Goal: Task Accomplishment & Management: Complete application form

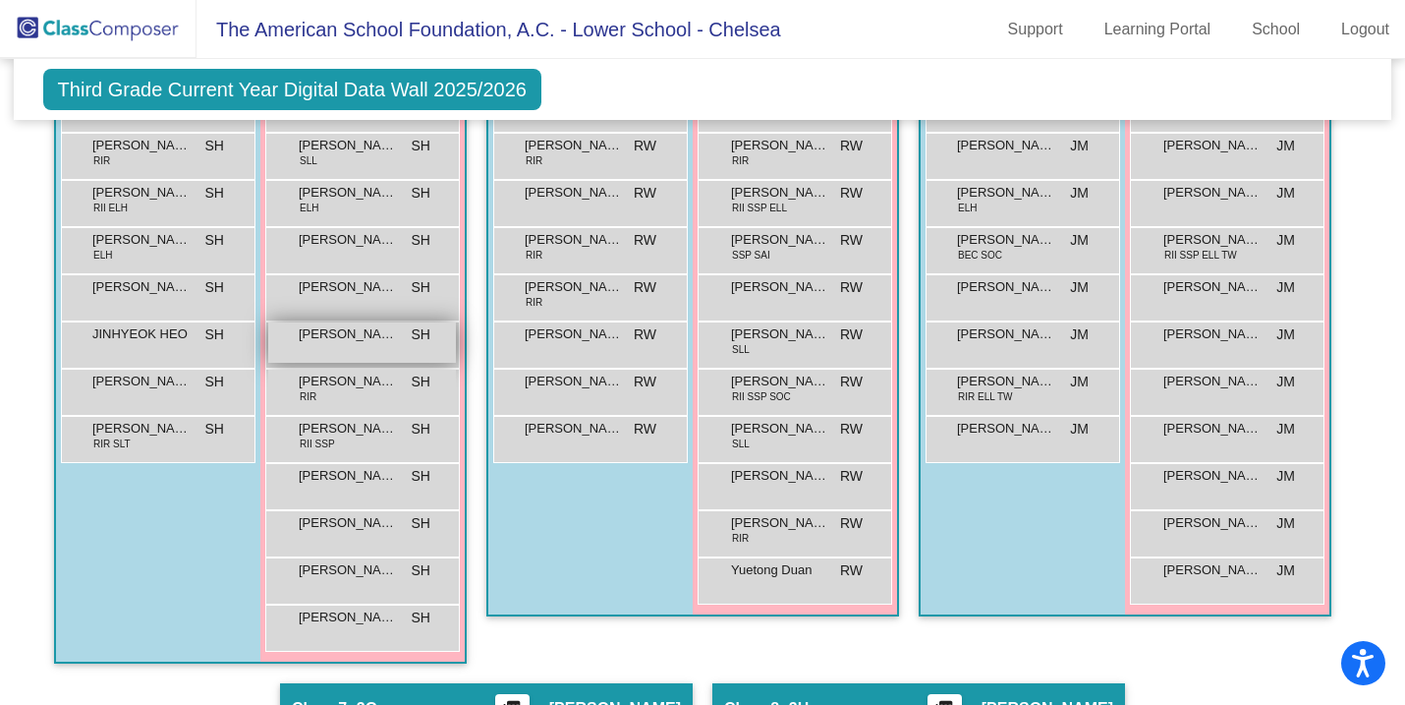
scroll to position [1682, 0]
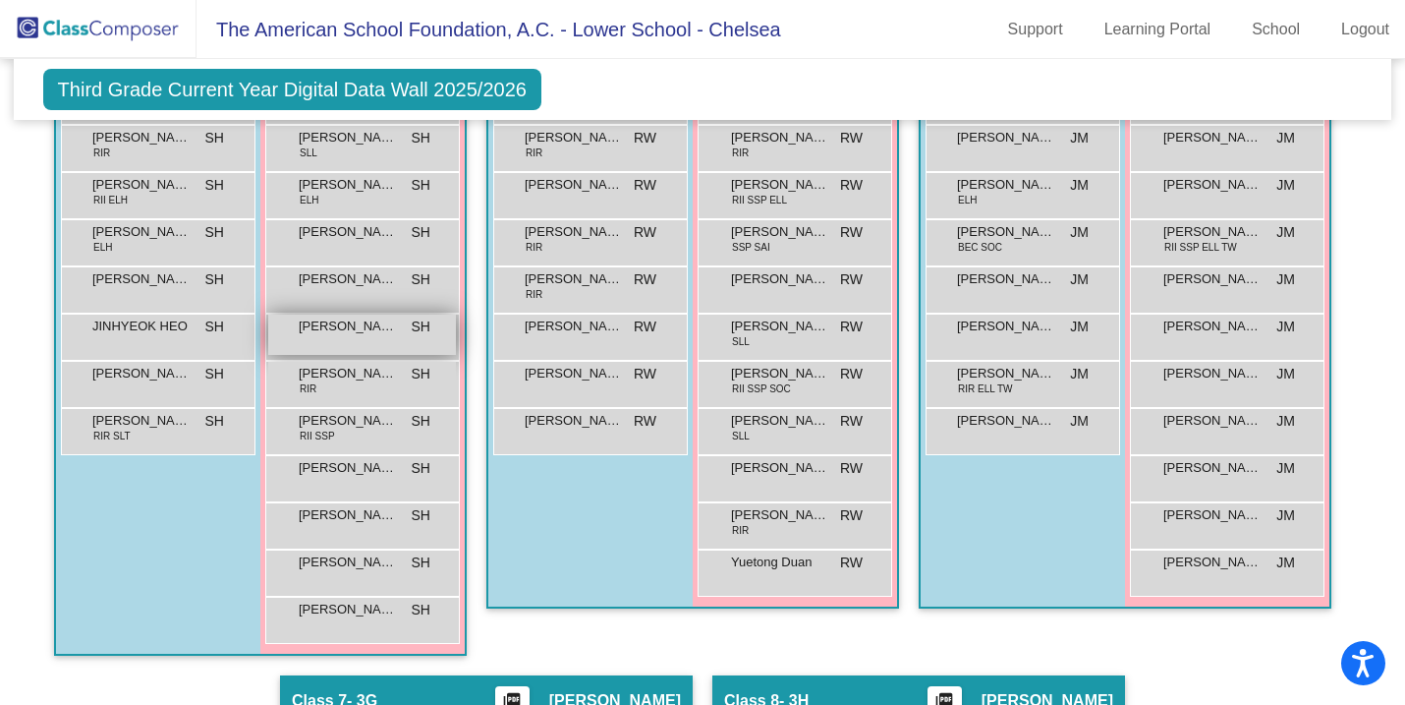
click at [348, 562] on span "[PERSON_NAME]" at bounding box center [348, 562] width 98 height 20
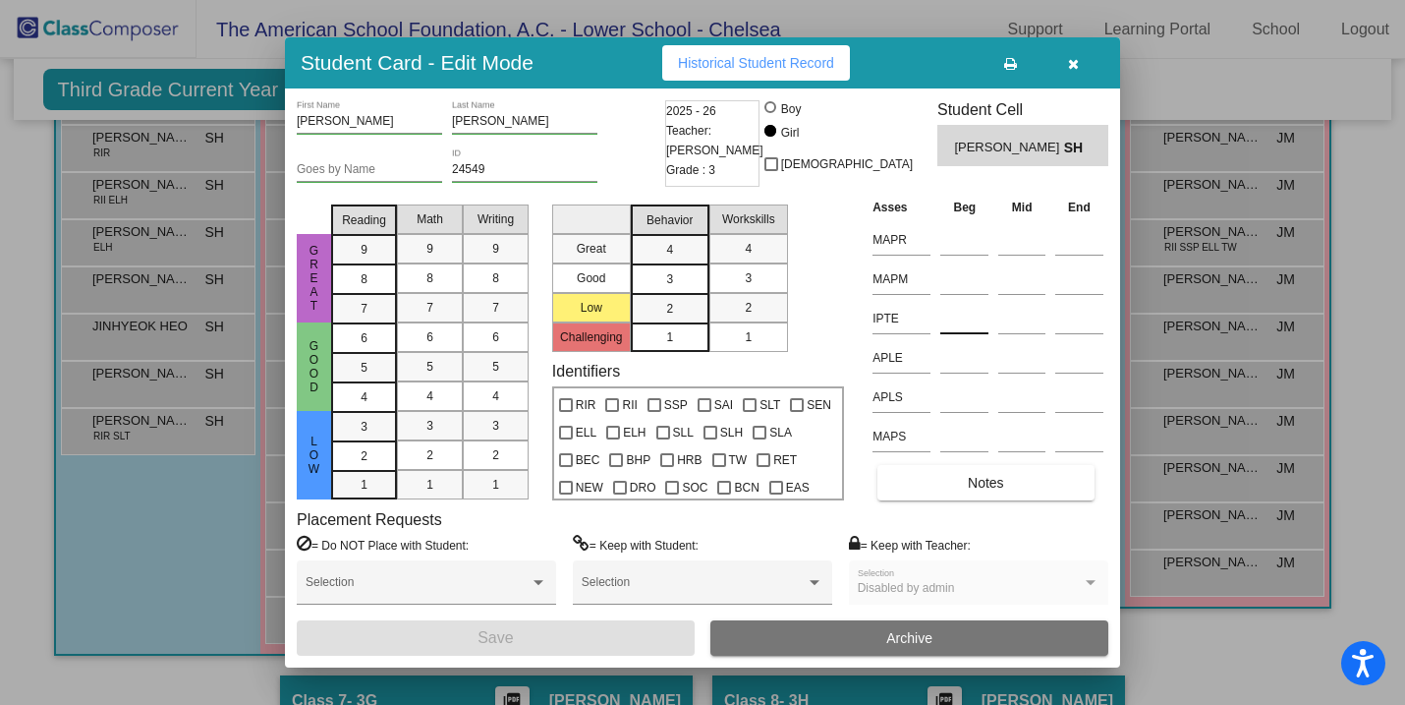
click at [954, 321] on input at bounding box center [964, 318] width 48 height 29
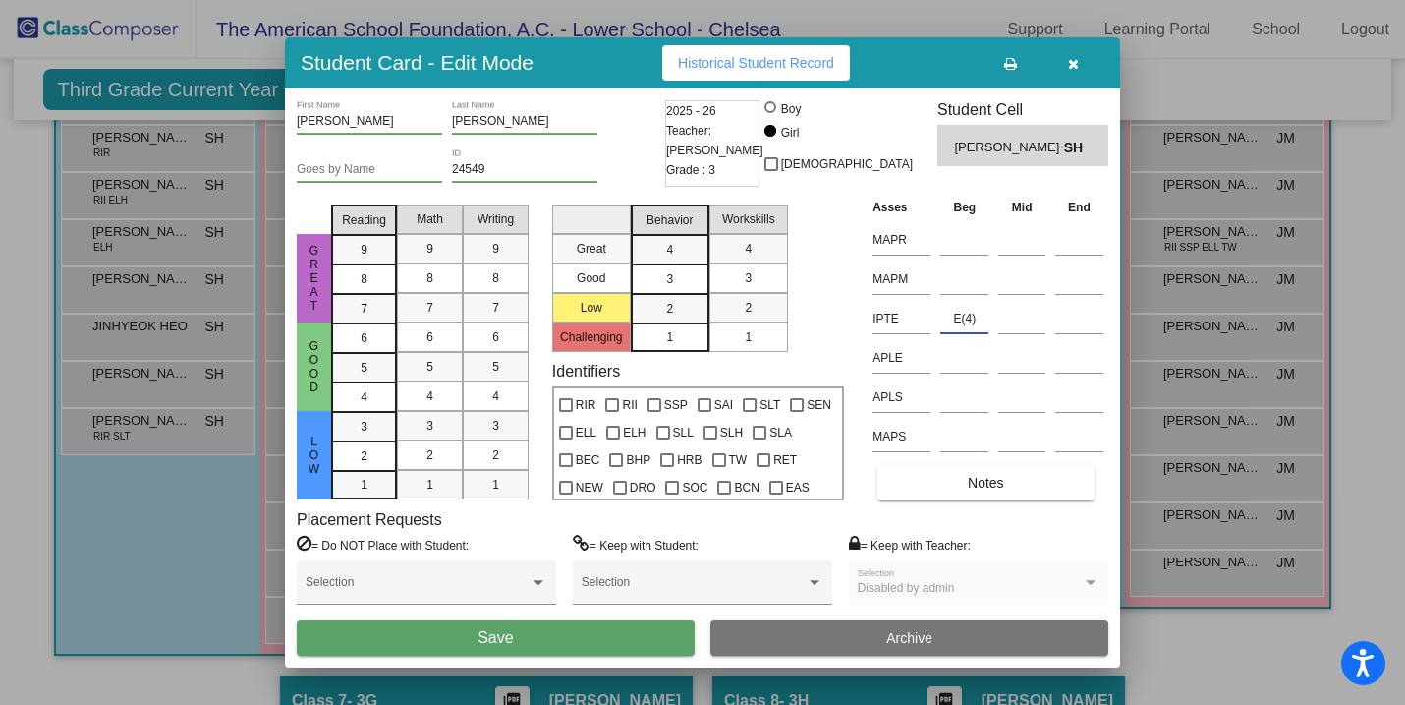
type input "E(4)"
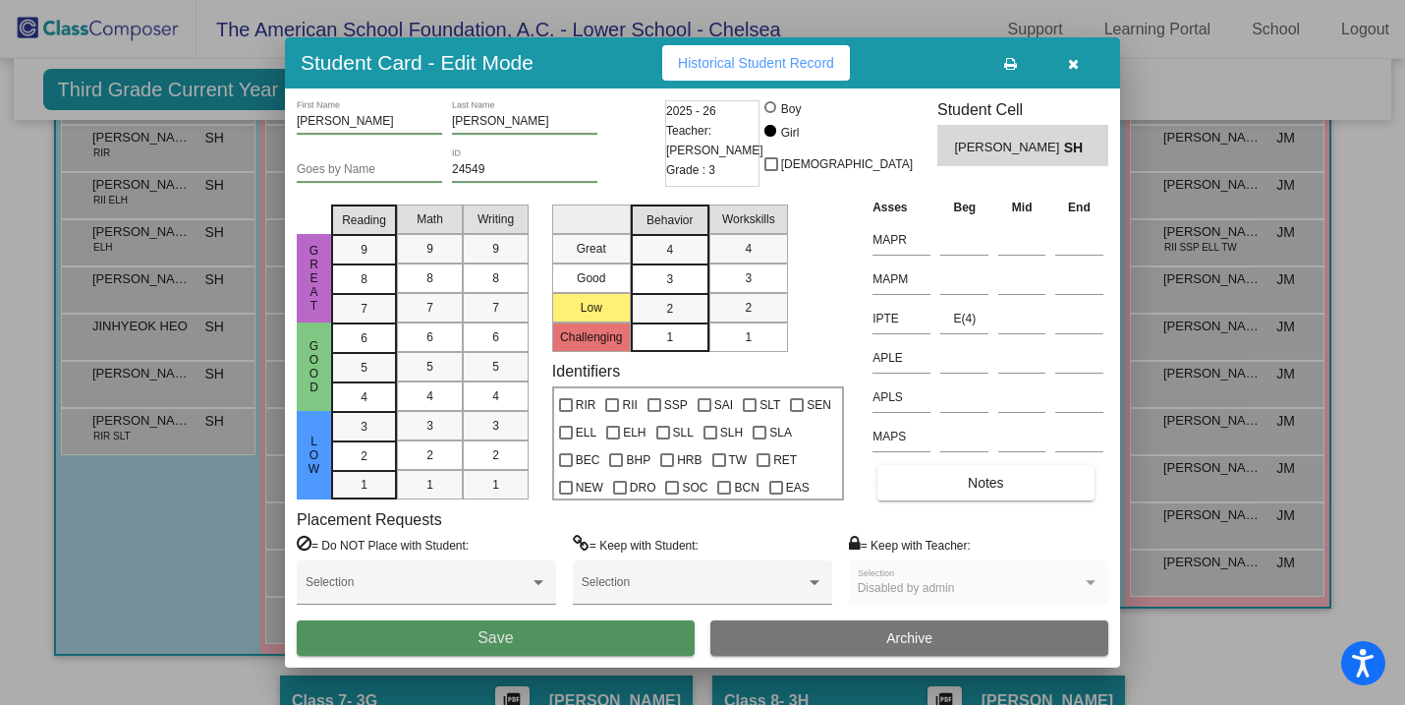
click at [517, 635] on button "Save" at bounding box center [496, 637] width 398 height 35
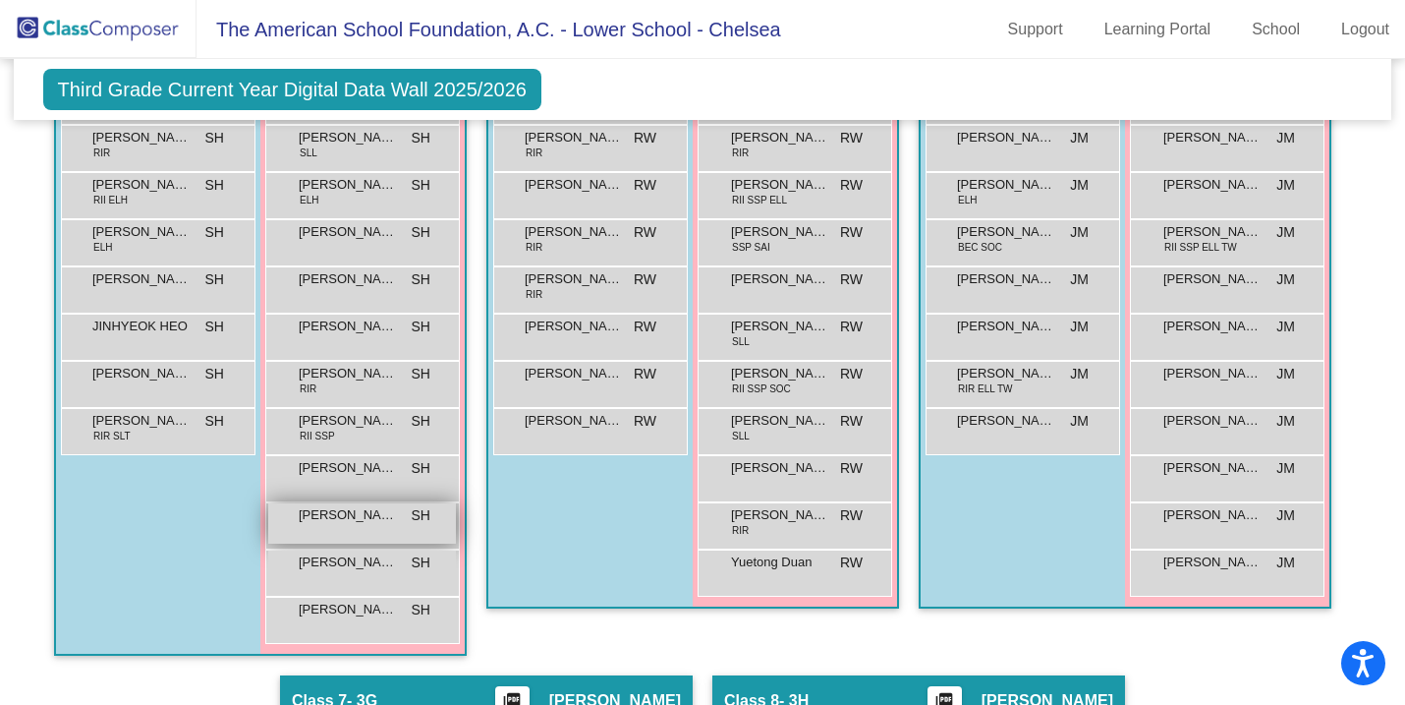
click at [338, 518] on span "[PERSON_NAME]" at bounding box center [348, 515] width 98 height 20
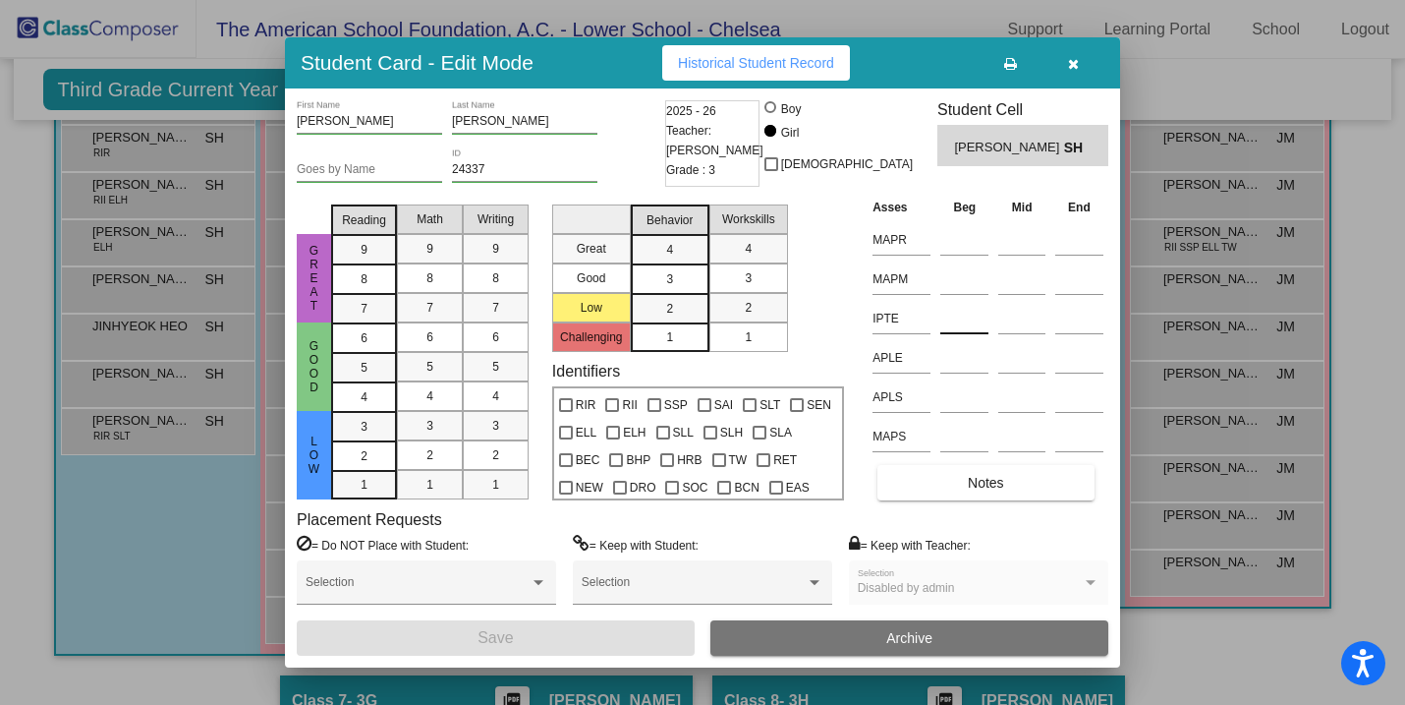
click at [940, 312] on input at bounding box center [964, 318] width 48 height 29
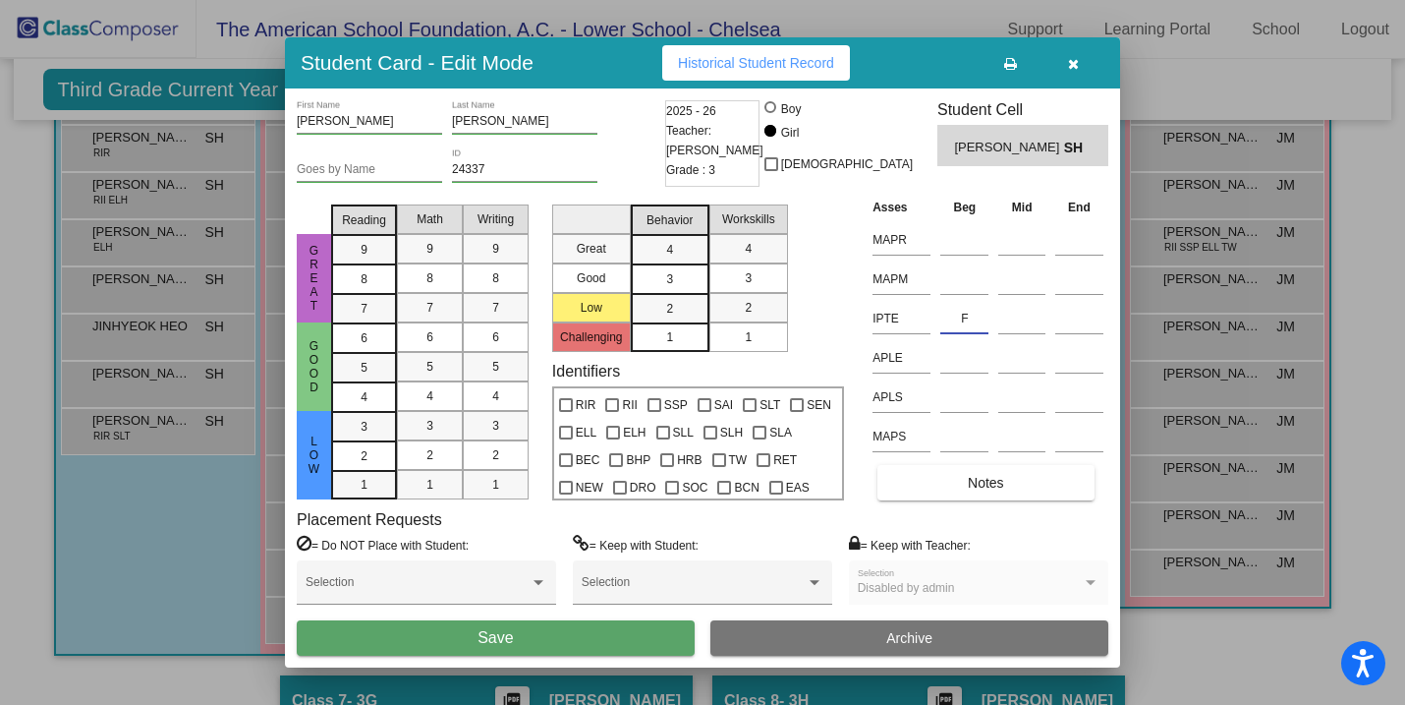
type input "F"
click at [597, 648] on button "Save" at bounding box center [496, 637] width 398 height 35
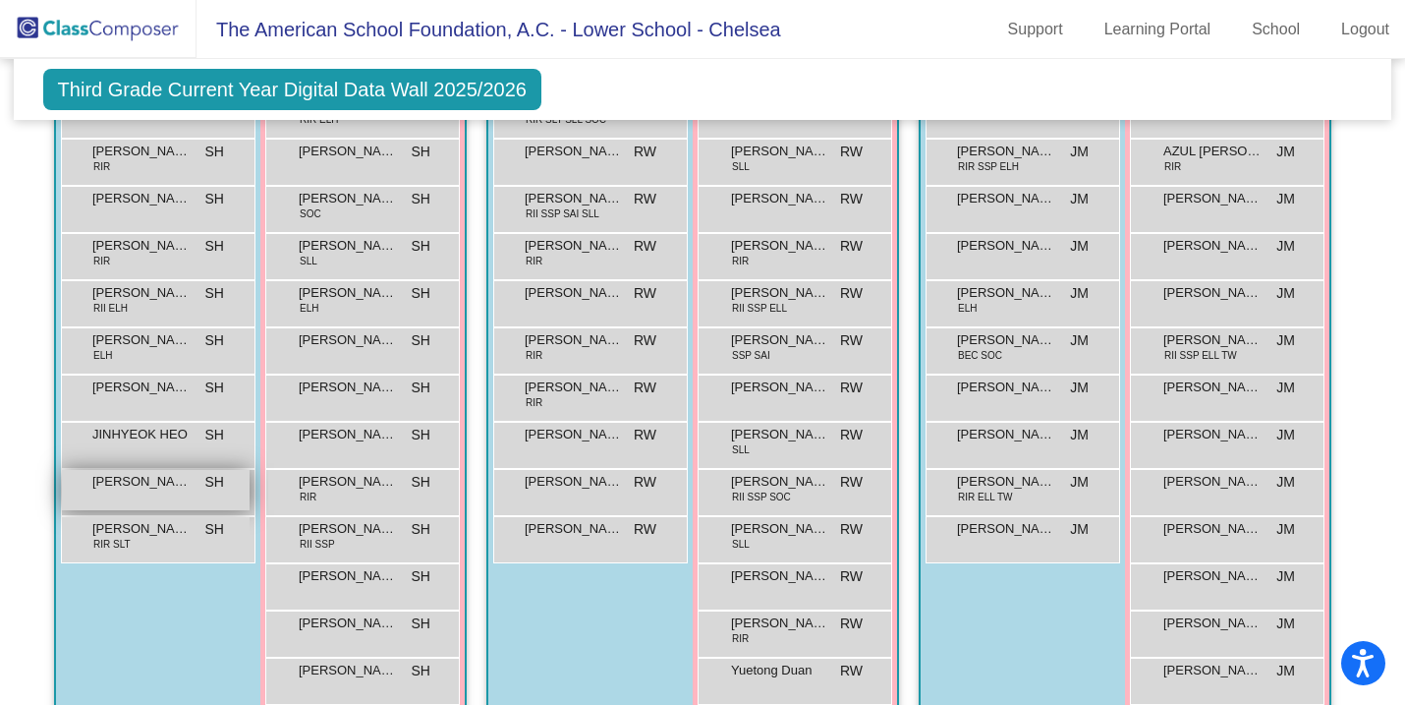
scroll to position [1563, 0]
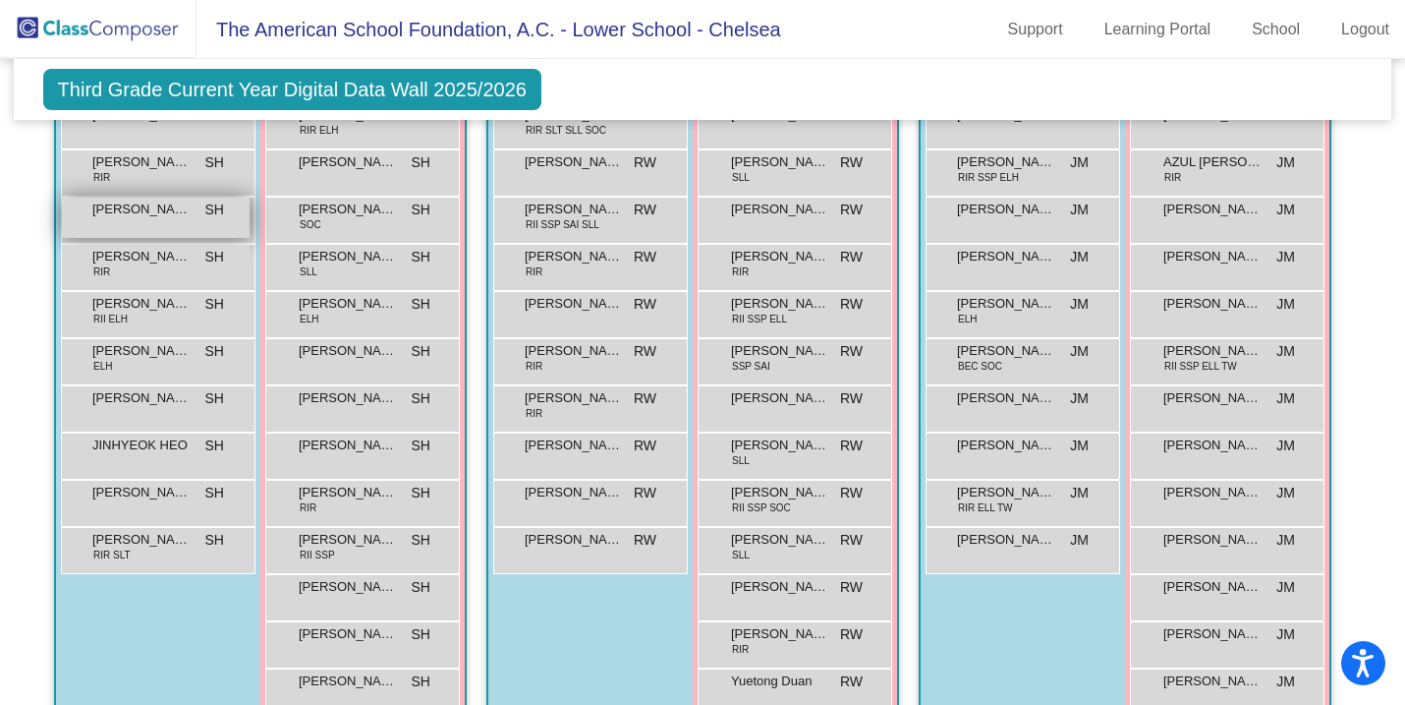
click at [158, 209] on span "[PERSON_NAME]" at bounding box center [141, 209] width 98 height 20
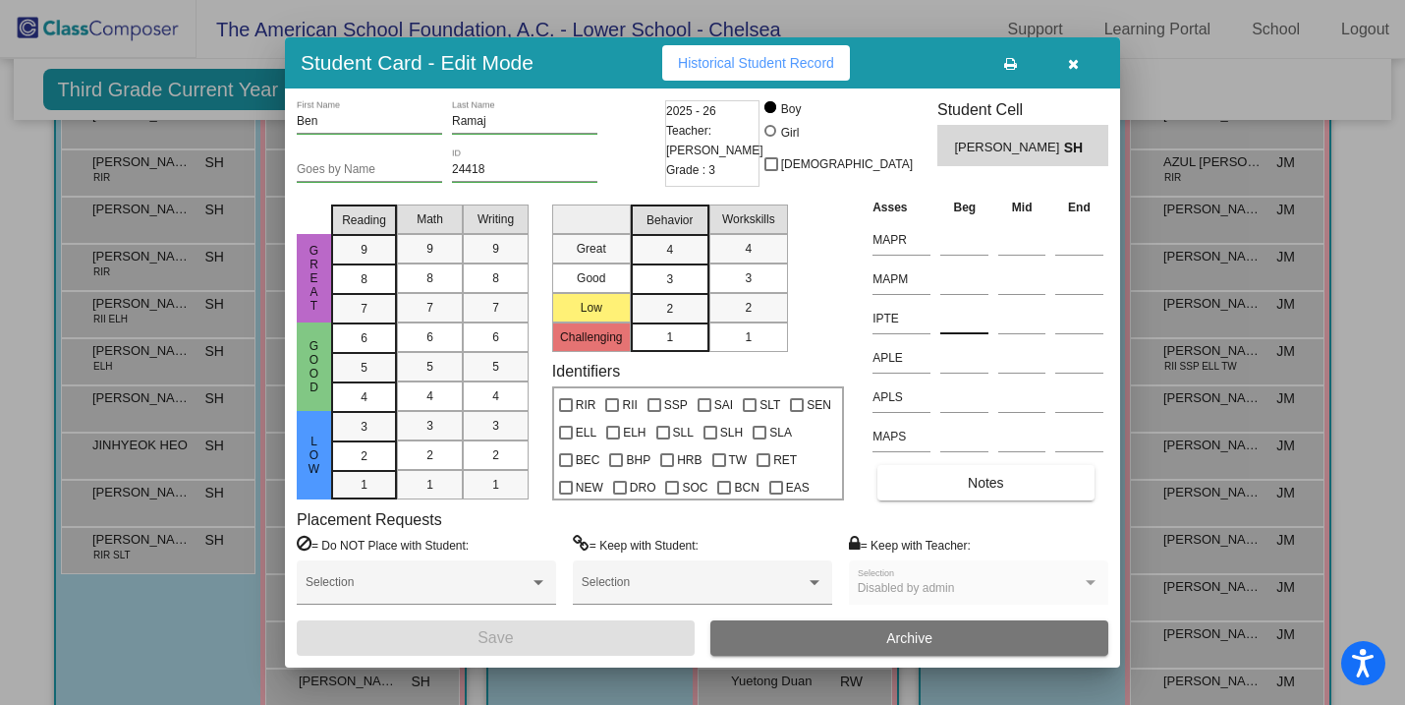
click at [944, 325] on input at bounding box center [964, 318] width 48 height 29
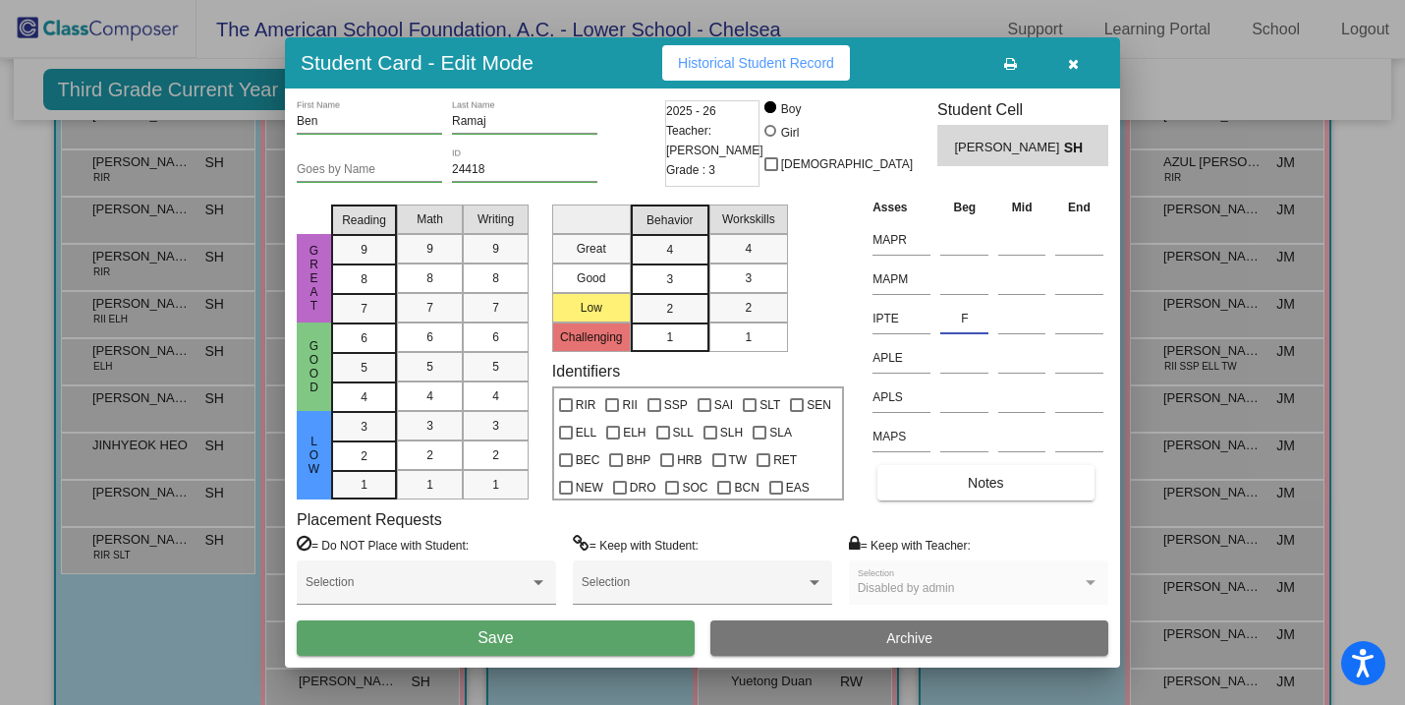
type input "F"
click at [572, 638] on button "Save" at bounding box center [496, 637] width 398 height 35
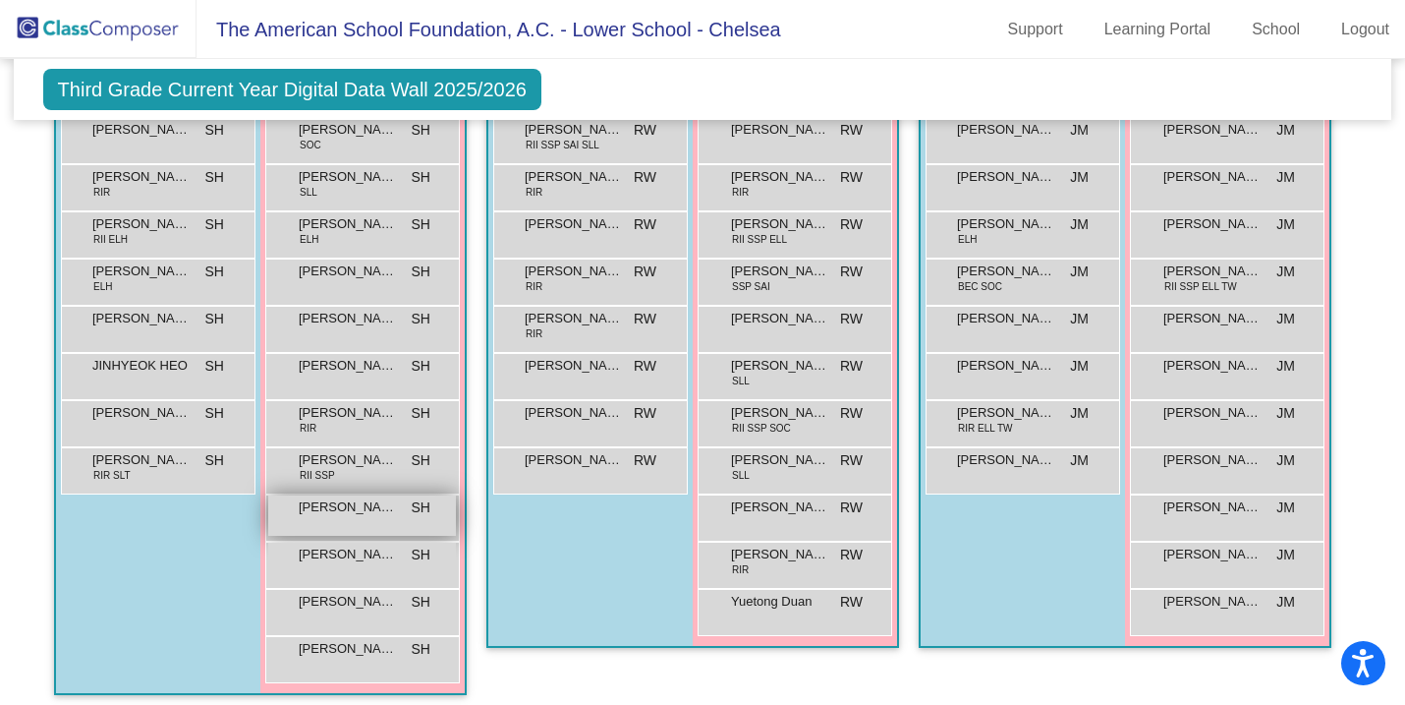
scroll to position [1669, 0]
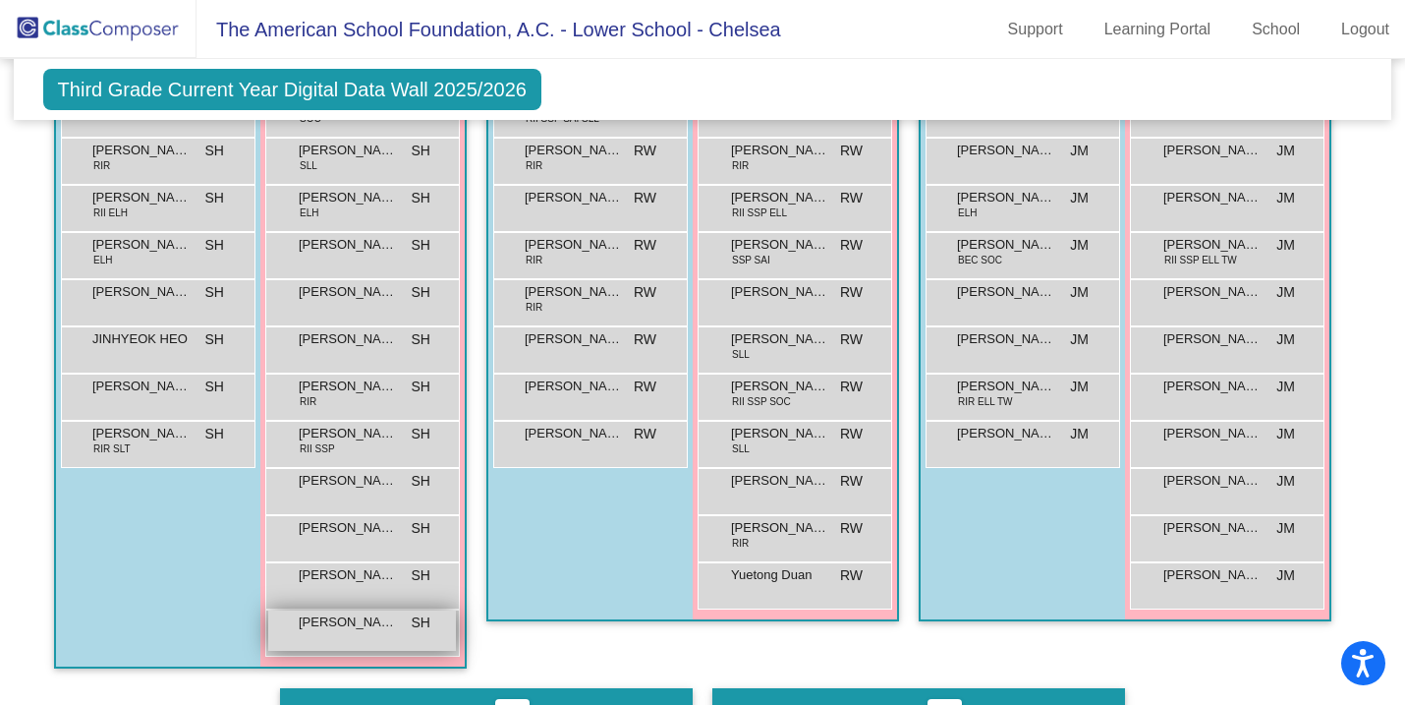
click at [334, 619] on span "[PERSON_NAME]" at bounding box center [348, 622] width 98 height 20
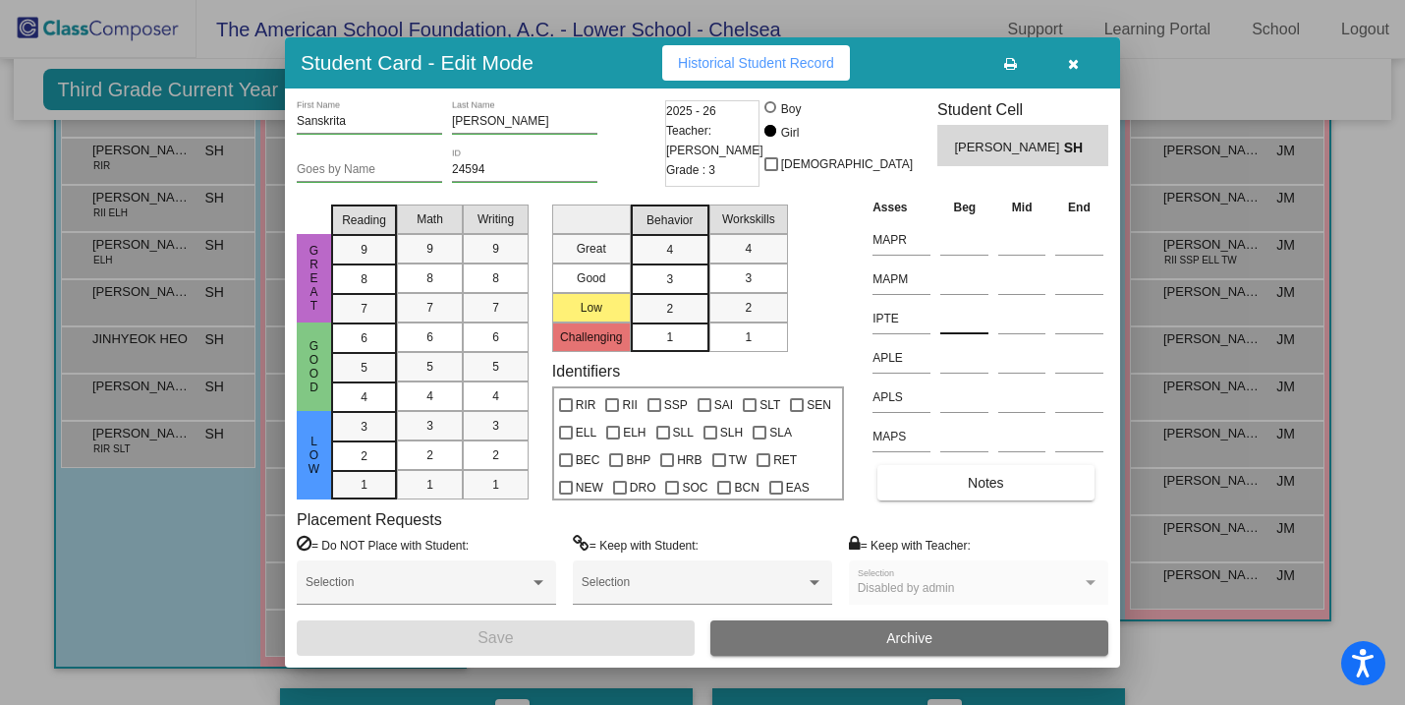
click at [956, 323] on input at bounding box center [964, 318] width 48 height 29
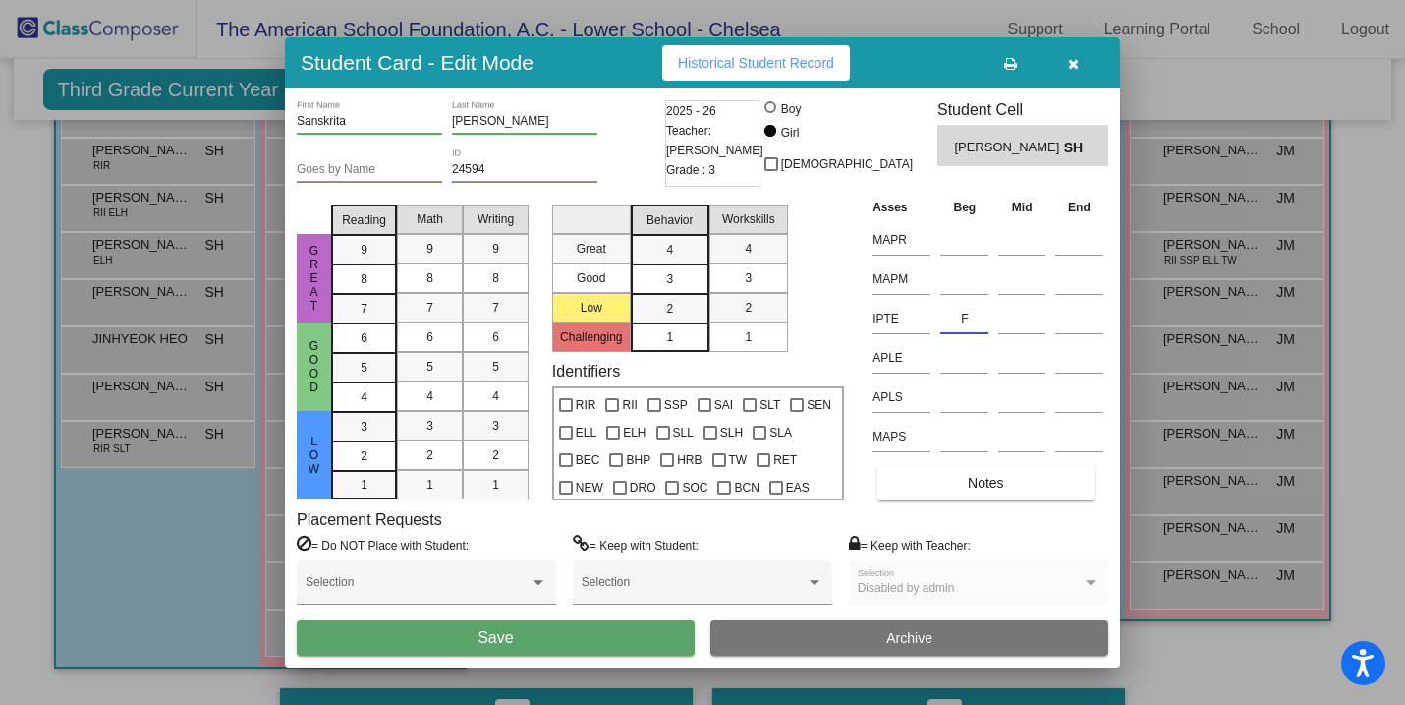
type input "F"
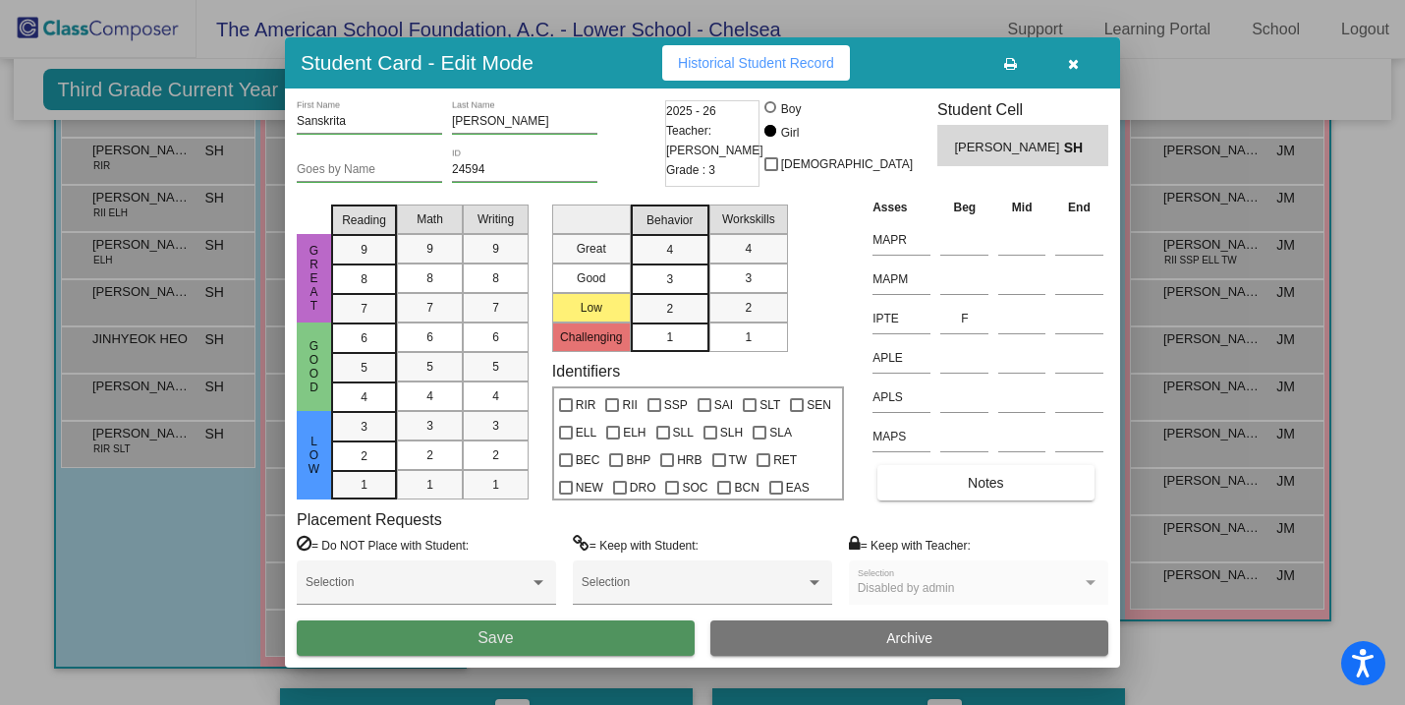
click at [517, 638] on button "Save" at bounding box center [496, 637] width 398 height 35
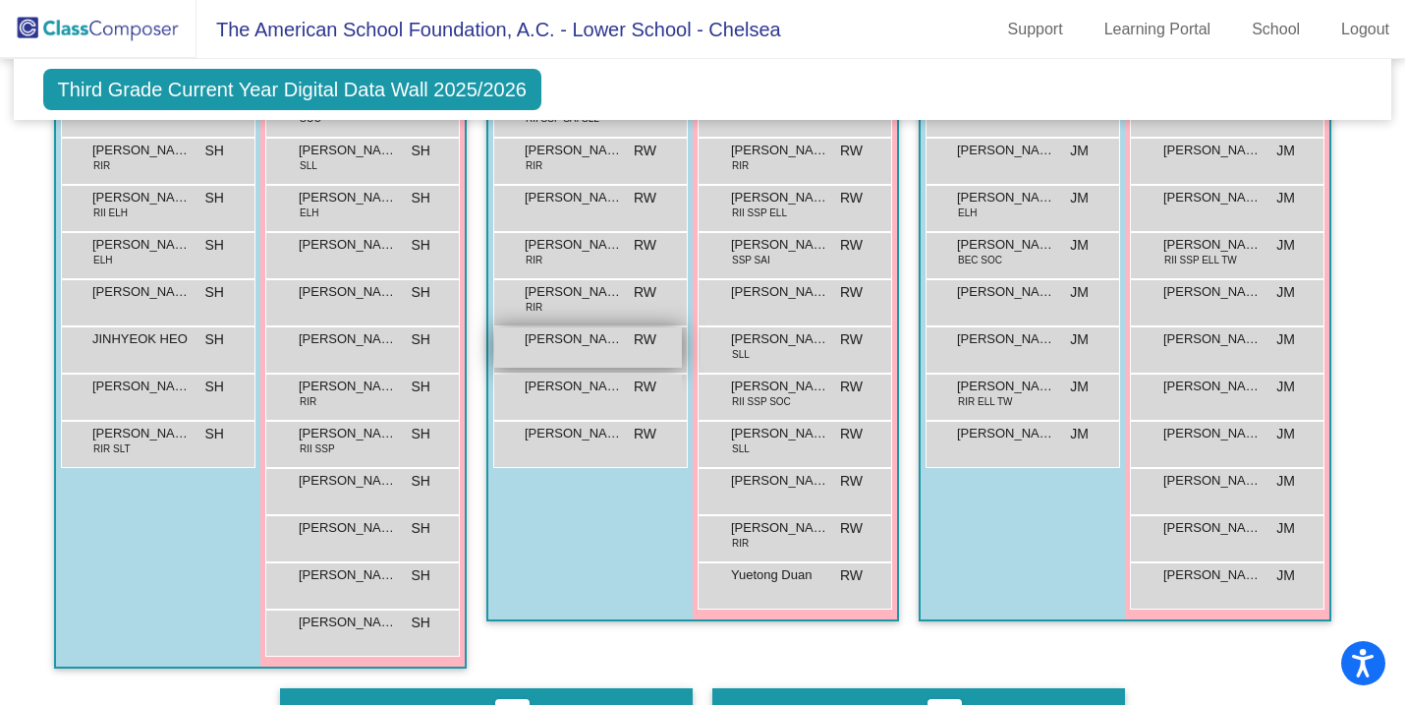
click at [618, 328] on div "[PERSON_NAME] RW lock do_not_disturb_alt" at bounding box center [588, 347] width 188 height 40
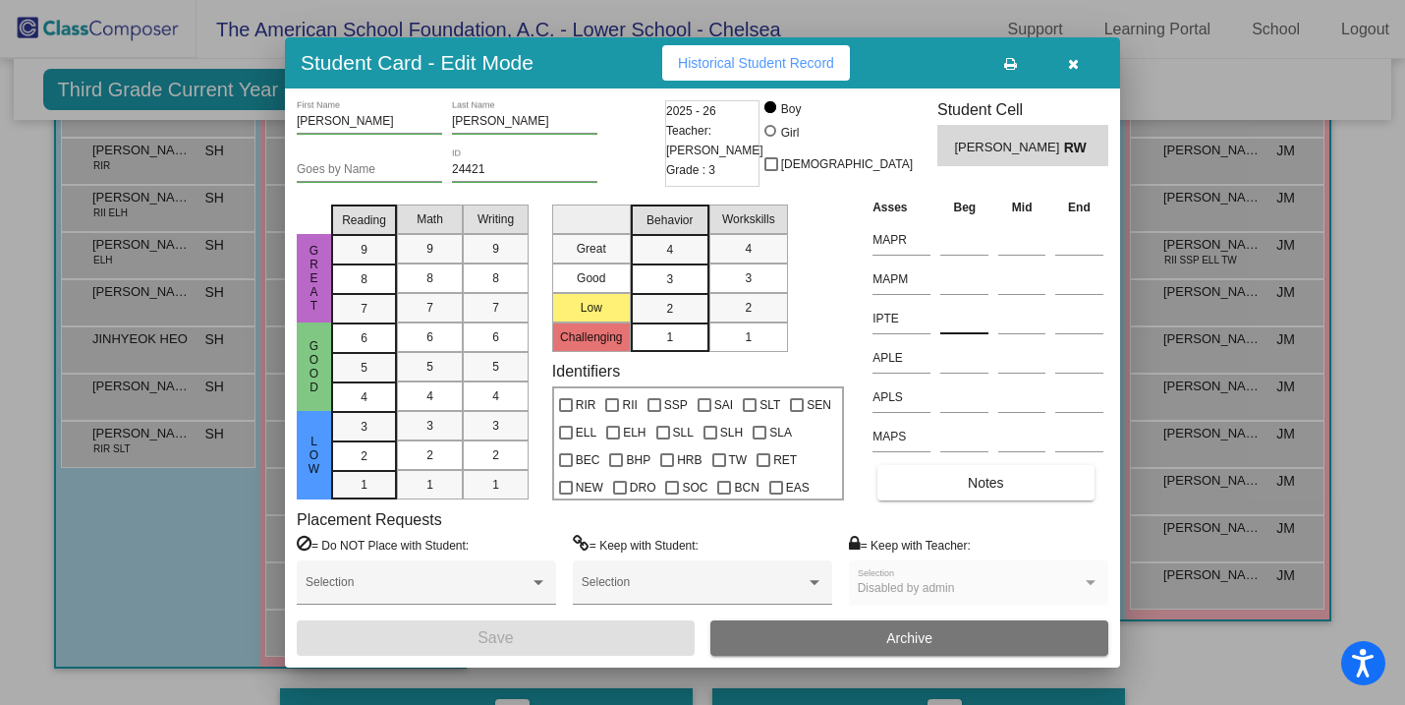
click at [957, 318] on input at bounding box center [964, 318] width 48 height 29
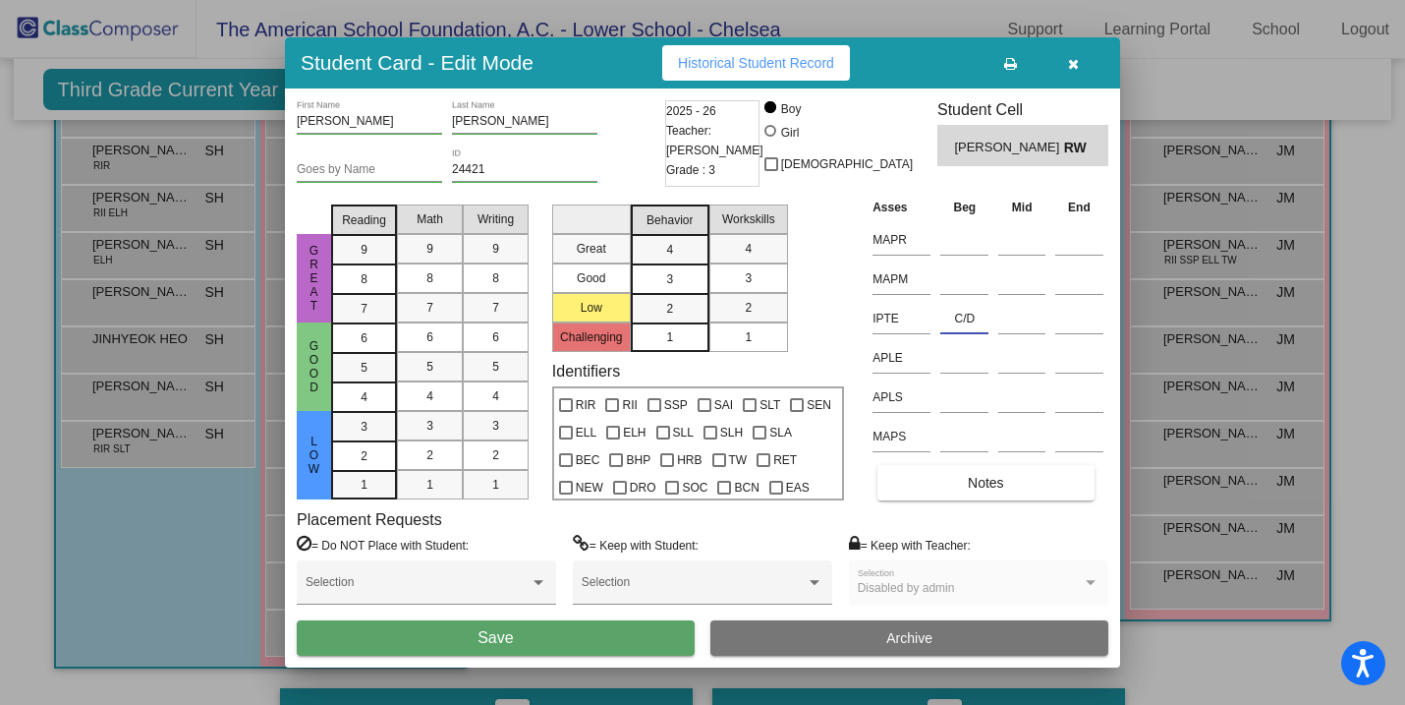
type input "C/D"
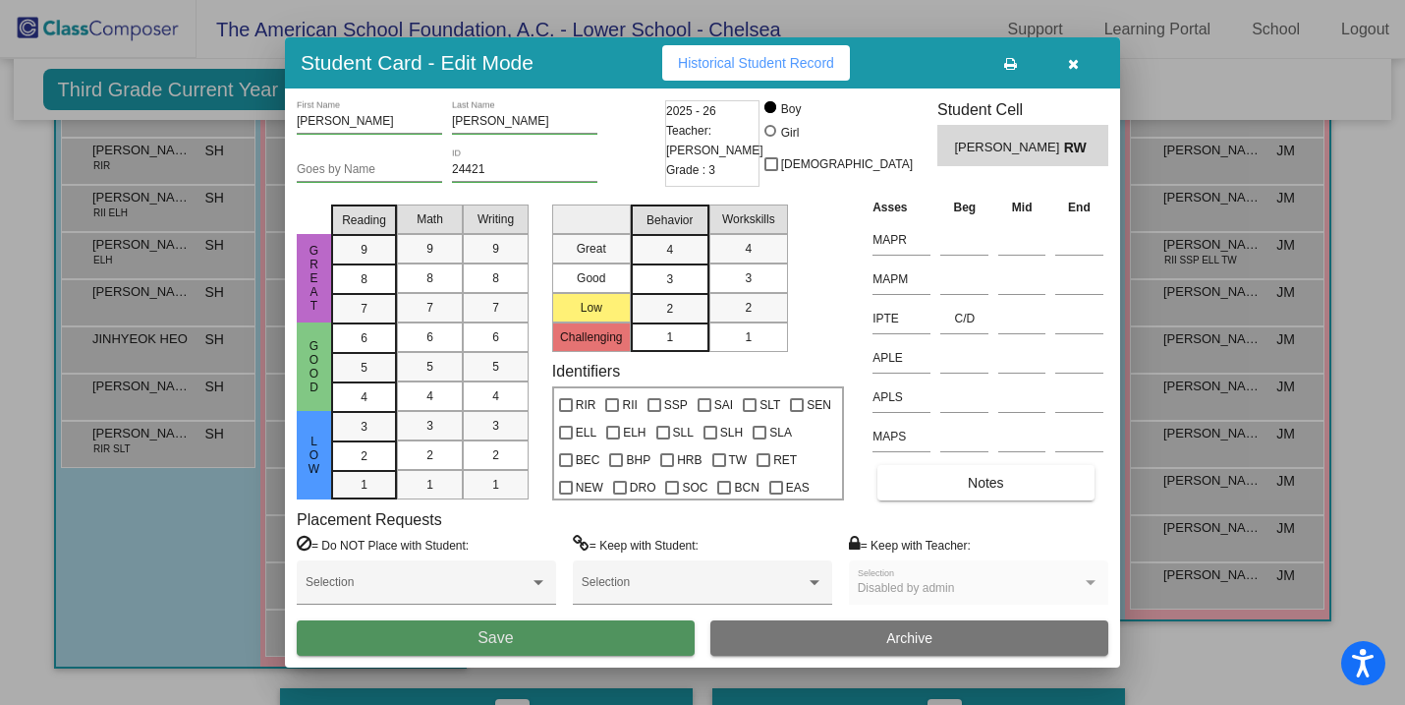
click at [536, 631] on button "Save" at bounding box center [496, 637] width 398 height 35
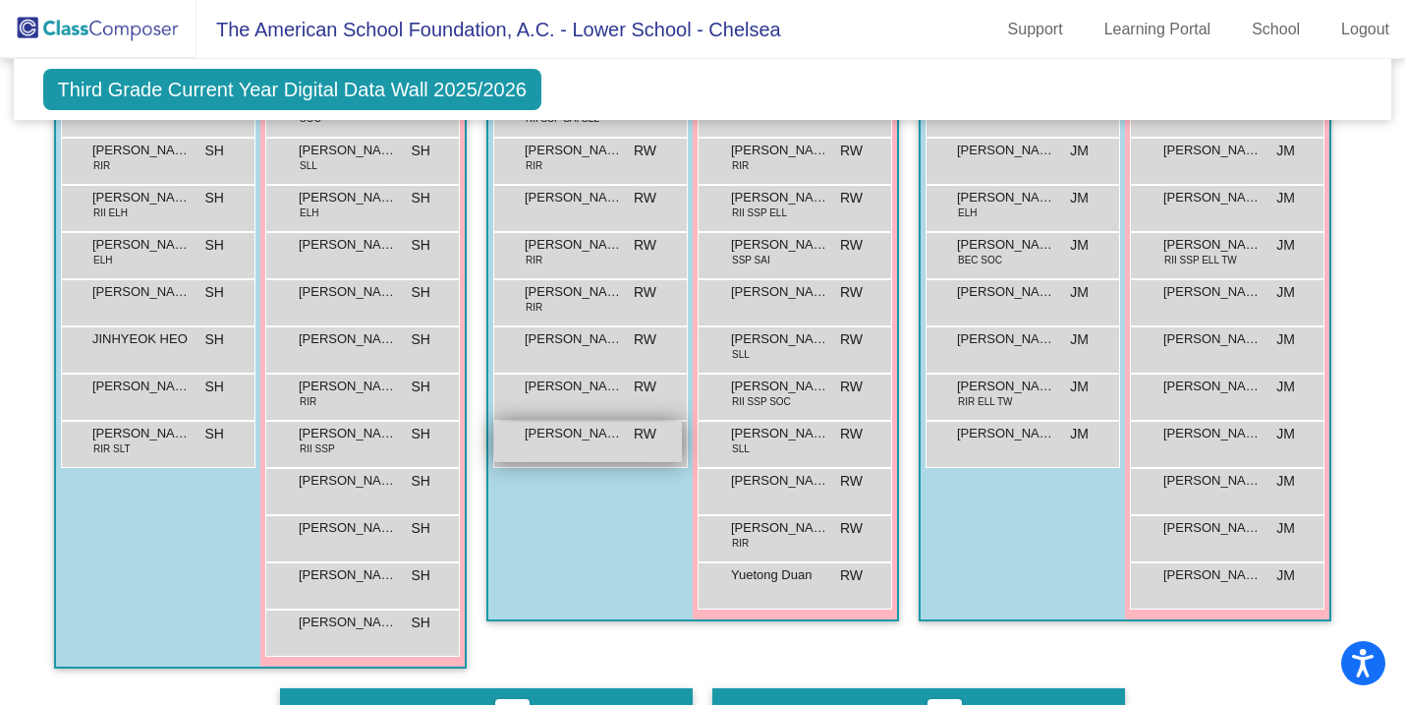
click at [575, 440] on span "[PERSON_NAME]" at bounding box center [574, 433] width 98 height 20
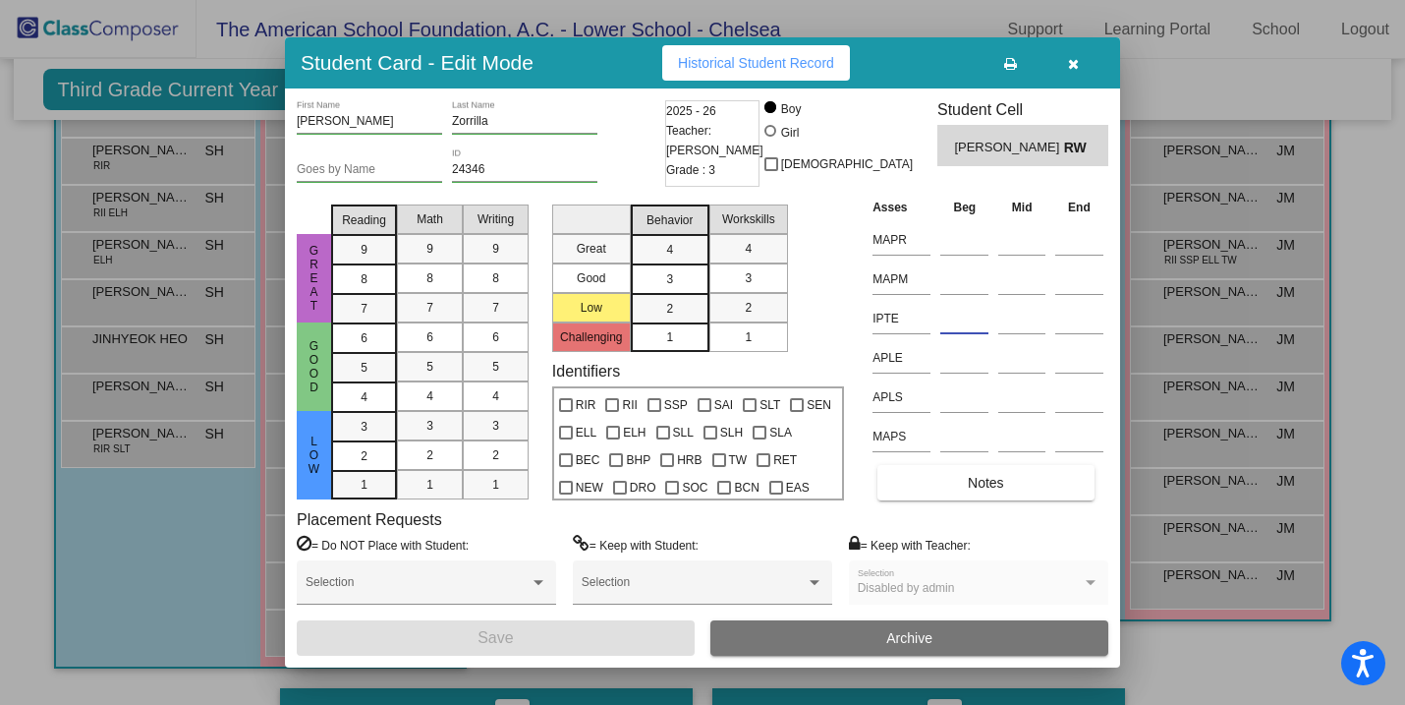
click at [952, 322] on input at bounding box center [964, 318] width 48 height 29
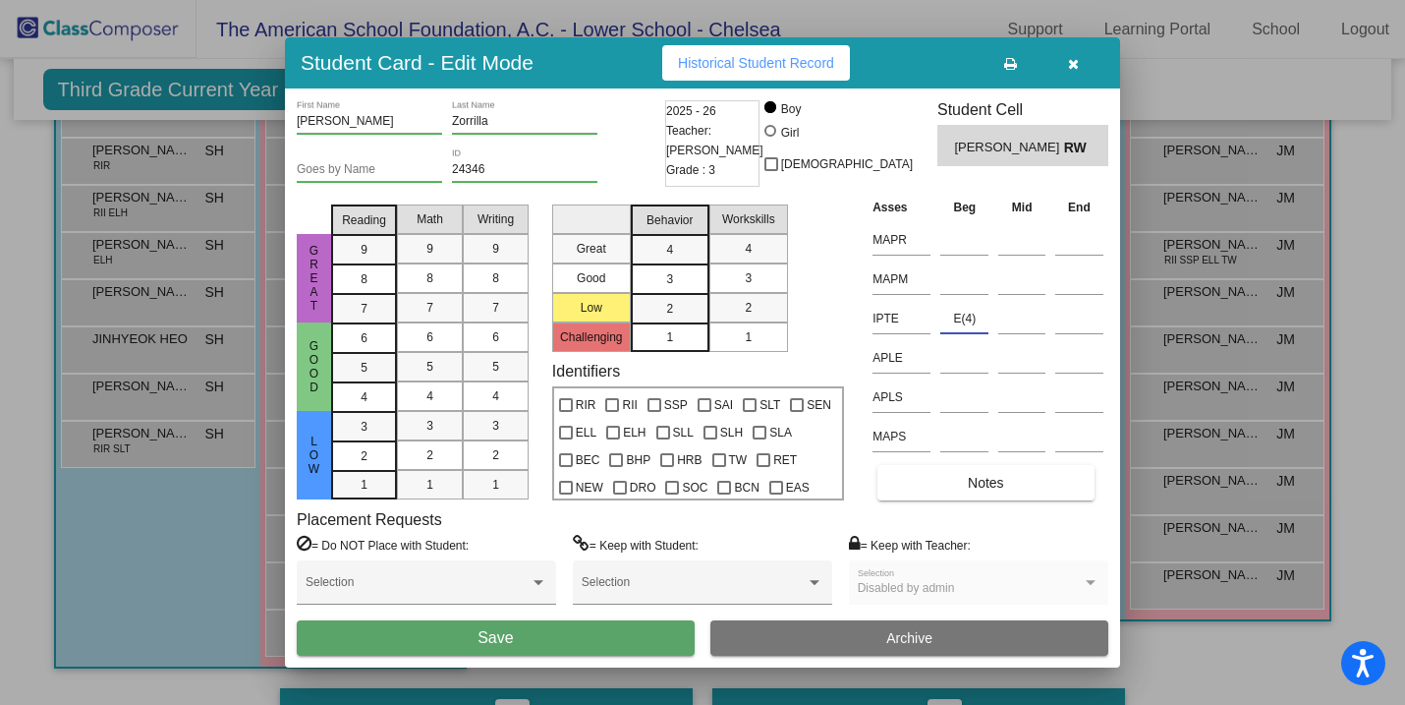
type input "E(4)"
click at [547, 635] on button "Save" at bounding box center [496, 637] width 398 height 35
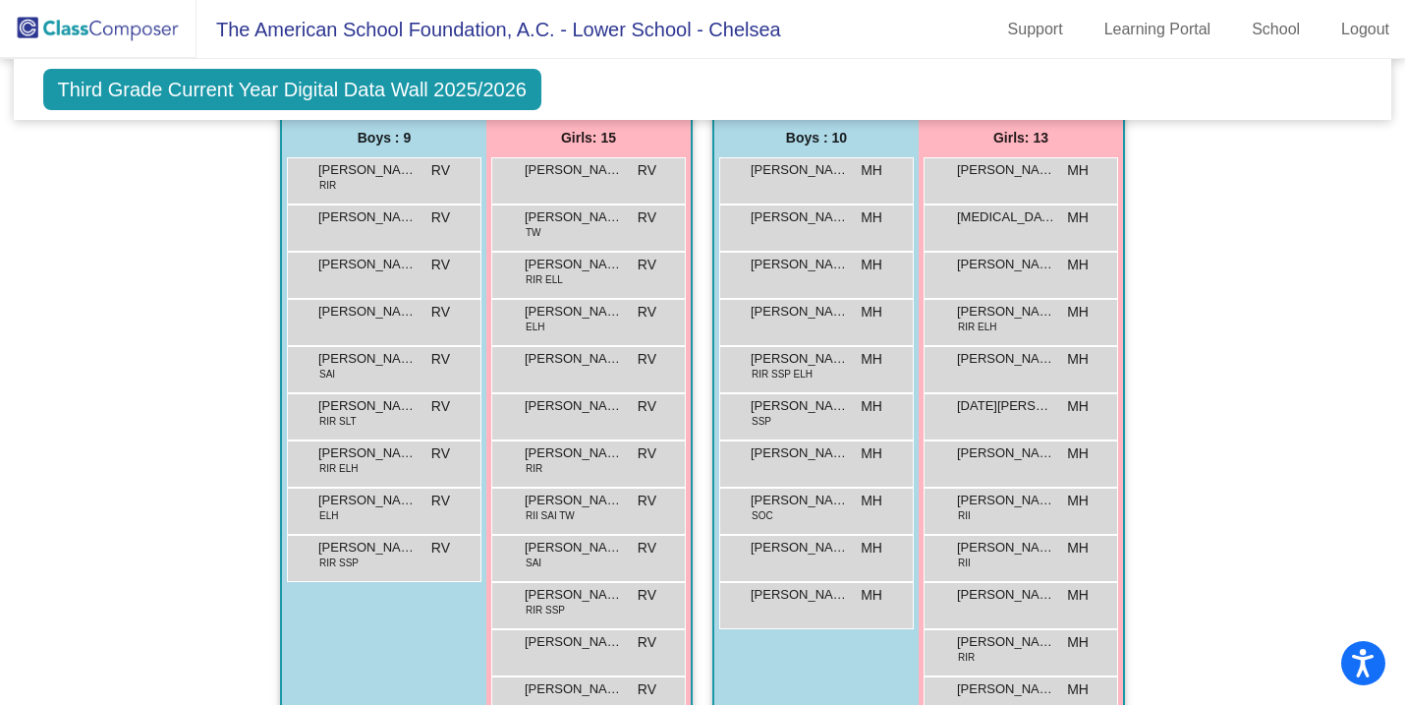
scroll to position [2287, 0]
click at [989, 367] on span "[PERSON_NAME]" at bounding box center [1006, 360] width 98 height 20
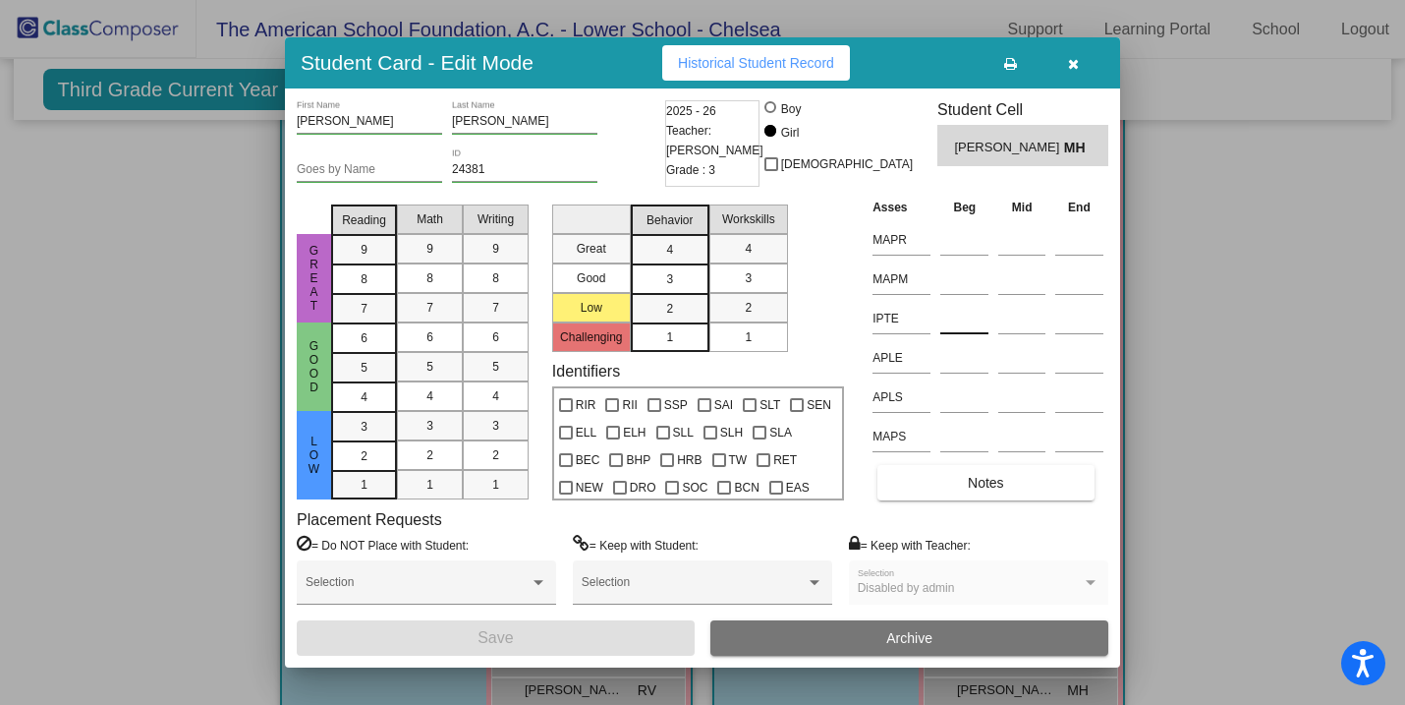
click at [959, 315] on input at bounding box center [964, 318] width 48 height 29
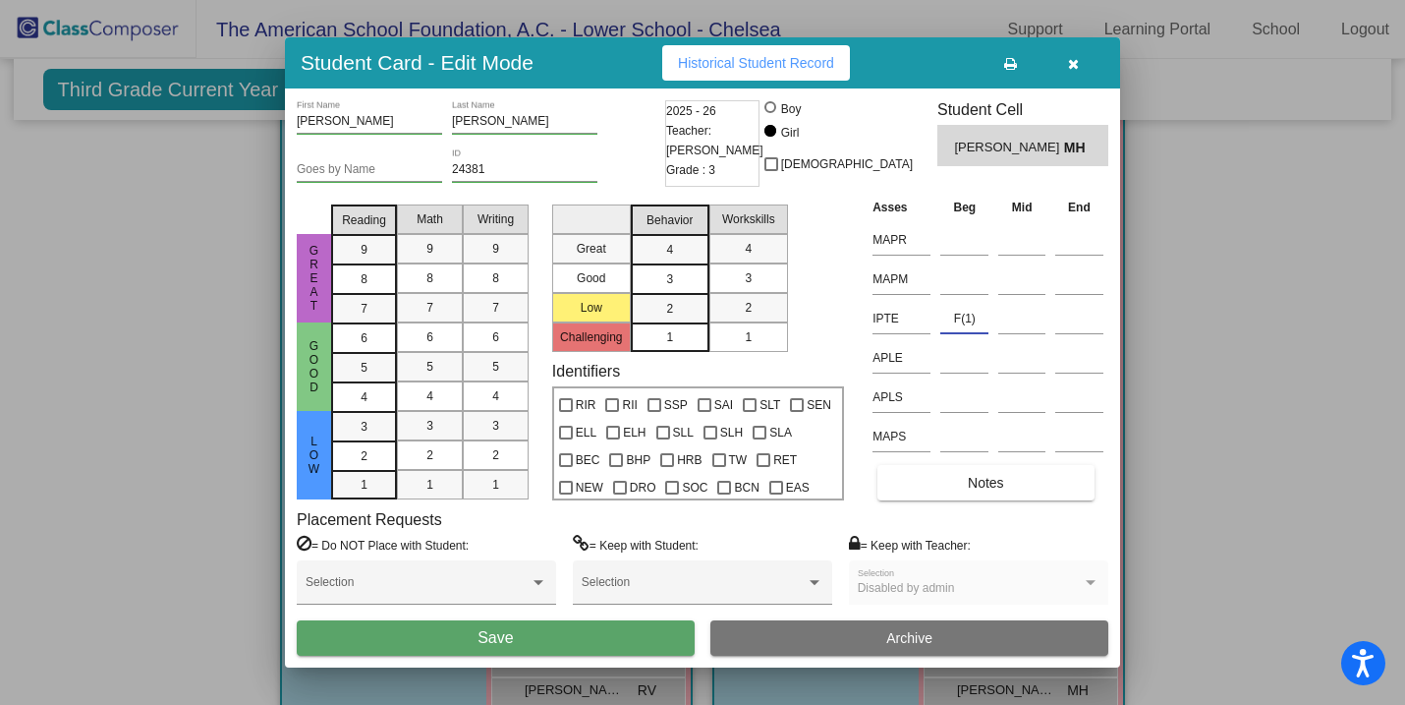
type input "F(1)"
click at [552, 644] on button "Save" at bounding box center [496, 637] width 398 height 35
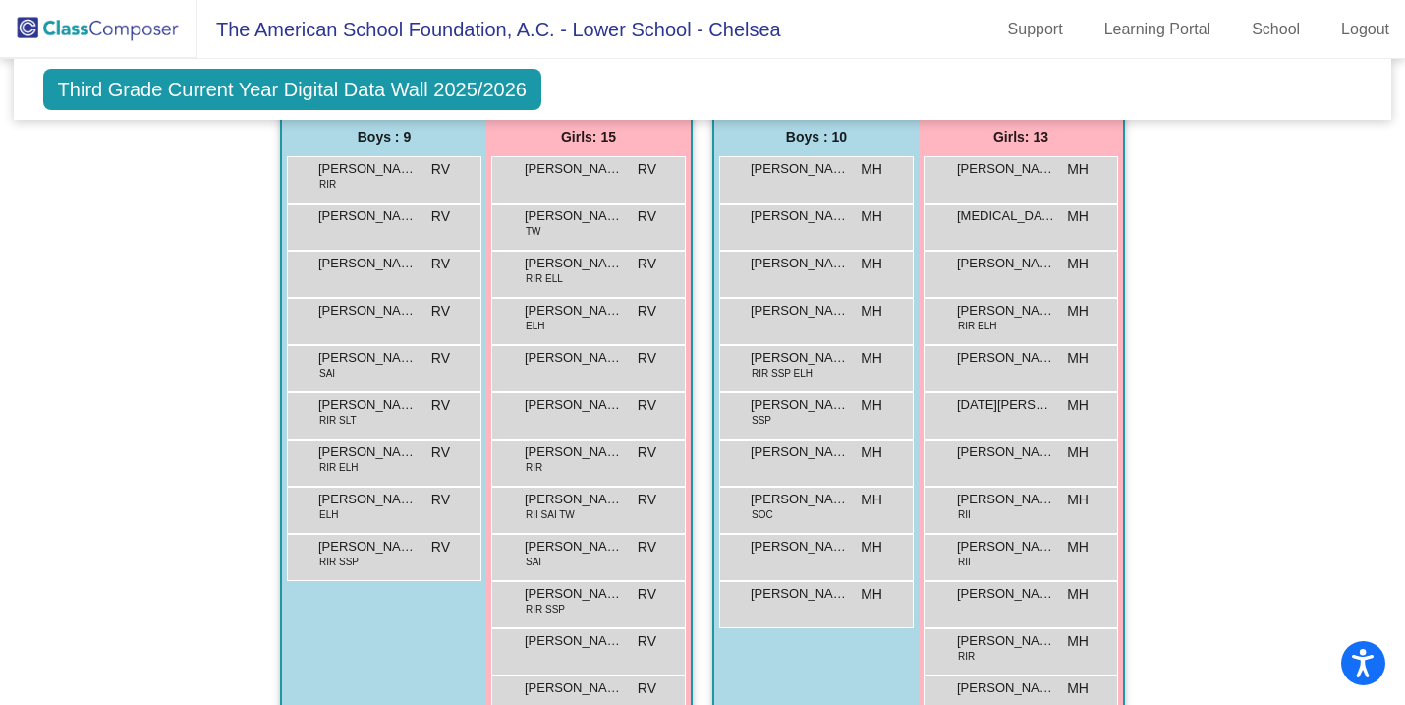
scroll to position [2272, 0]
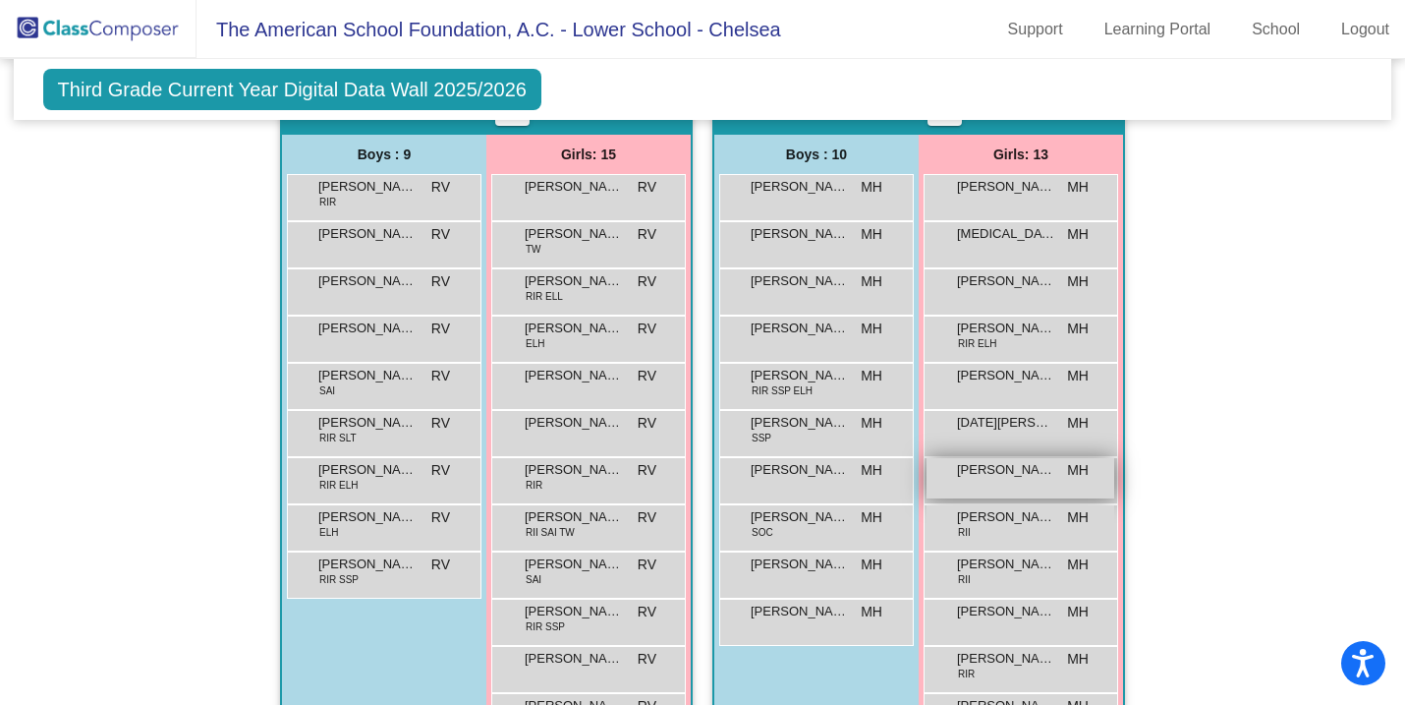
click at [972, 480] on div "[PERSON_NAME] MH lock do_not_disturb_alt" at bounding box center [1021, 478] width 188 height 40
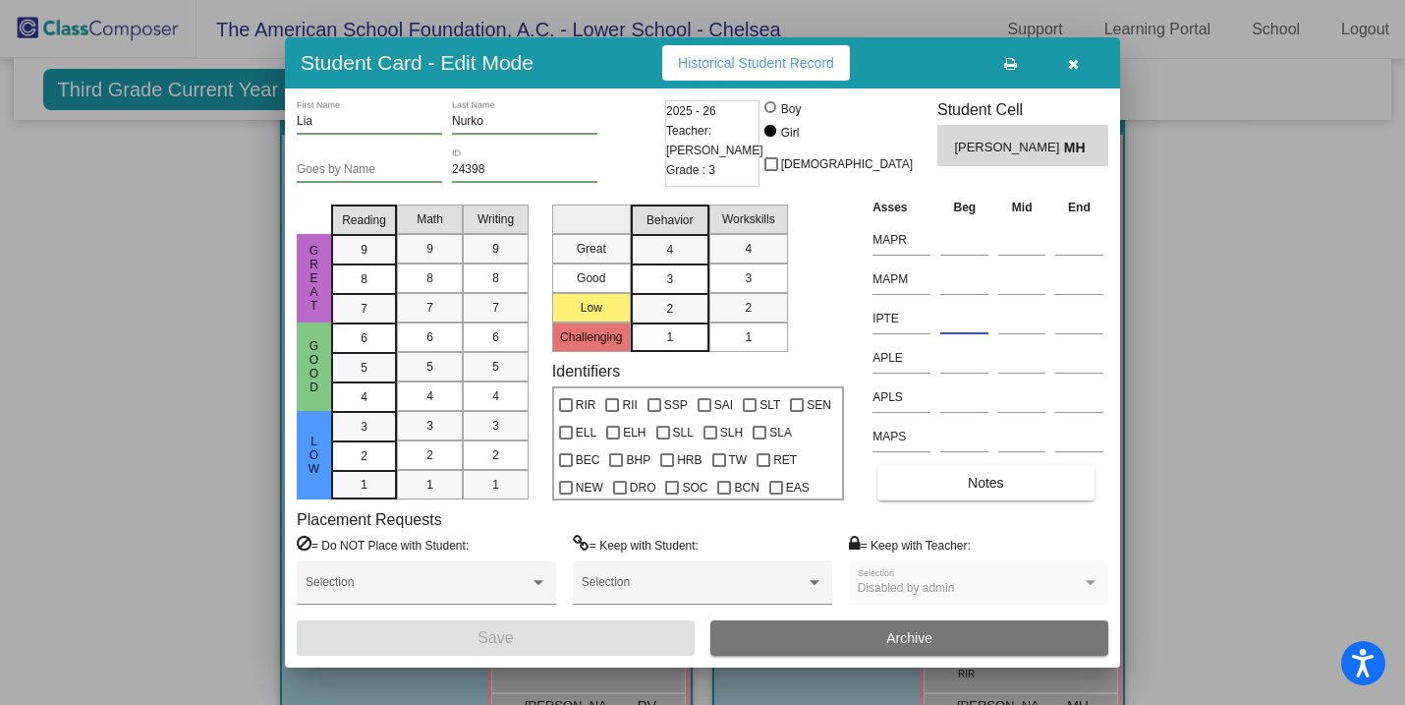
click at [940, 315] on input at bounding box center [964, 318] width 48 height 29
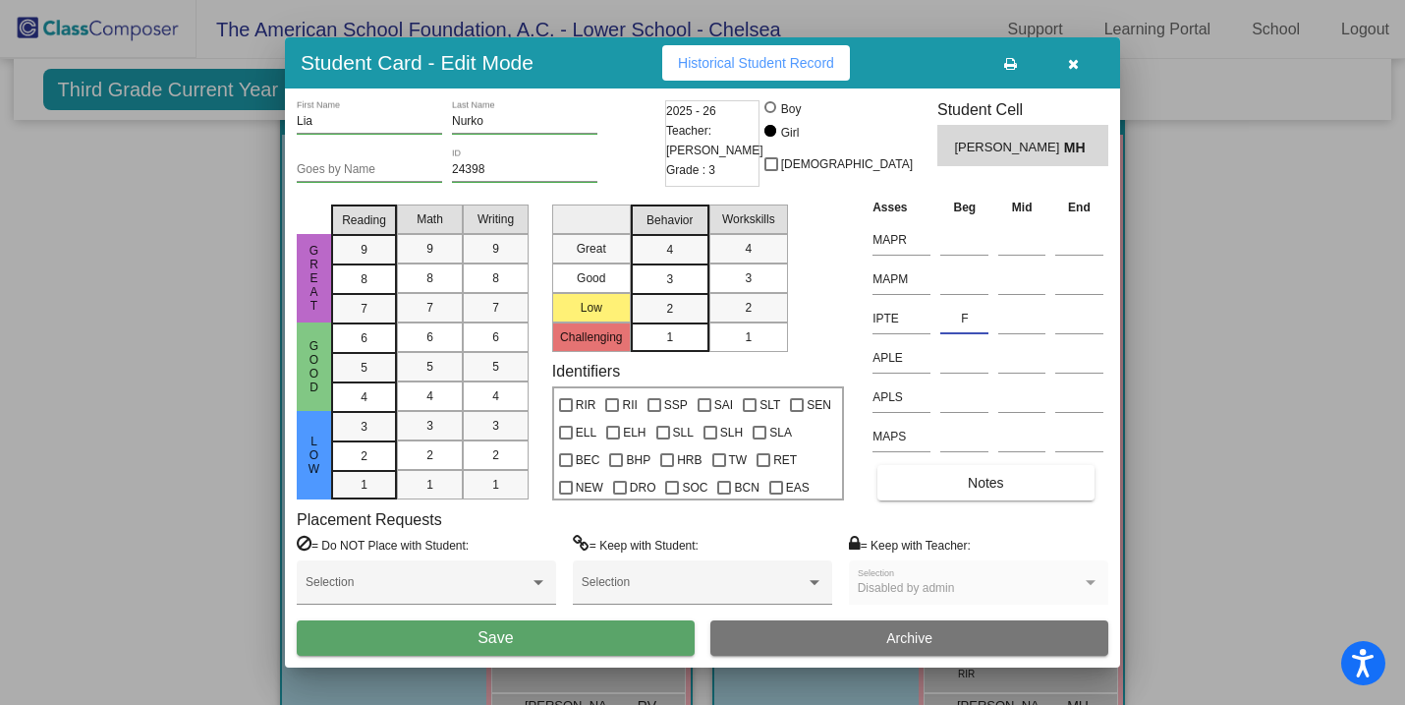
type input "F"
click at [565, 629] on button "Save" at bounding box center [496, 637] width 398 height 35
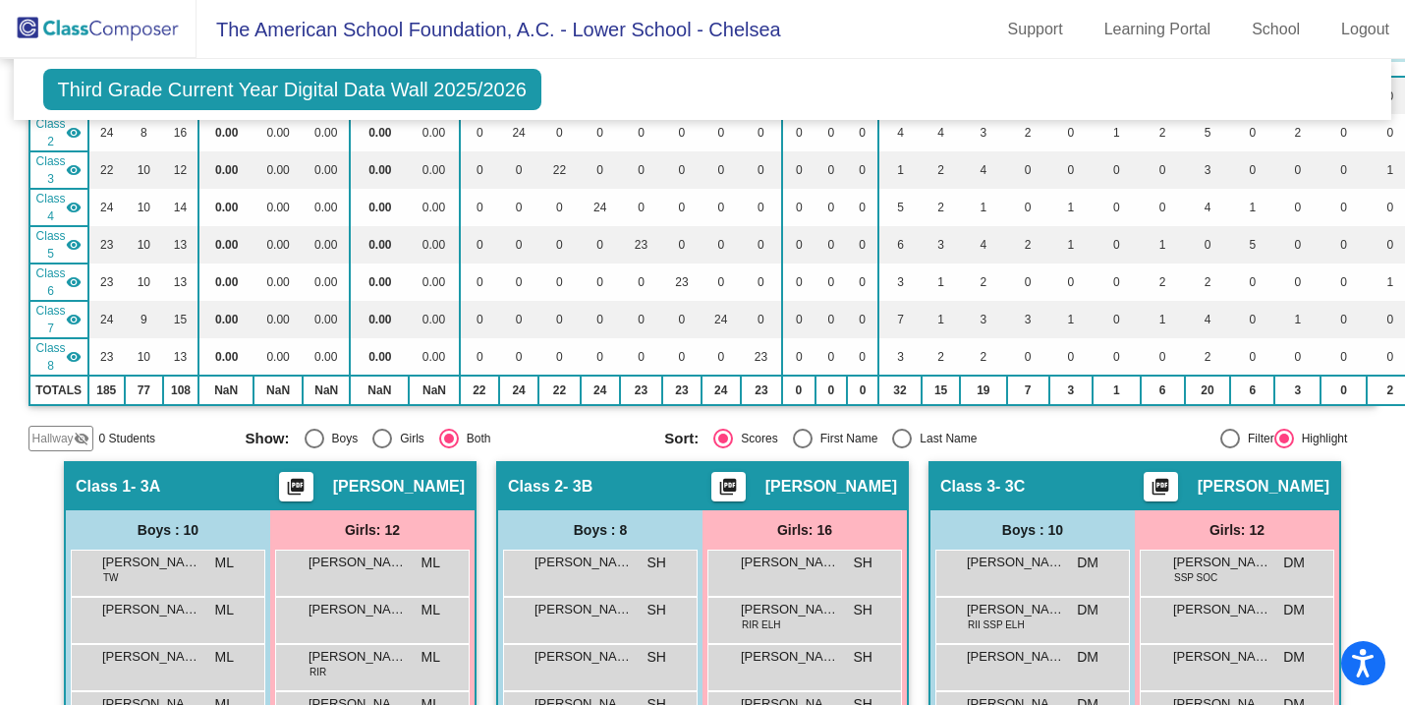
scroll to position [0, 0]
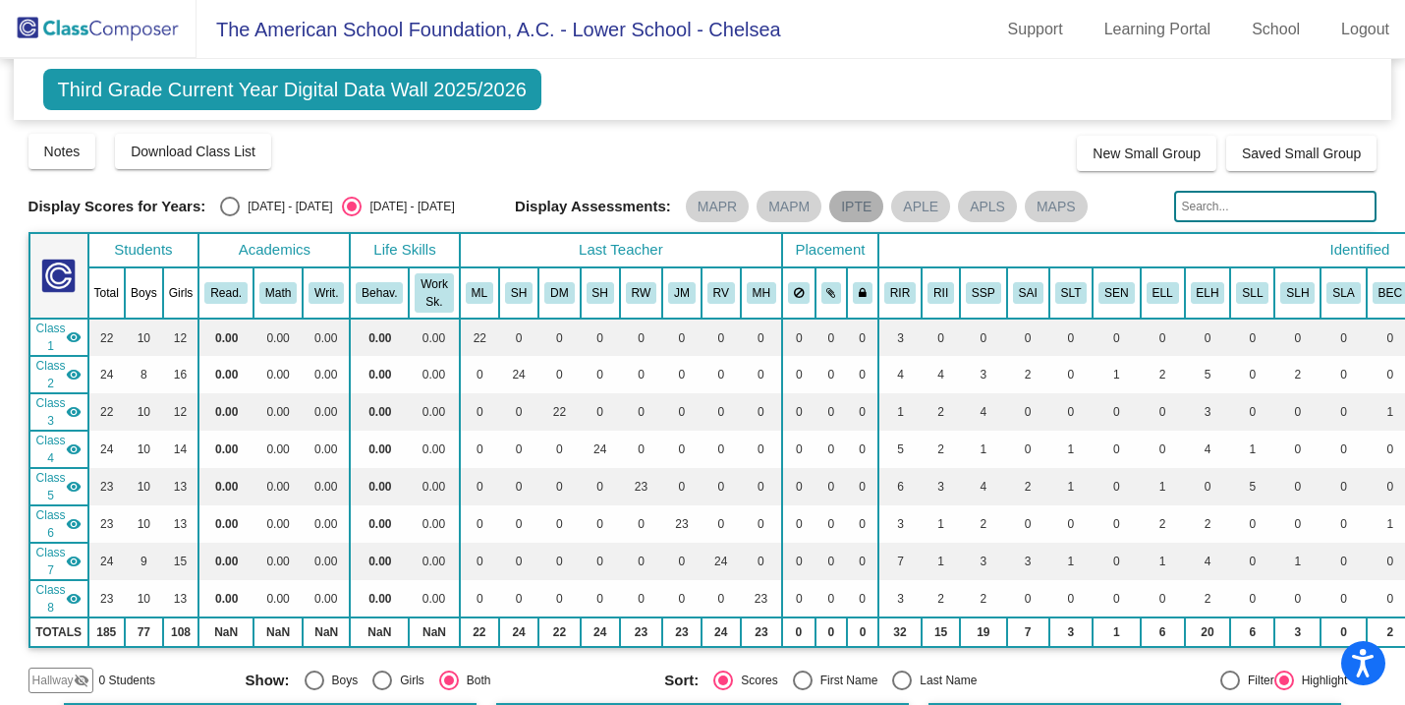
click at [849, 210] on mat-chip "IPTE" at bounding box center [856, 206] width 54 height 31
click at [844, 209] on mat-chip "IPTE" at bounding box center [856, 206] width 54 height 31
click at [848, 206] on mat-chip "IPTE" at bounding box center [856, 206] width 54 height 31
click at [267, 90] on span "Third Grade Current Year Digital Data Wall 2025/2026" at bounding box center [292, 89] width 498 height 41
click at [852, 209] on mat-chip "IPTE" at bounding box center [856, 206] width 54 height 31
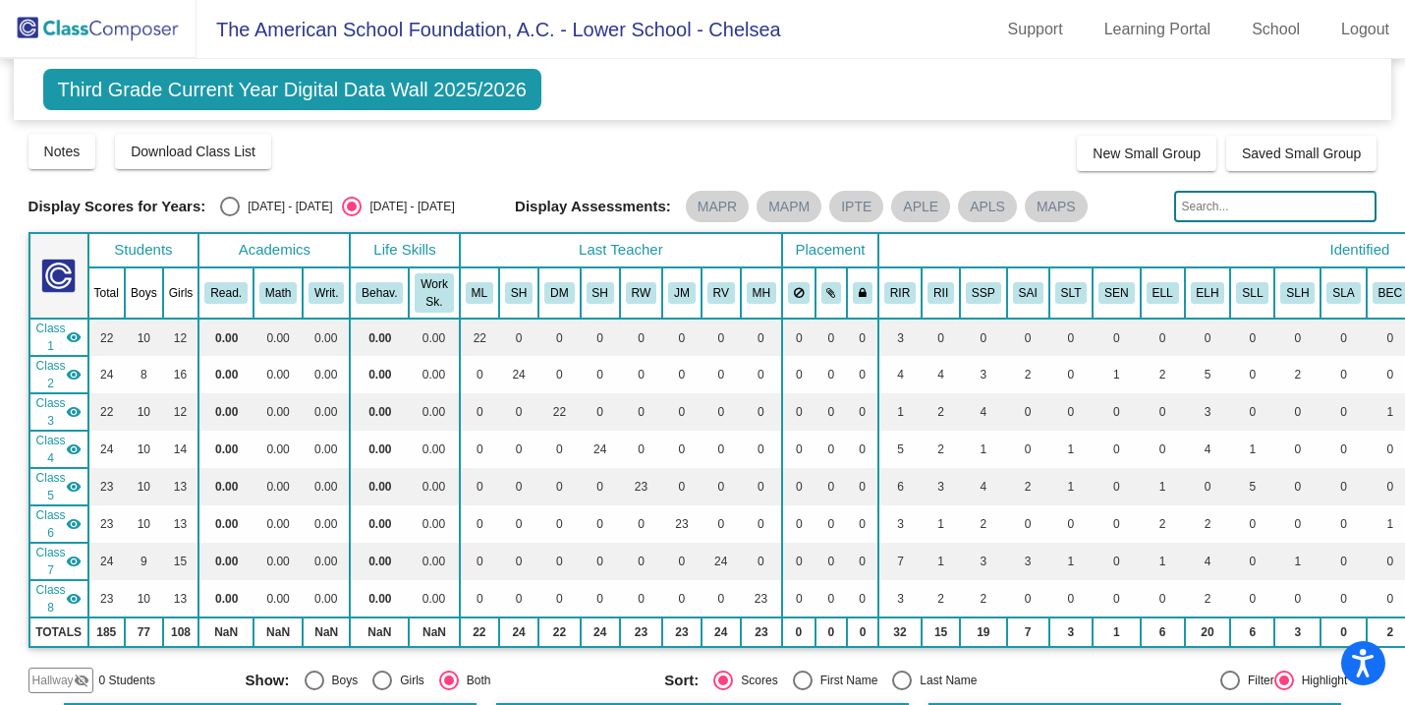
click at [373, 93] on span "Third Grade Current Year Digital Data Wall 2025/2026" at bounding box center [292, 89] width 498 height 41
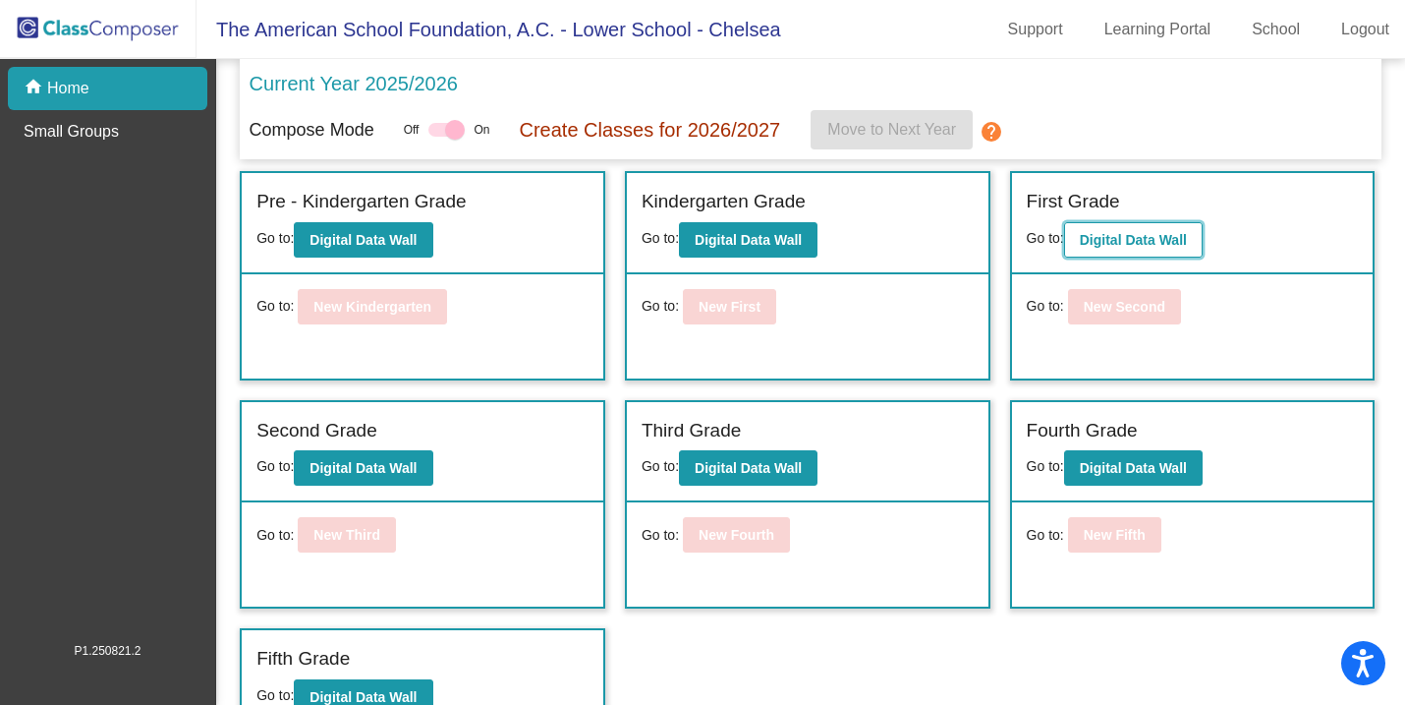
click at [1139, 244] on b "Digital Data Wall" at bounding box center [1133, 240] width 107 height 16
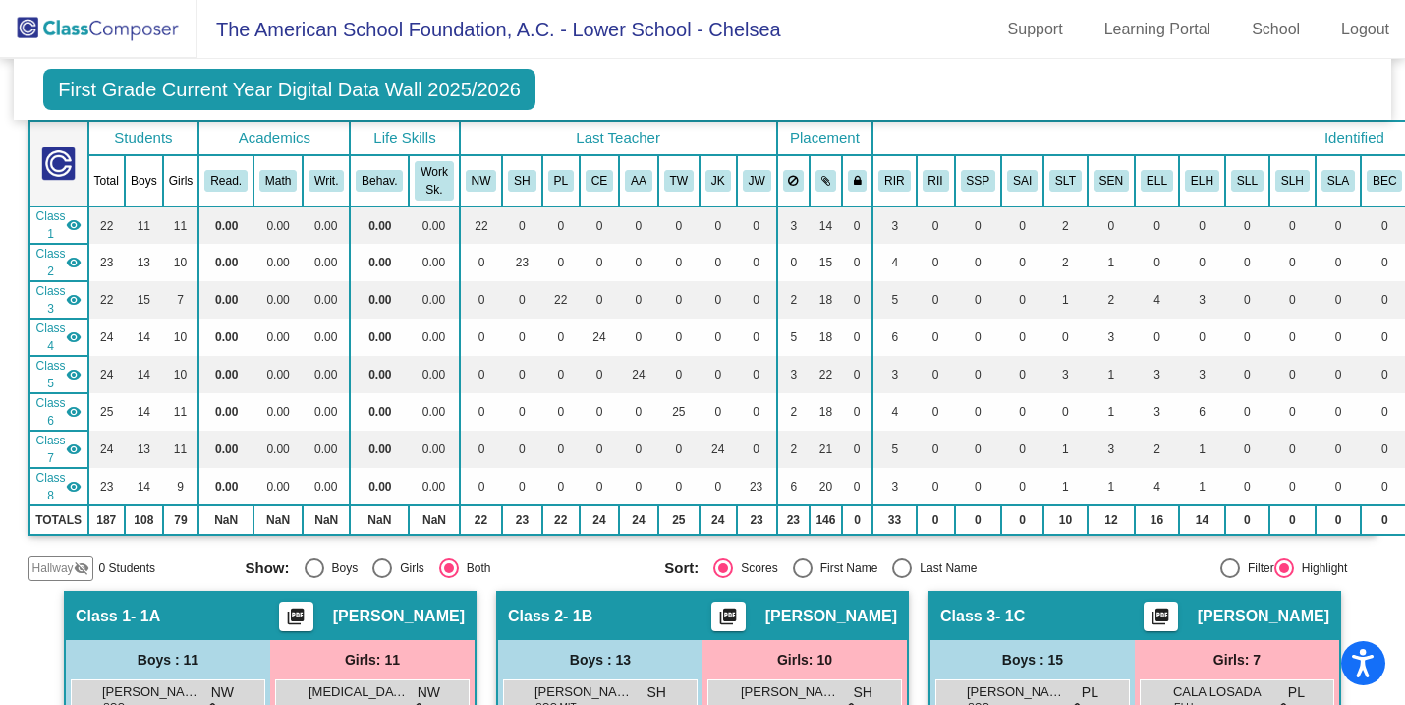
scroll to position [122, 0]
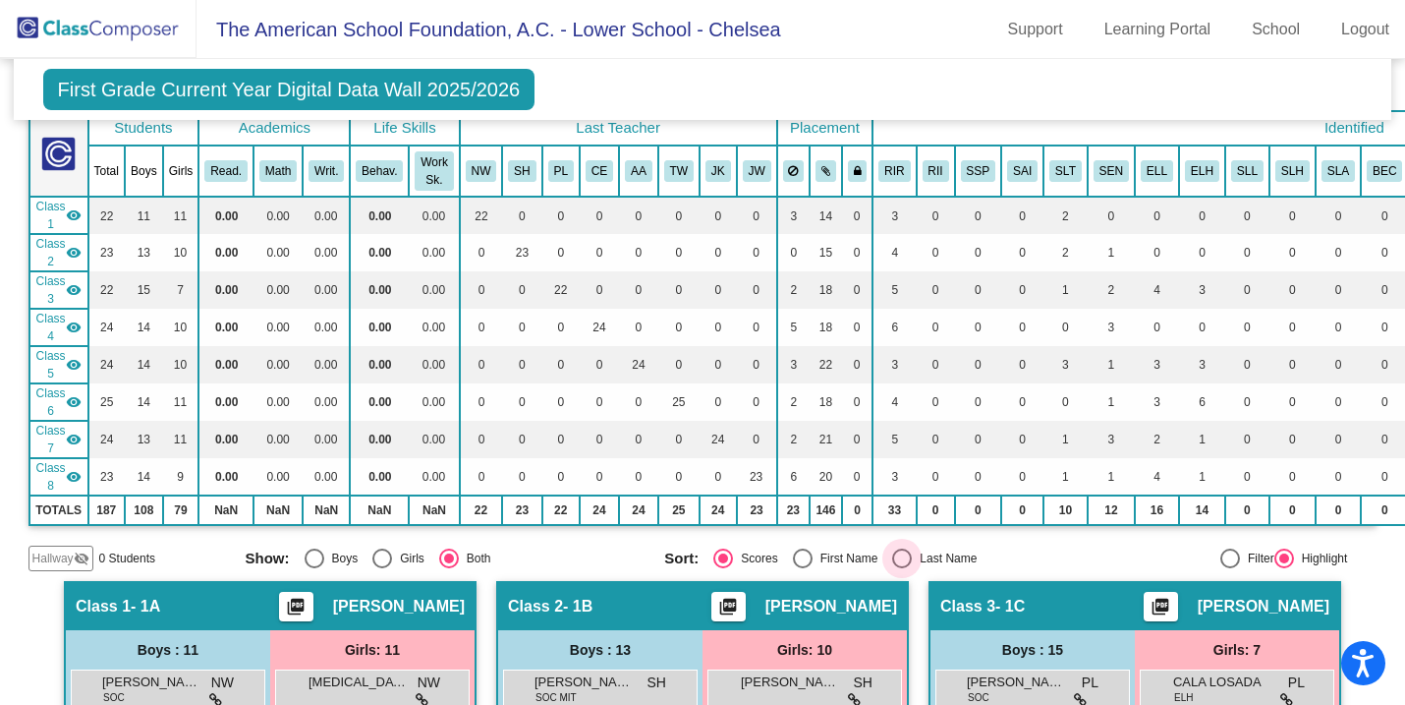
click at [900, 555] on div "Select an option" at bounding box center [902, 558] width 20 height 20
click at [901, 568] on input "Last Name" at bounding box center [901, 568] width 1 height 1
radio input "true"
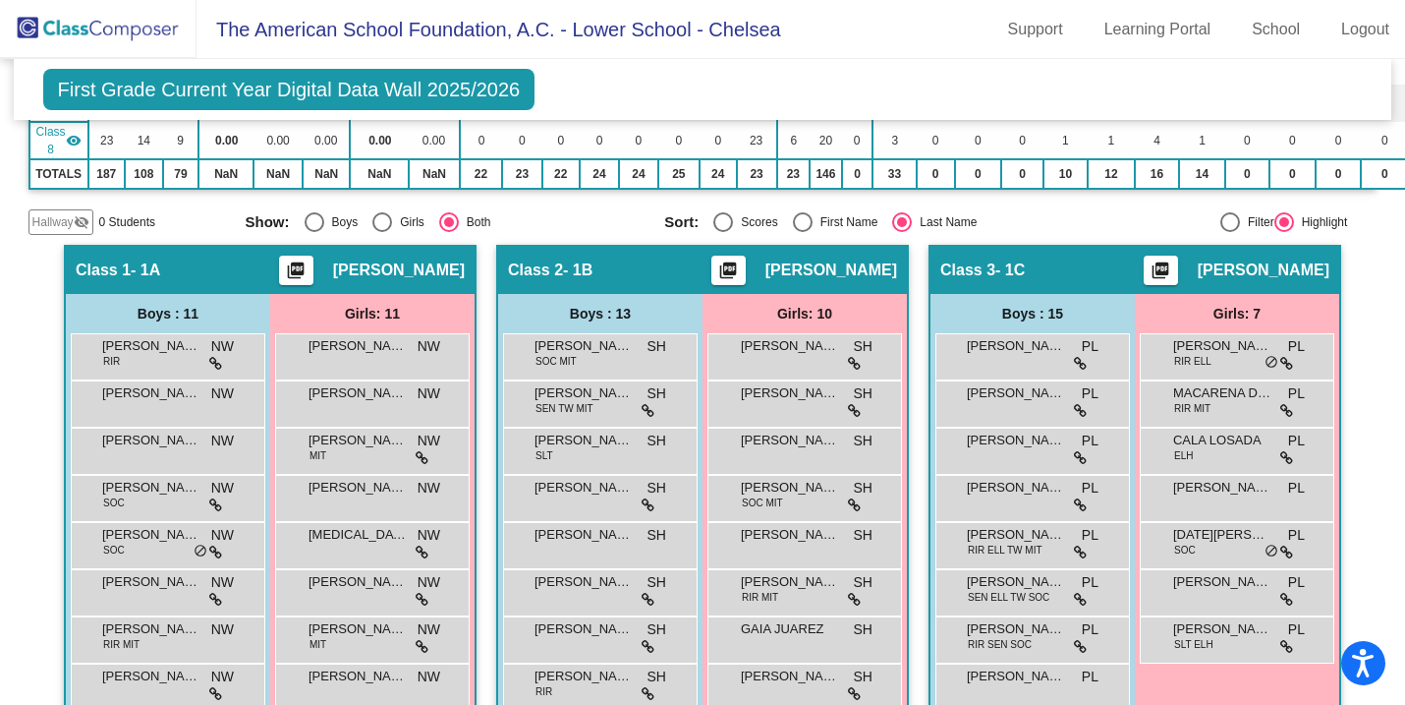
scroll to position [461, 0]
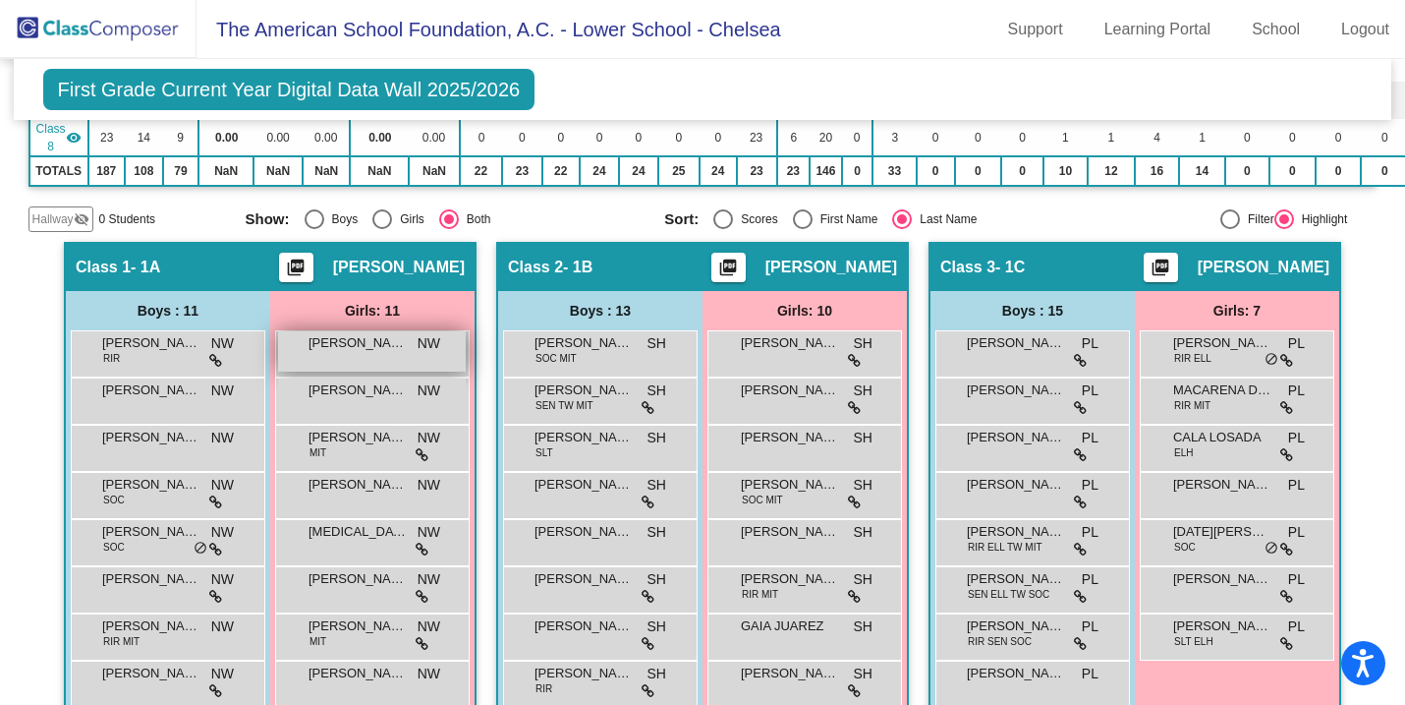
click at [359, 339] on span "[PERSON_NAME]" at bounding box center [358, 343] width 98 height 20
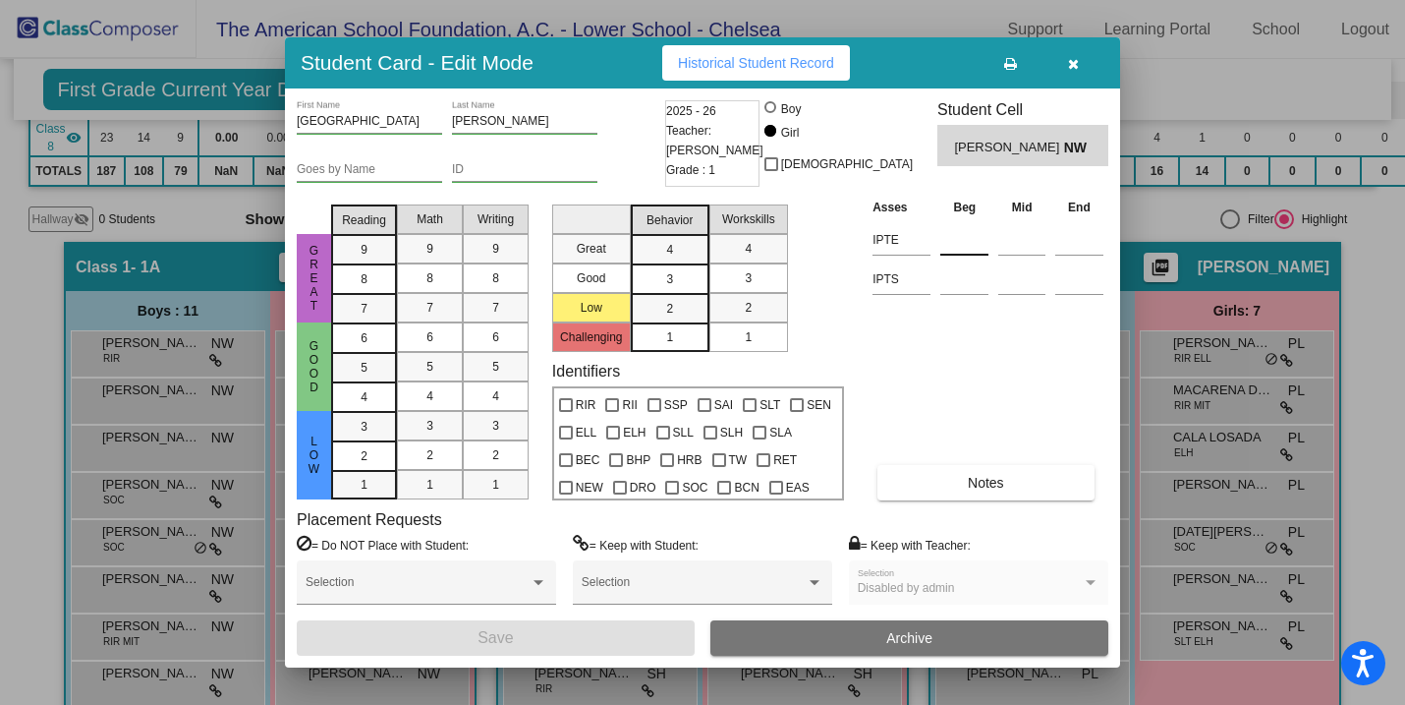
click at [949, 243] on input at bounding box center [964, 239] width 48 height 29
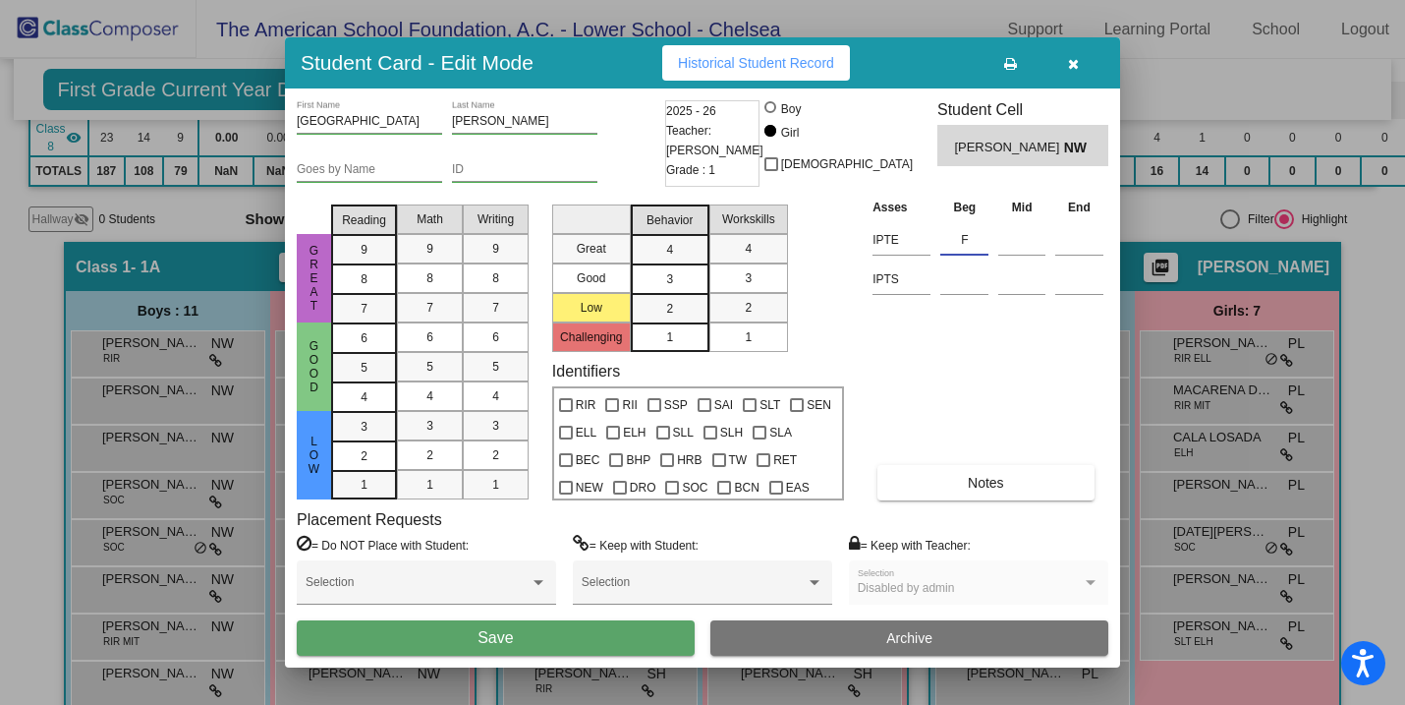
scroll to position [0, 0]
type input "F"
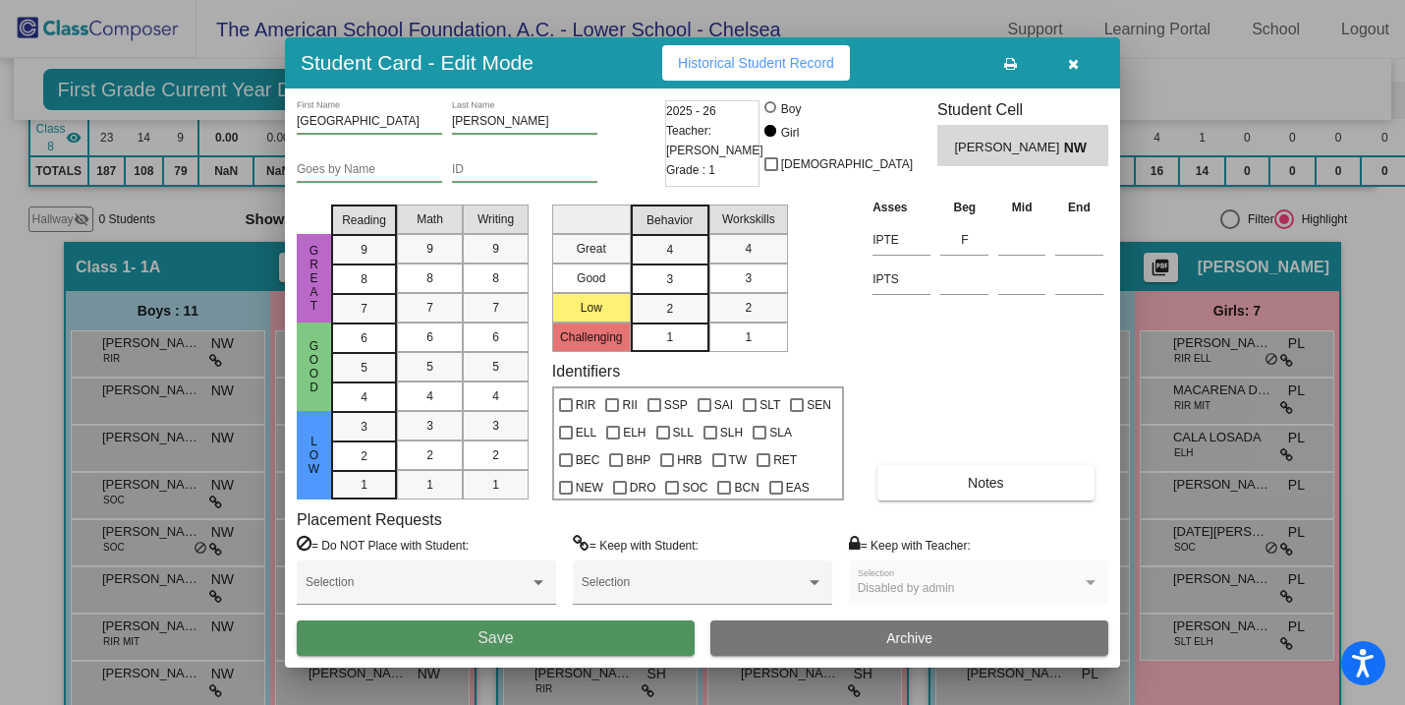
click at [513, 641] on span "Save" at bounding box center [495, 637] width 35 height 17
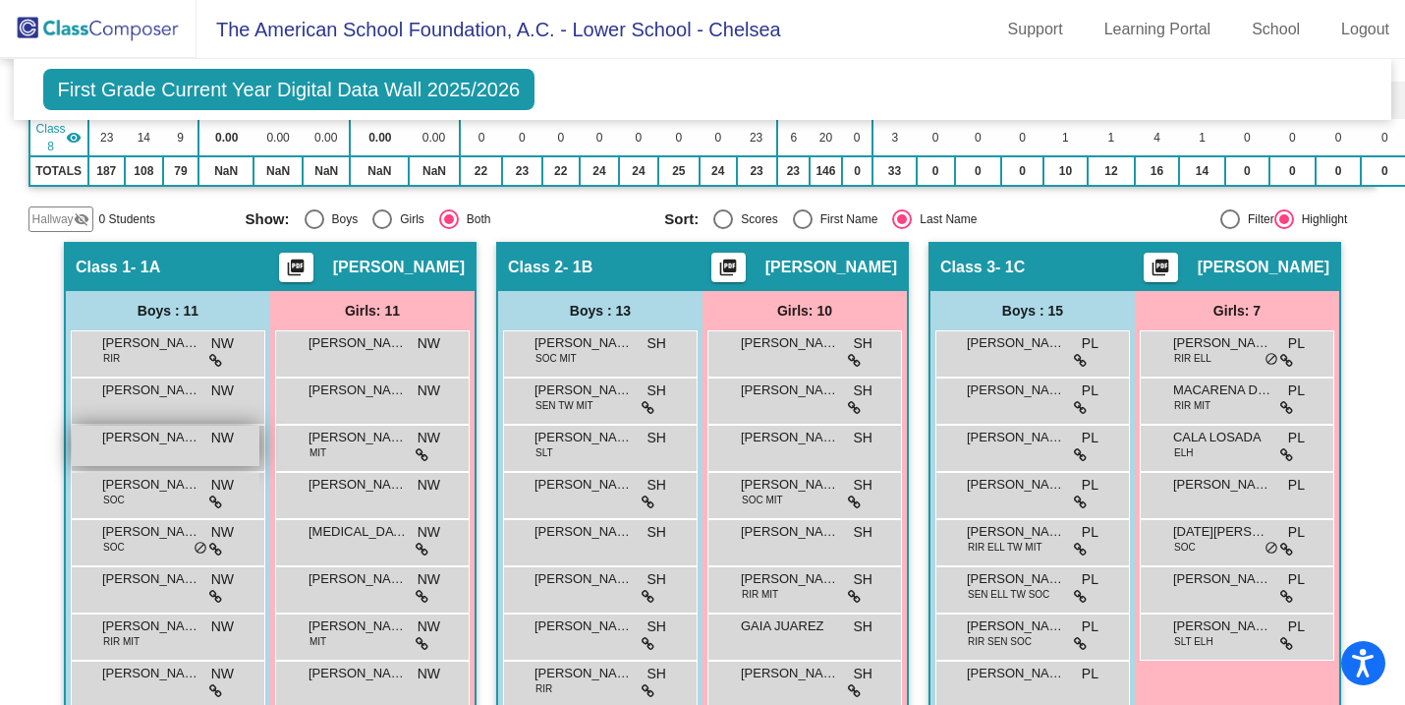
click at [142, 441] on span "[PERSON_NAME]" at bounding box center [151, 437] width 98 height 20
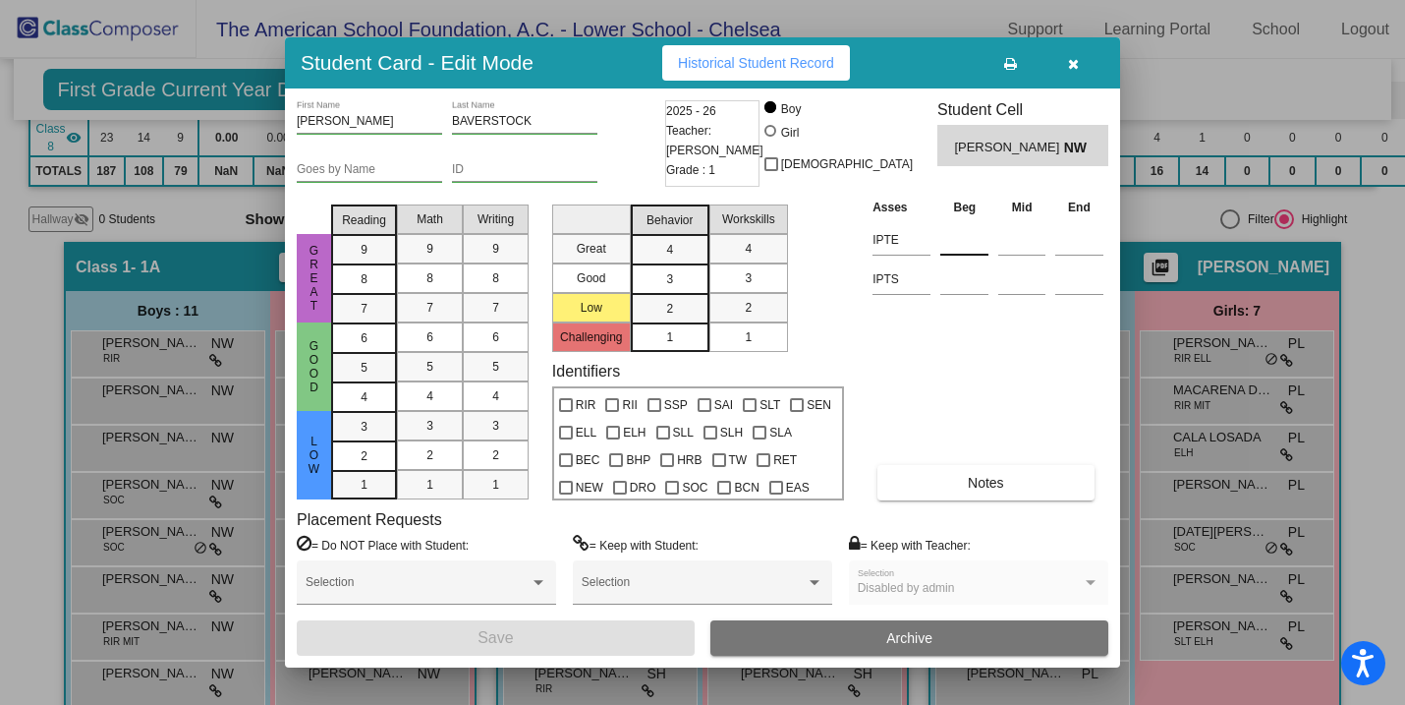
click at [940, 243] on input at bounding box center [964, 239] width 48 height 29
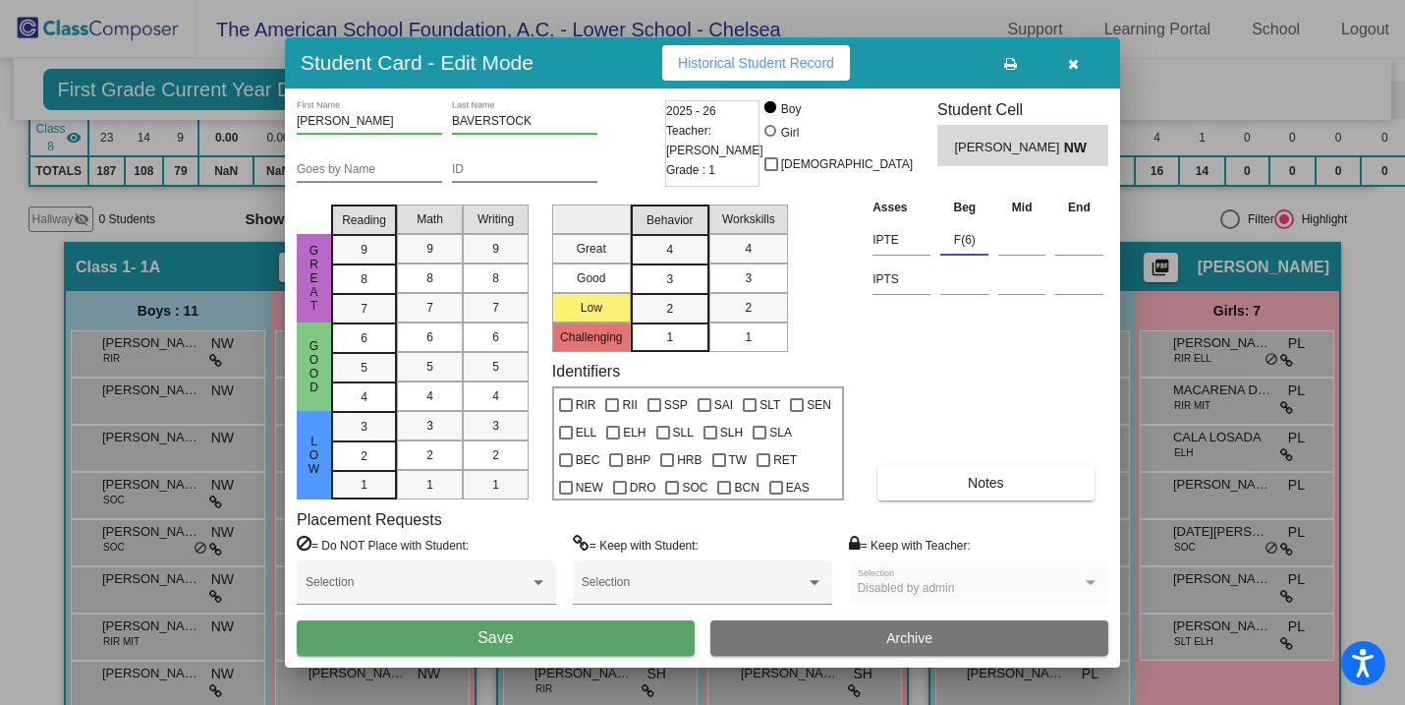
type input "F(6)"
click at [536, 631] on button "Save" at bounding box center [496, 637] width 398 height 35
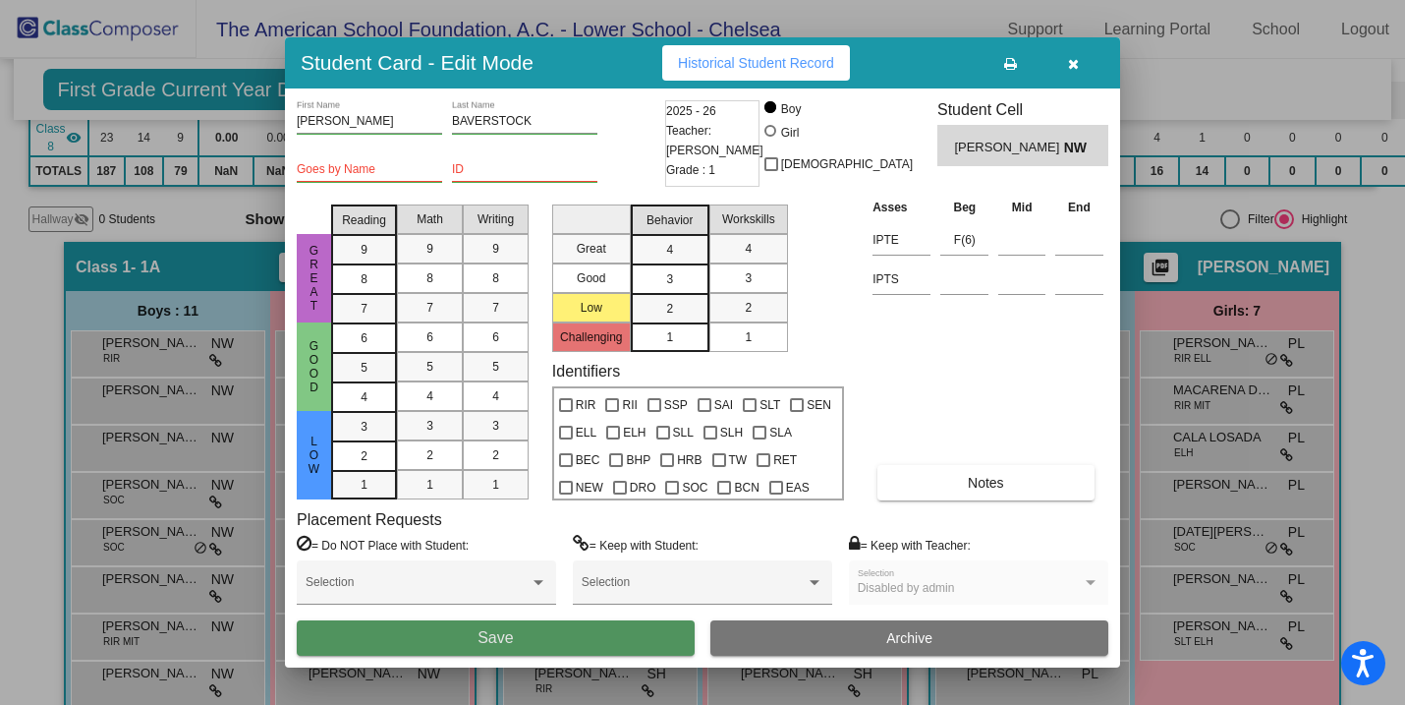
click at [539, 648] on button "Save" at bounding box center [496, 637] width 398 height 35
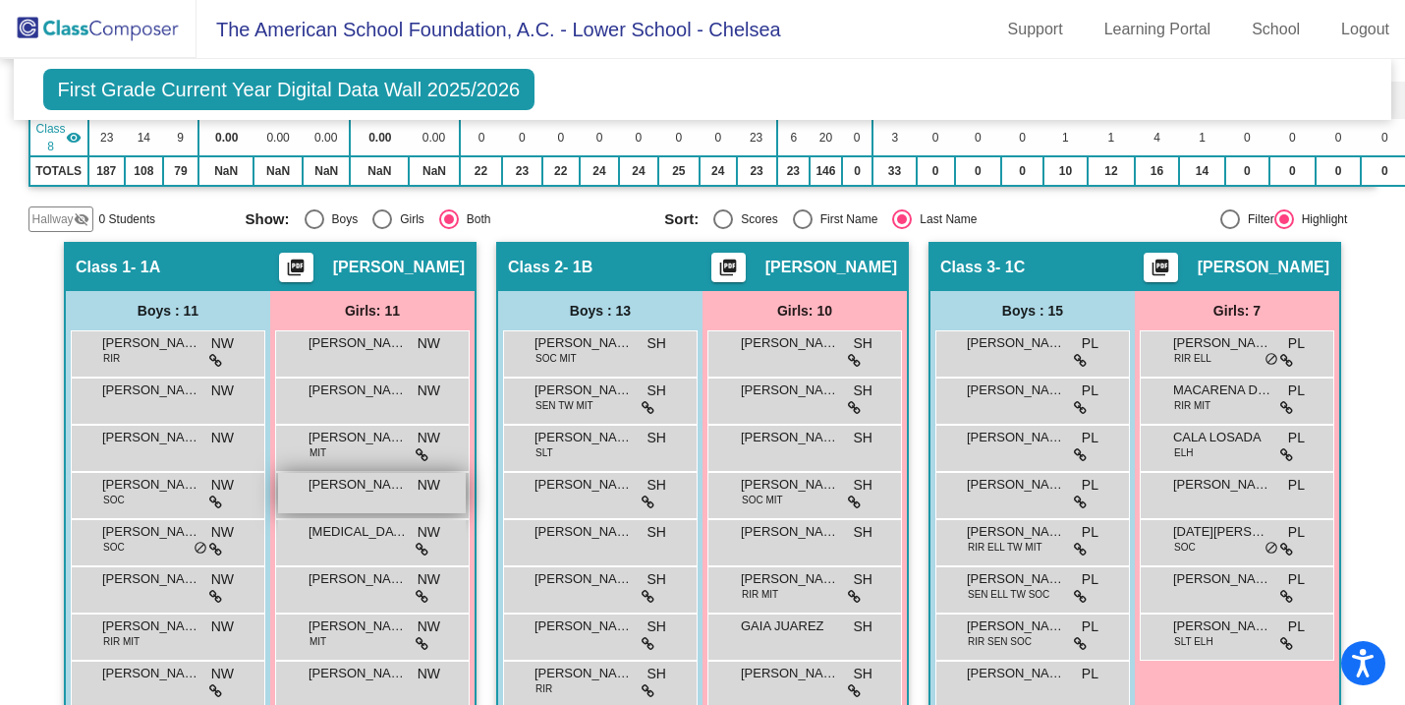
click at [356, 490] on span "[PERSON_NAME]" at bounding box center [358, 485] width 98 height 20
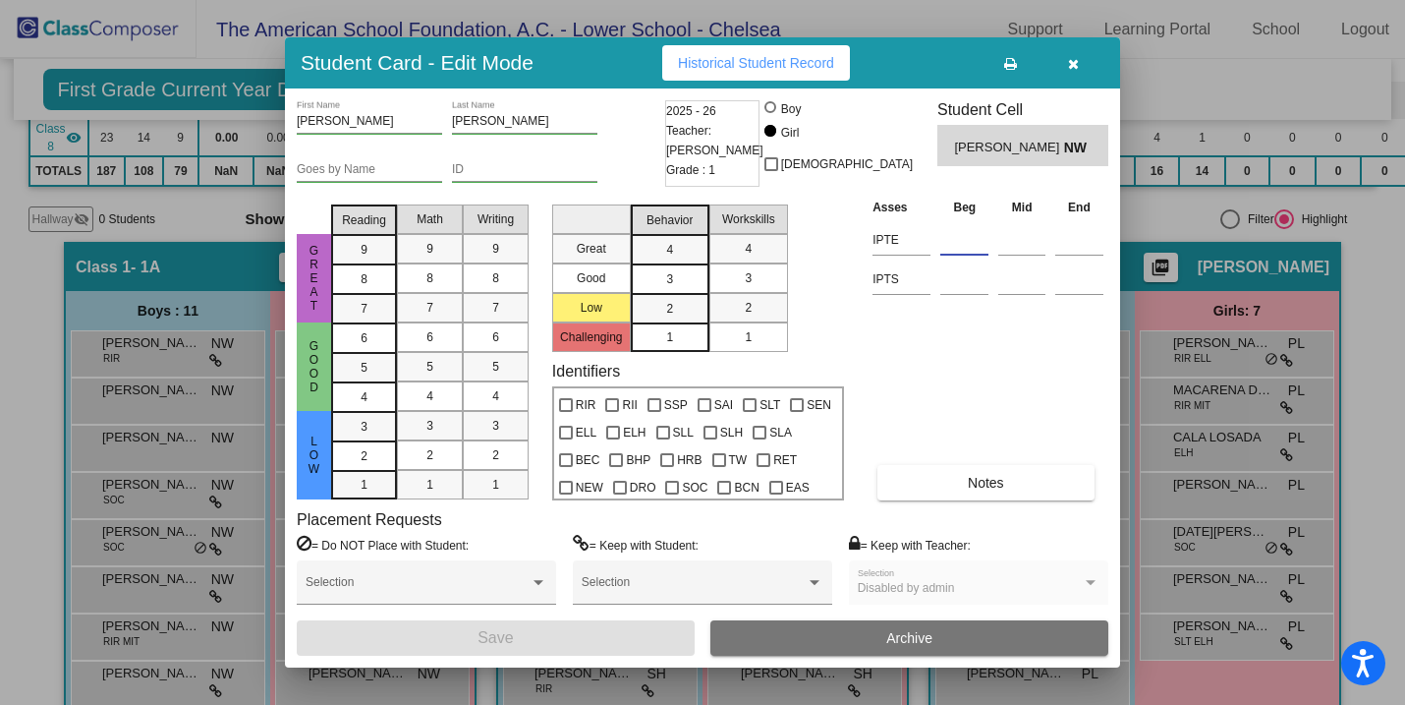
click at [958, 247] on input at bounding box center [964, 239] width 48 height 29
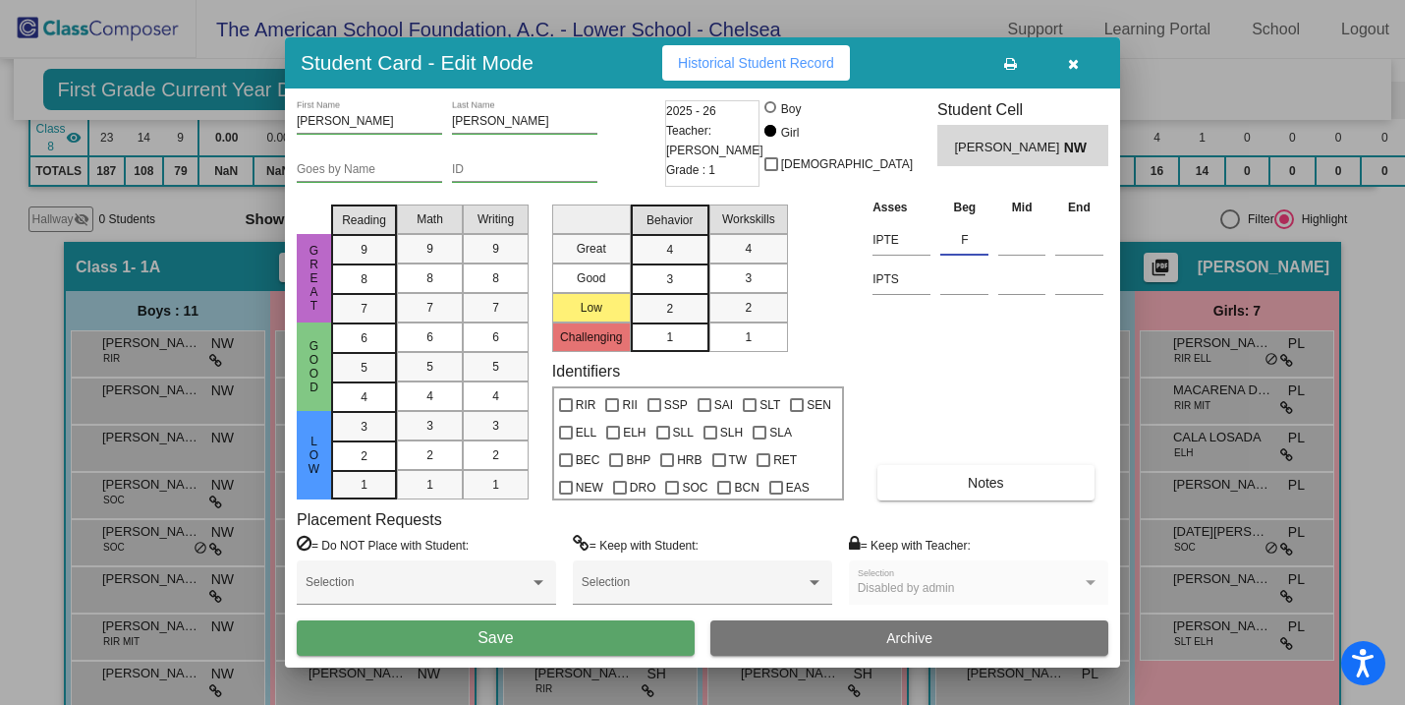
type input "F"
click at [518, 632] on button "Save" at bounding box center [496, 637] width 398 height 35
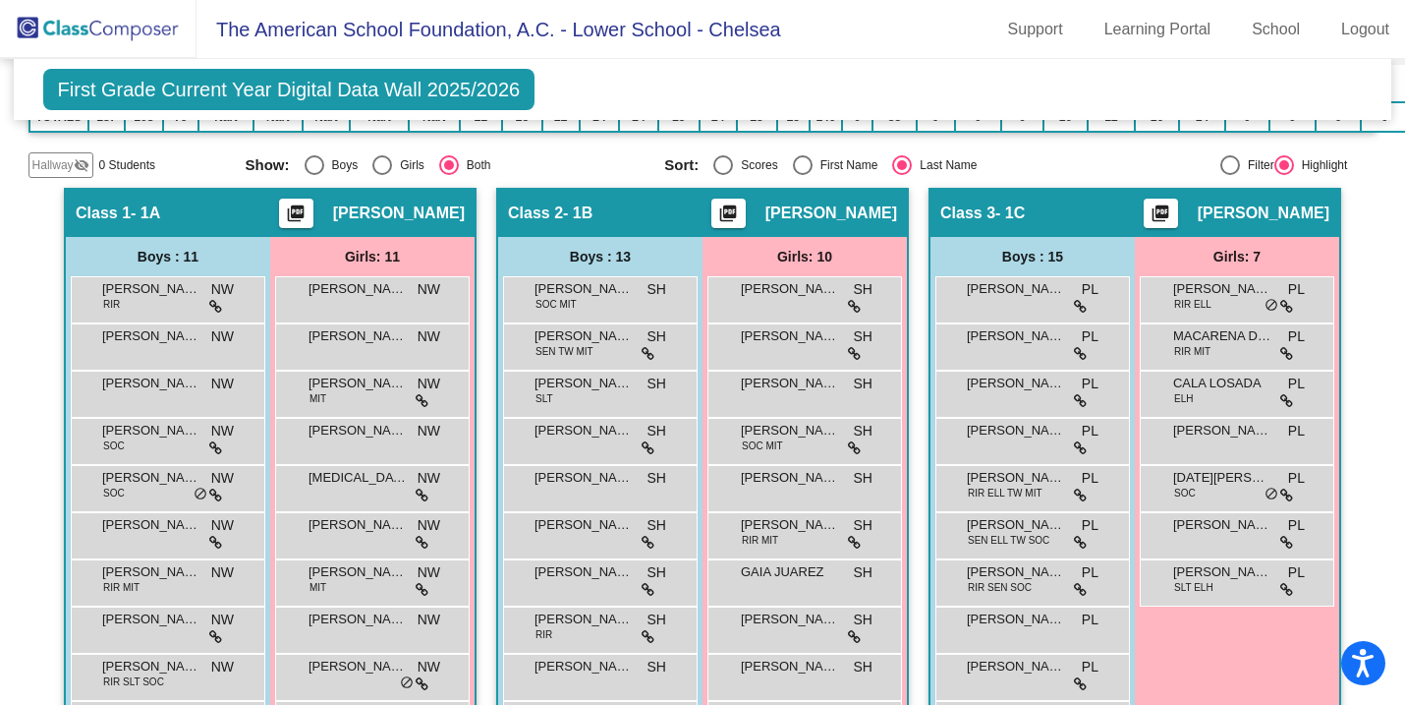
scroll to position [524, 0]
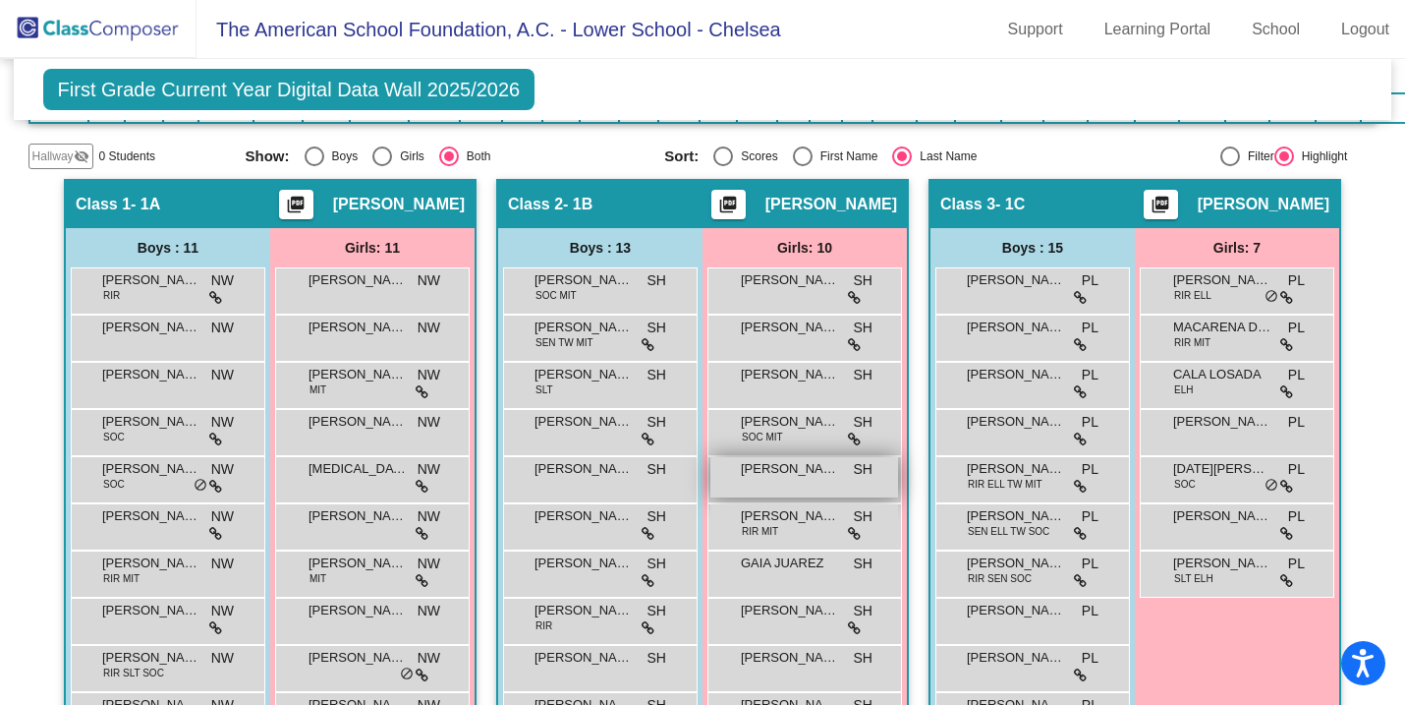
click at [762, 477] on span "[PERSON_NAME]" at bounding box center [790, 469] width 98 height 20
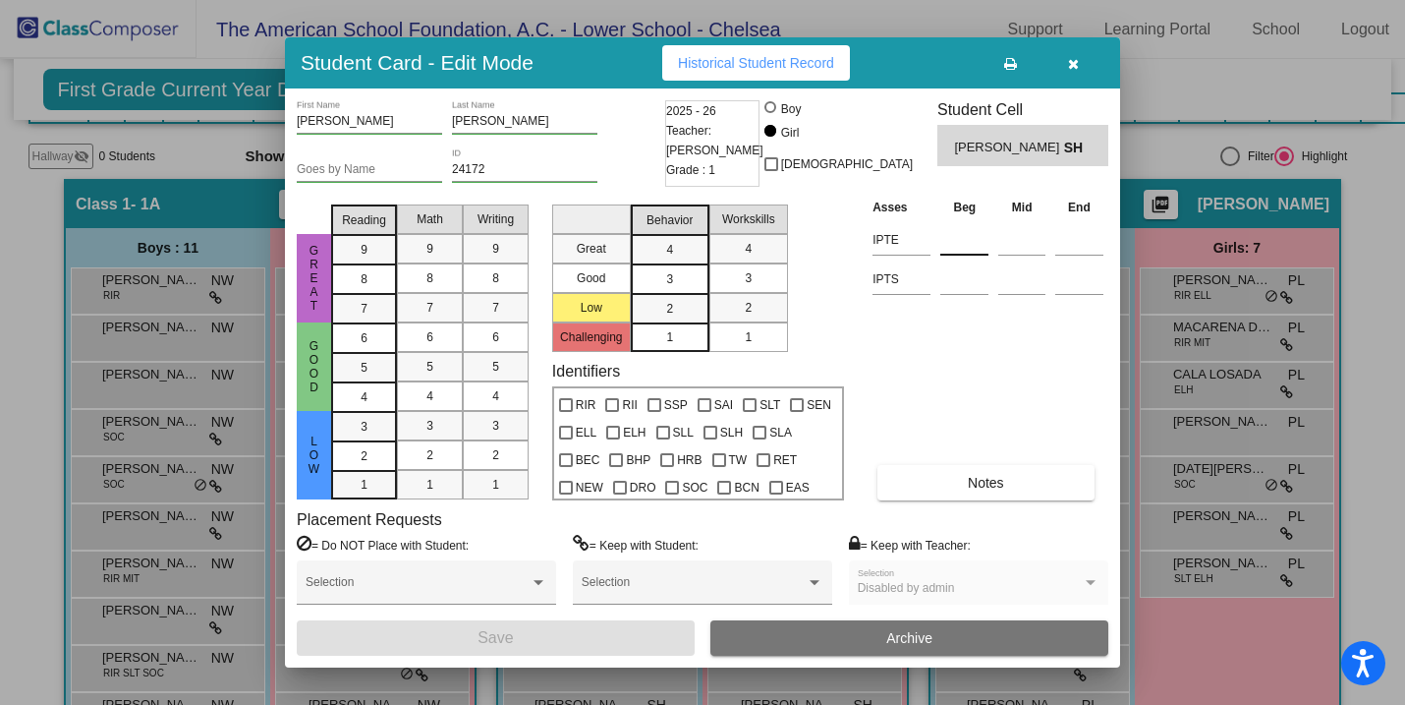
click at [954, 247] on input at bounding box center [964, 239] width 48 height 29
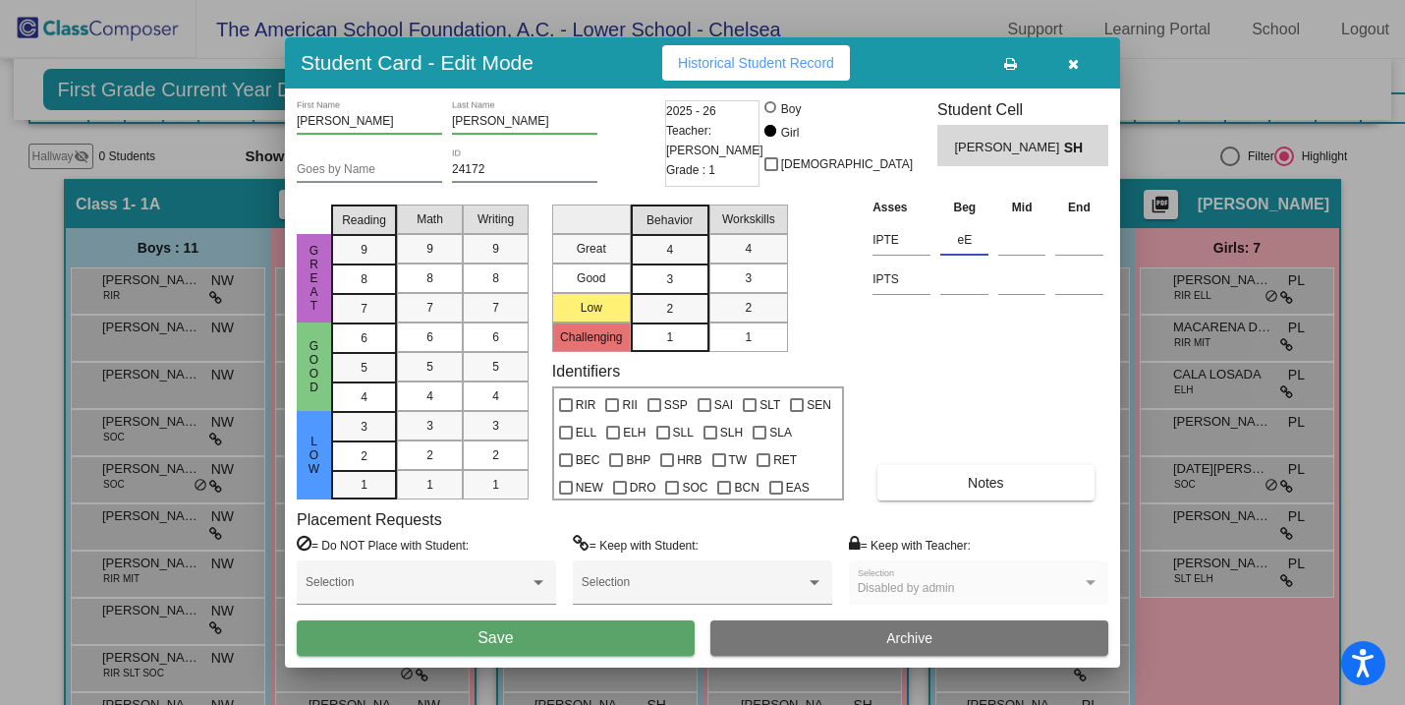
type input "e"
type input "E(6)"
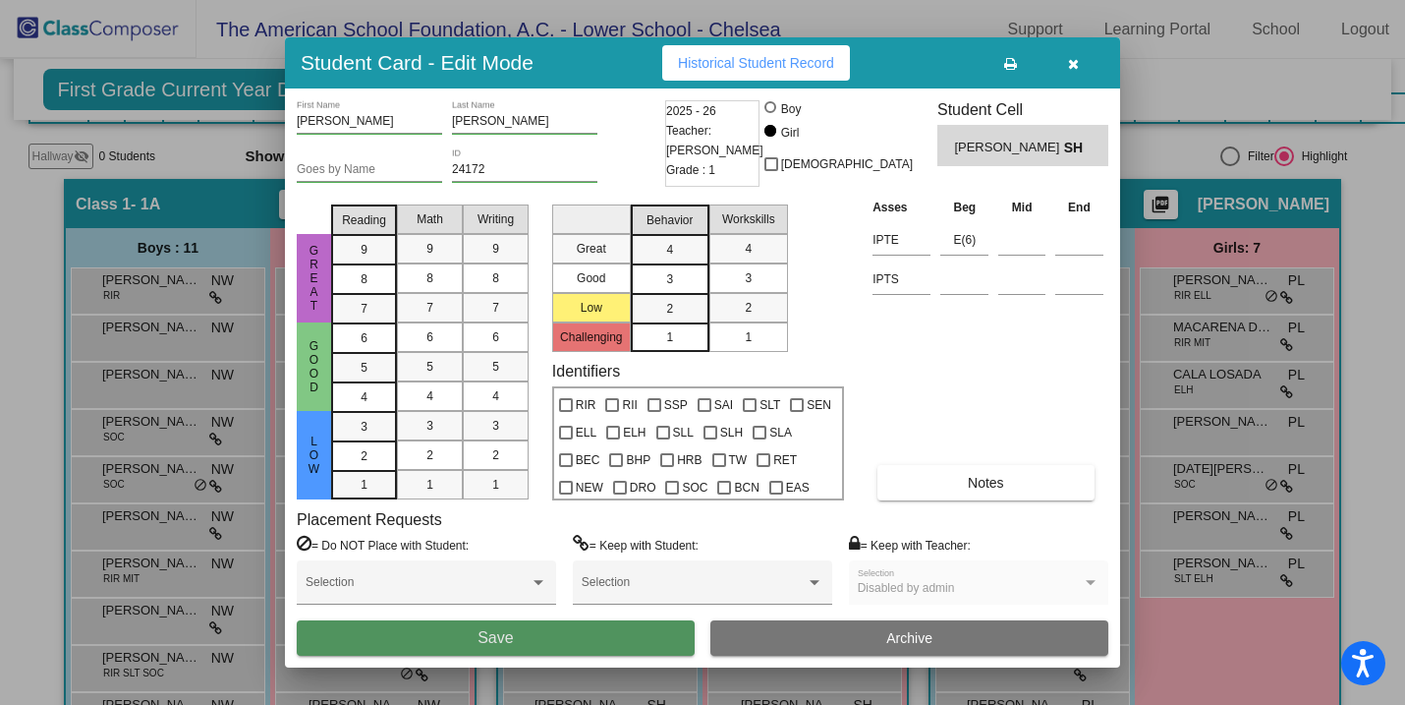
click at [465, 640] on button "Save" at bounding box center [496, 637] width 398 height 35
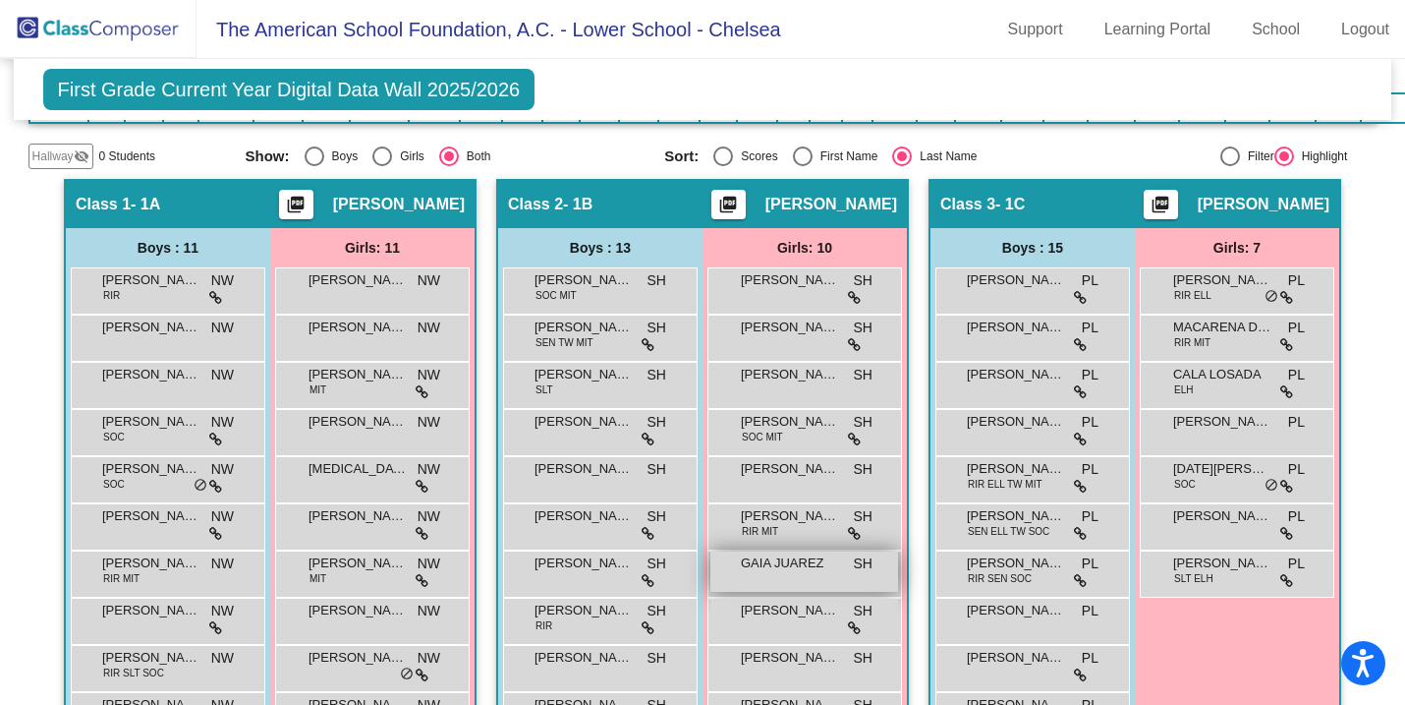
click at [766, 574] on div "GAIA [PERSON_NAME] lock do_not_disturb_alt" at bounding box center [804, 571] width 188 height 40
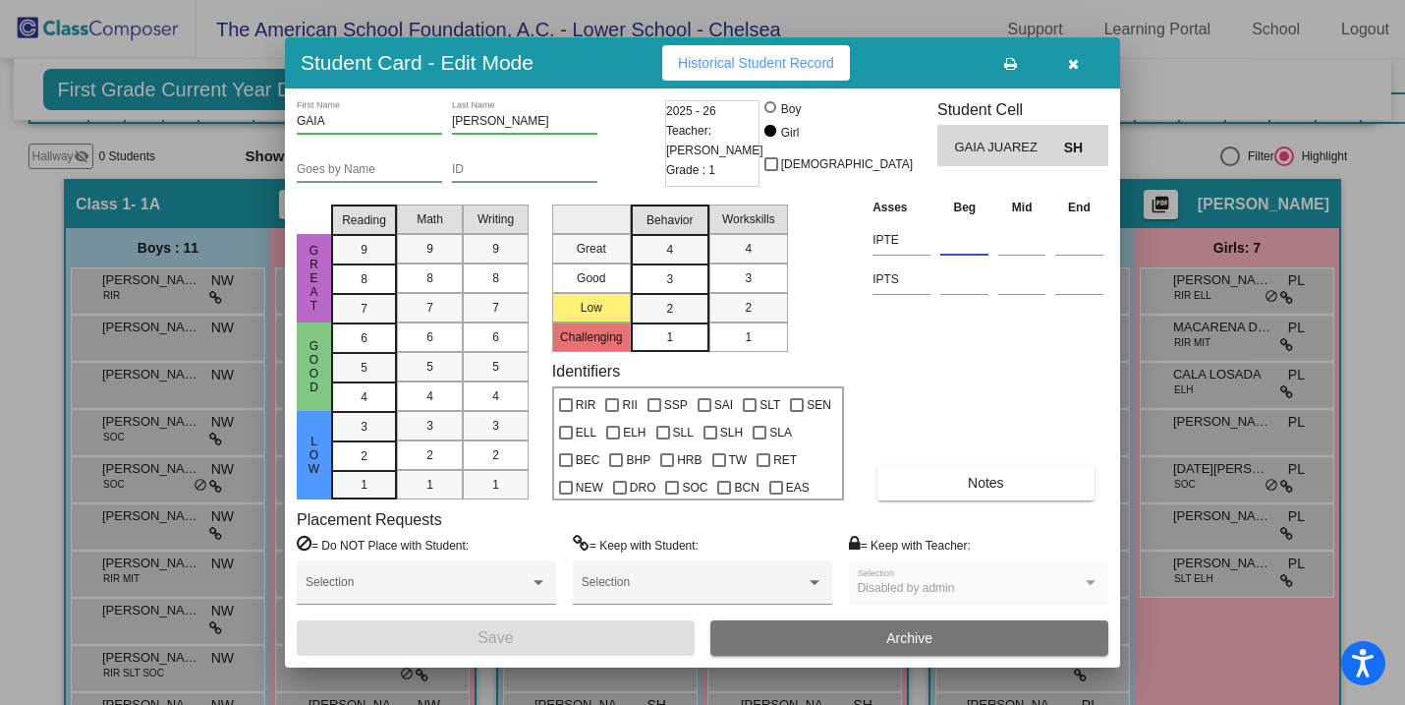
click at [961, 251] on input at bounding box center [964, 239] width 48 height 29
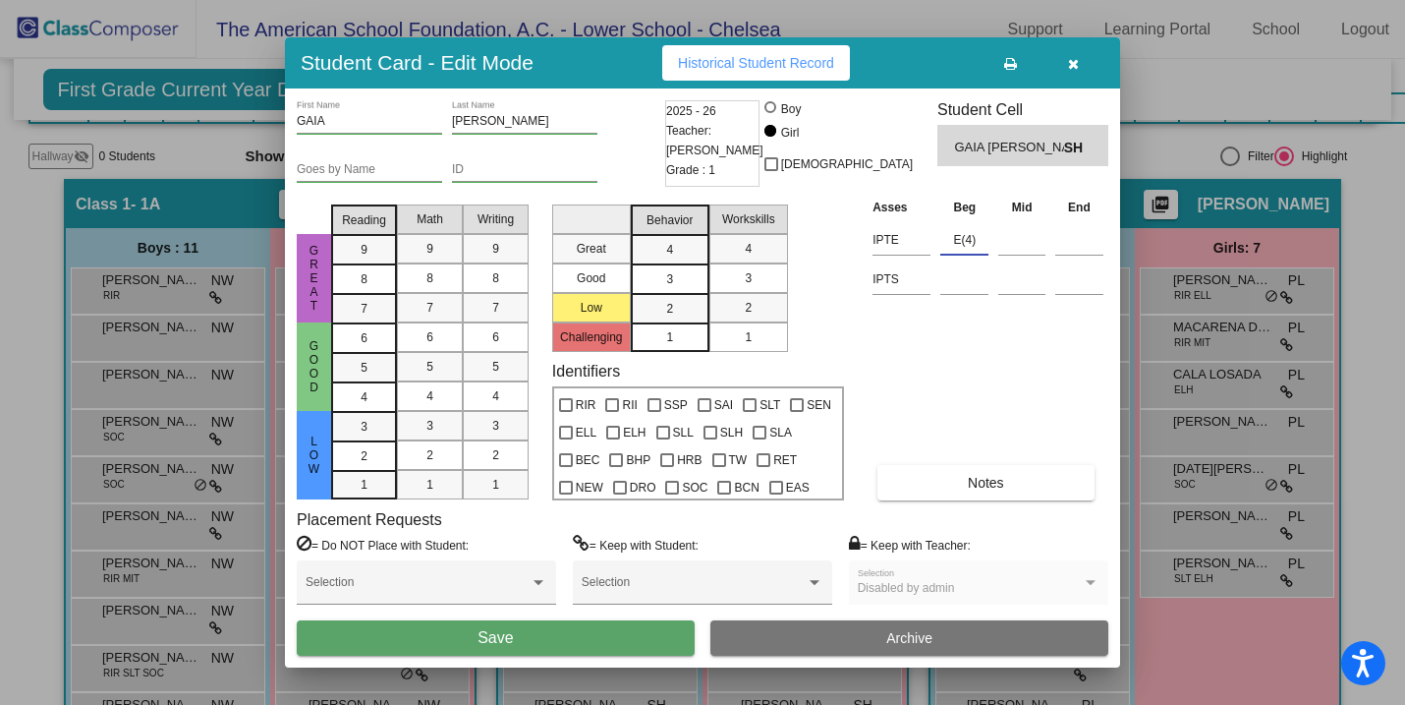
type input "E(4)"
click at [546, 635] on button "Save" at bounding box center [496, 637] width 398 height 35
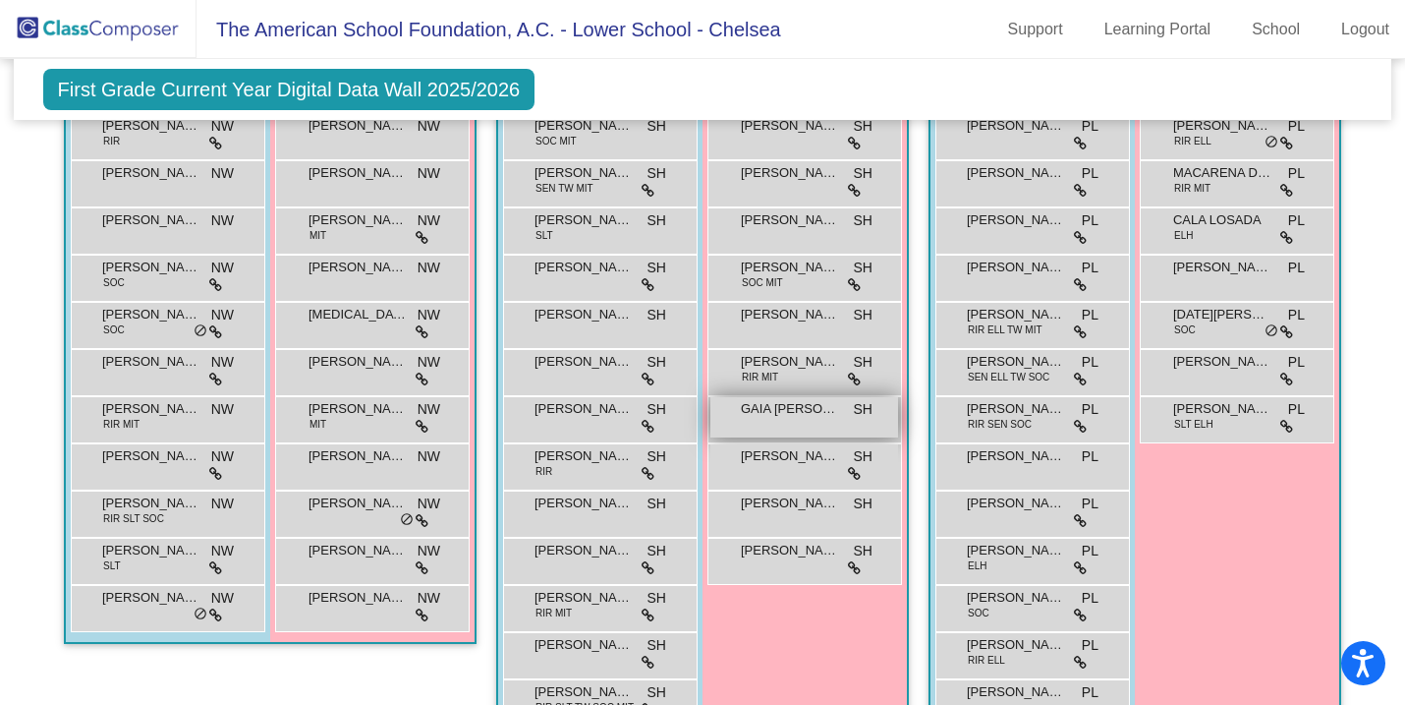
scroll to position [681, 0]
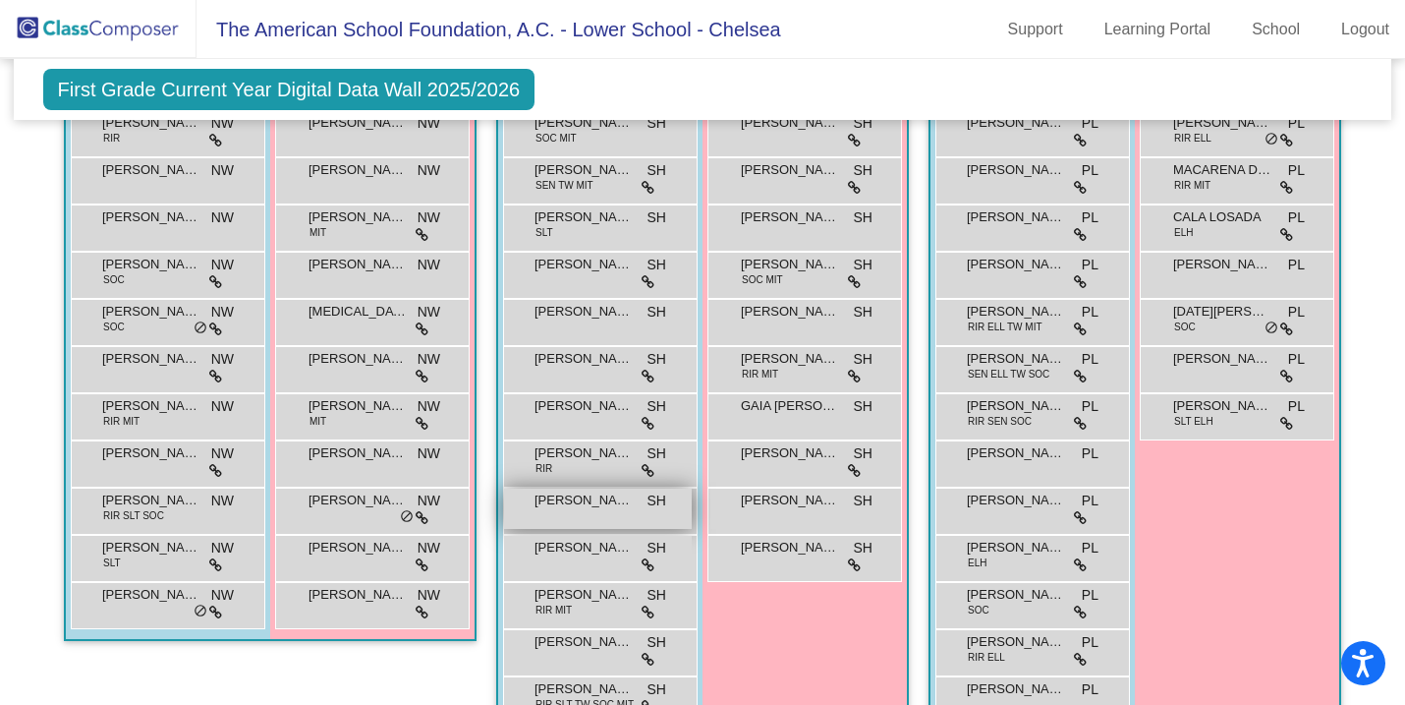
click at [612, 501] on span "[PERSON_NAME]" at bounding box center [584, 500] width 98 height 20
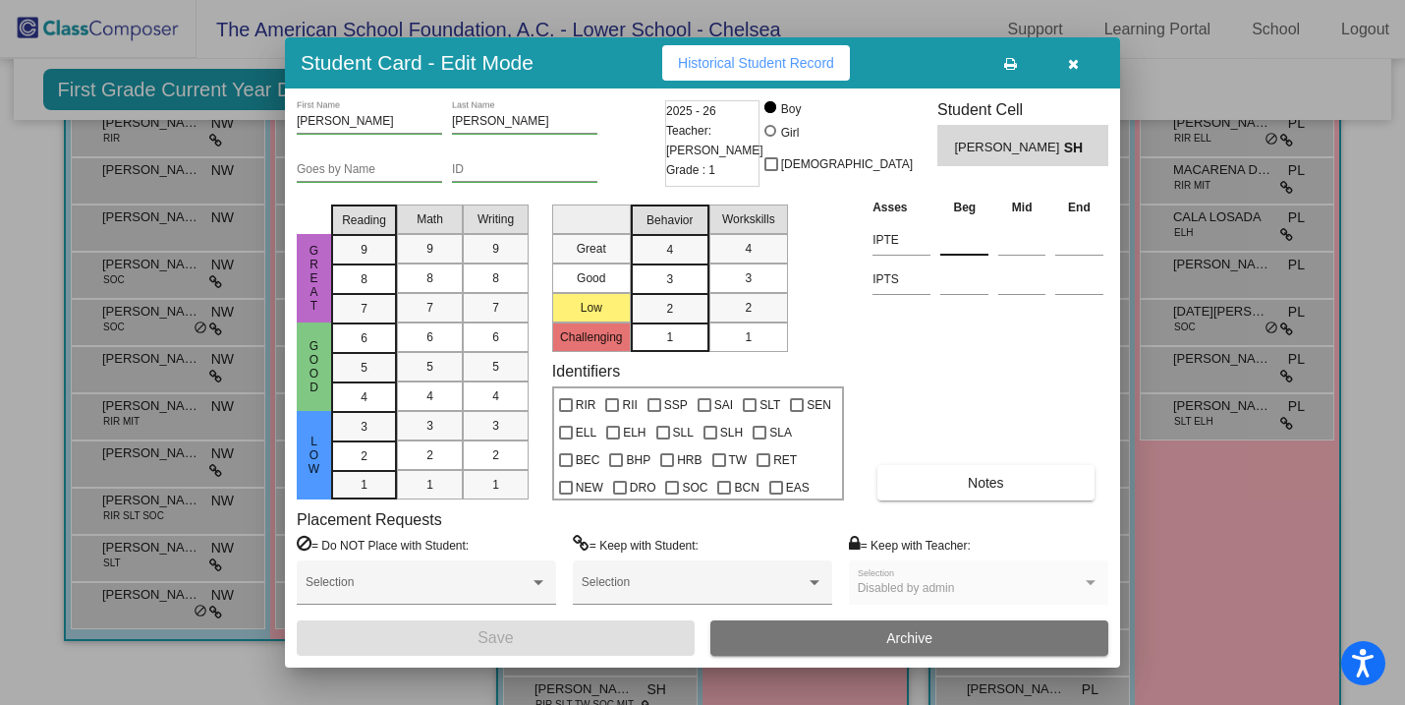
click at [960, 243] on input at bounding box center [964, 239] width 48 height 29
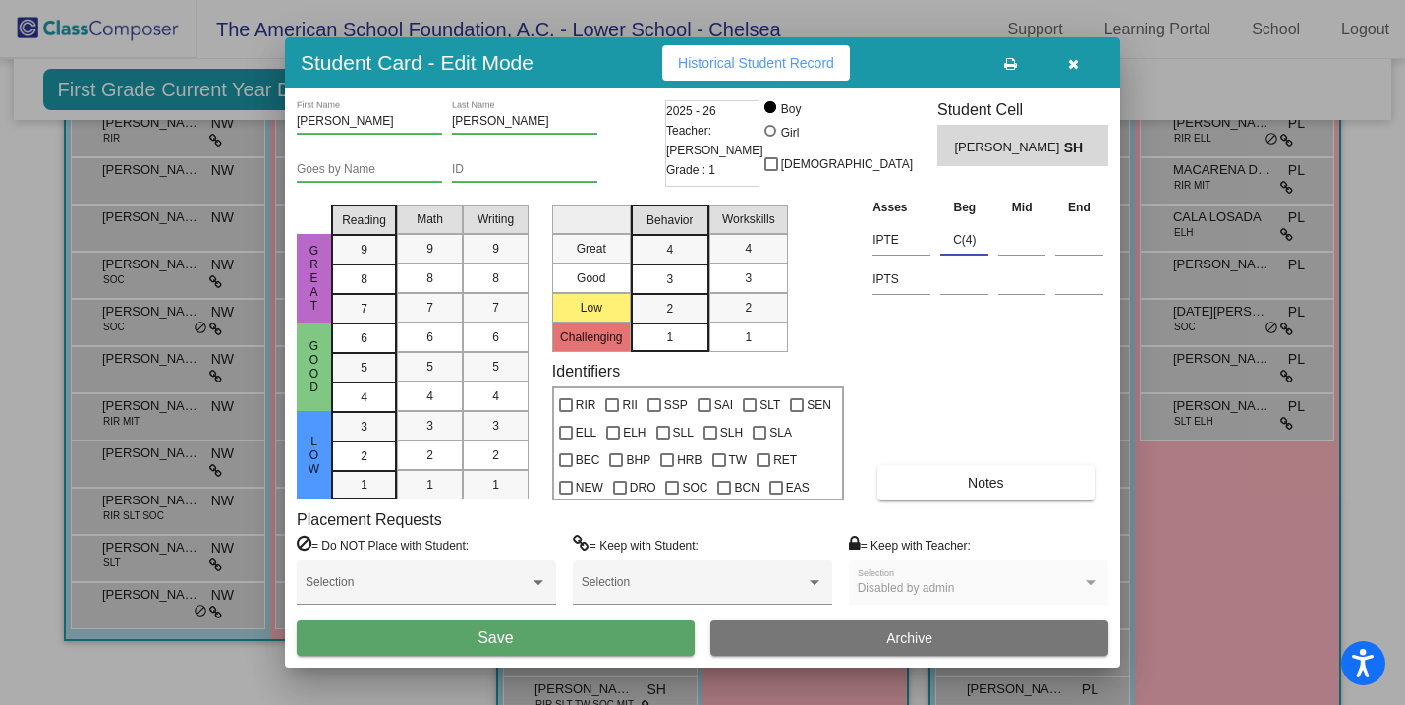
type input "C(4)"
click at [550, 636] on button "Save" at bounding box center [496, 637] width 398 height 35
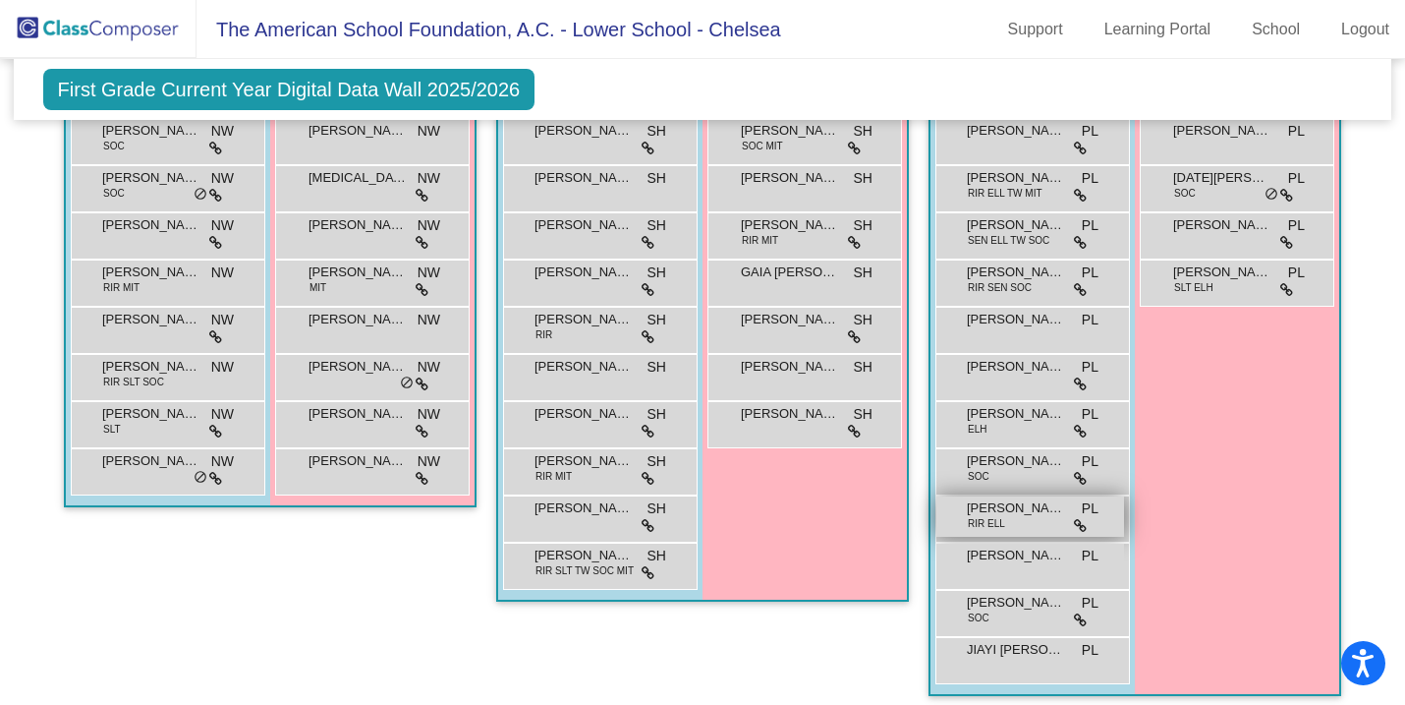
scroll to position [799, 0]
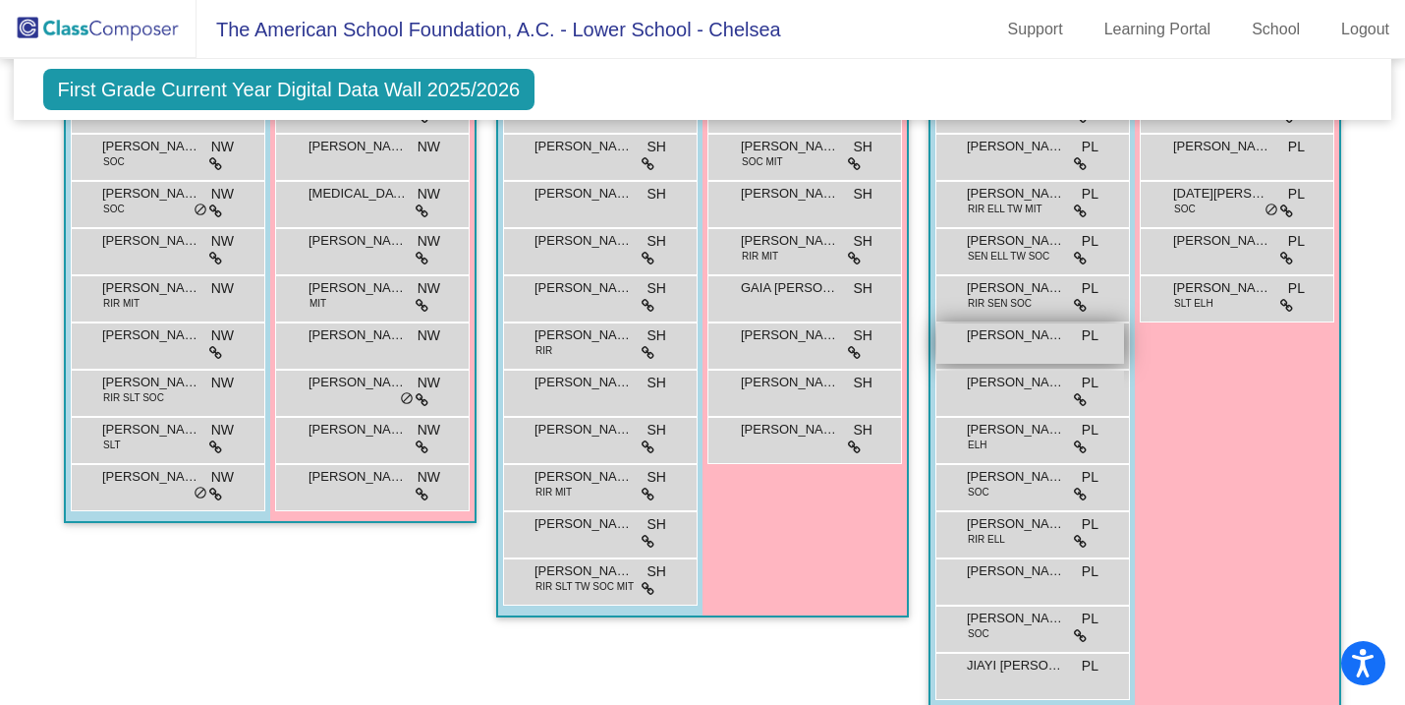
click at [1003, 338] on span "[PERSON_NAME]" at bounding box center [1016, 335] width 98 height 20
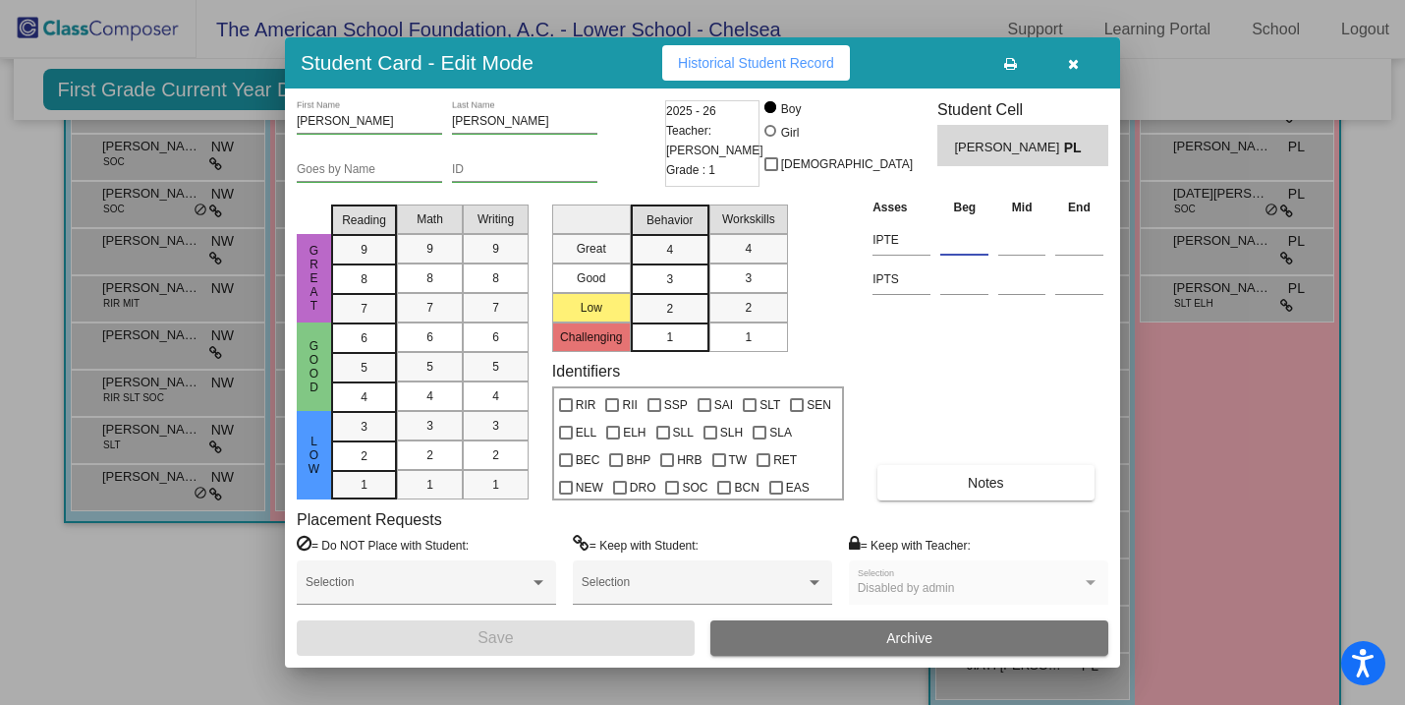
click at [973, 239] on input at bounding box center [964, 239] width 48 height 29
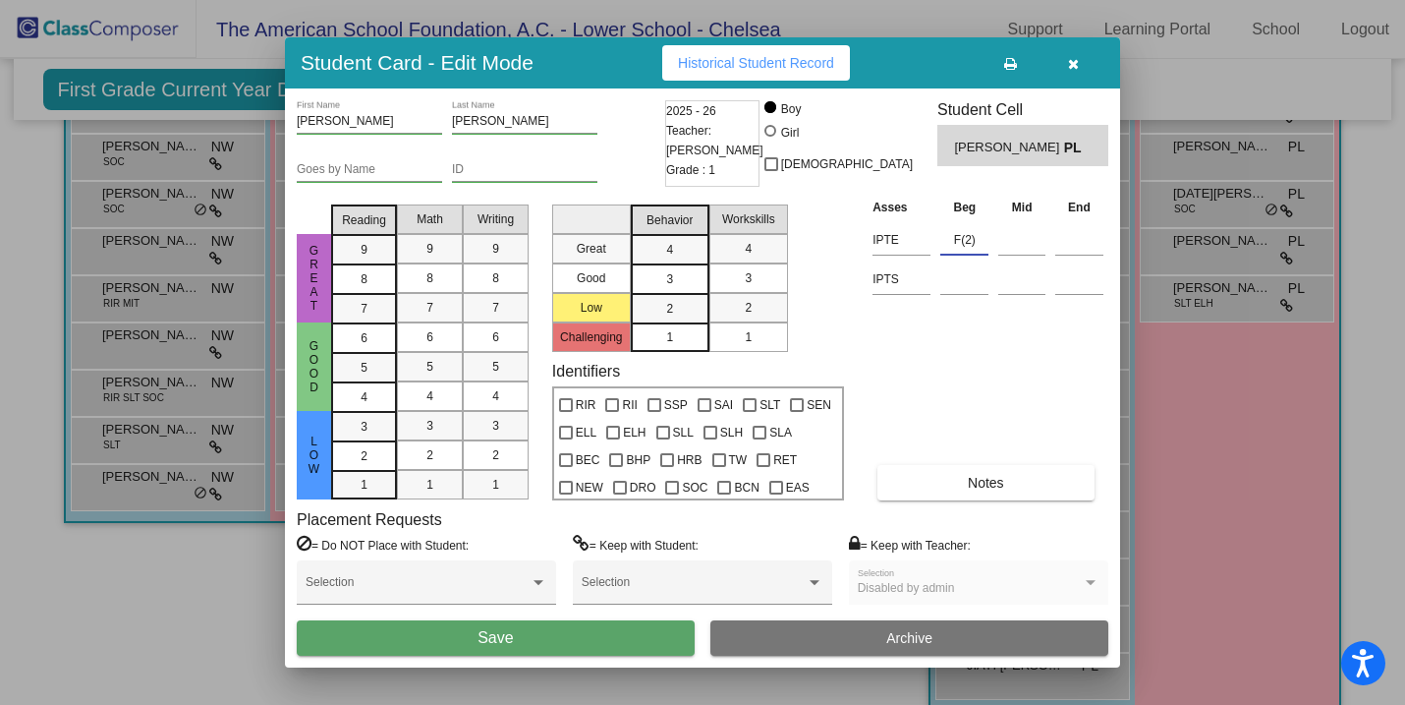
type input "F(2)"
click at [502, 636] on span "Save" at bounding box center [495, 637] width 35 height 17
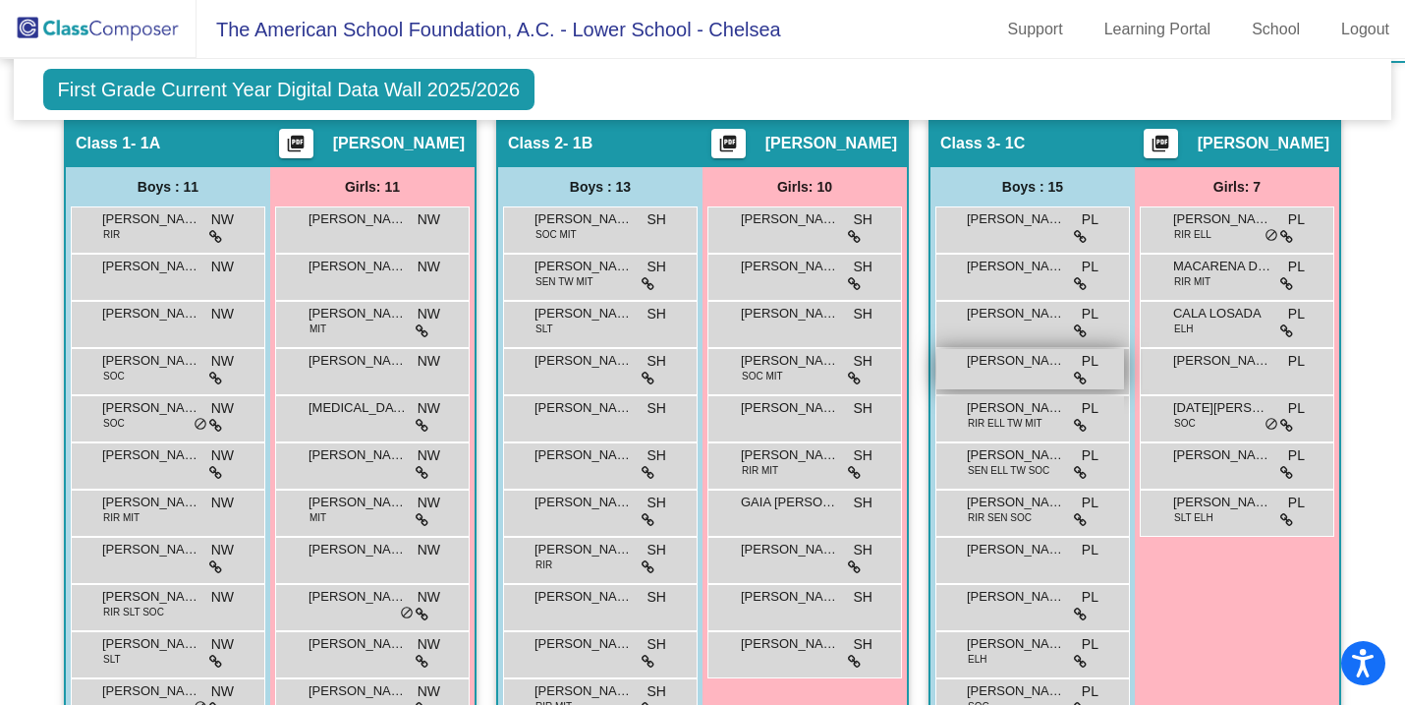
scroll to position [561, 0]
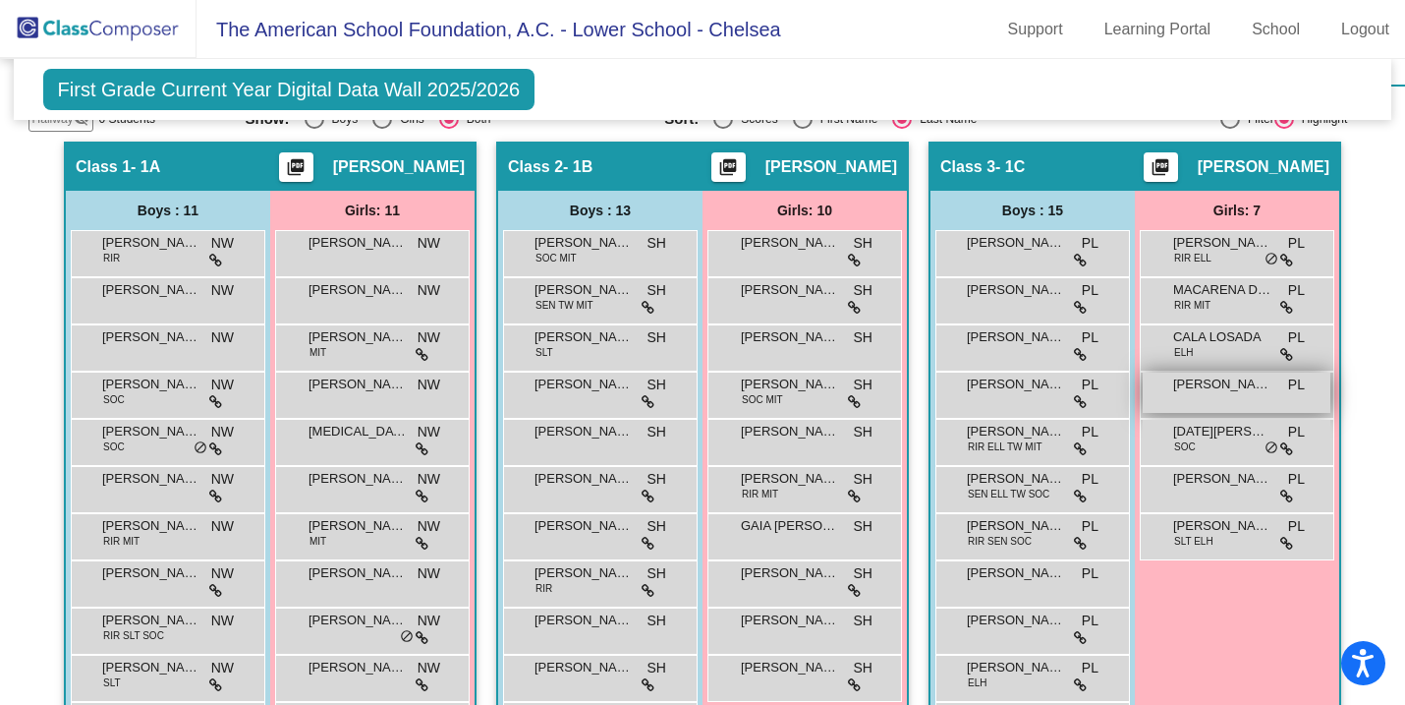
click at [1207, 392] on span "[PERSON_NAME]" at bounding box center [1222, 384] width 98 height 20
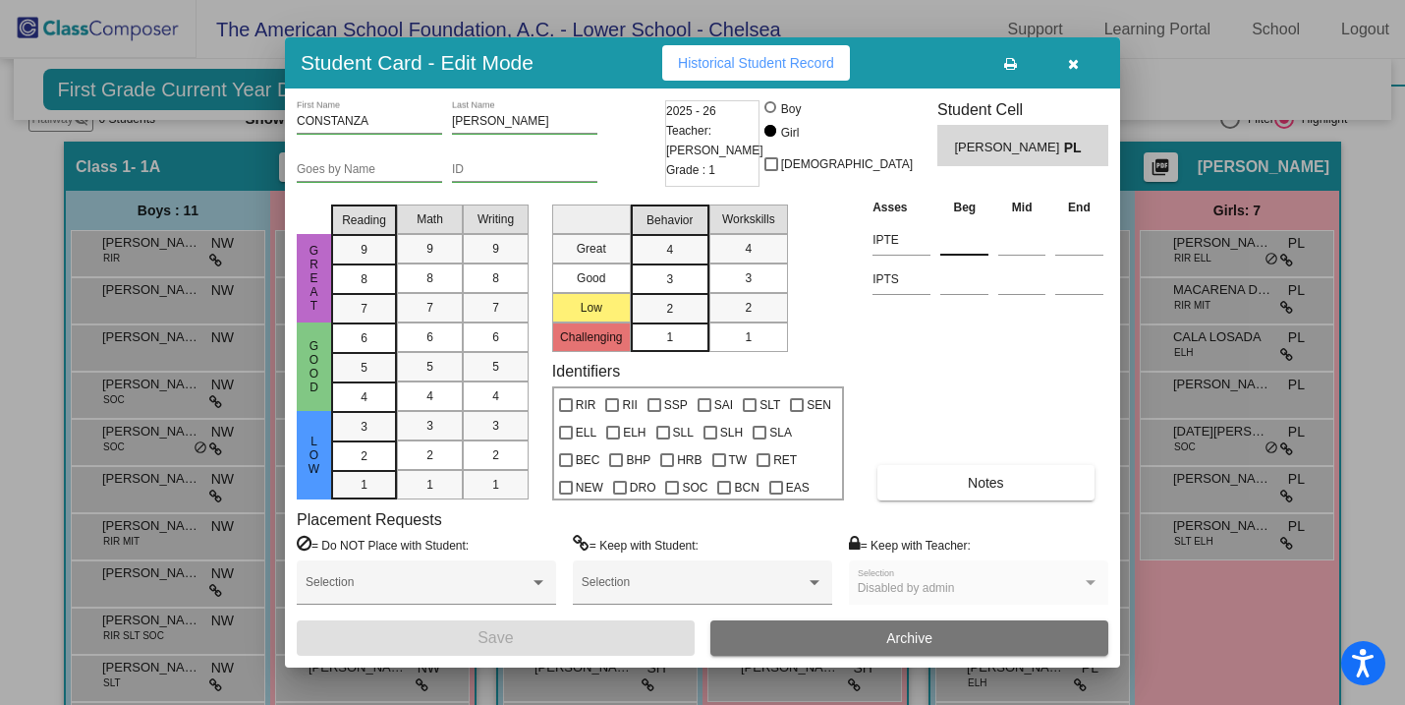
click at [967, 242] on input at bounding box center [964, 239] width 48 height 29
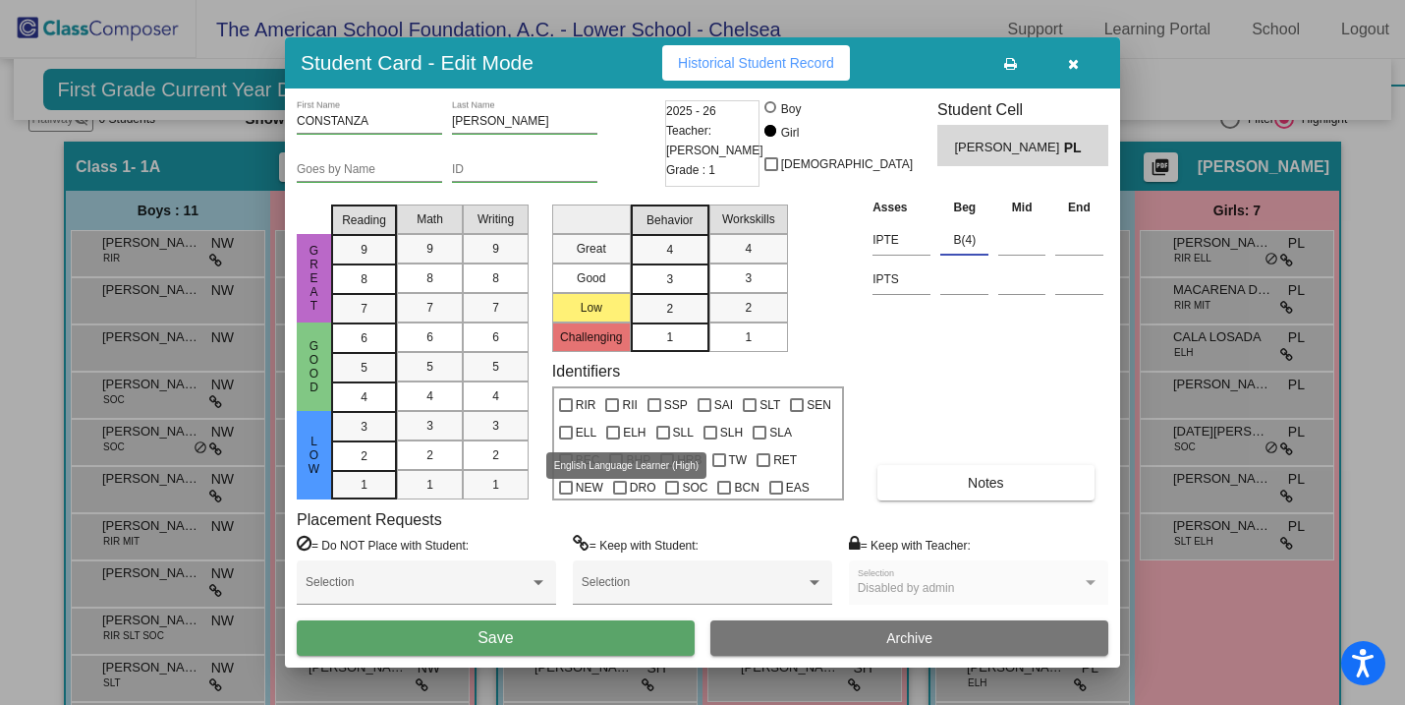
type input "B(4)"
click at [621, 427] on label "ELH" at bounding box center [625, 433] width 39 height 24
click at [613, 439] on input "ELH" at bounding box center [612, 439] width 1 height 1
checkbox input "true"
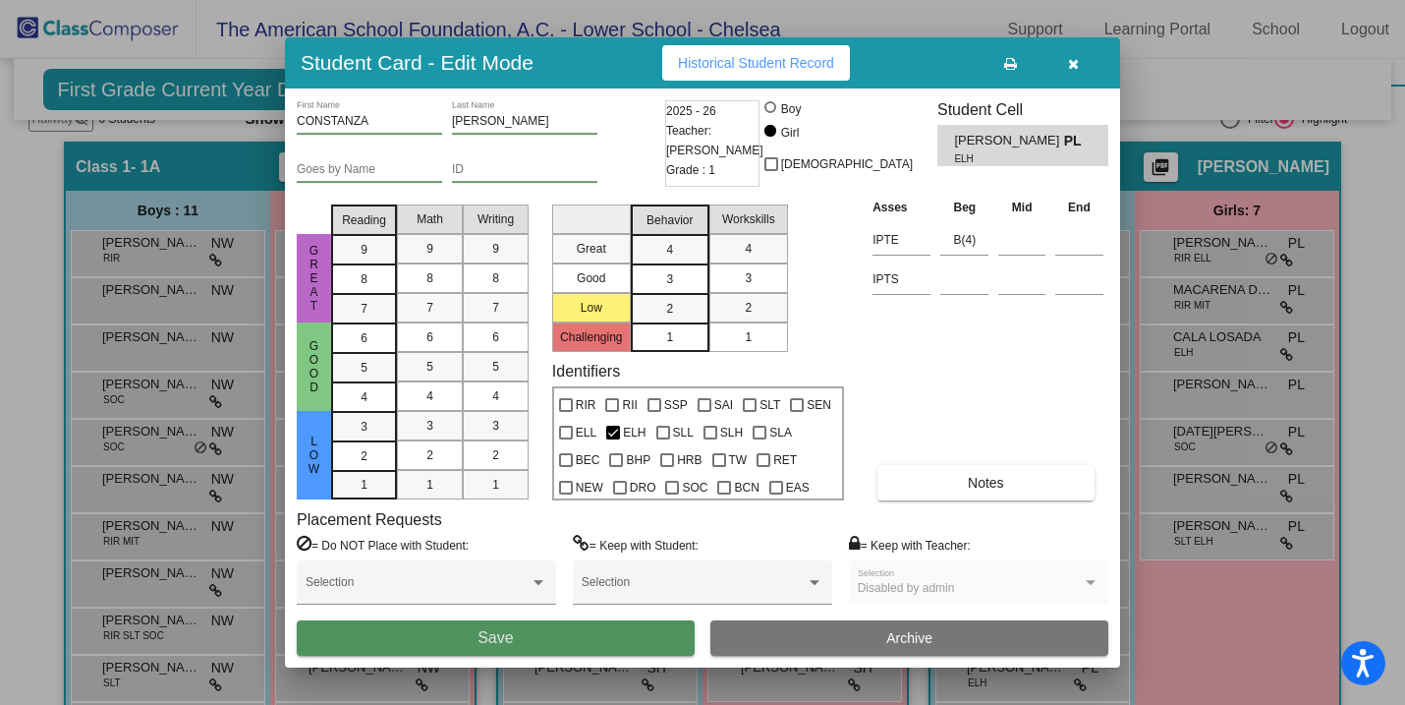
click at [552, 638] on button "Save" at bounding box center [496, 637] width 398 height 35
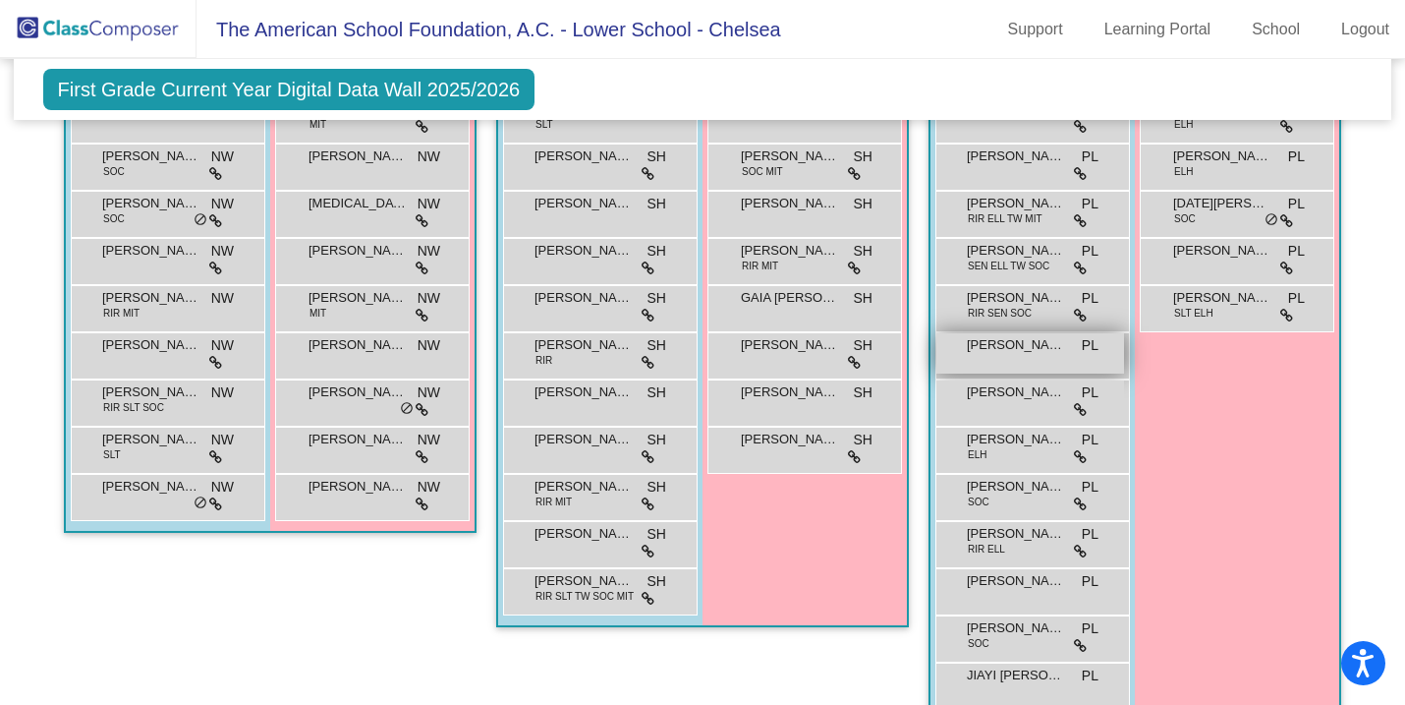
scroll to position [796, 0]
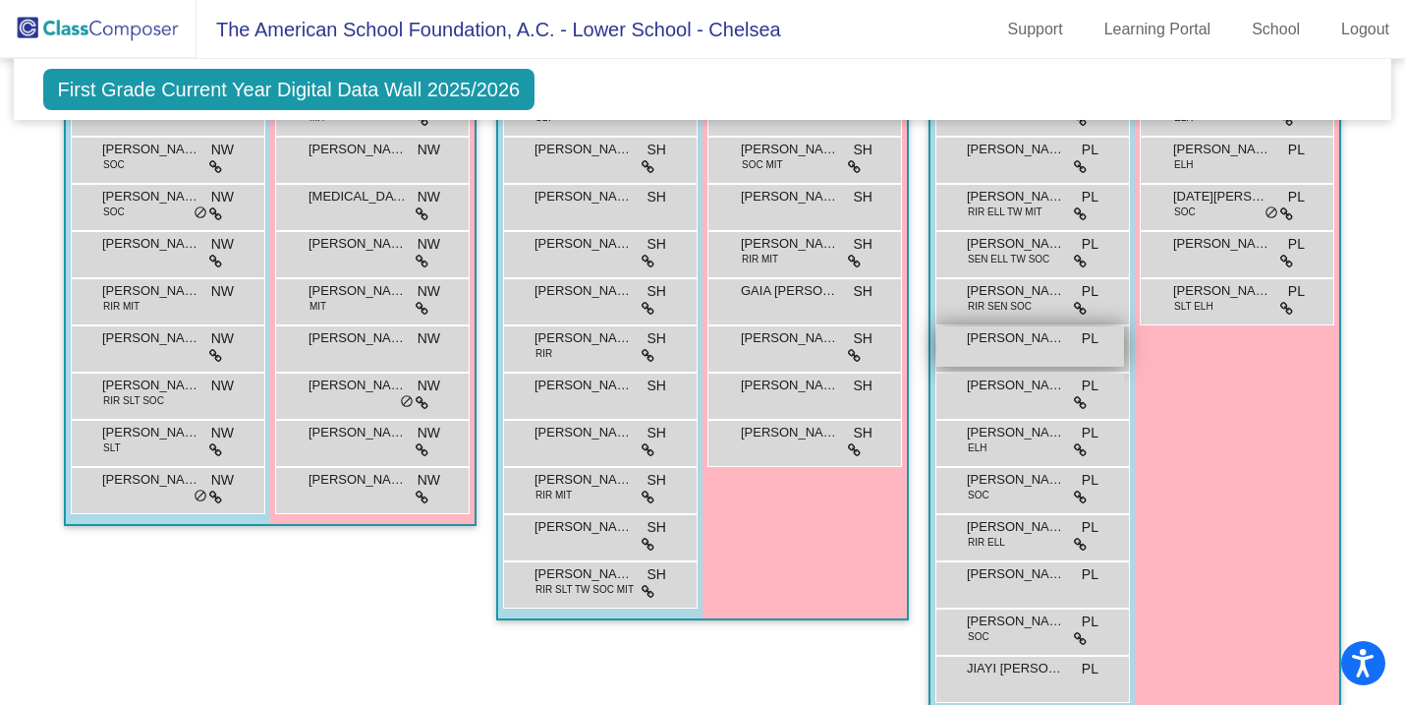
click at [996, 586] on div "[PERSON_NAME] PL lock do_not_disturb_alt" at bounding box center [1030, 582] width 188 height 40
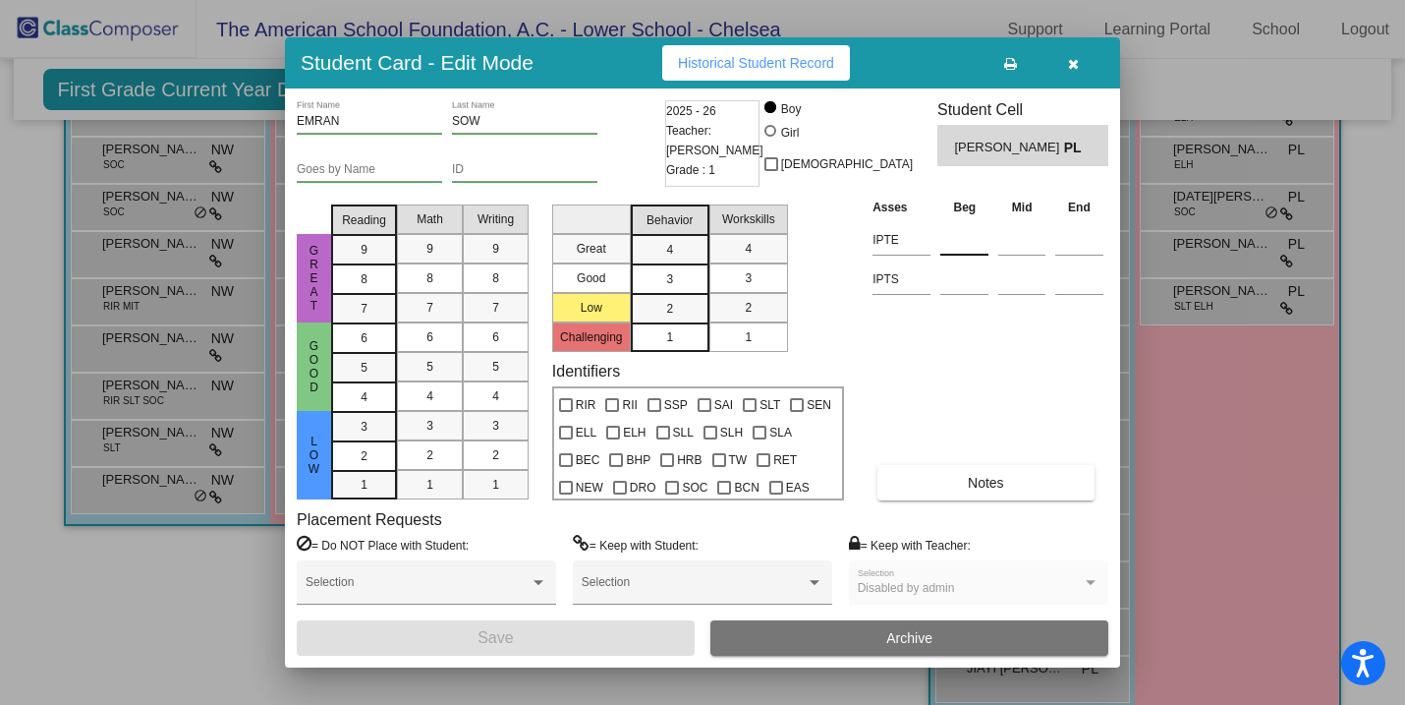
click at [960, 254] on input at bounding box center [964, 239] width 48 height 29
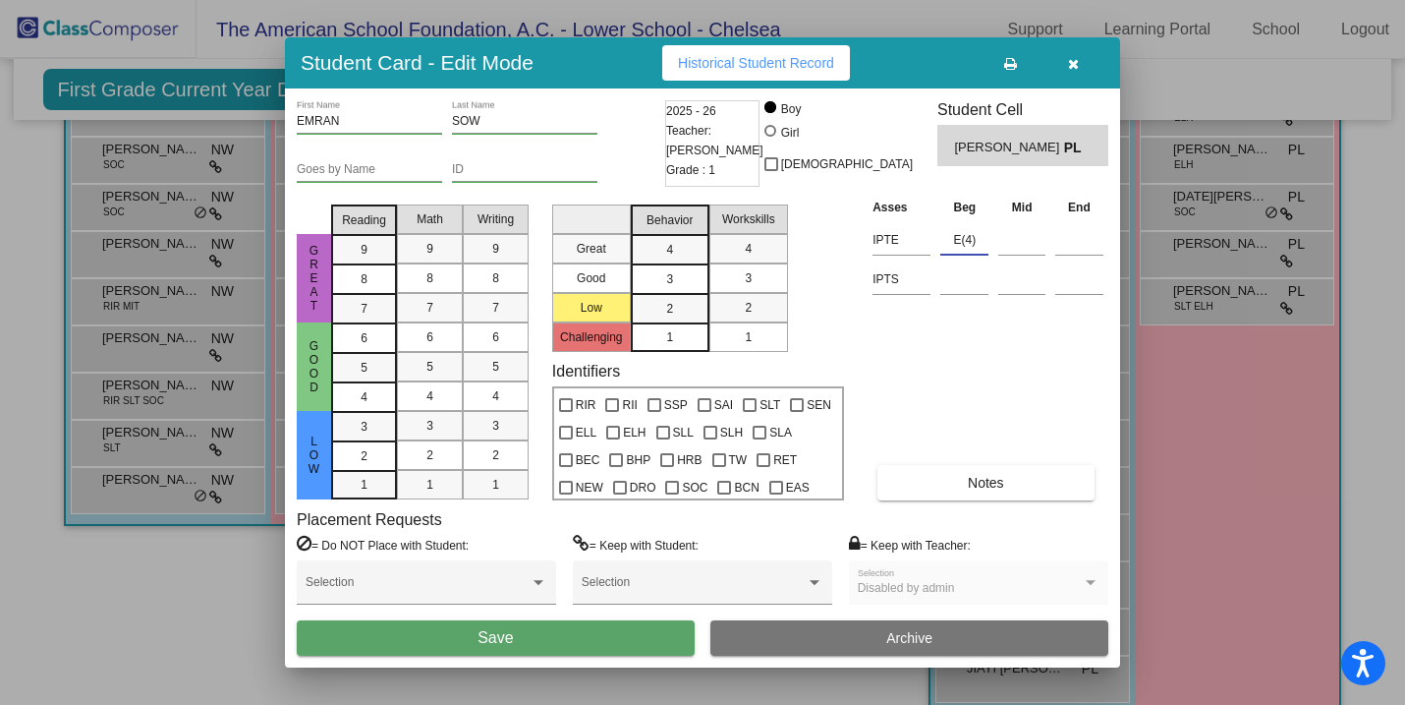
type input "E(4)"
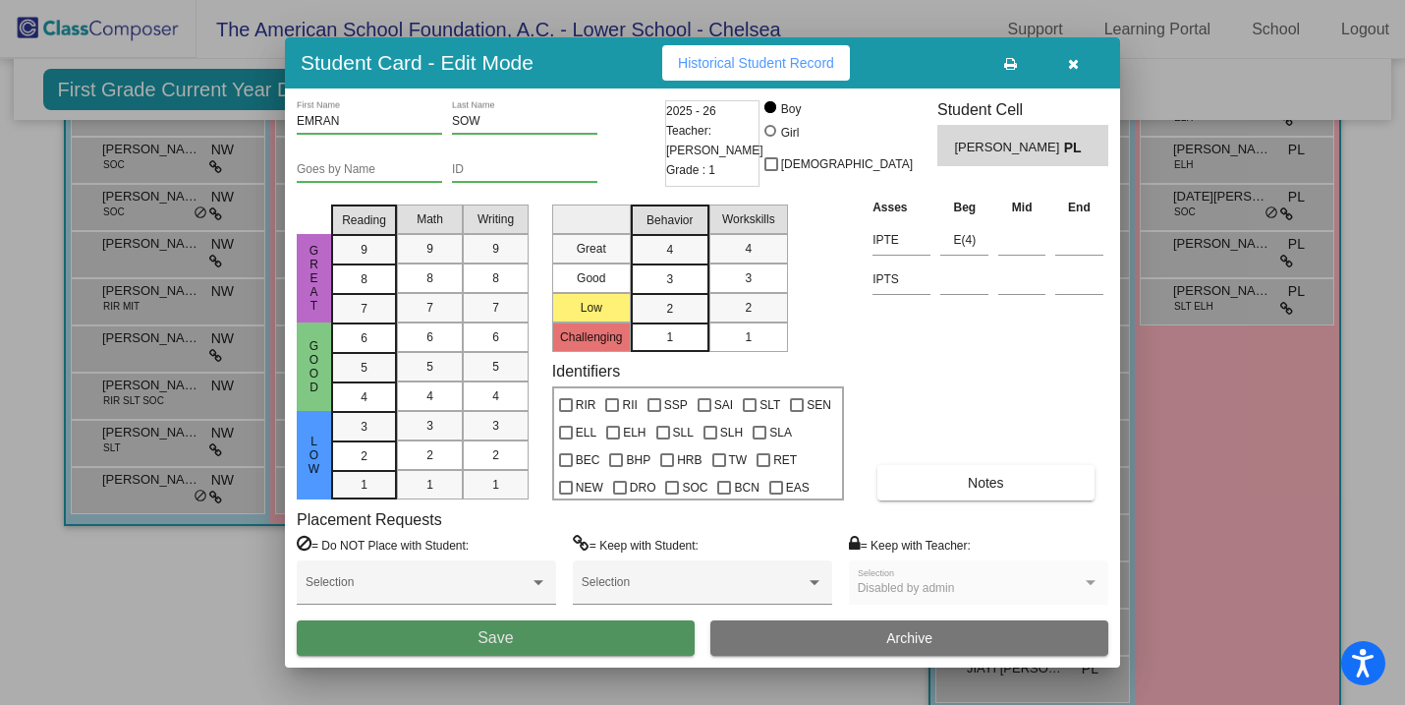
click at [587, 632] on button "Save" at bounding box center [496, 637] width 398 height 35
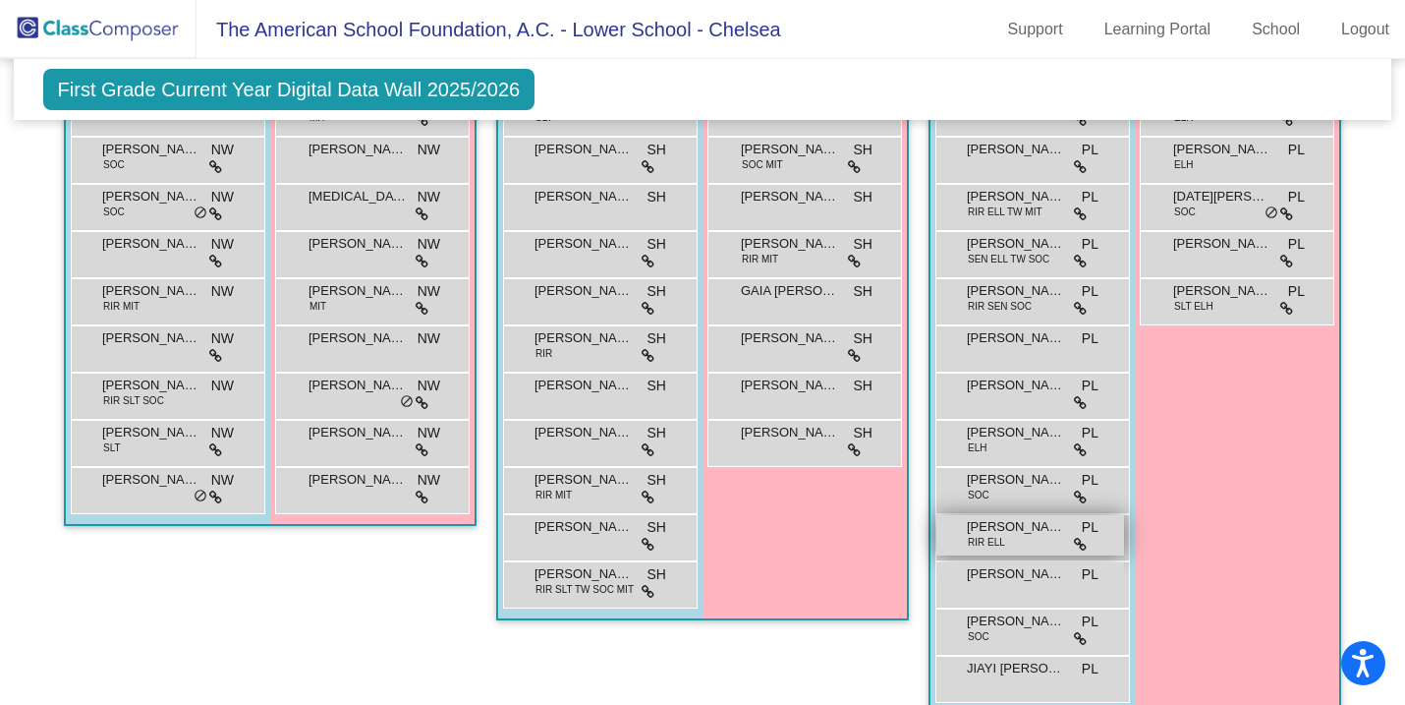
scroll to position [905, 0]
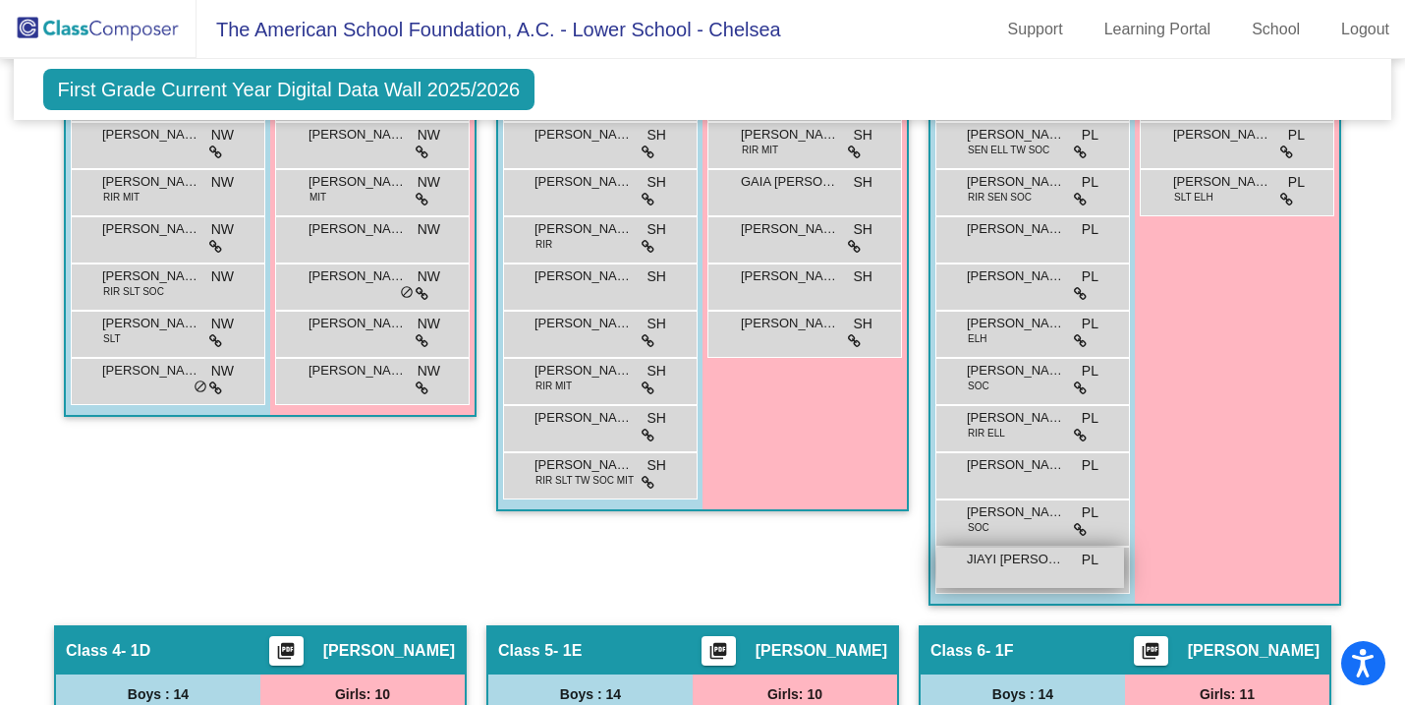
click at [1056, 578] on div "JIAYI [PERSON_NAME] PL lock do_not_disturb_alt" at bounding box center [1030, 567] width 188 height 40
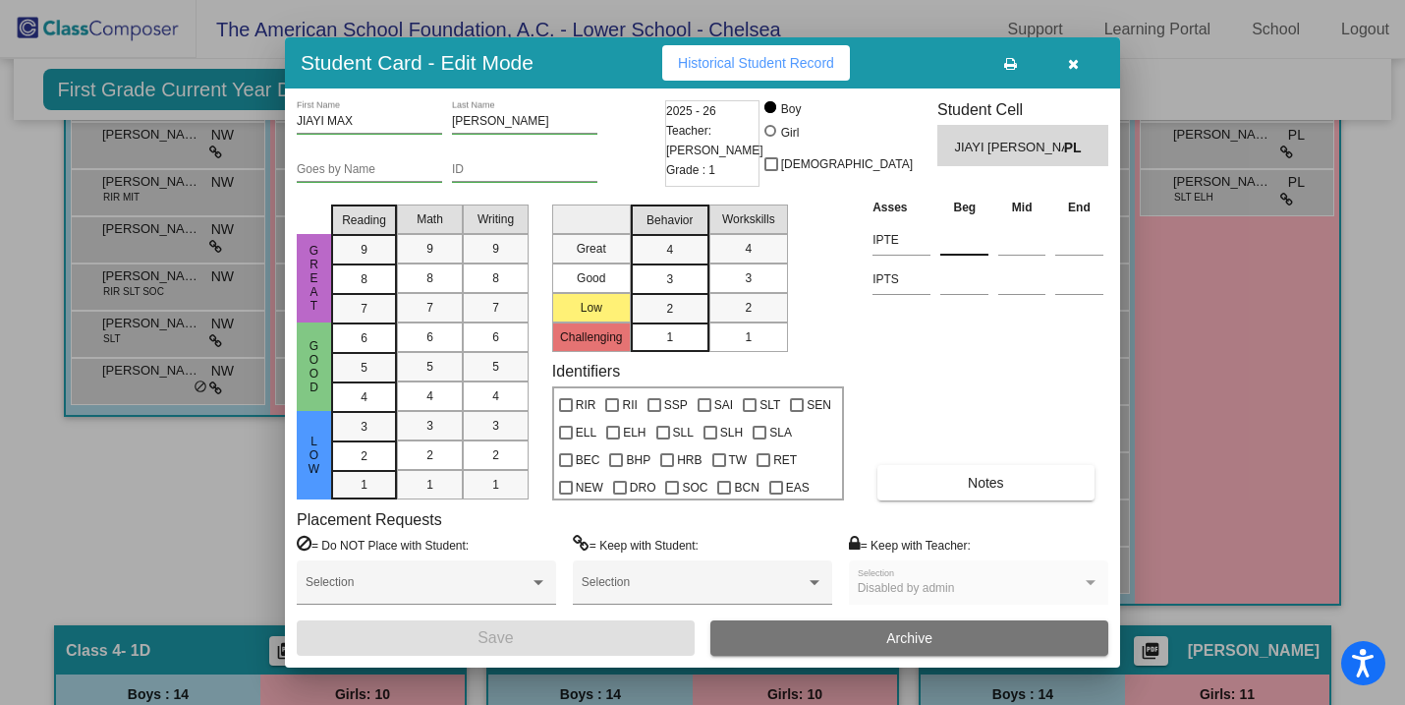
click at [960, 235] on input at bounding box center [964, 239] width 48 height 29
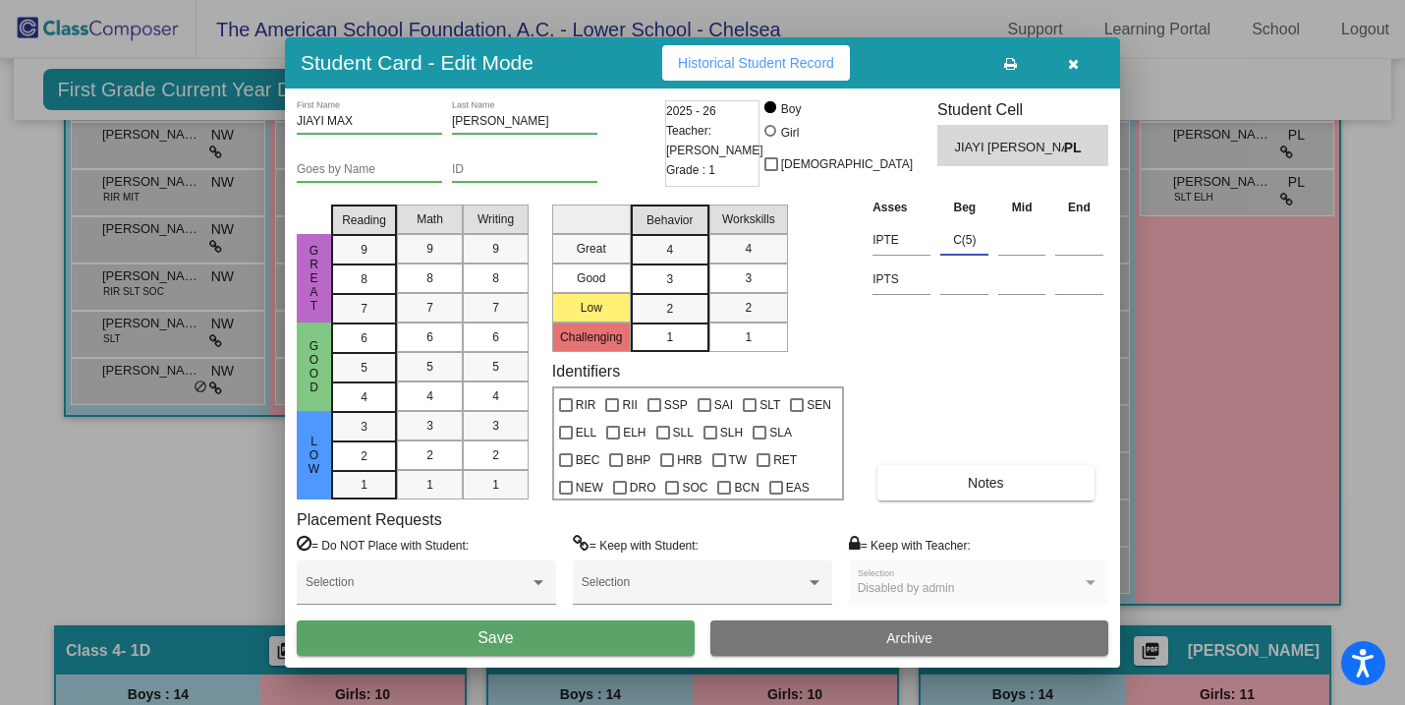
type input "C(5)"
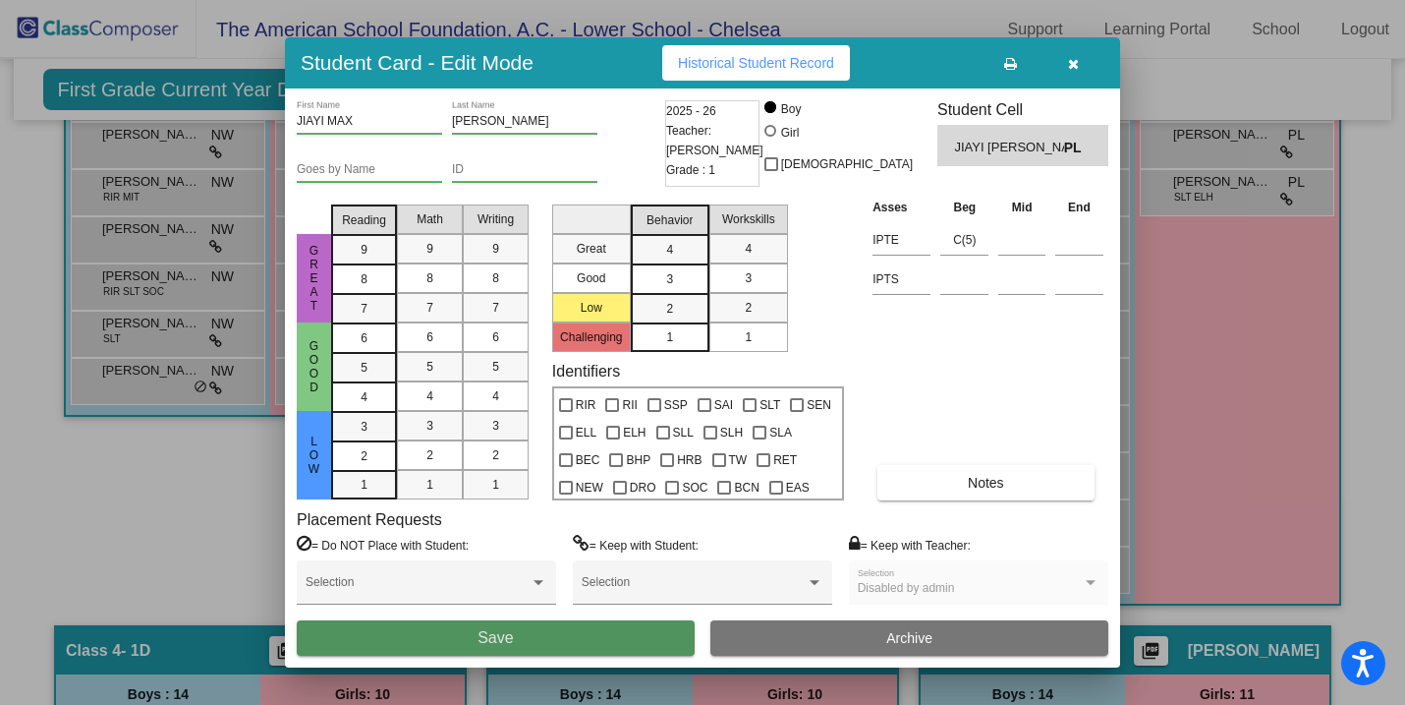
click at [474, 642] on button "Save" at bounding box center [496, 637] width 398 height 35
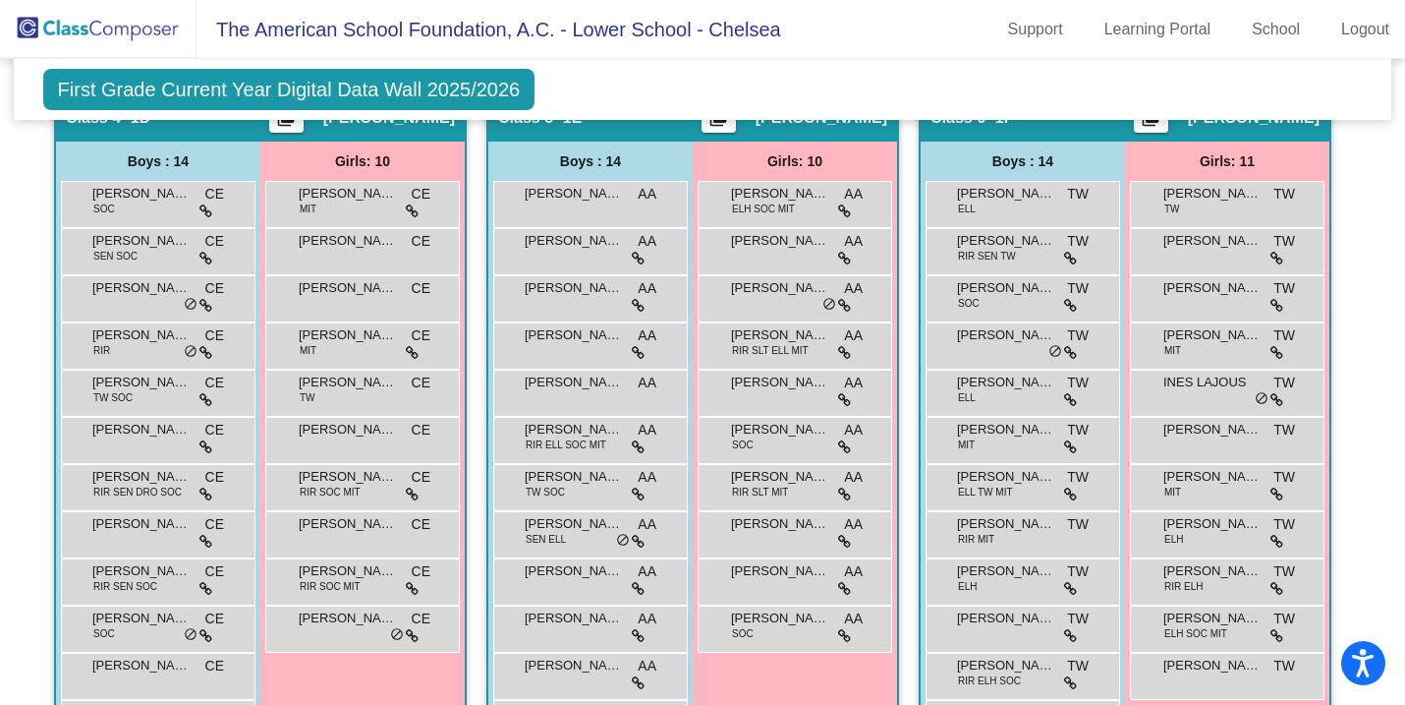
scroll to position [1593, 0]
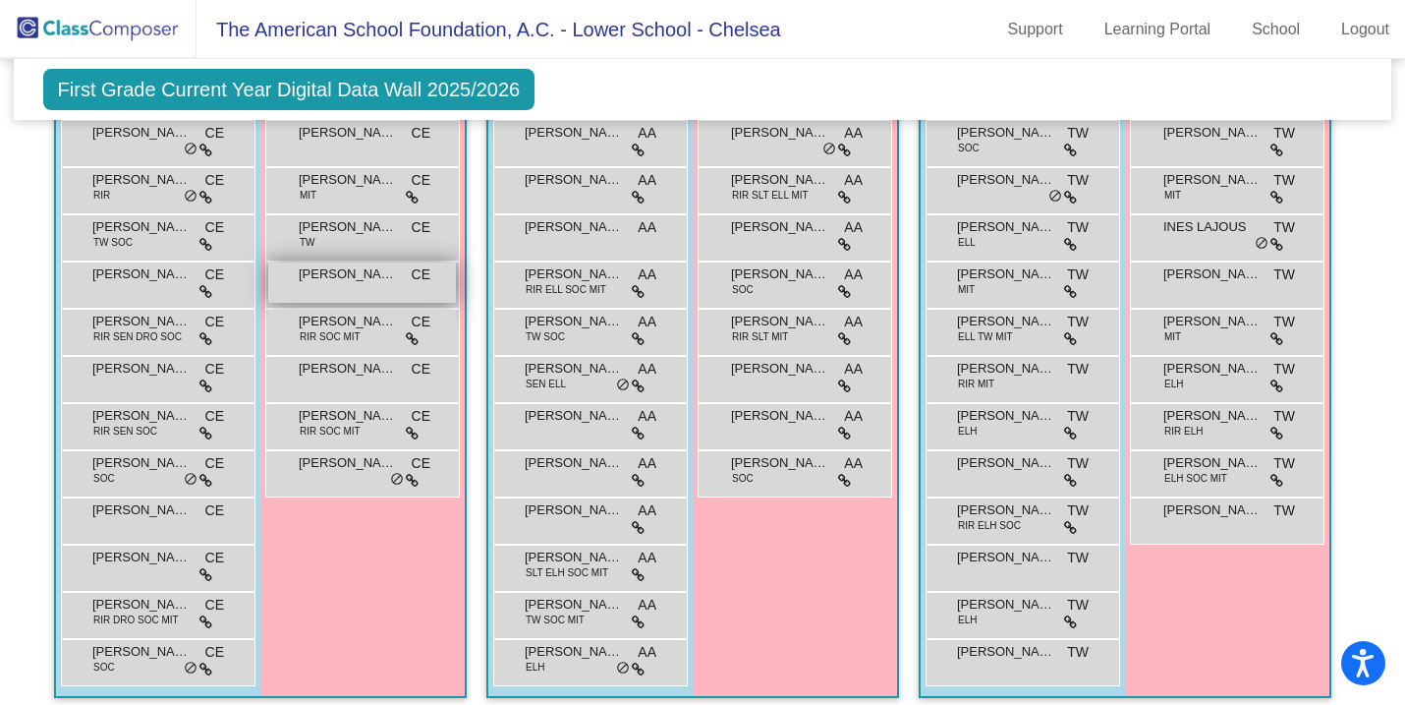
click at [359, 268] on span "[PERSON_NAME]" at bounding box center [348, 274] width 98 height 20
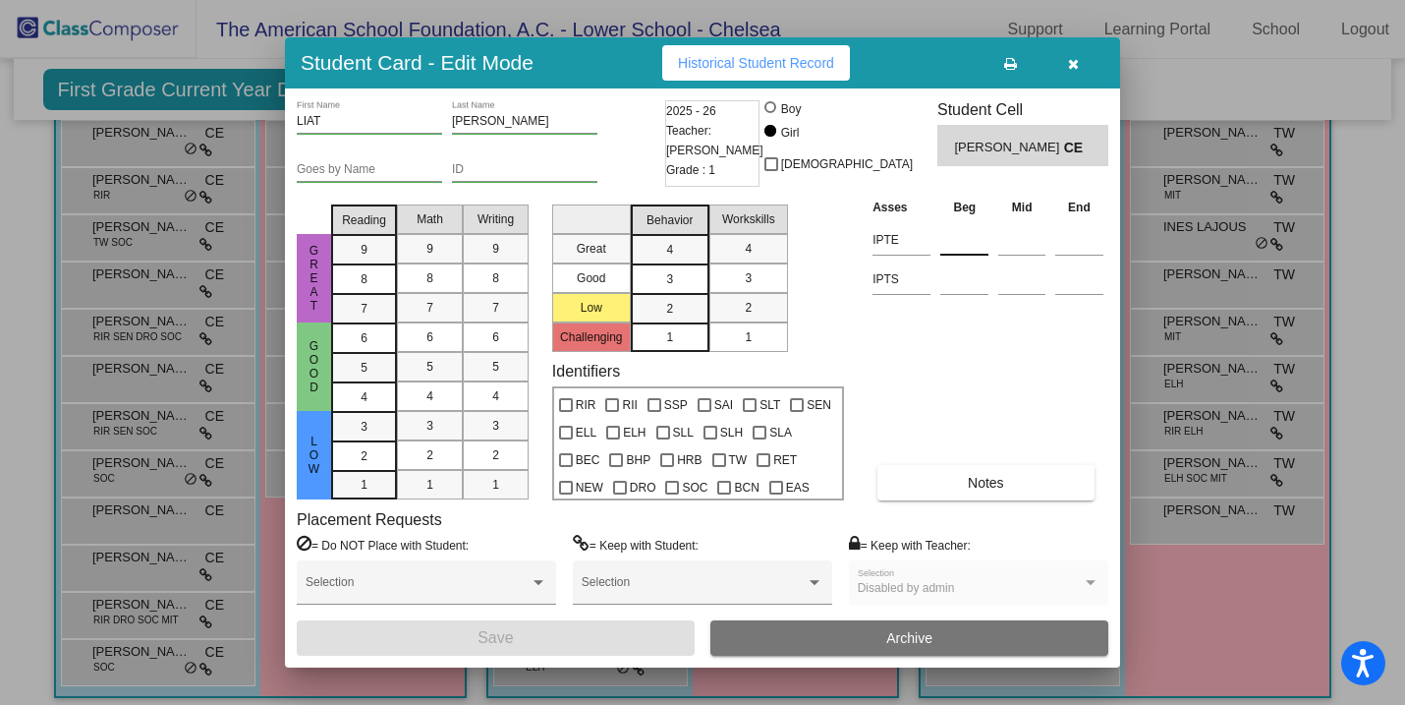
click at [950, 249] on input at bounding box center [964, 239] width 48 height 29
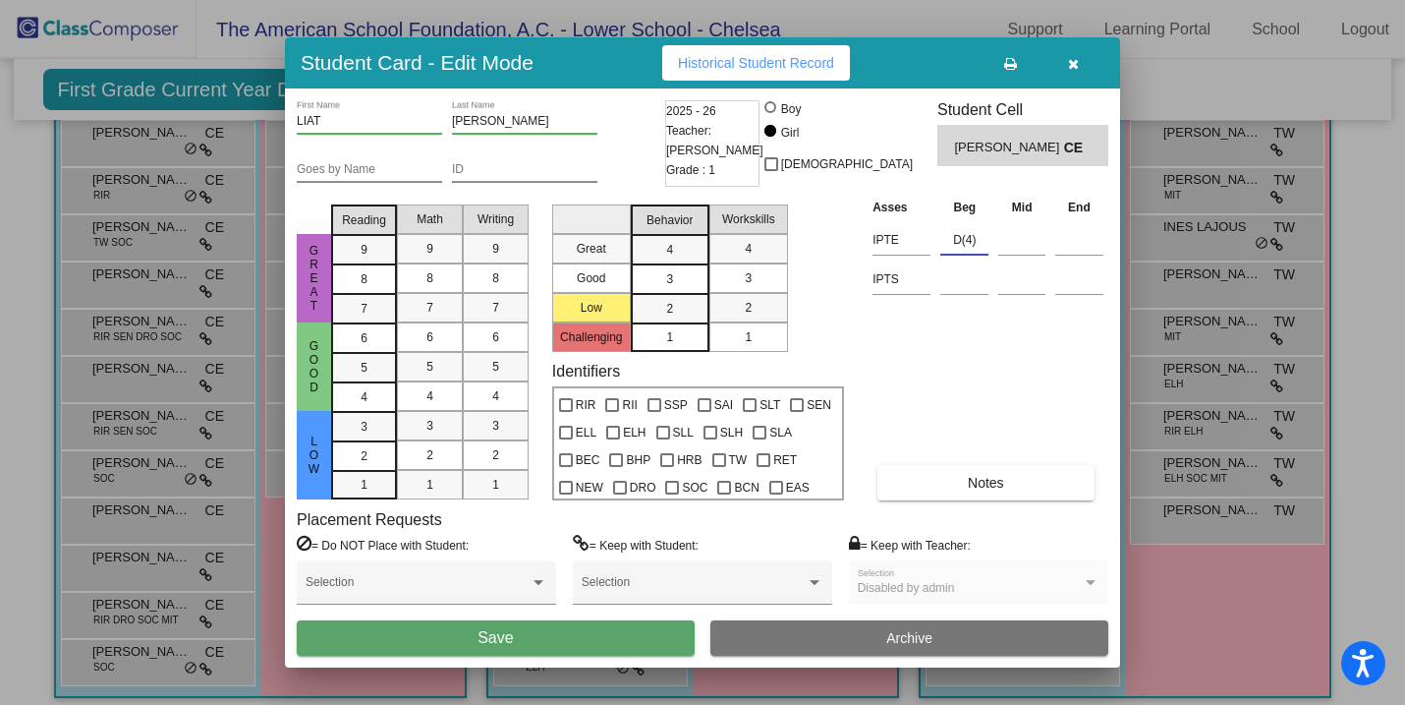
type input "D(4)"
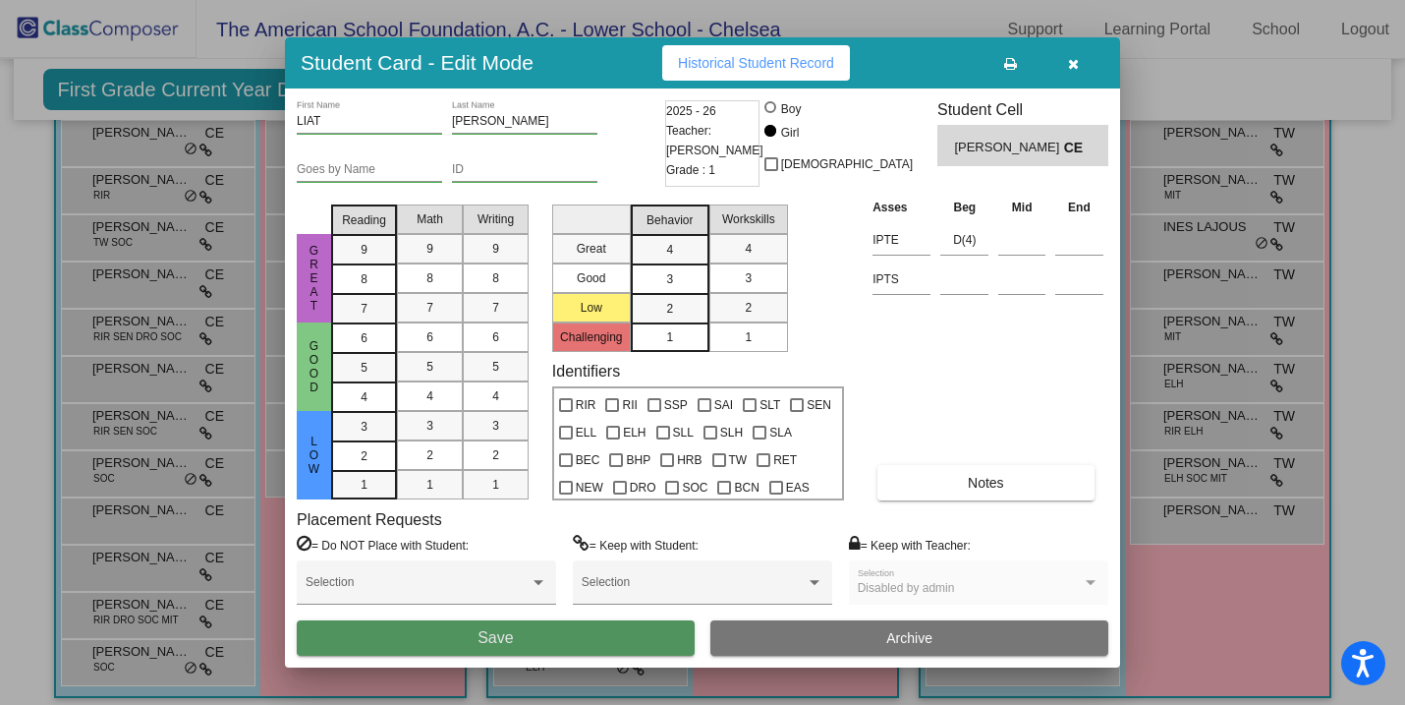
click at [581, 634] on button "Save" at bounding box center [496, 637] width 398 height 35
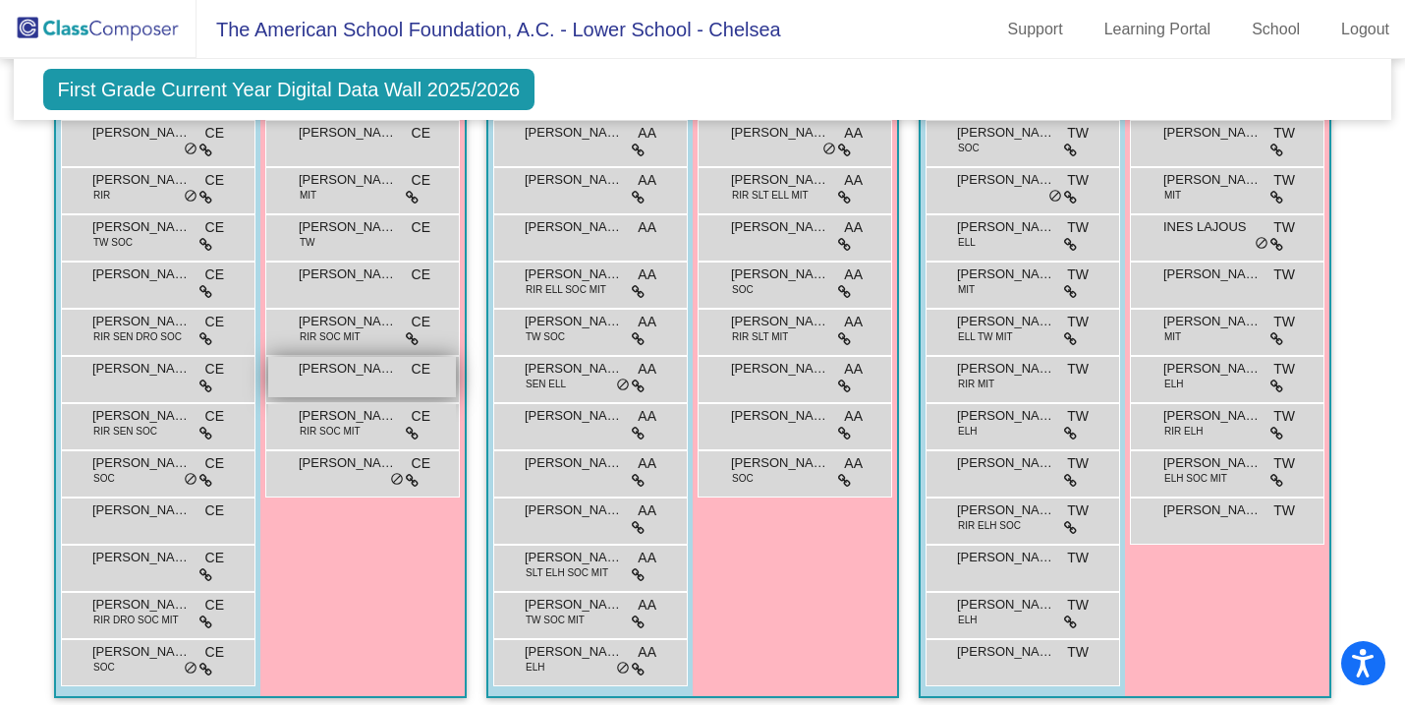
click at [355, 375] on span "[PERSON_NAME]" at bounding box center [348, 369] width 98 height 20
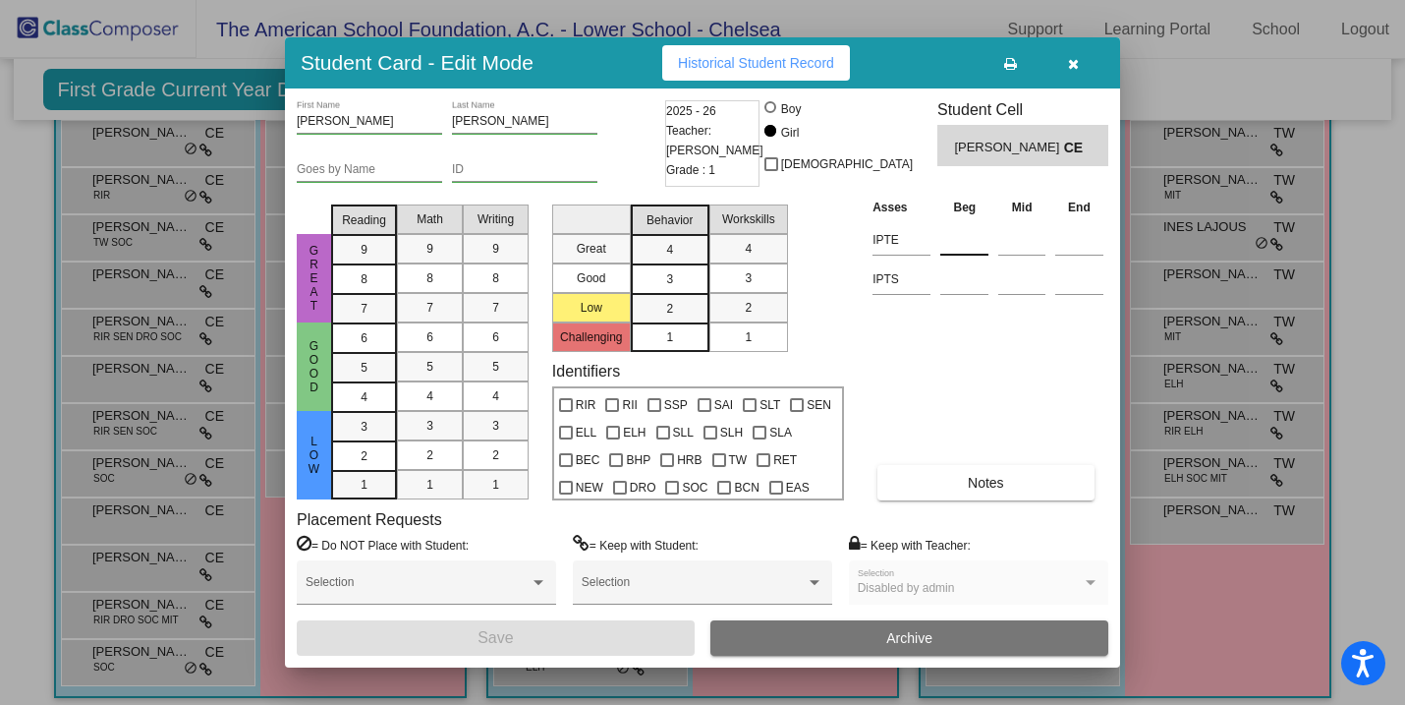
click at [954, 249] on input at bounding box center [964, 239] width 48 height 29
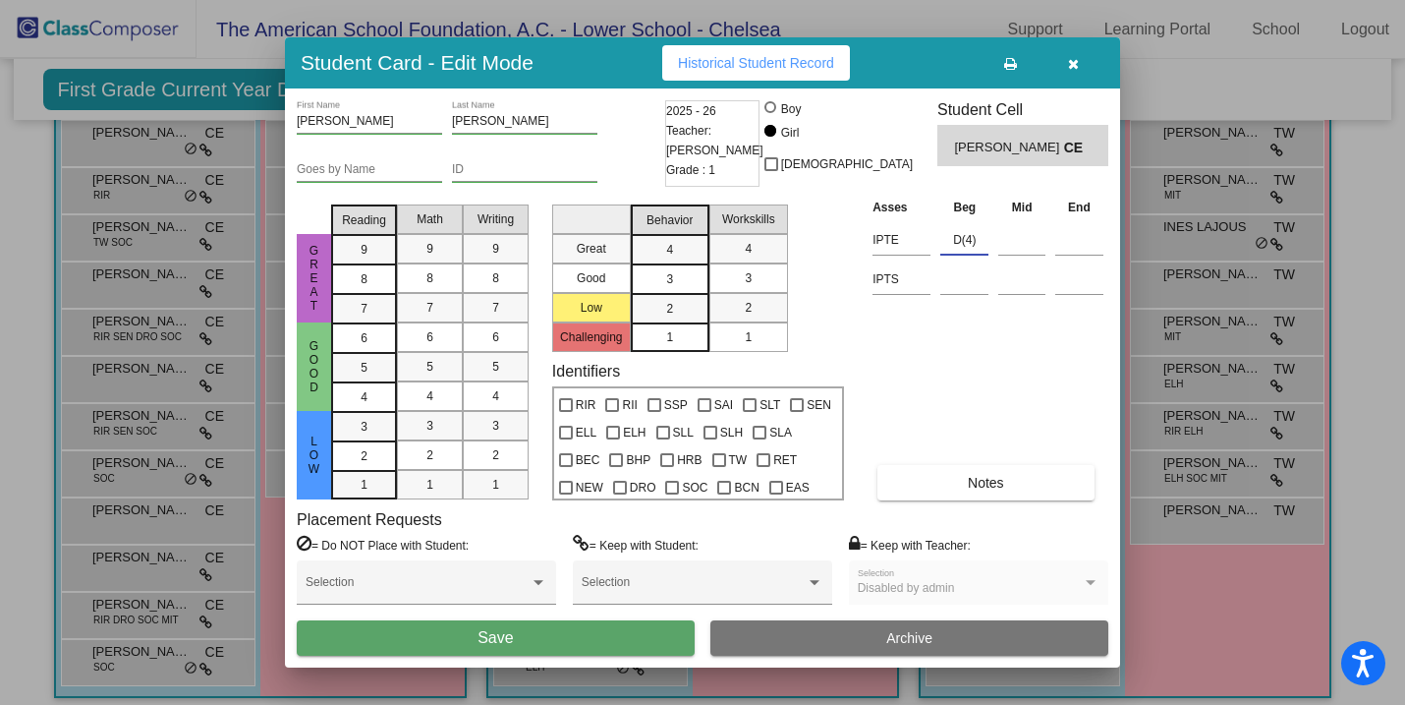
type input "D(4)"
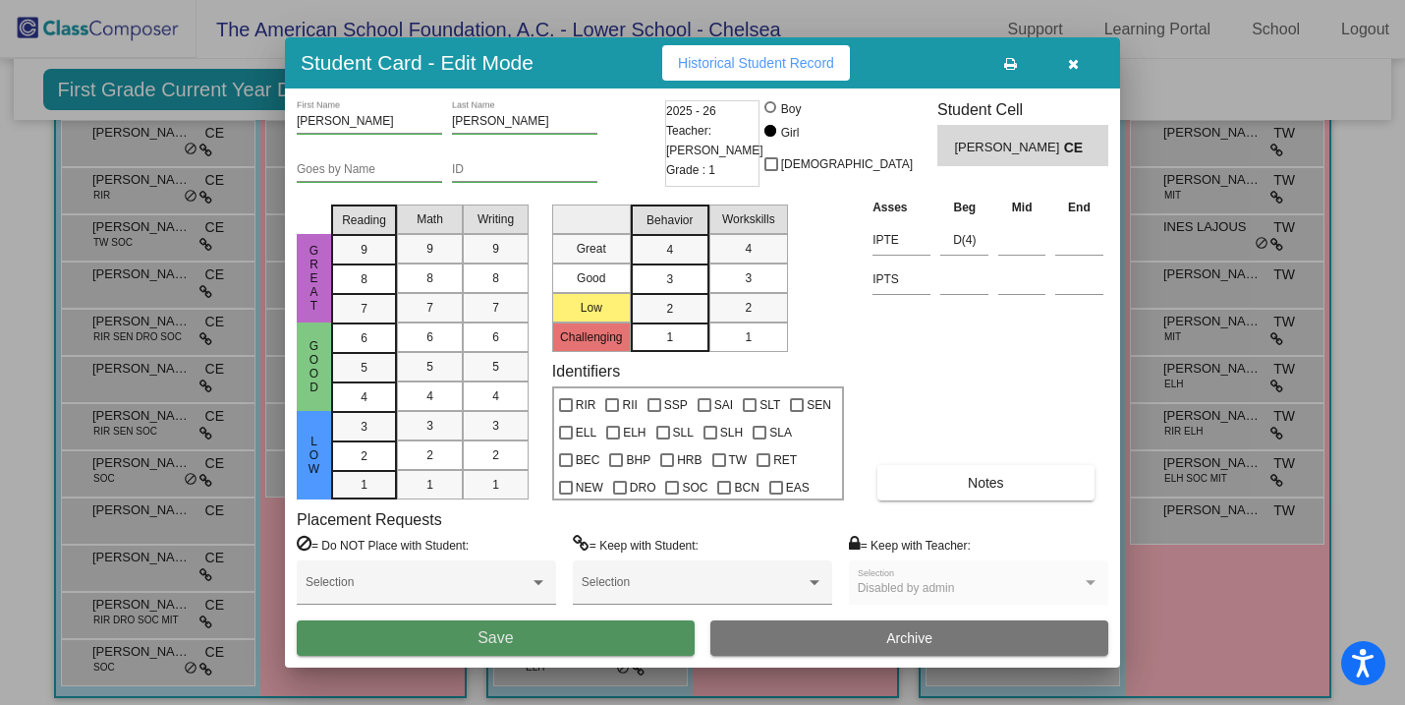
click at [573, 639] on button "Save" at bounding box center [496, 637] width 398 height 35
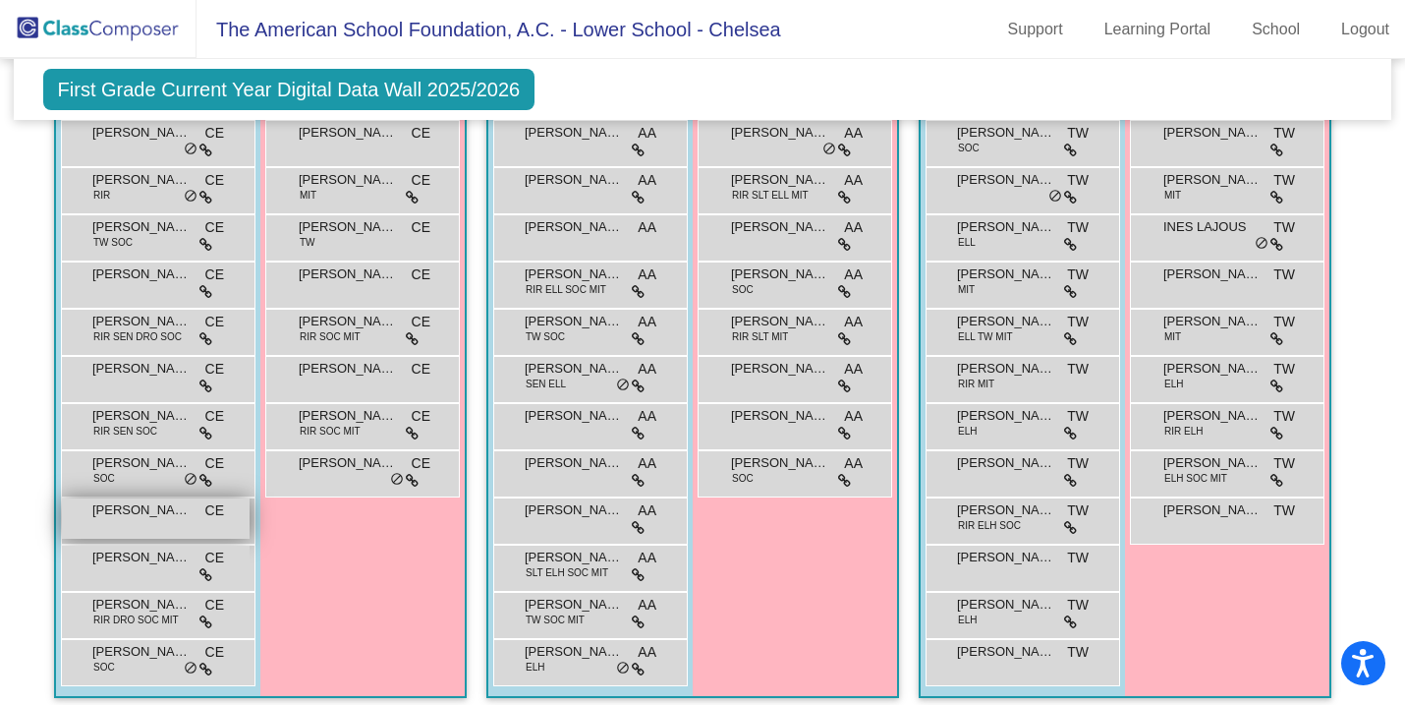
click at [126, 522] on div "[PERSON_NAME] CE lock do_not_disturb_alt" at bounding box center [156, 518] width 188 height 40
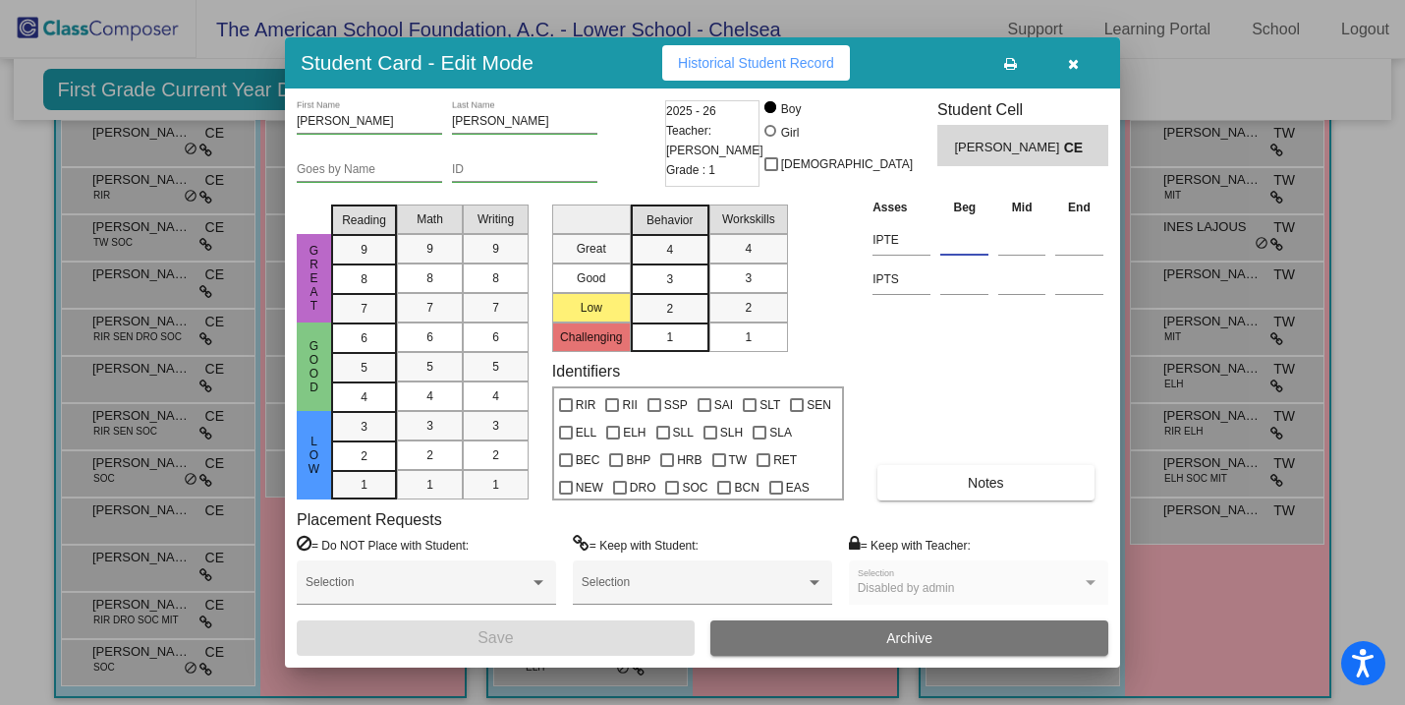
click at [955, 247] on input at bounding box center [964, 239] width 48 height 29
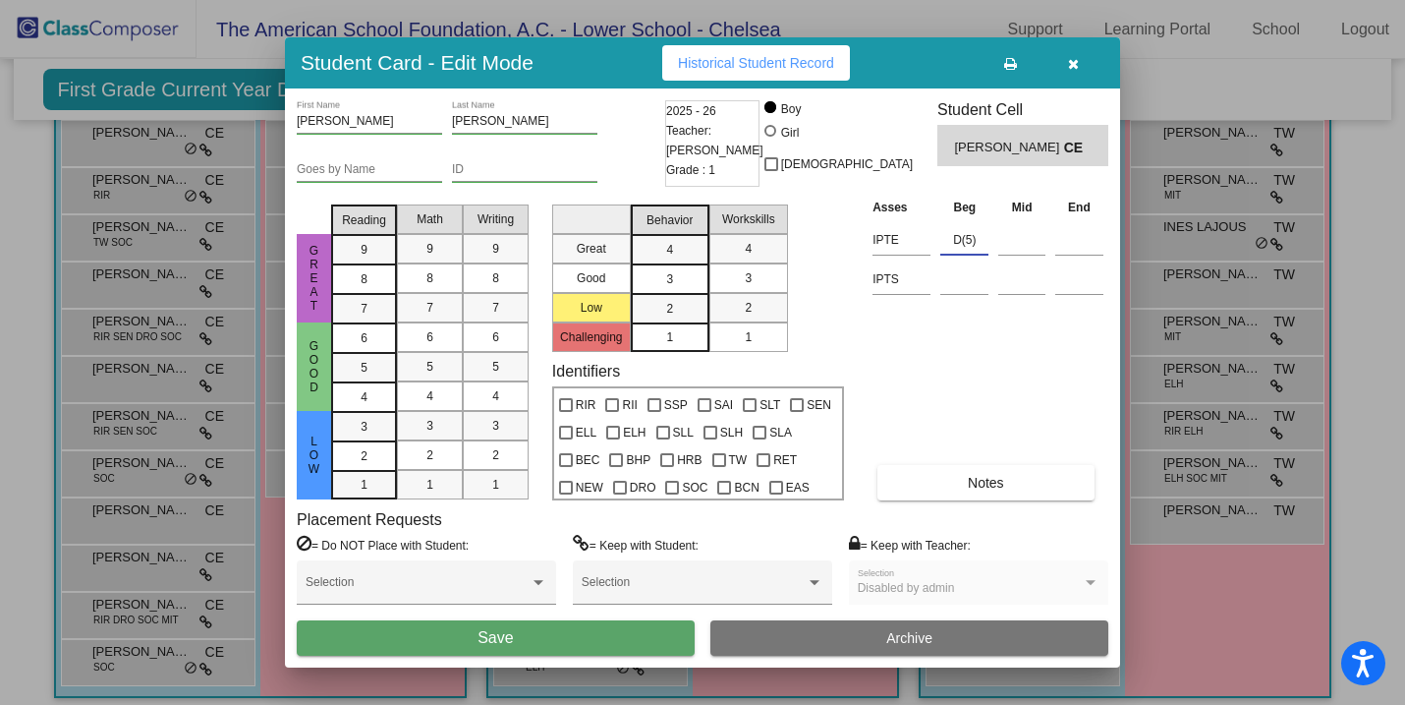
type input "D(5)"
click at [540, 641] on button "Save" at bounding box center [496, 637] width 398 height 35
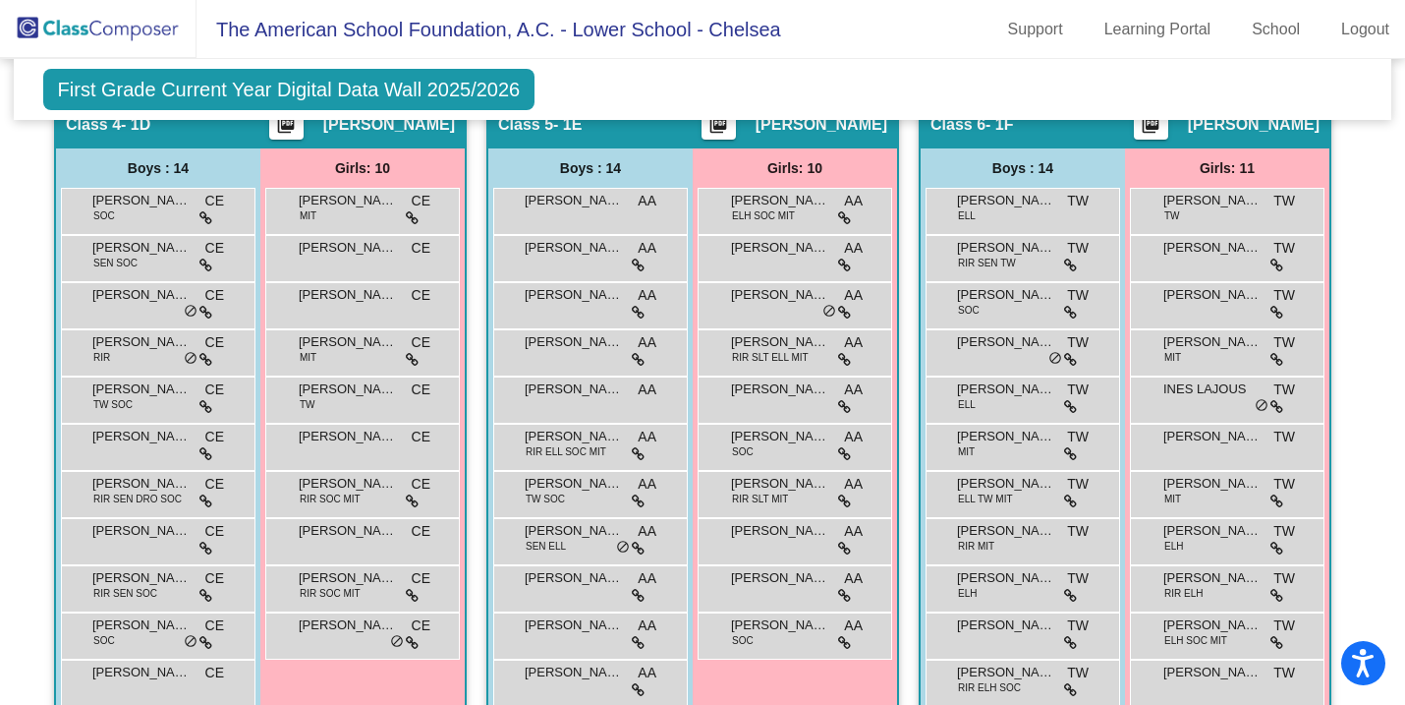
scroll to position [1438, 0]
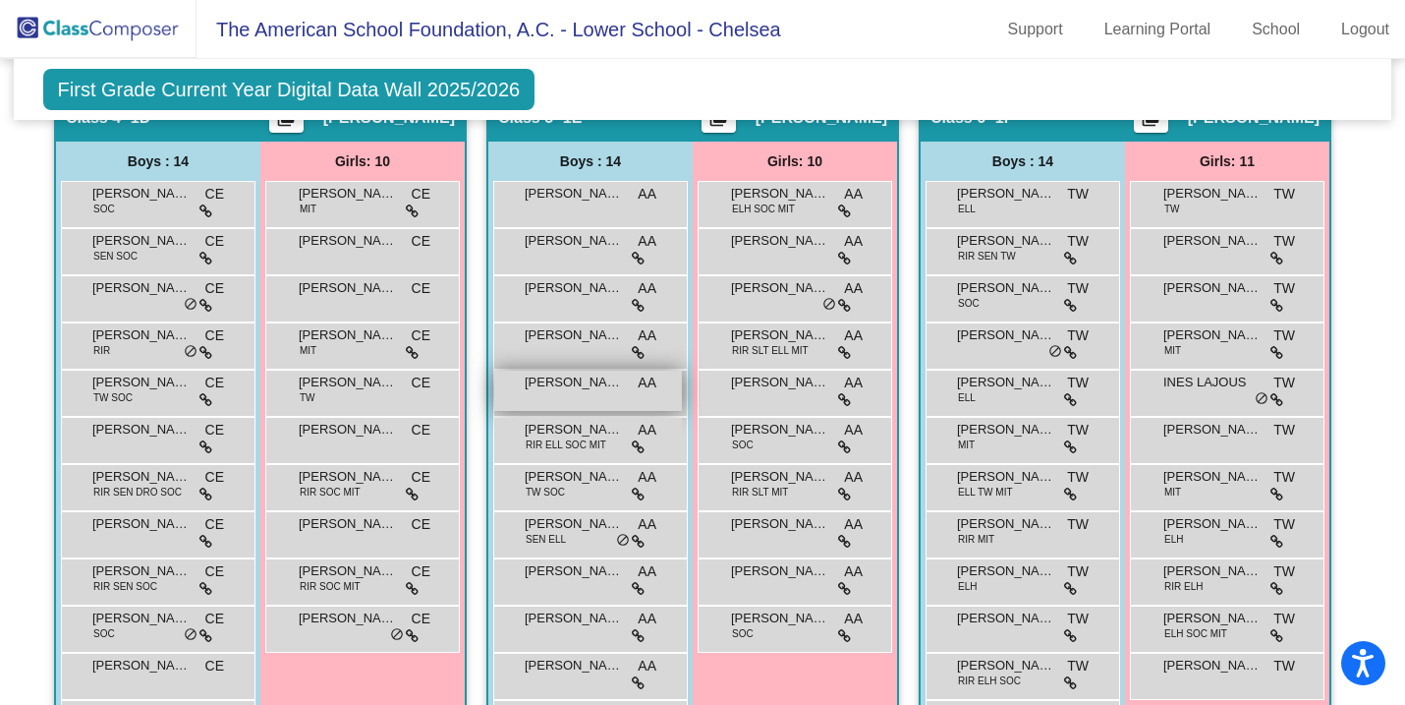
click at [573, 385] on span "[PERSON_NAME]" at bounding box center [574, 382] width 98 height 20
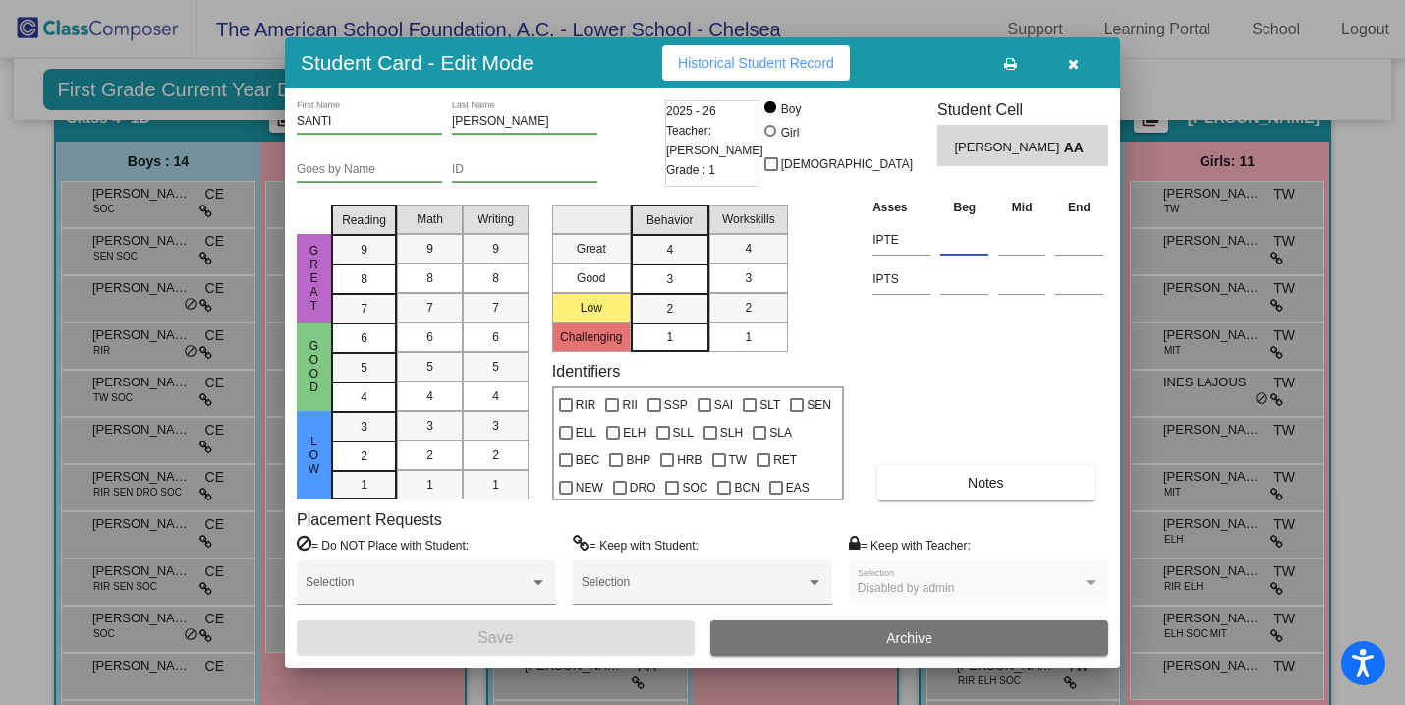
click at [968, 247] on input at bounding box center [964, 239] width 48 height 29
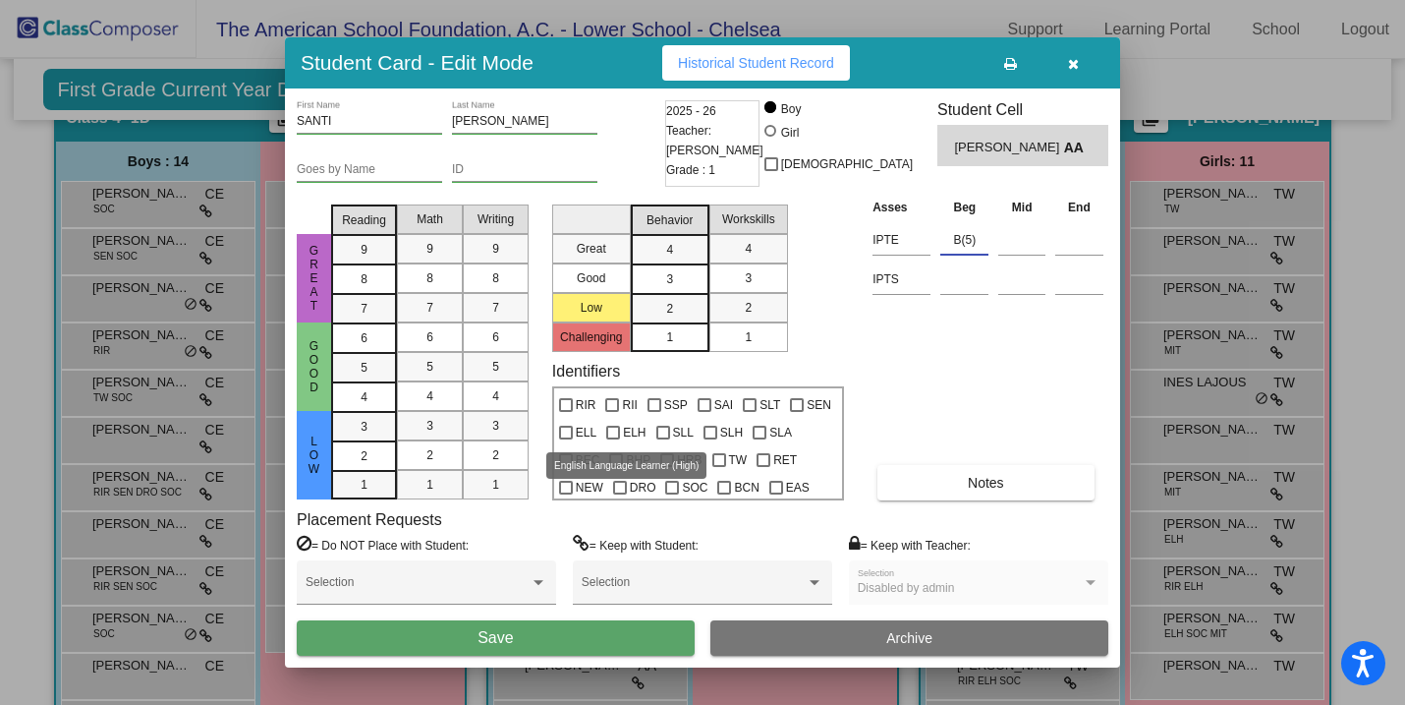
type input "B(5)"
click at [617, 427] on div at bounding box center [613, 432] width 14 height 14
click at [613, 439] on input "ELH" at bounding box center [612, 439] width 1 height 1
checkbox input "true"
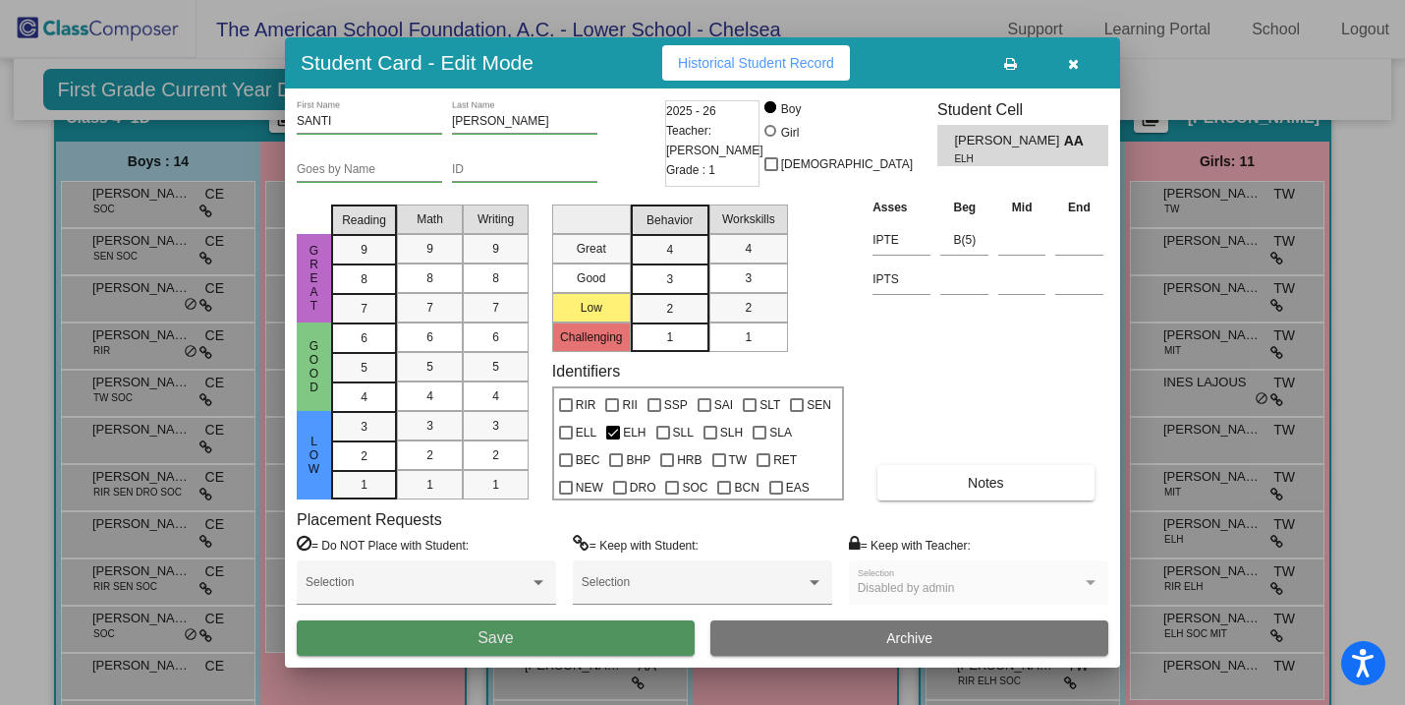
click at [524, 629] on button "Save" at bounding box center [496, 637] width 398 height 35
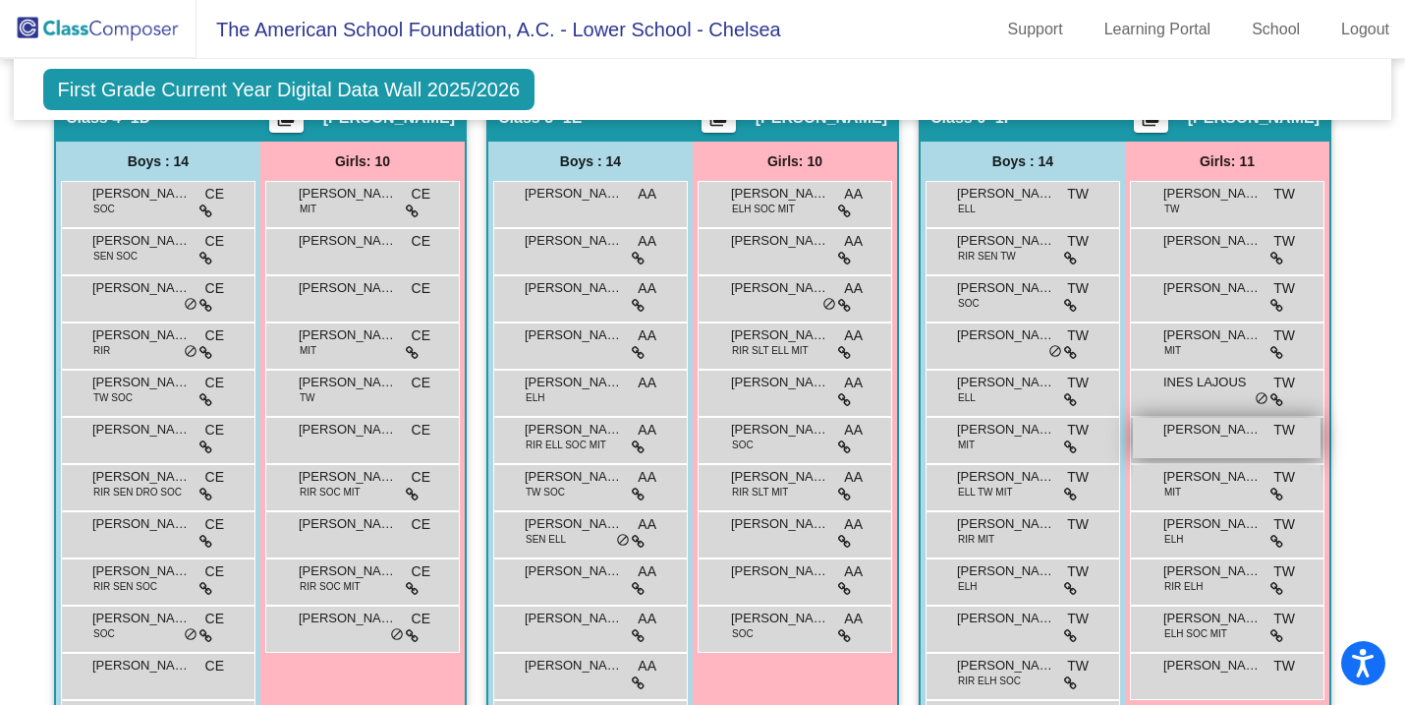
click at [1196, 427] on span "[PERSON_NAME]" at bounding box center [1212, 430] width 98 height 20
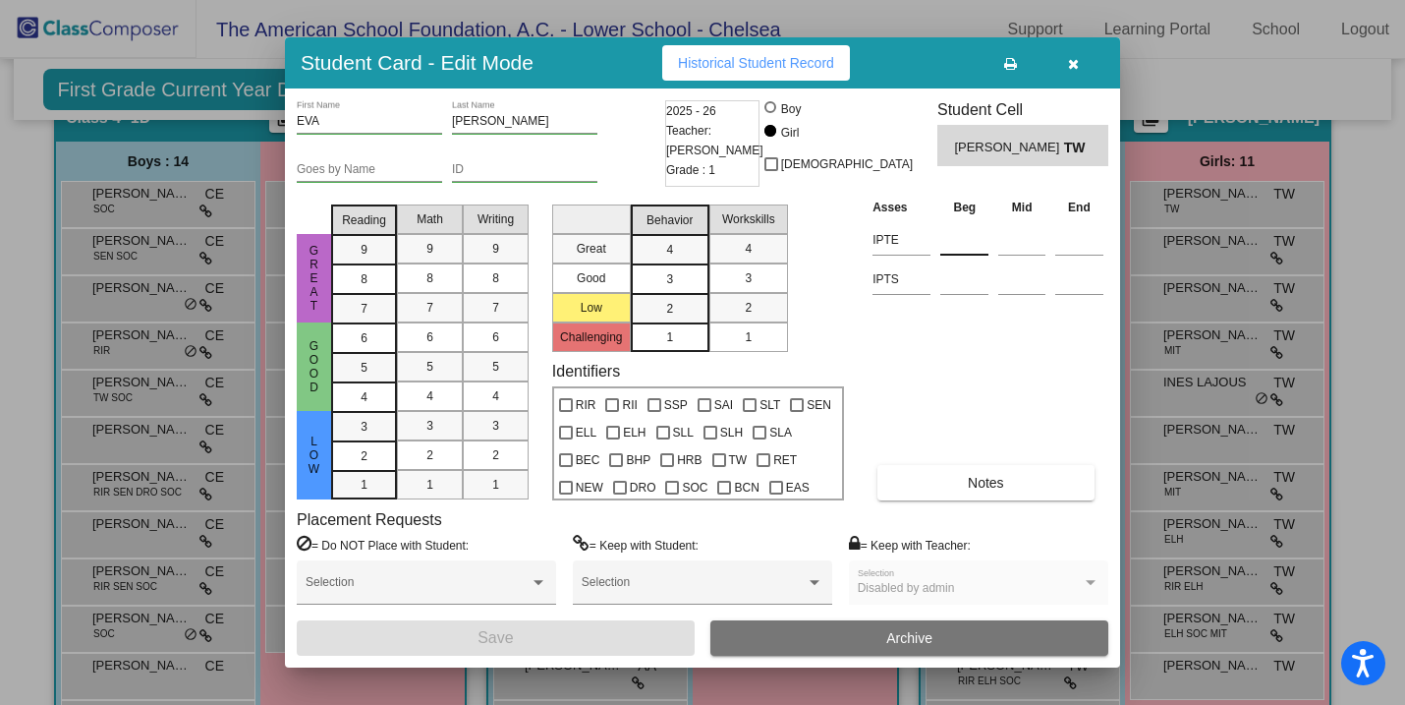
click at [950, 249] on input at bounding box center [964, 239] width 48 height 29
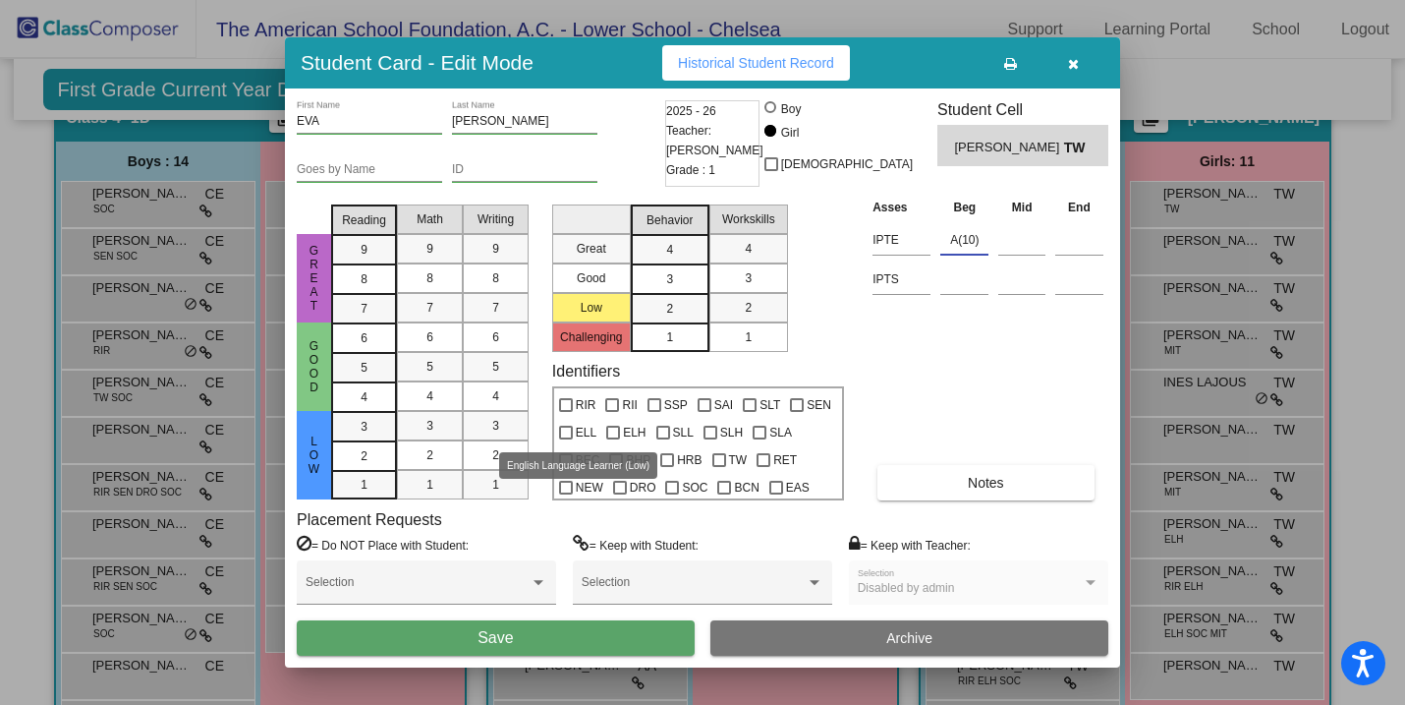
type input "A(10)"
click at [567, 433] on div at bounding box center [566, 432] width 14 height 14
click at [566, 439] on input "ELL" at bounding box center [565, 439] width 1 height 1
checkbox input "true"
click at [636, 642] on button "Save" at bounding box center [496, 637] width 398 height 35
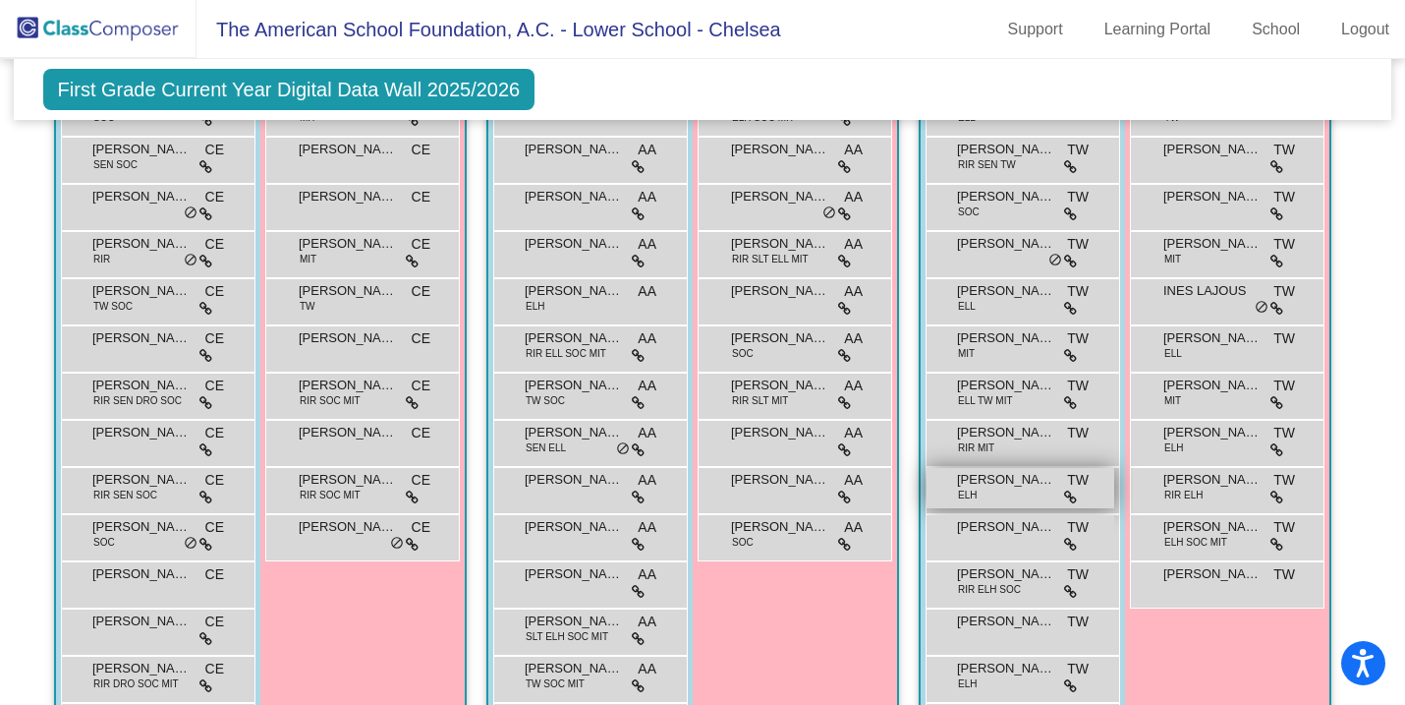
scroll to position [1553, 0]
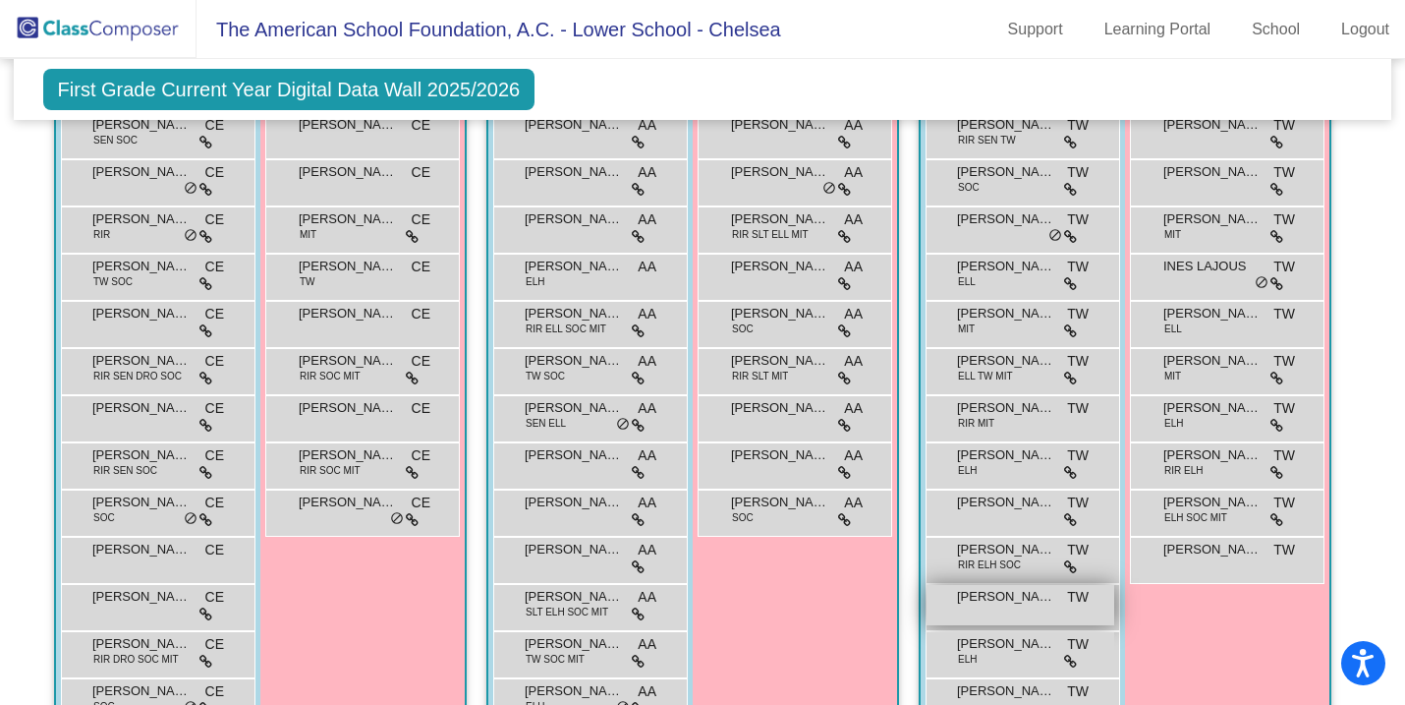
click at [1013, 604] on span "[PERSON_NAME]" at bounding box center [1006, 597] width 98 height 20
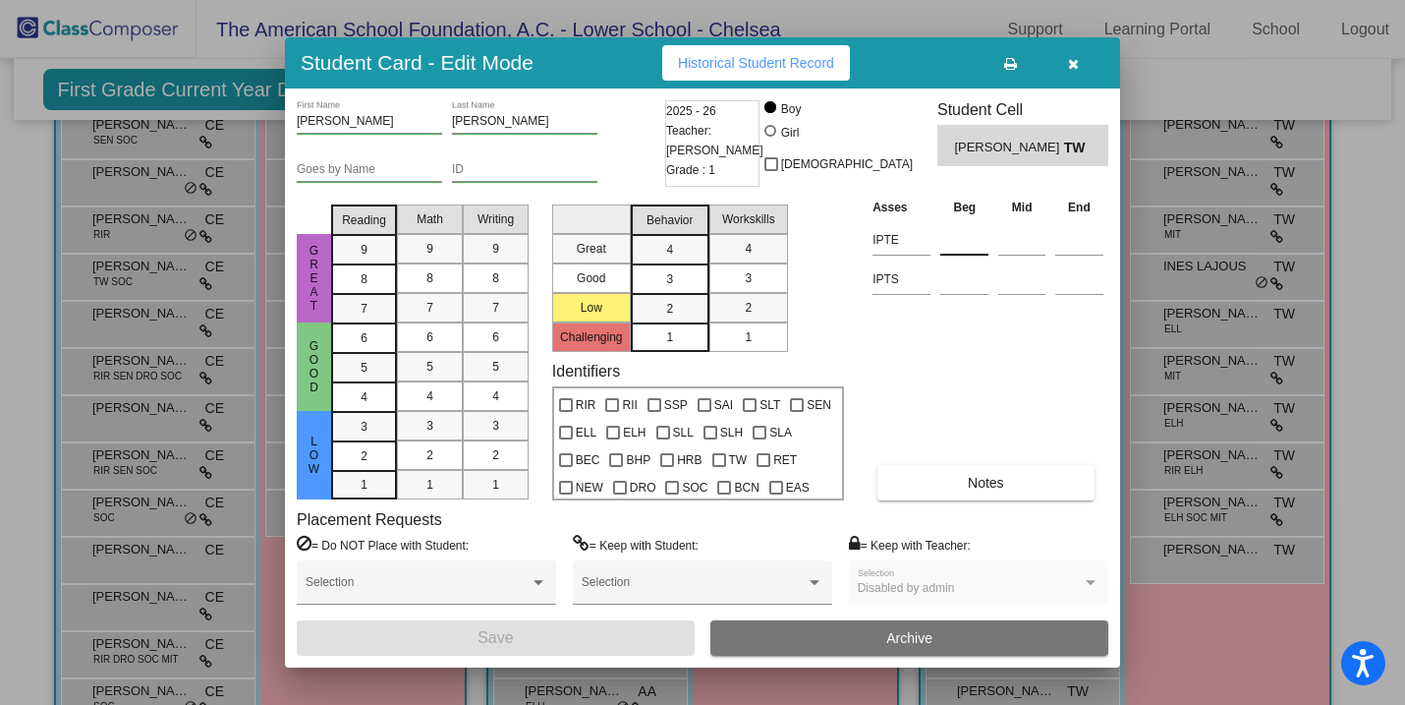
click at [952, 236] on input at bounding box center [964, 239] width 48 height 29
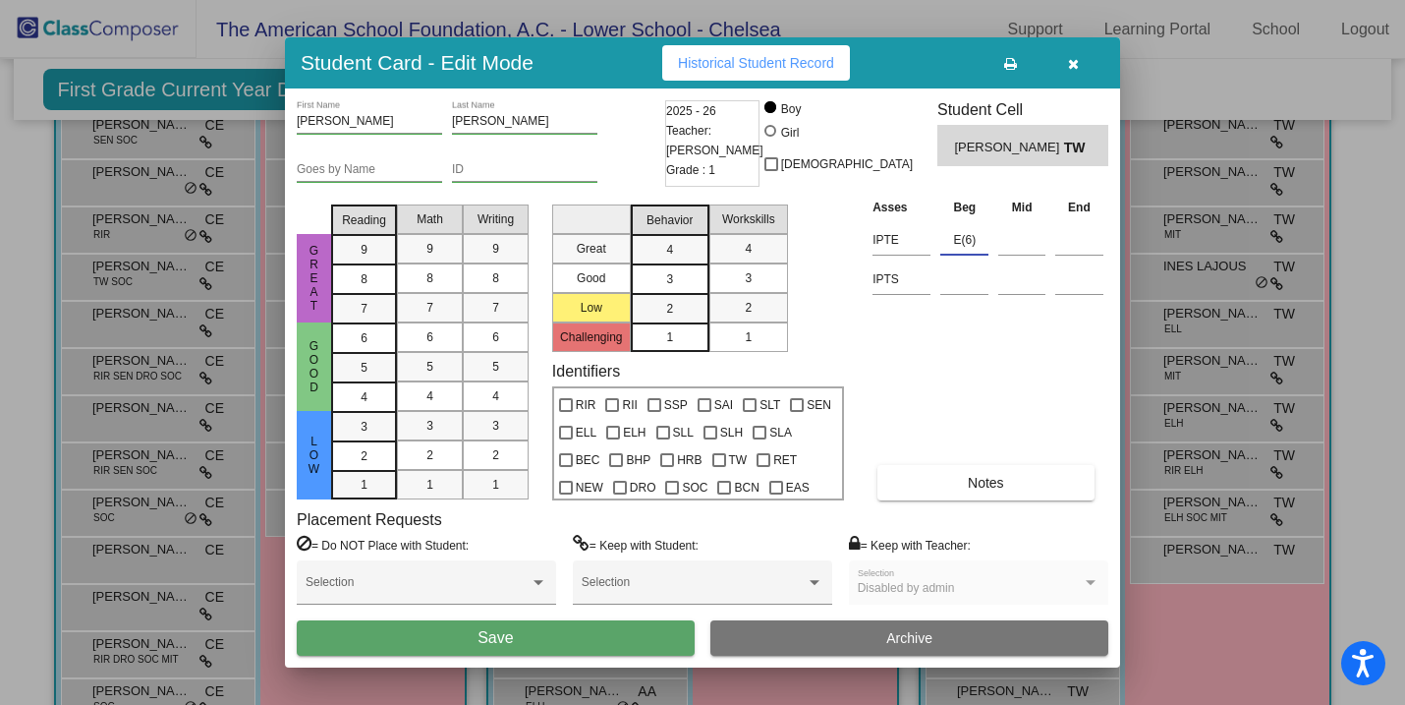
type input "E(6)"
click at [517, 636] on button "Save" at bounding box center [496, 637] width 398 height 35
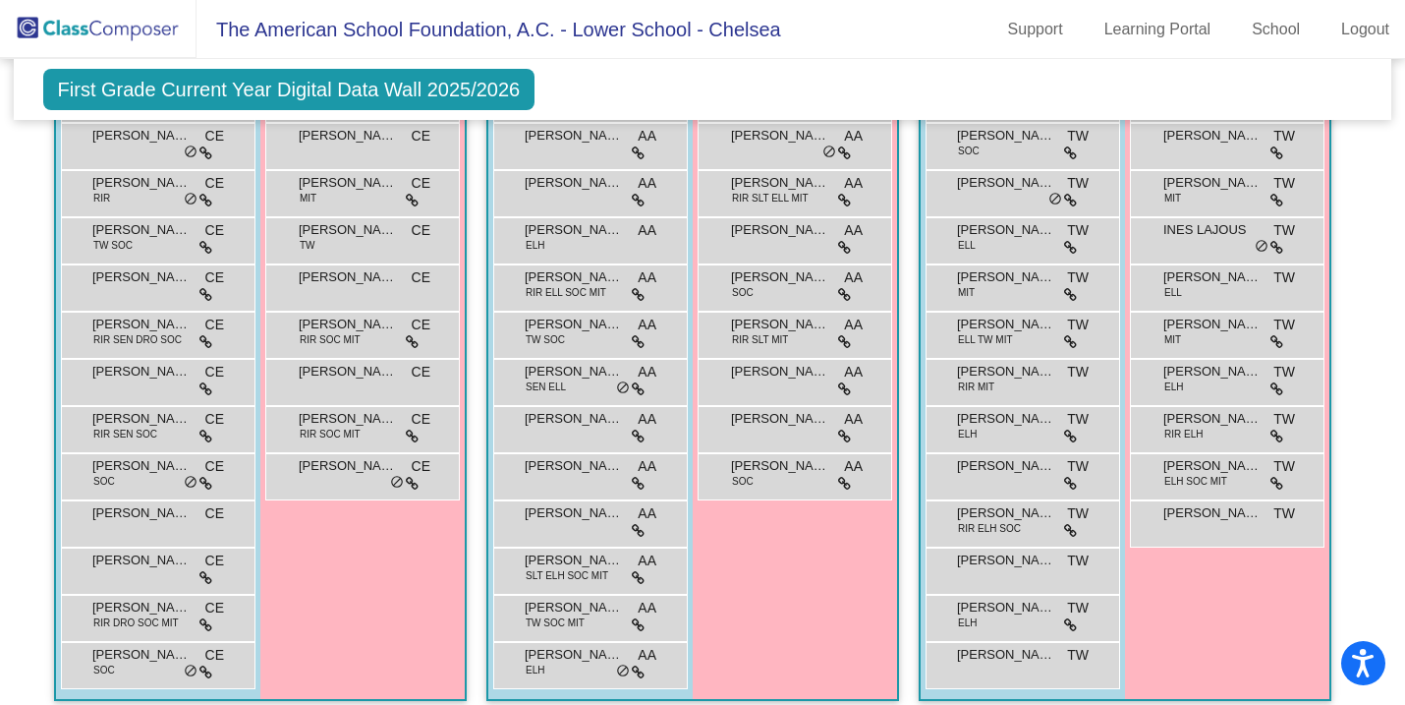
scroll to position [1592, 0]
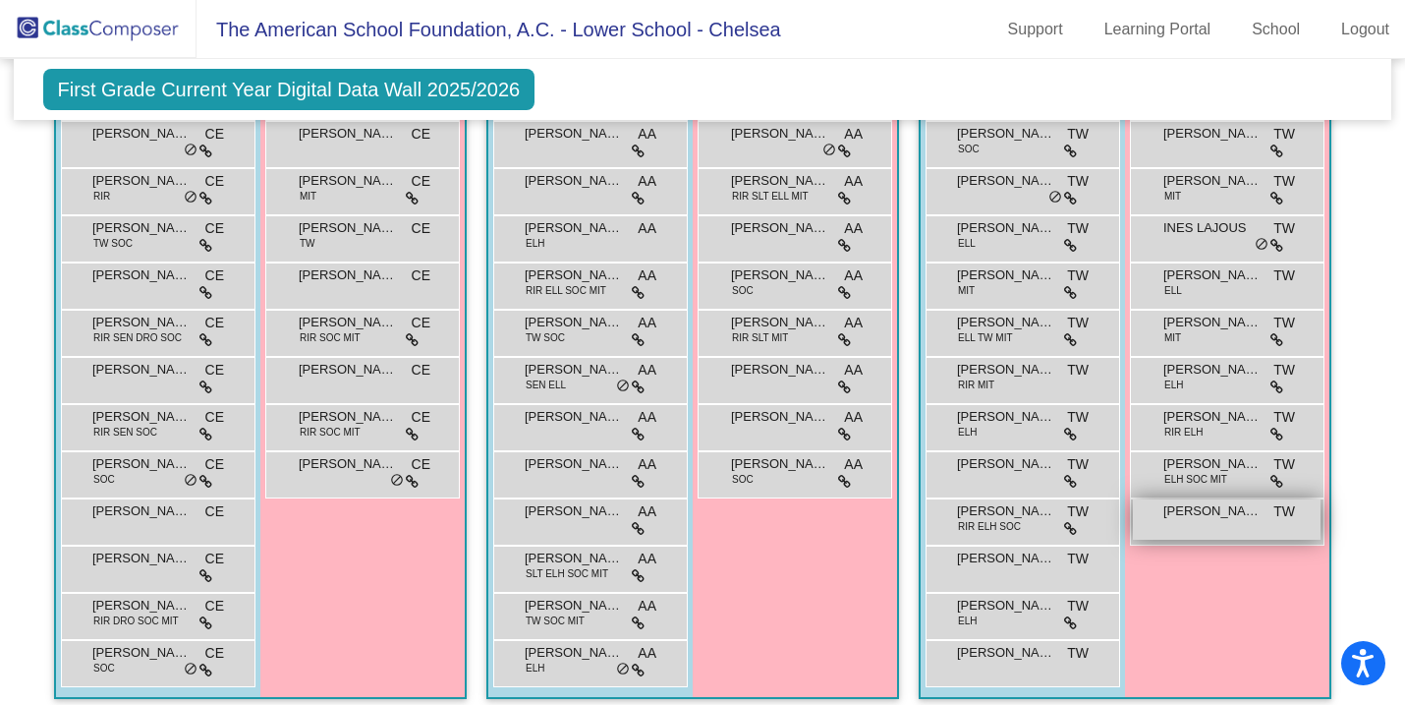
click at [1205, 510] on span "[PERSON_NAME]" at bounding box center [1212, 511] width 98 height 20
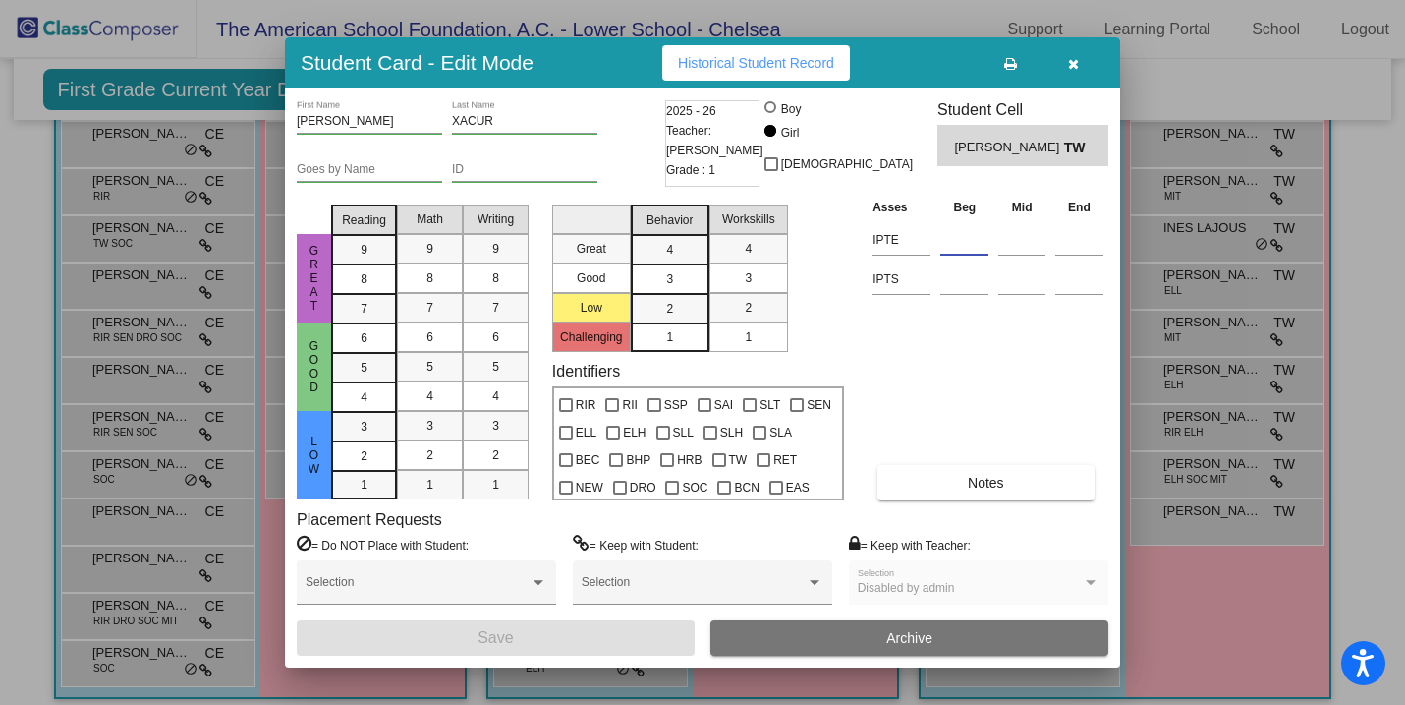
click at [969, 242] on input at bounding box center [964, 239] width 48 height 29
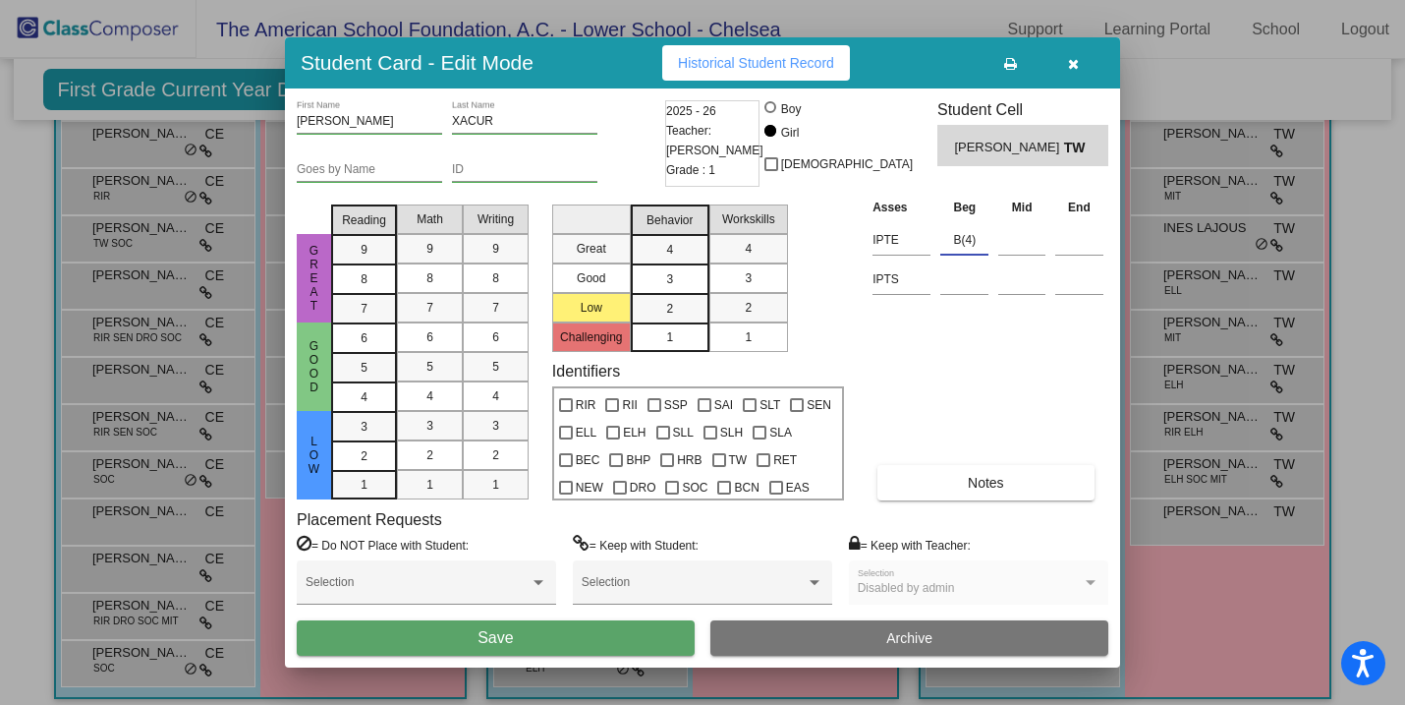
type input "B(4)"
click at [617, 432] on div at bounding box center [613, 432] width 14 height 14
click at [613, 439] on input "ELH" at bounding box center [612, 439] width 1 height 1
checkbox input "true"
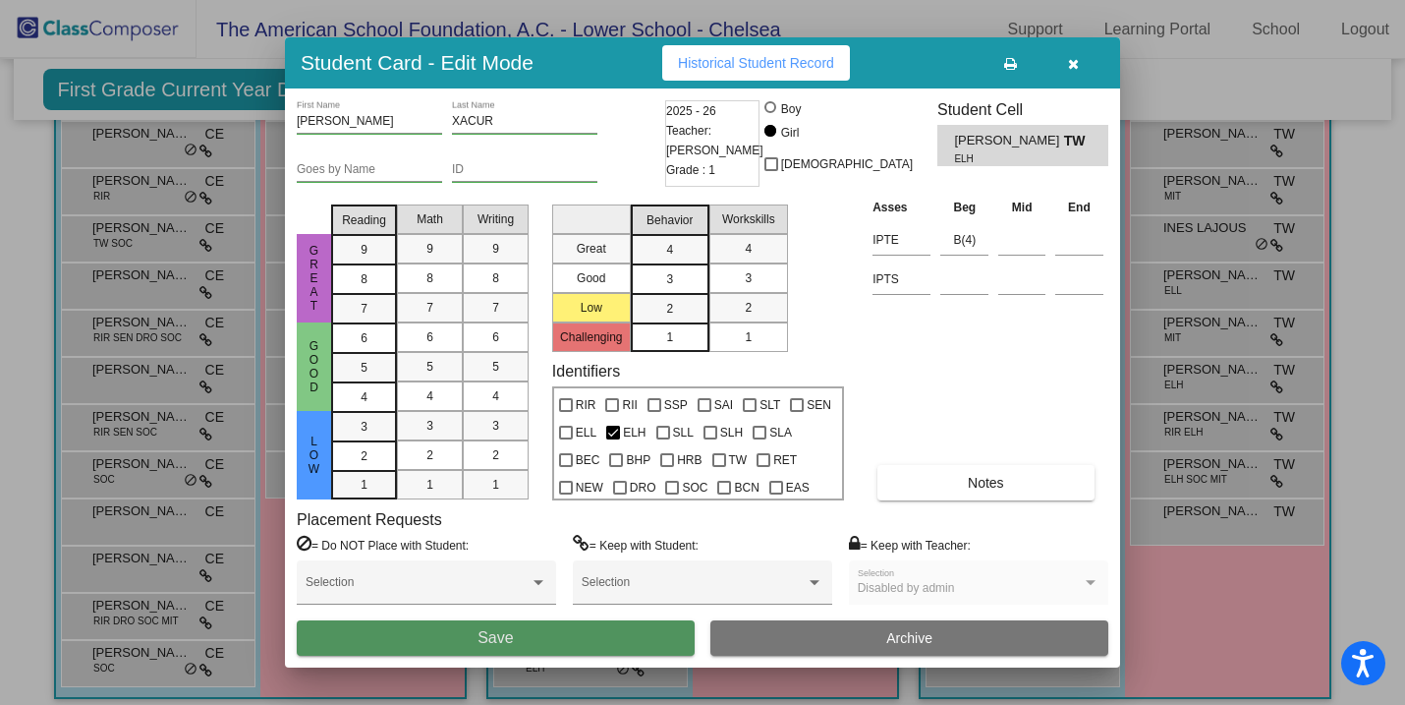
click at [564, 636] on button "Save" at bounding box center [496, 637] width 398 height 35
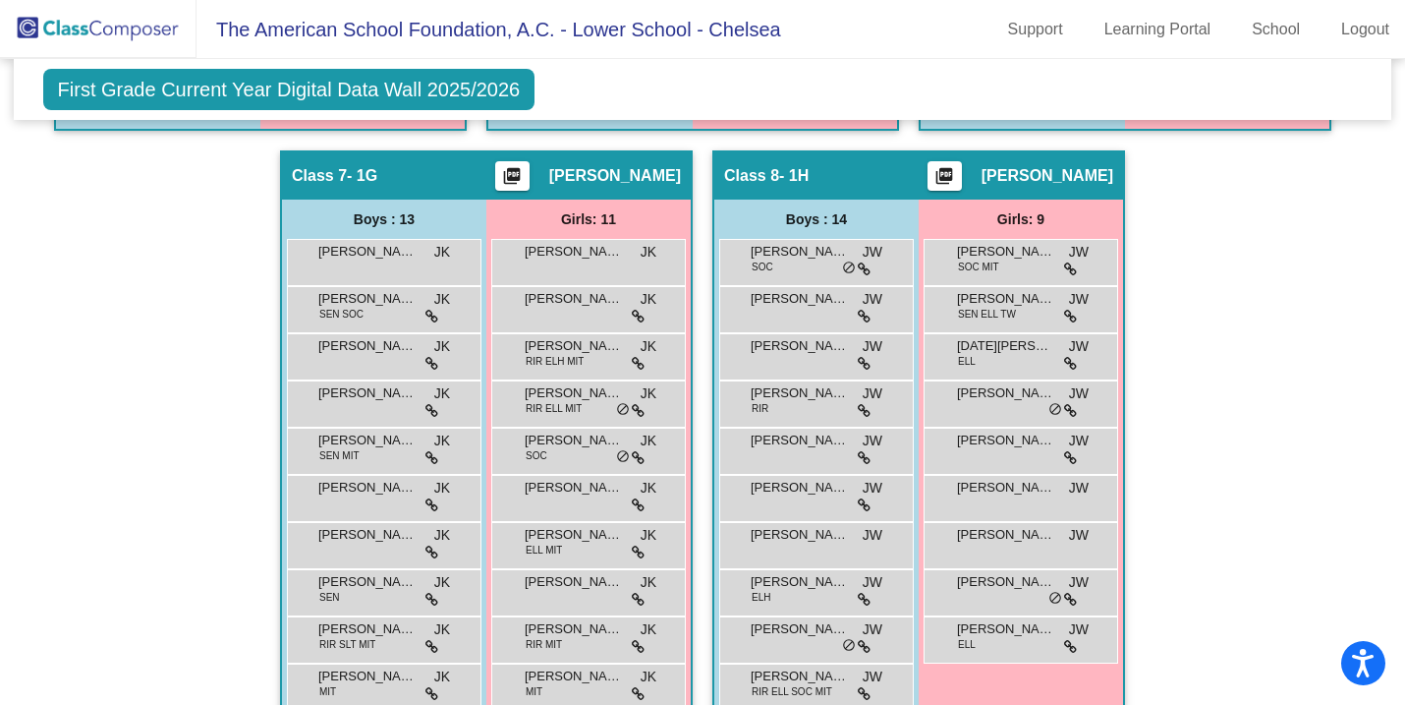
scroll to position [2162, 0]
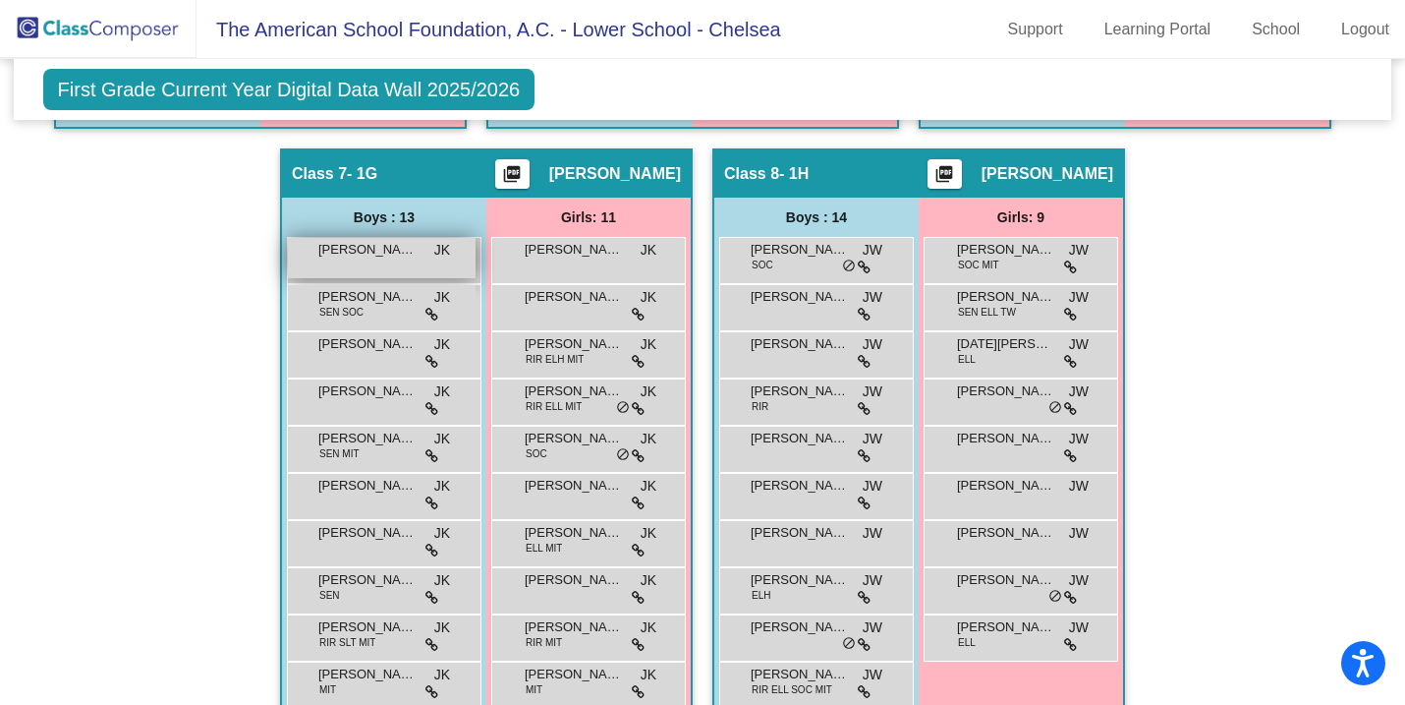
click at [378, 259] on div "[PERSON_NAME] JK lock do_not_disturb_alt" at bounding box center [382, 258] width 188 height 40
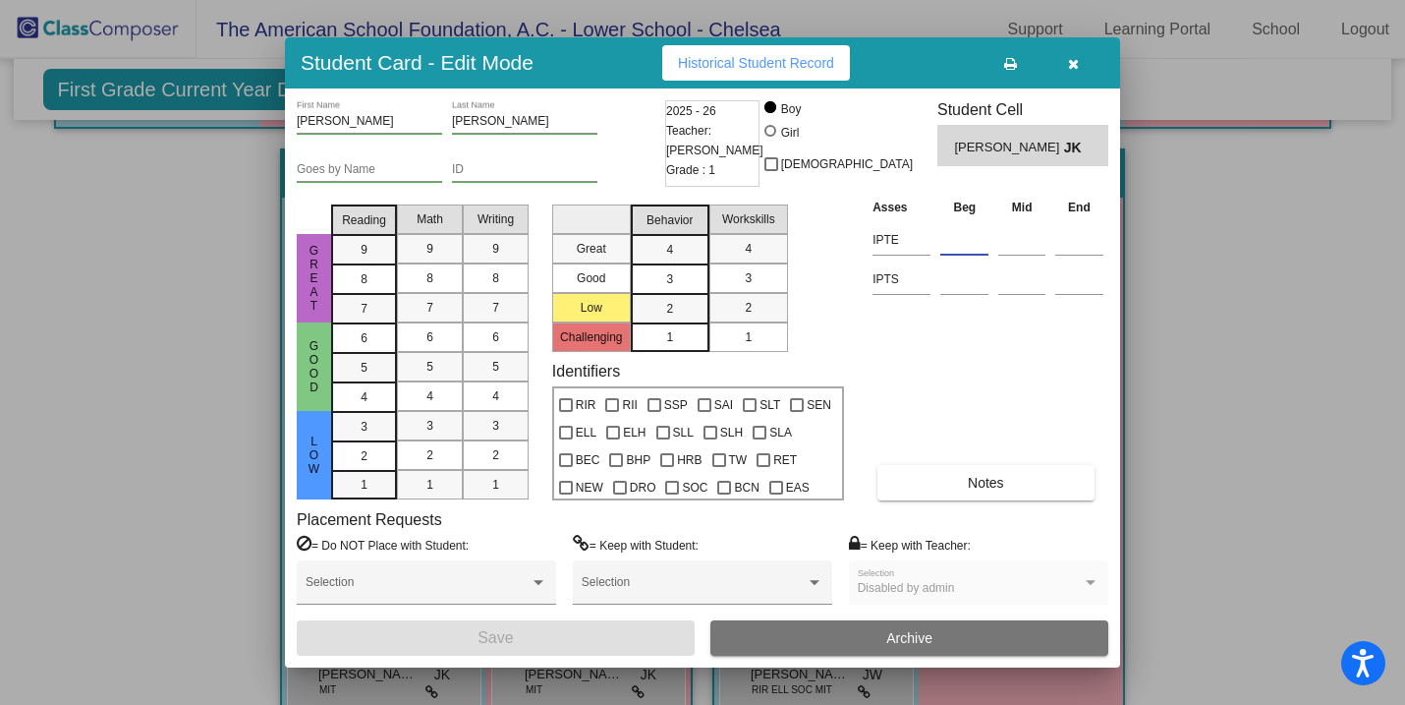
click at [959, 241] on input at bounding box center [964, 239] width 48 height 29
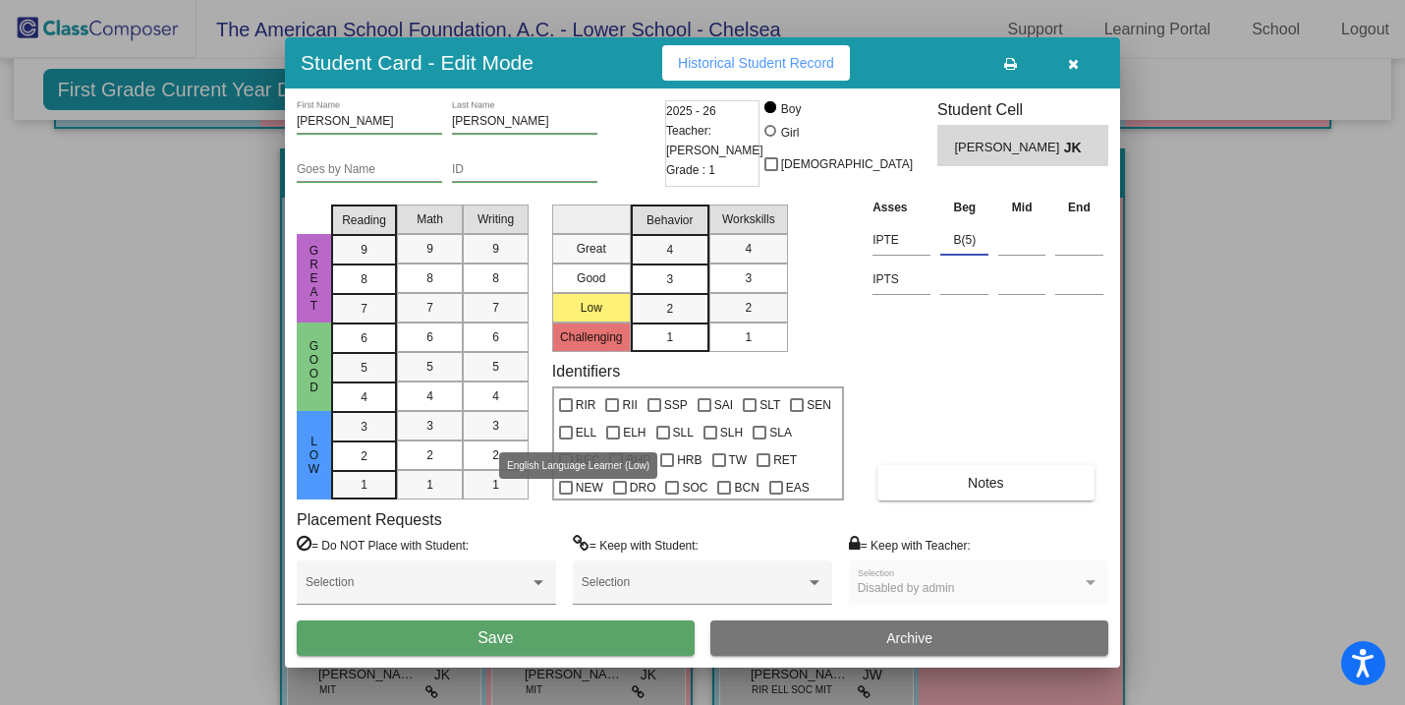
type input "B(5)"
click at [573, 432] on label "ELL" at bounding box center [577, 433] width 37 height 24
click at [566, 439] on input "ELL" at bounding box center [565, 439] width 1 height 1
checkbox input "true"
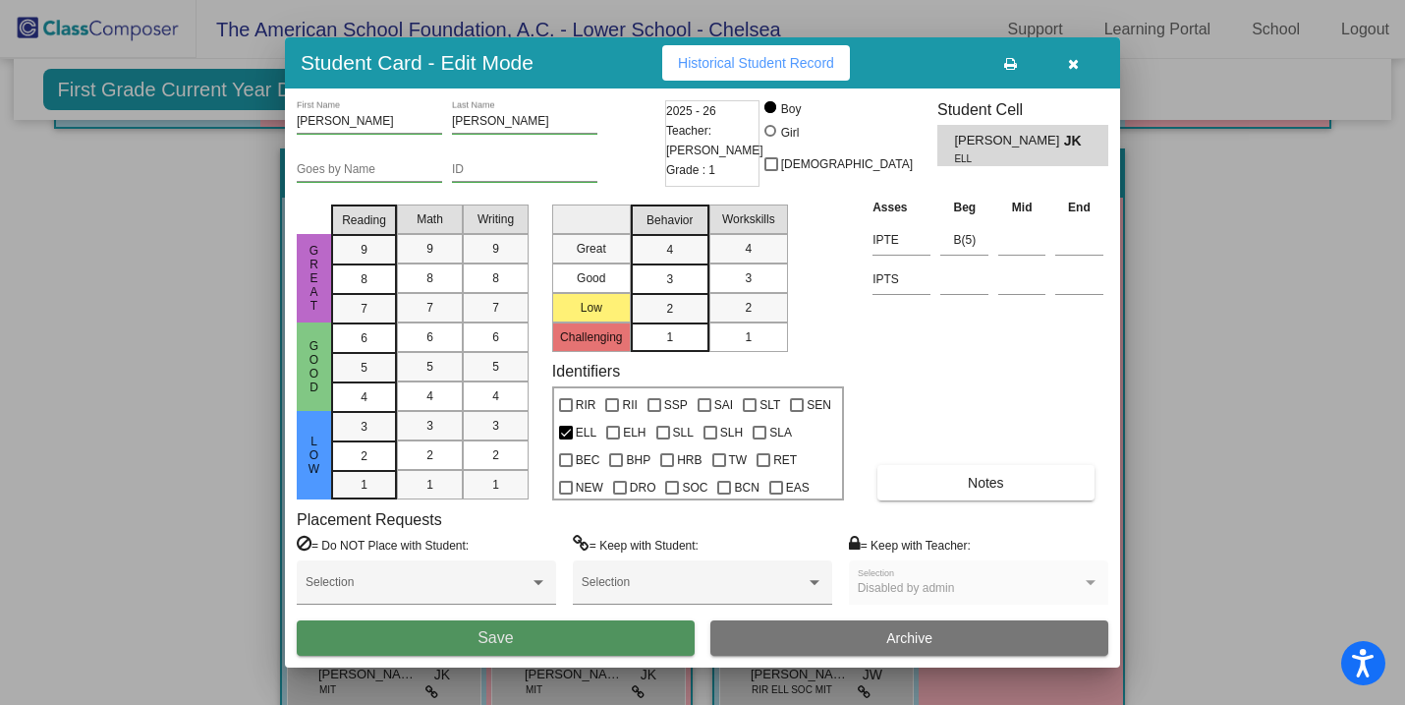
click at [532, 636] on button "Save" at bounding box center [496, 637] width 398 height 35
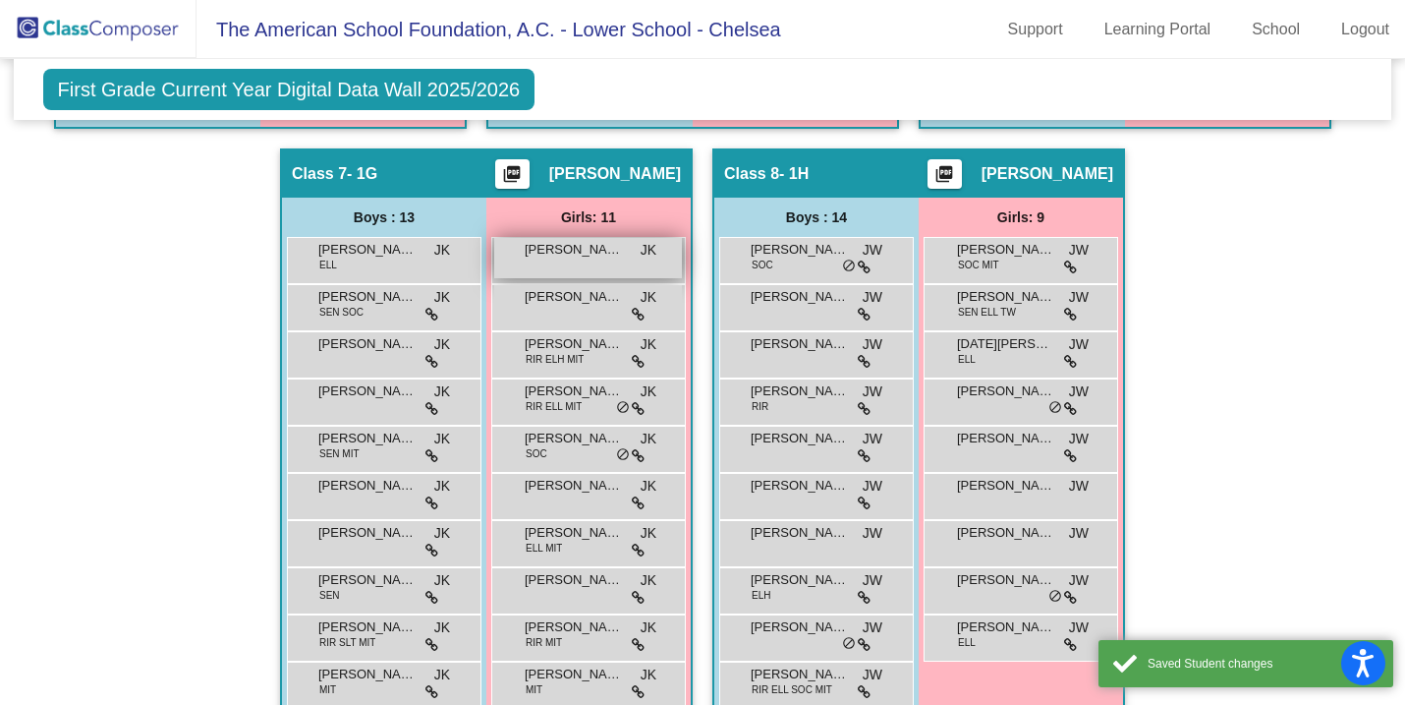
click at [583, 258] on span "[PERSON_NAME]" at bounding box center [574, 250] width 98 height 20
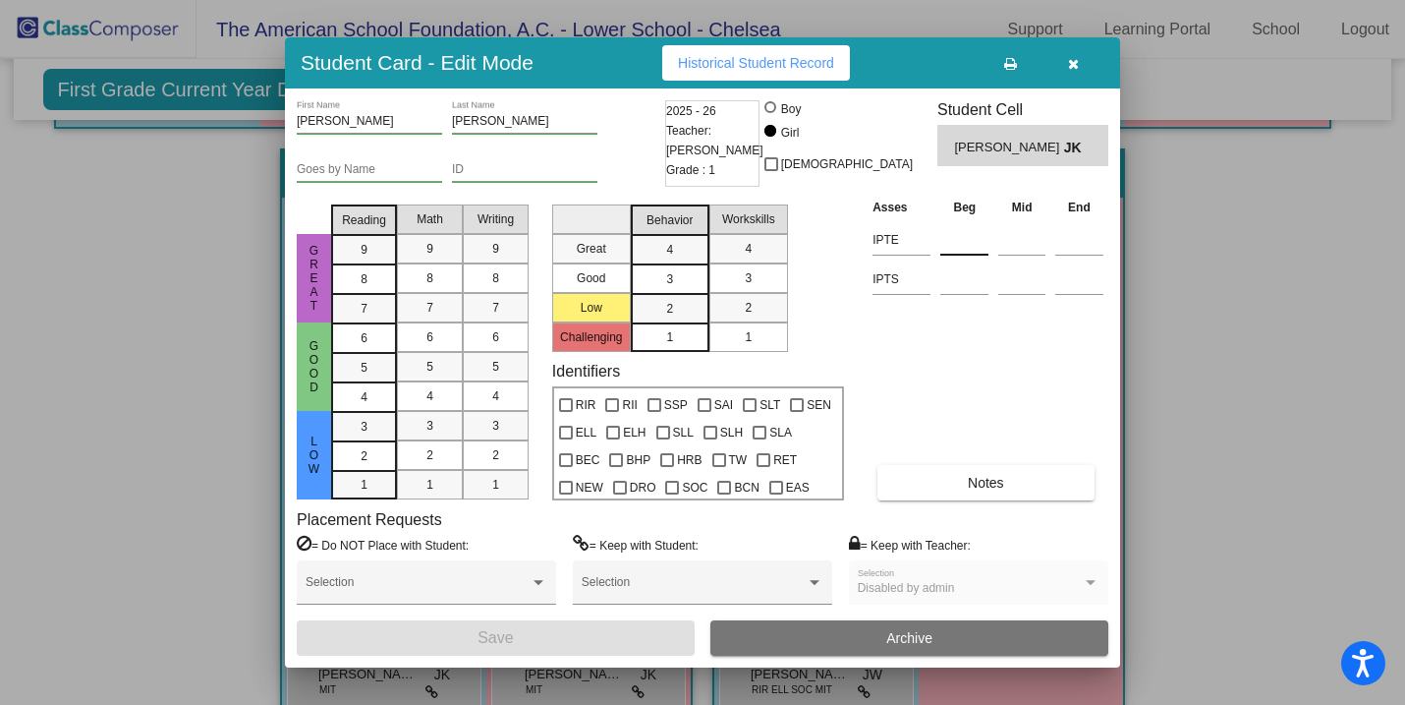
click at [976, 240] on input at bounding box center [964, 239] width 48 height 29
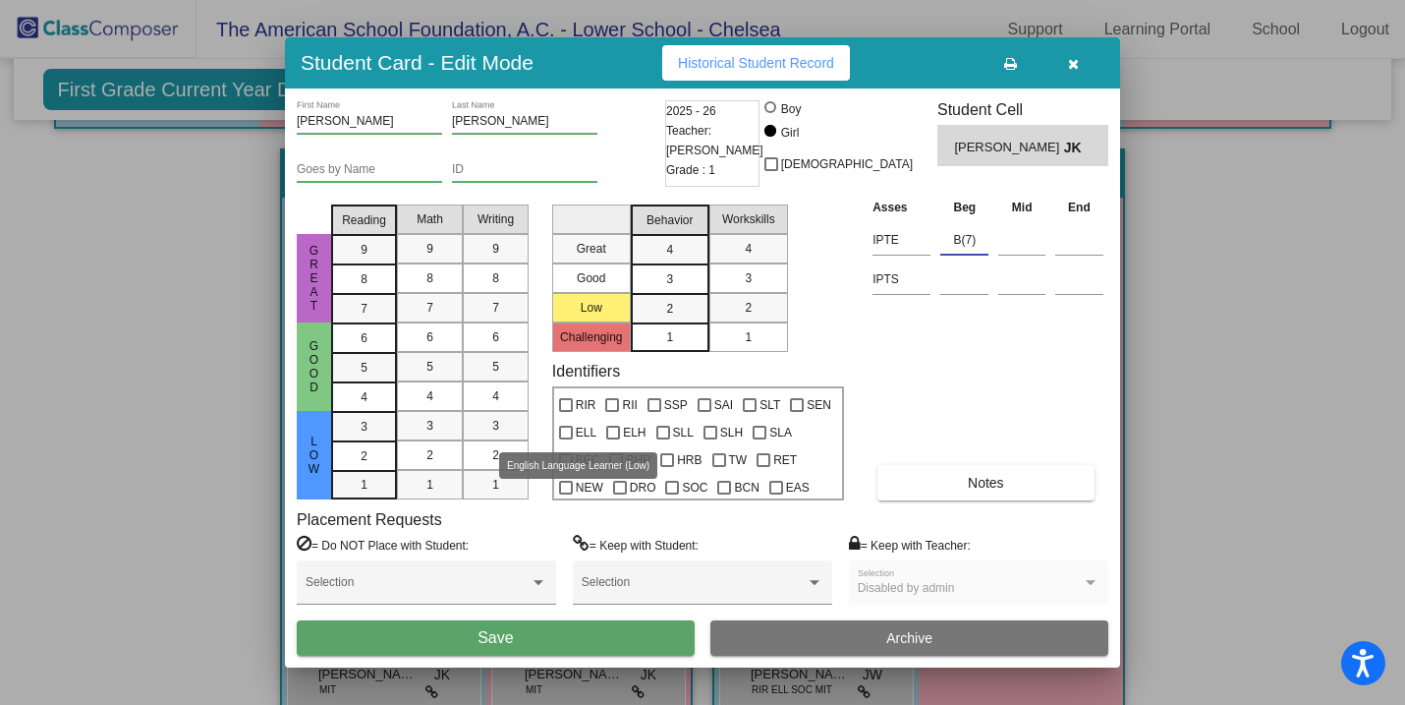
type input "B(7)"
click at [568, 433] on div at bounding box center [566, 432] width 14 height 14
click at [566, 439] on input "ELL" at bounding box center [565, 439] width 1 height 1
checkbox input "true"
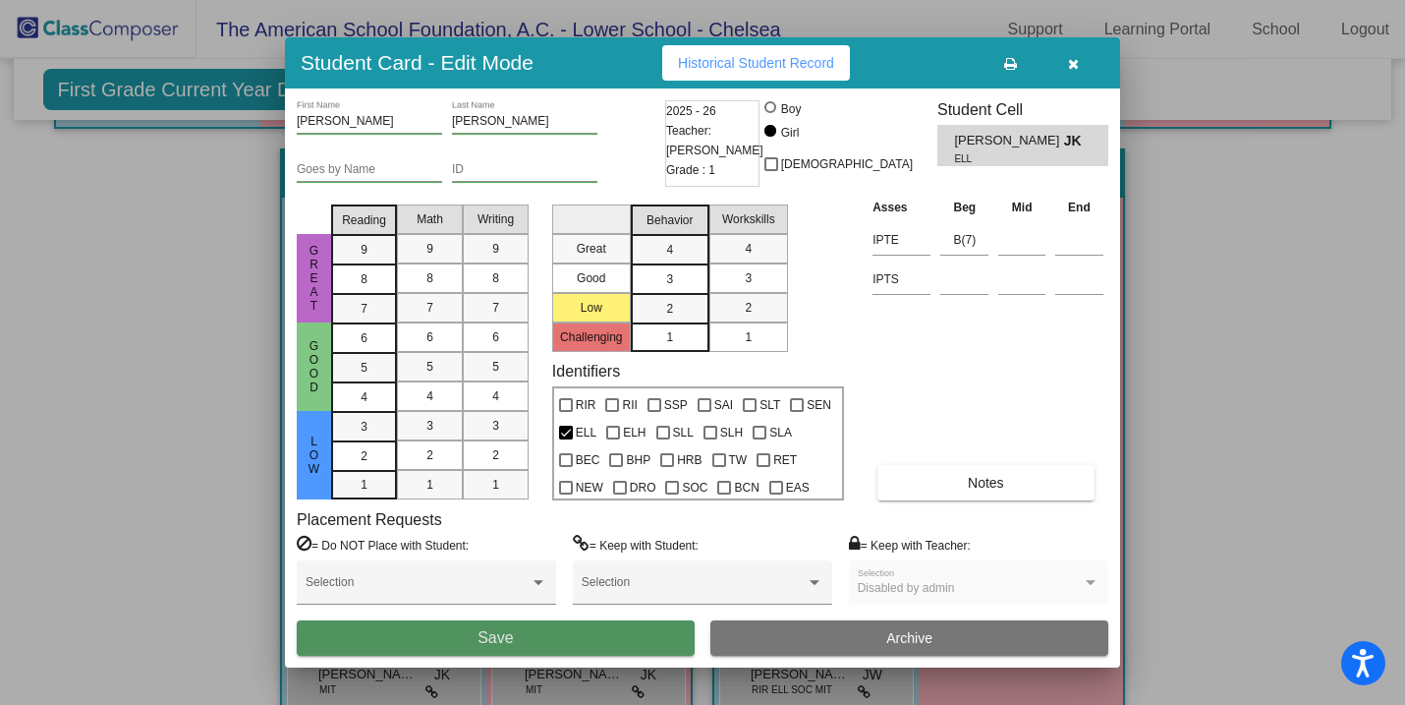
click at [510, 635] on span "Save" at bounding box center [495, 637] width 35 height 17
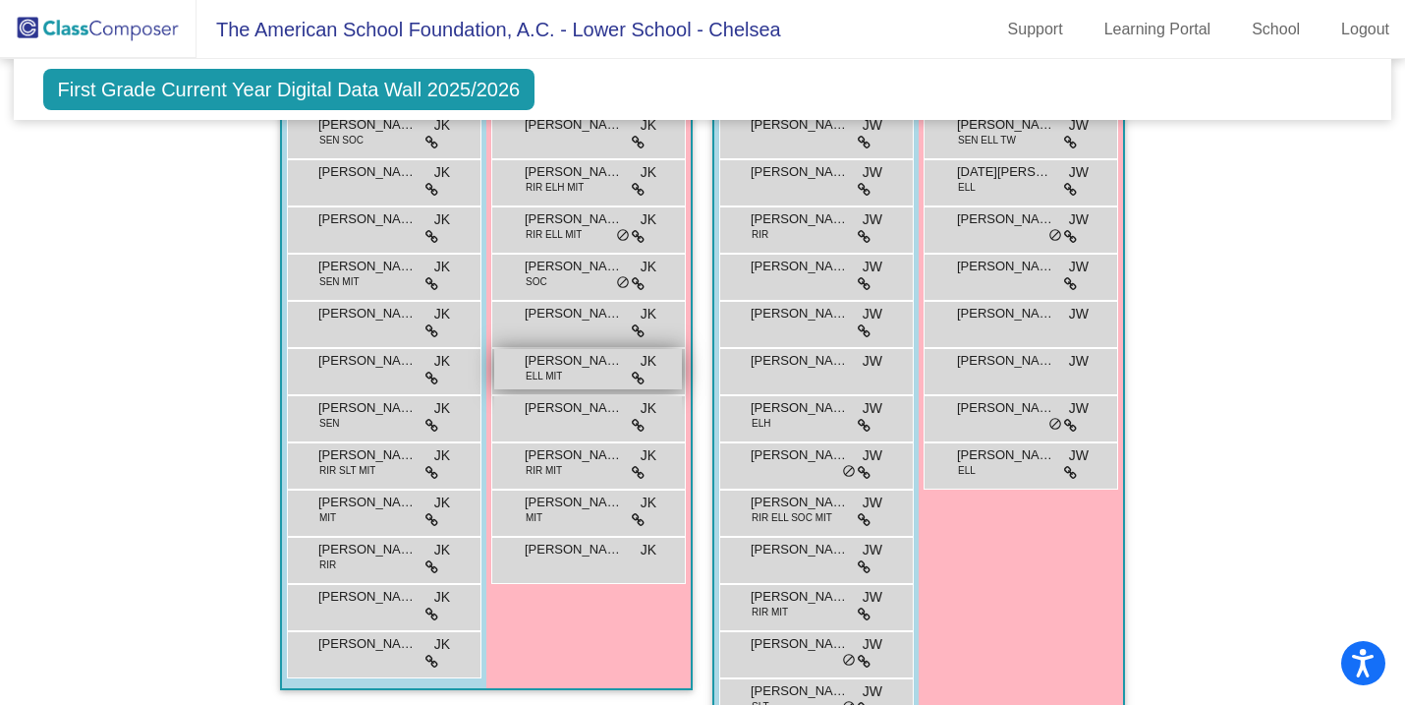
scroll to position [2395, 0]
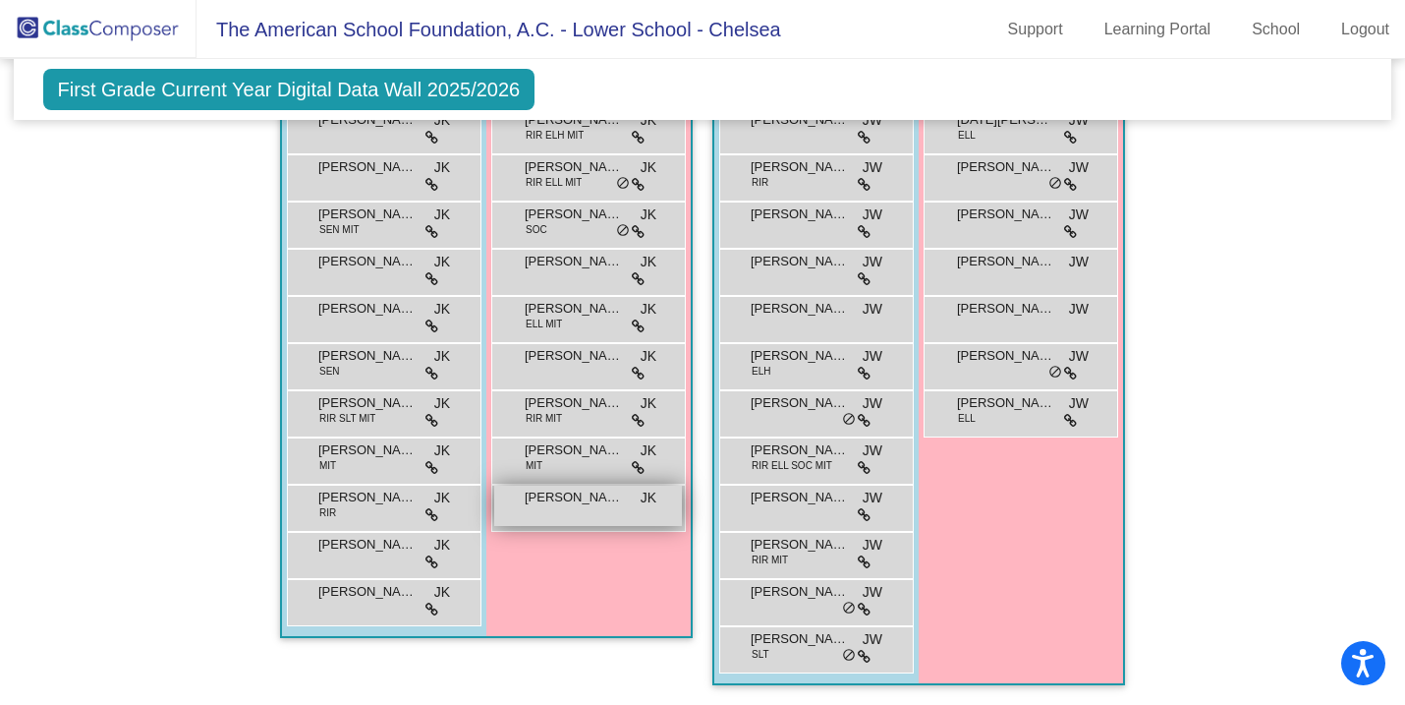
click at [565, 497] on div "[PERSON_NAME] JK lock do_not_disturb_alt" at bounding box center [588, 505] width 188 height 40
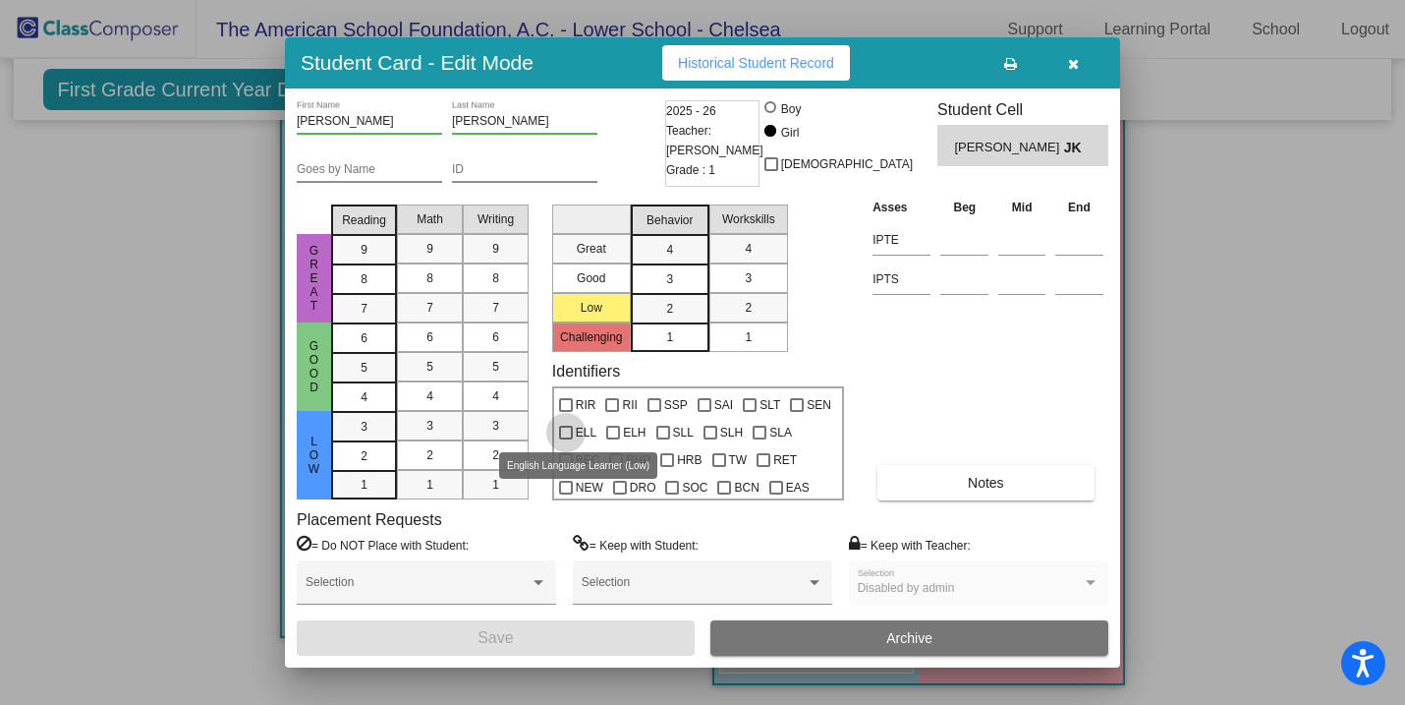
click at [565, 427] on div at bounding box center [566, 432] width 14 height 14
click at [565, 439] on input "ELL" at bounding box center [565, 439] width 1 height 1
checkbox input "true"
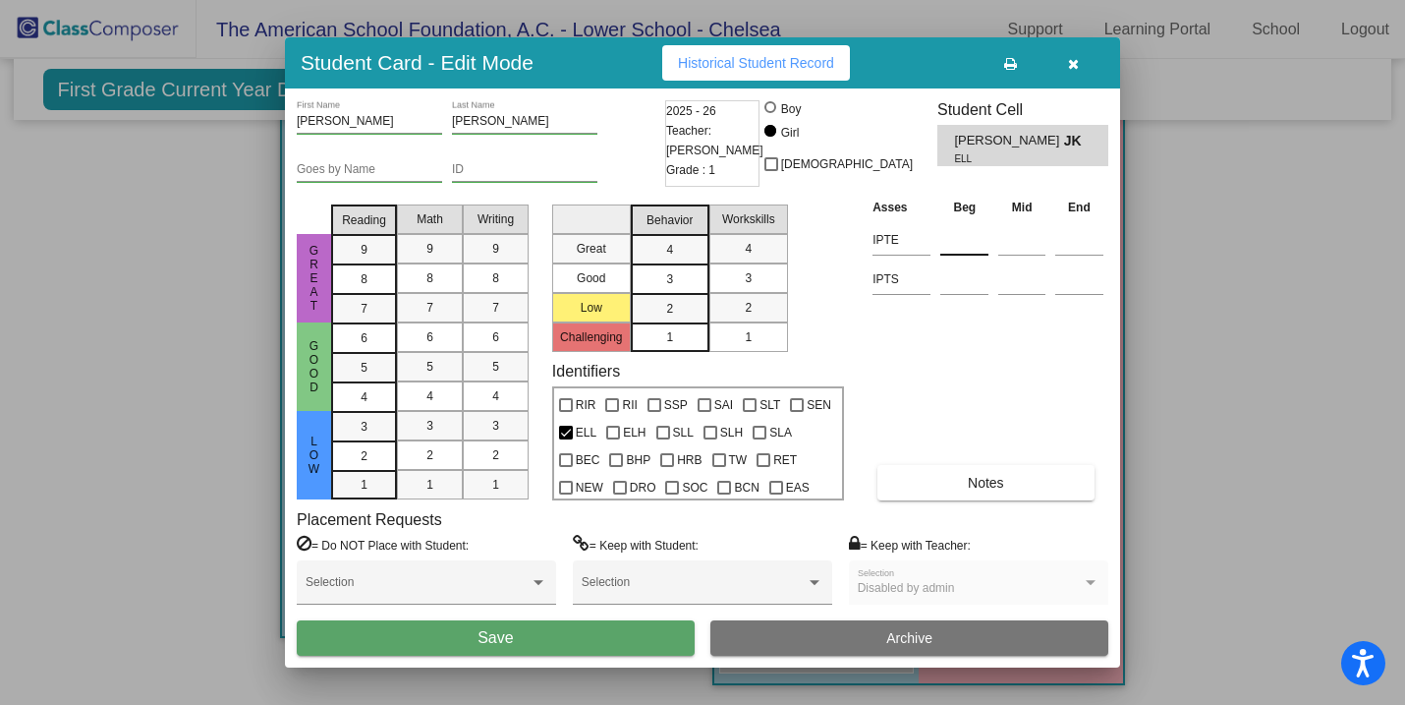
click at [956, 241] on input at bounding box center [964, 239] width 48 height 29
type input "A(12)"
click at [588, 645] on button "Save" at bounding box center [496, 637] width 398 height 35
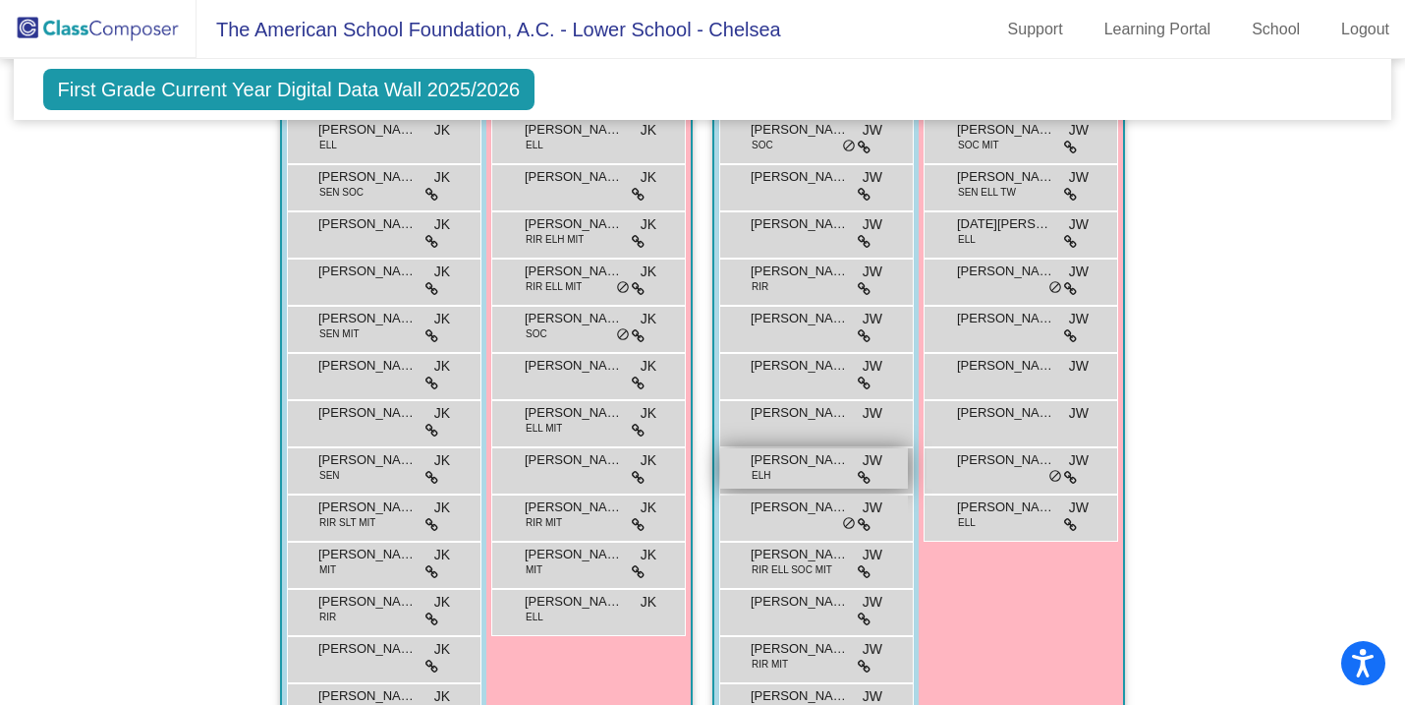
scroll to position [2281, 0]
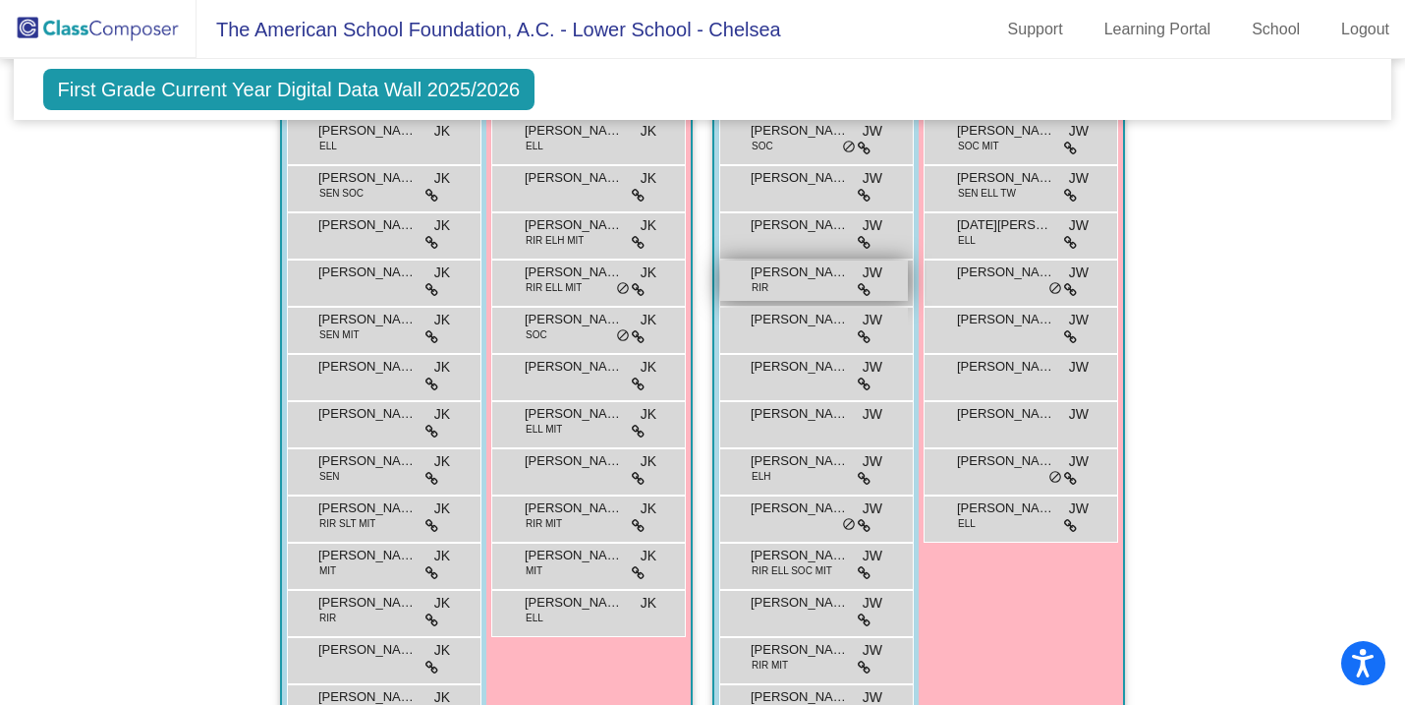
click at [775, 275] on span "[PERSON_NAME]" at bounding box center [800, 272] width 98 height 20
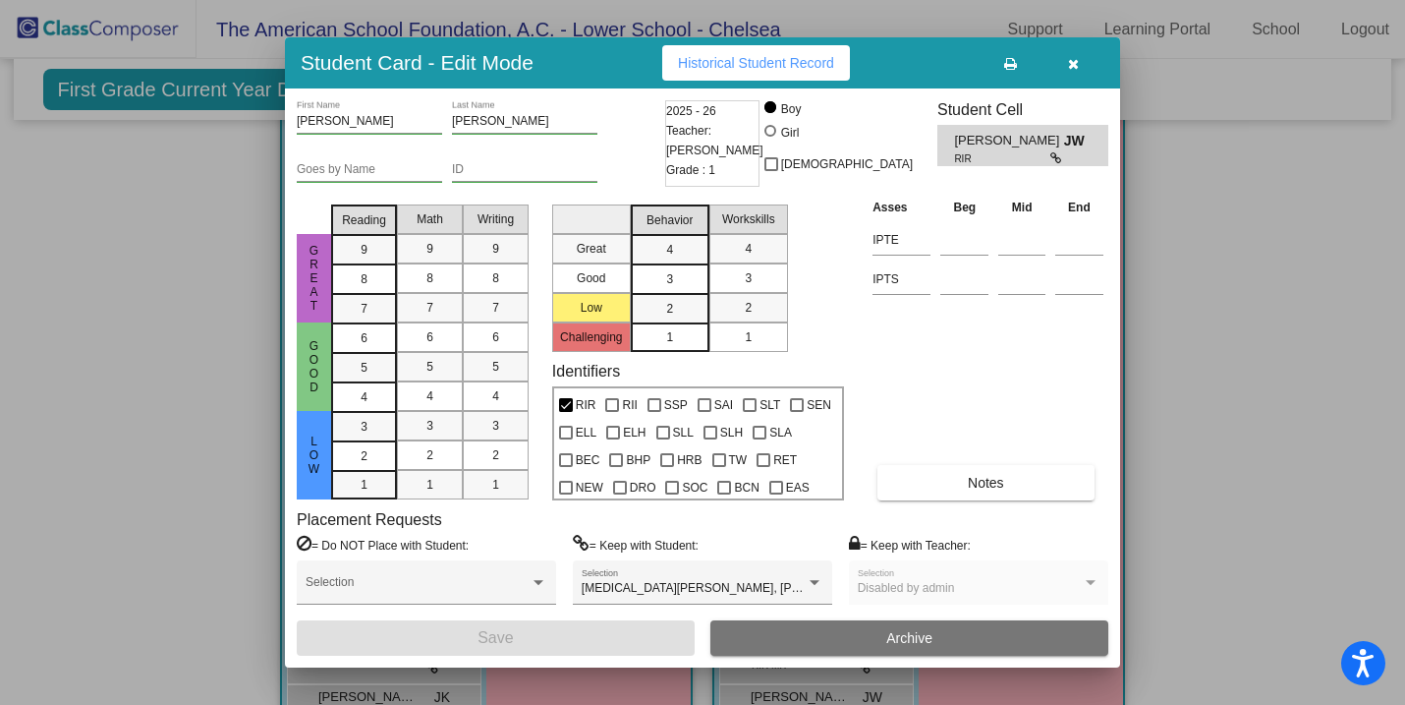
click at [1069, 63] on icon "button" at bounding box center [1073, 64] width 11 height 14
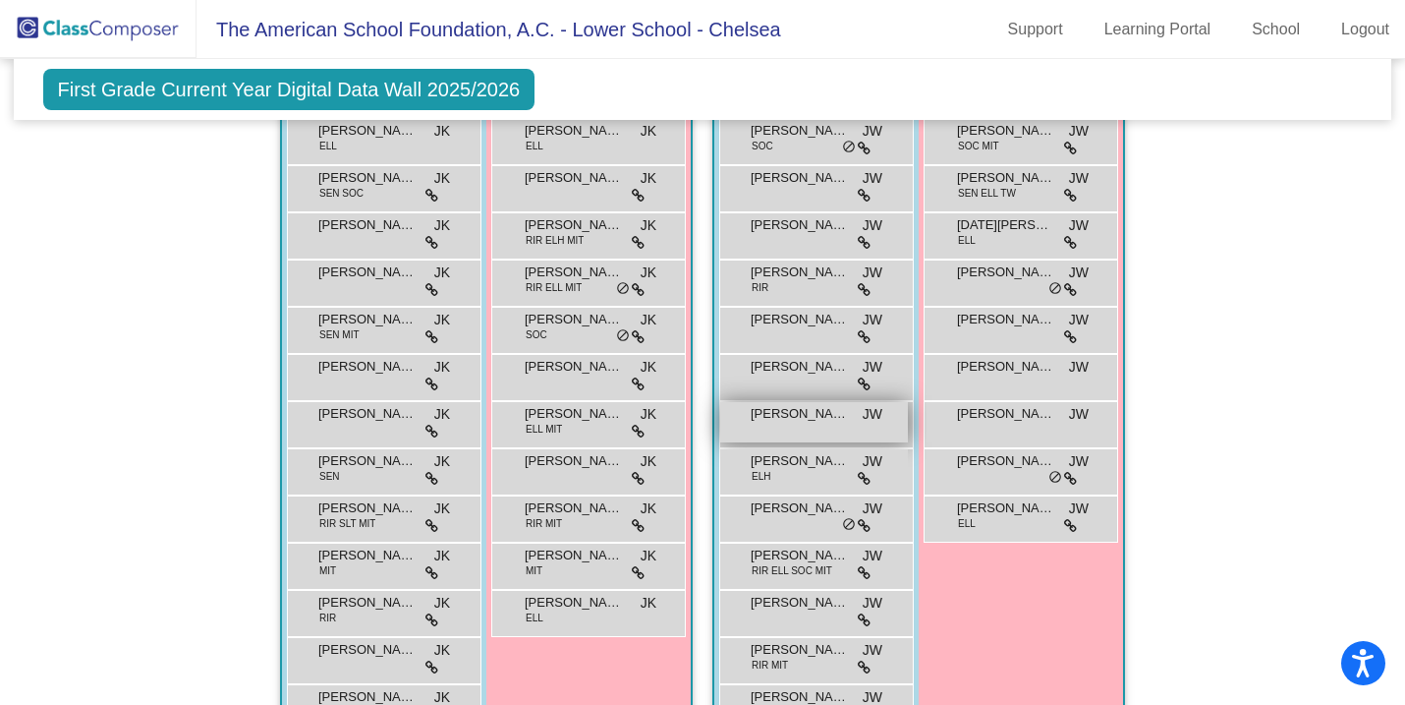
click at [811, 420] on span "[PERSON_NAME]" at bounding box center [800, 414] width 98 height 20
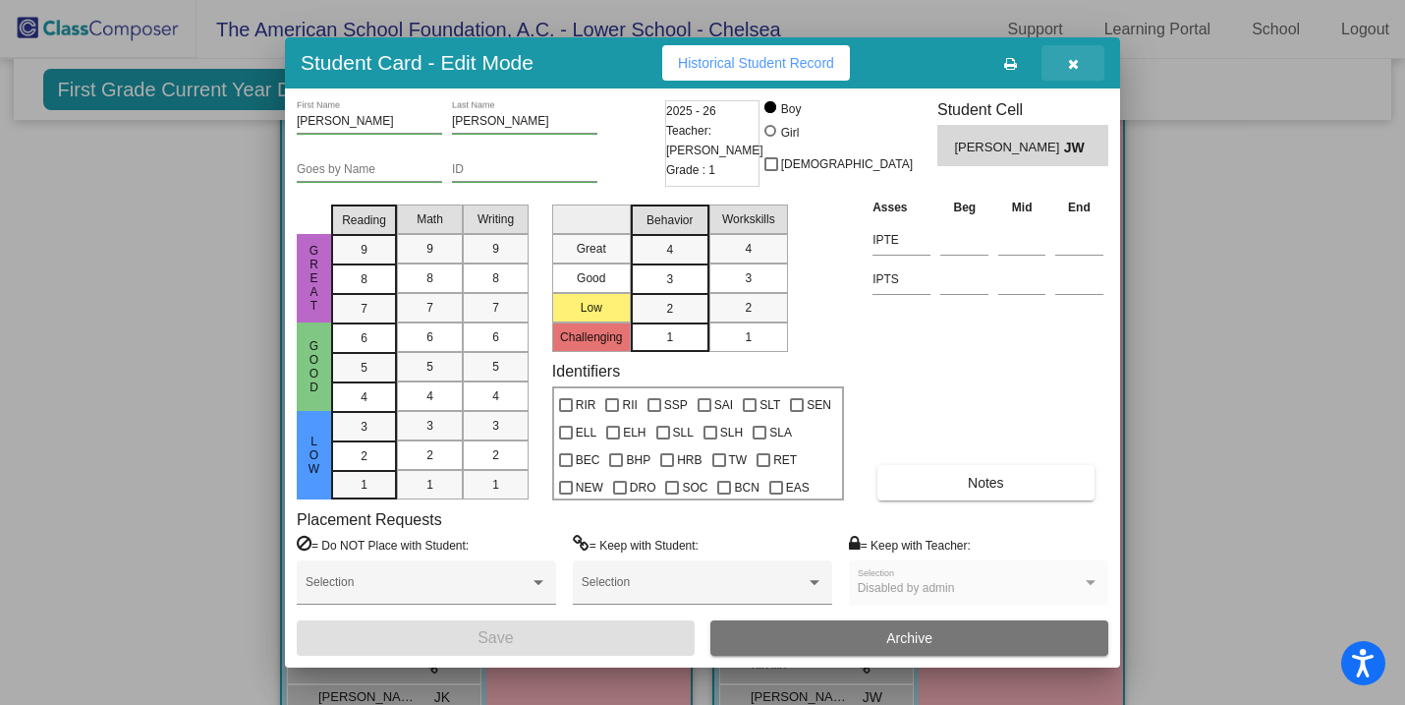
click at [1087, 53] on button "button" at bounding box center [1073, 62] width 63 height 35
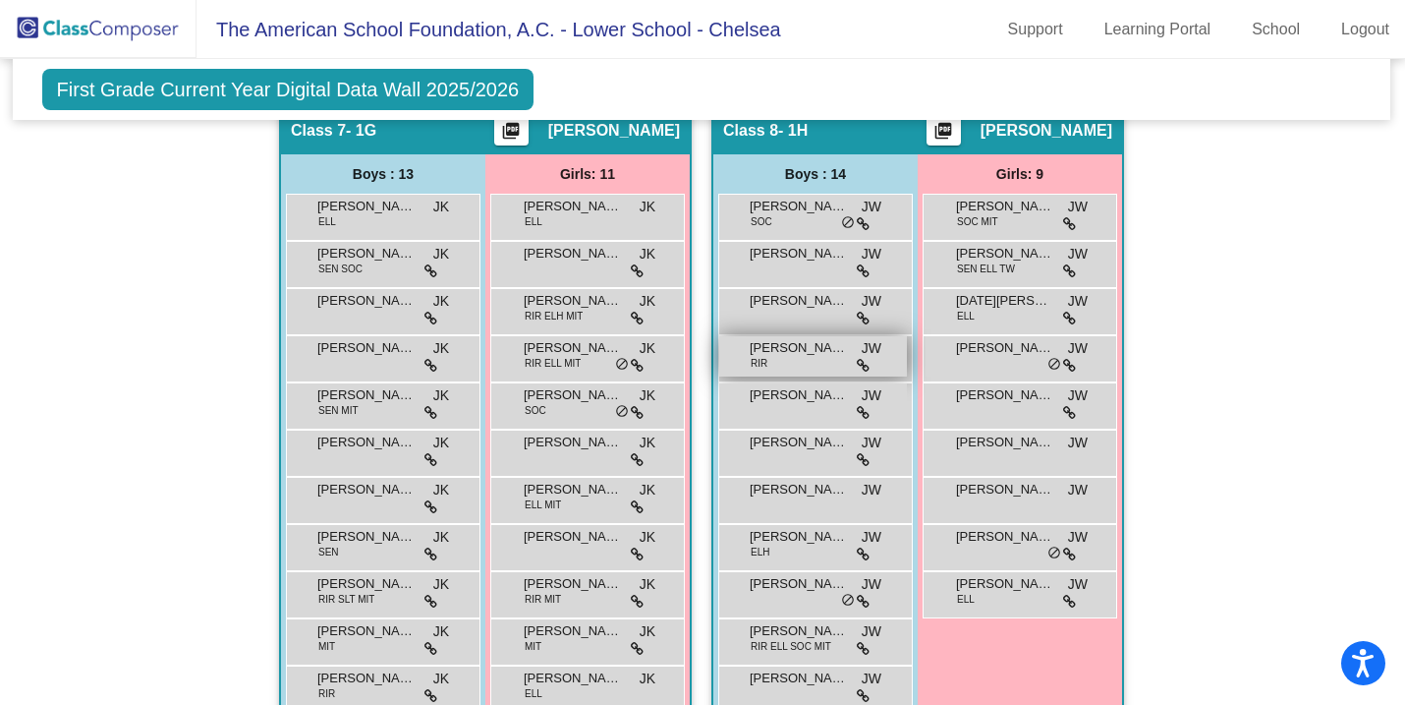
scroll to position [2206, 1]
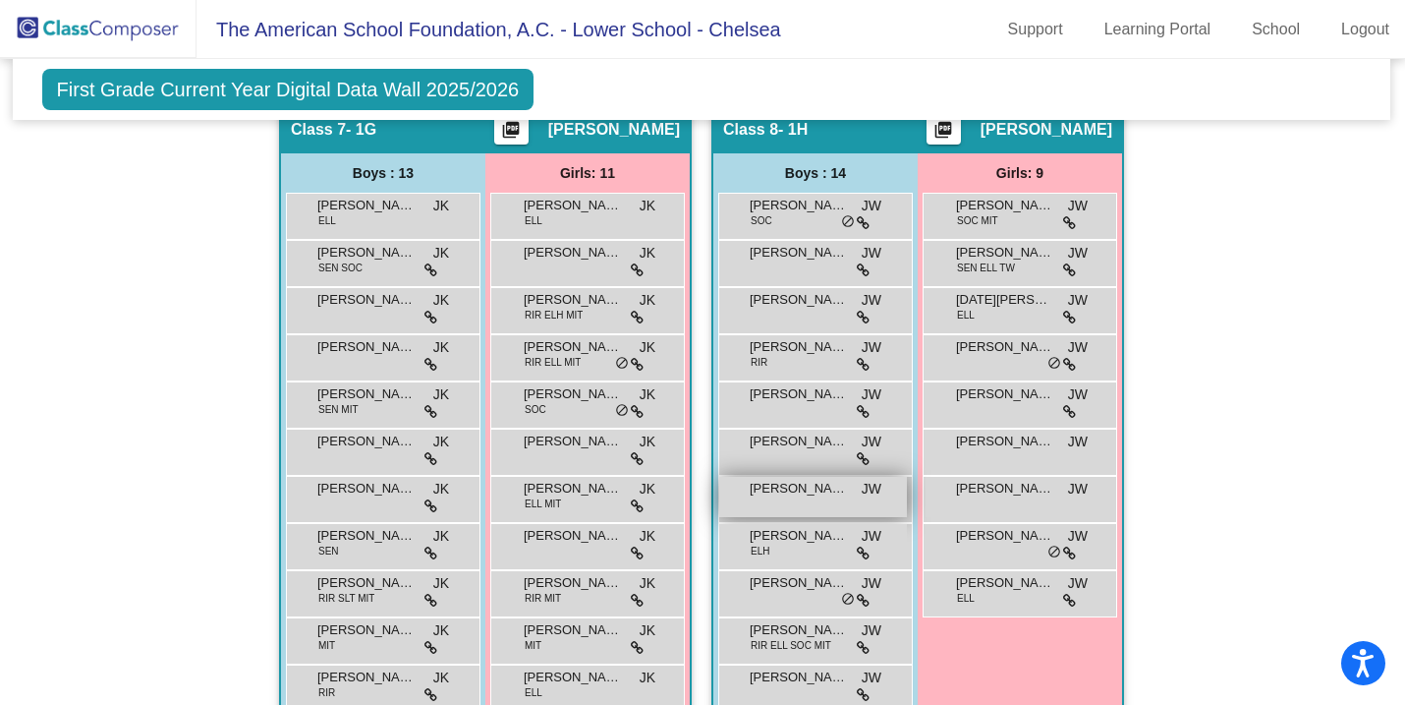
click at [814, 486] on span "[PERSON_NAME]" at bounding box center [799, 489] width 98 height 20
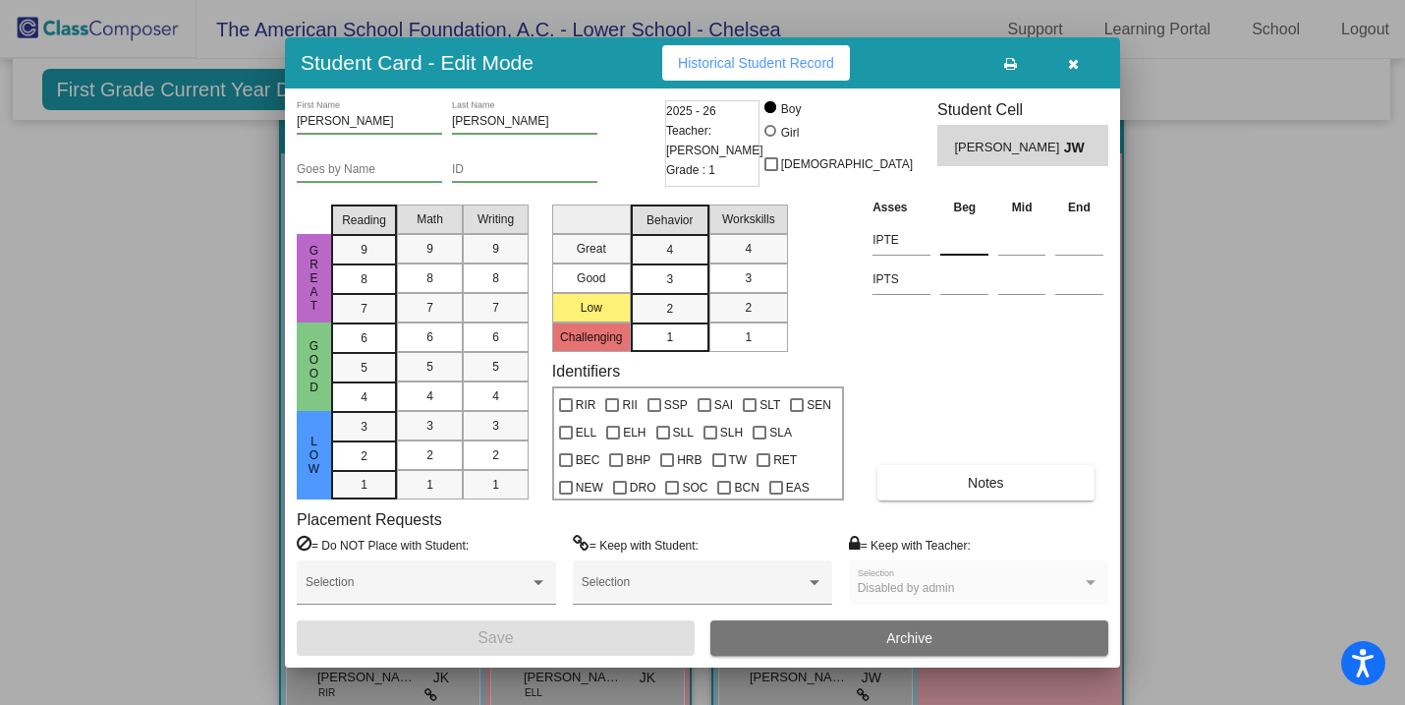
click at [963, 240] on input at bounding box center [964, 239] width 48 height 29
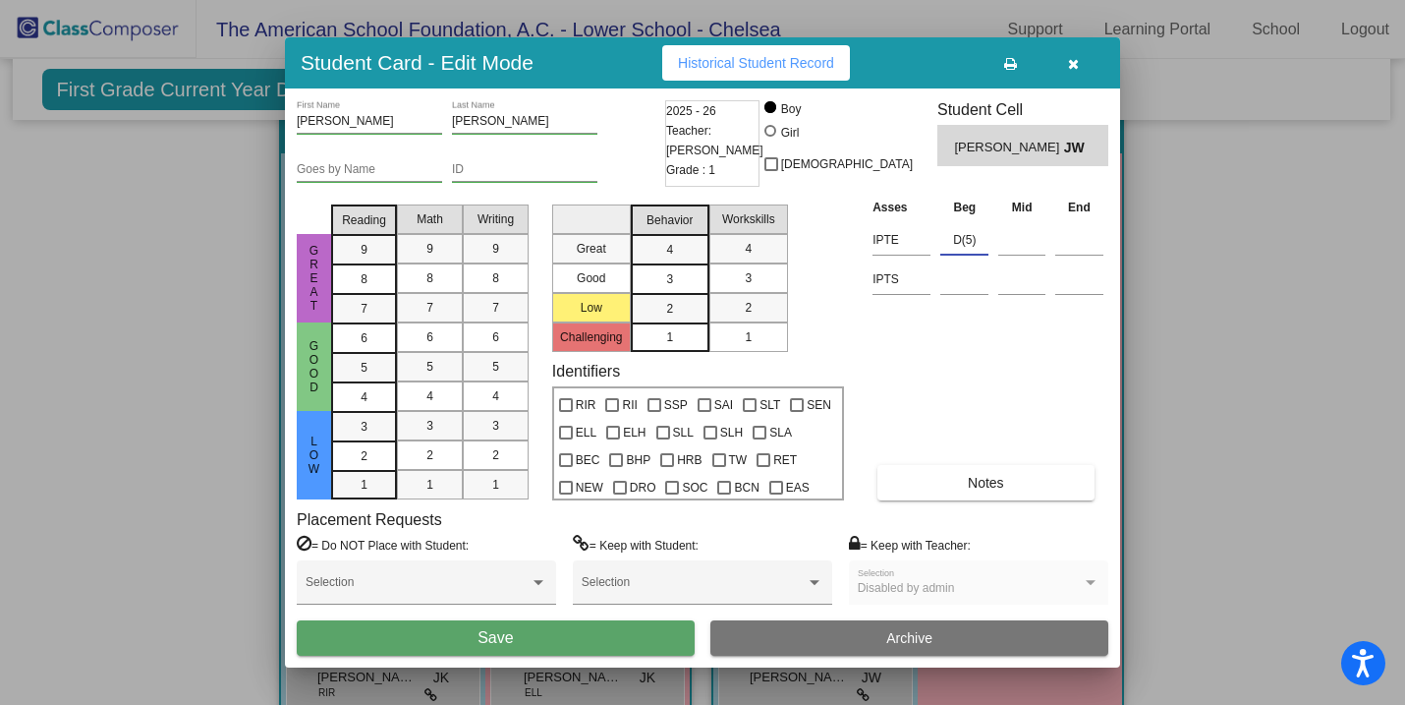
click at [970, 234] on input "D(5)" at bounding box center [964, 239] width 48 height 29
type input "D(4)"
click at [19, 432] on div at bounding box center [702, 352] width 1405 height 705
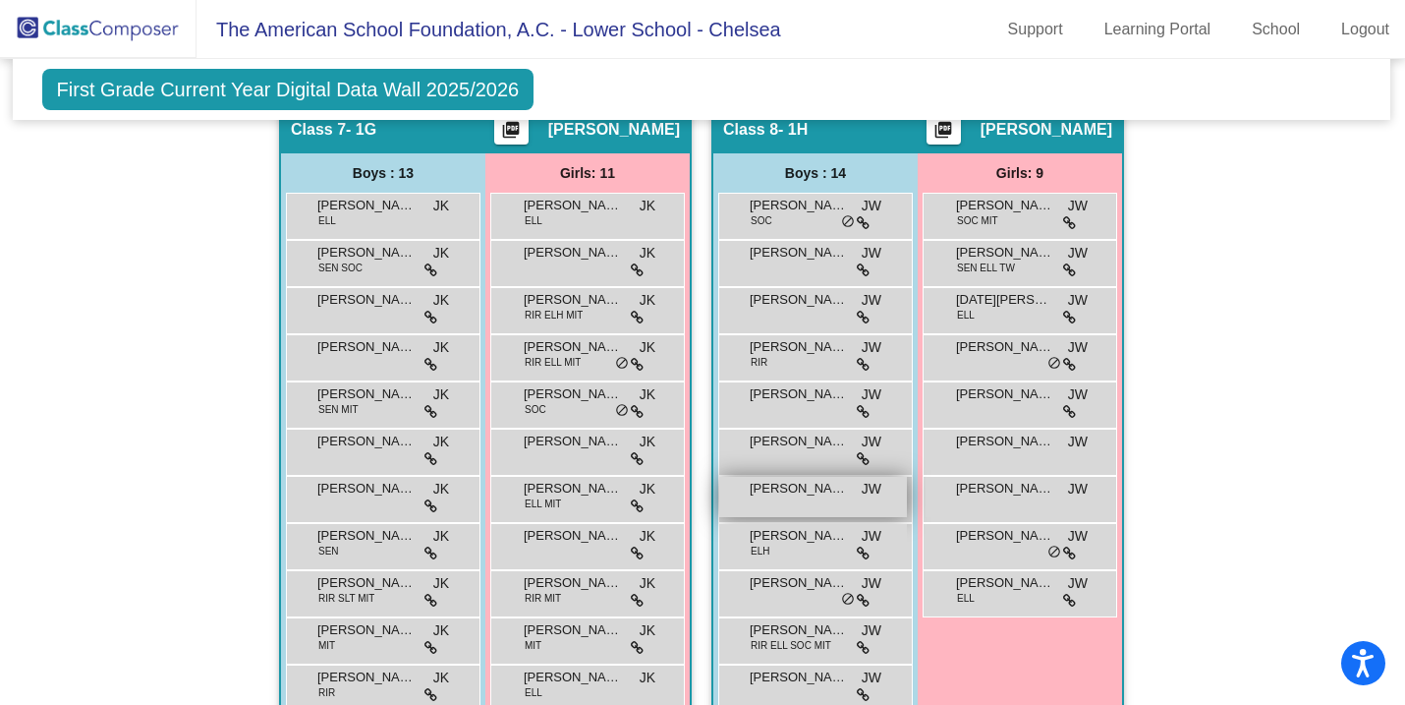
click at [789, 498] on div "[PERSON_NAME] [PERSON_NAME] lock do_not_disturb_alt" at bounding box center [813, 497] width 188 height 40
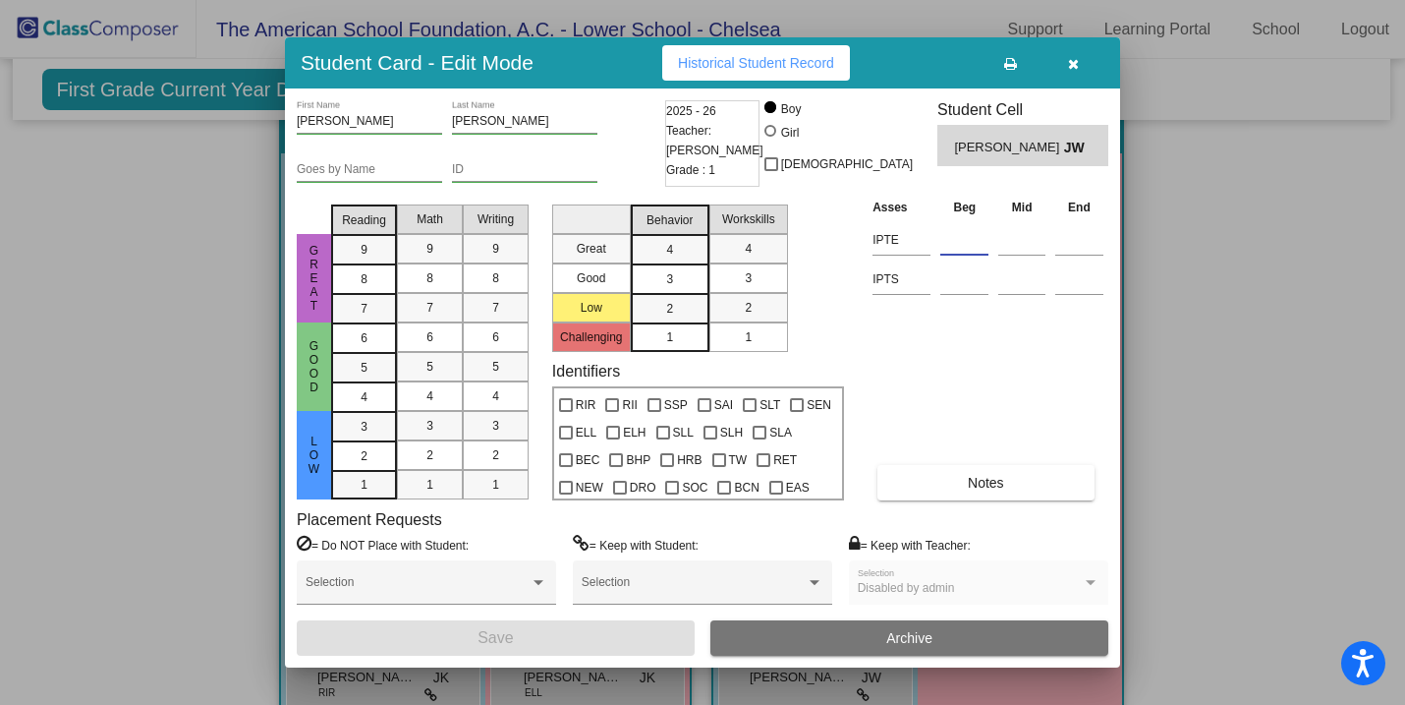
click at [961, 243] on input at bounding box center [964, 239] width 48 height 29
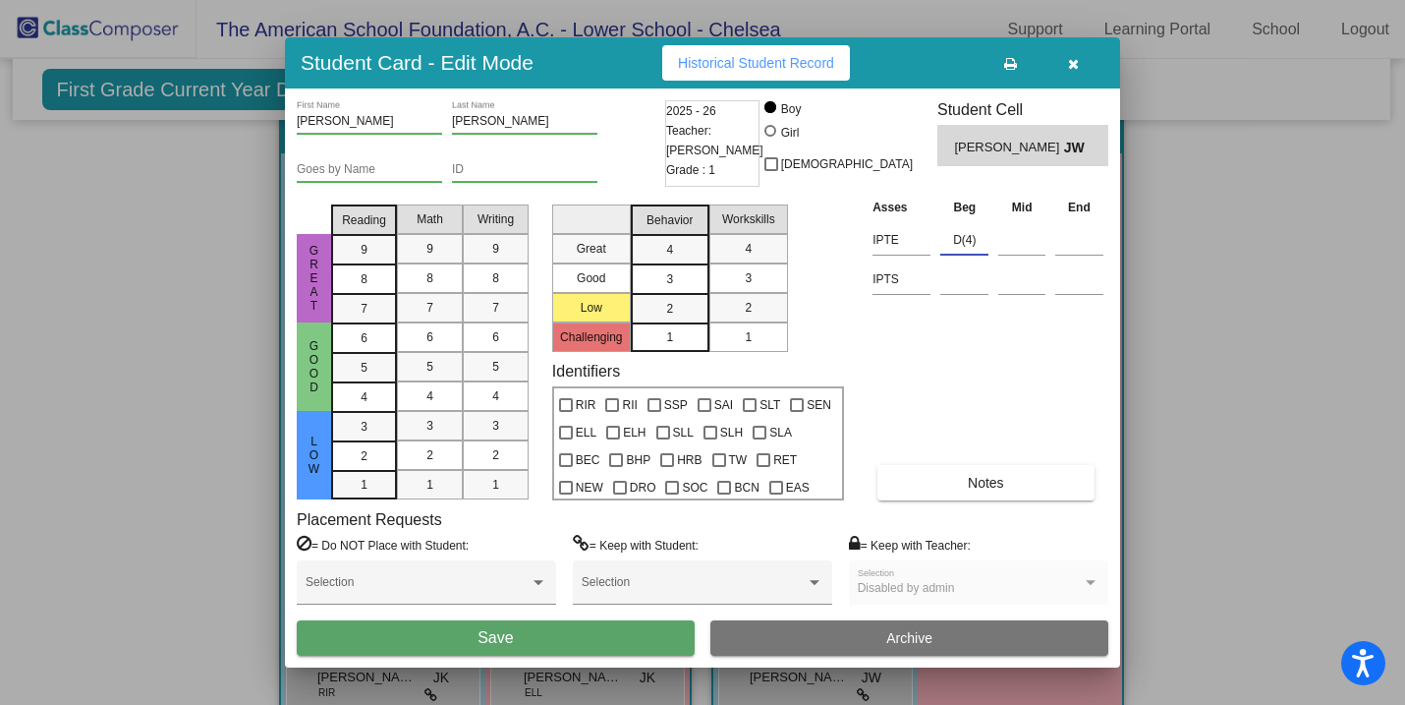
type input "D(4)"
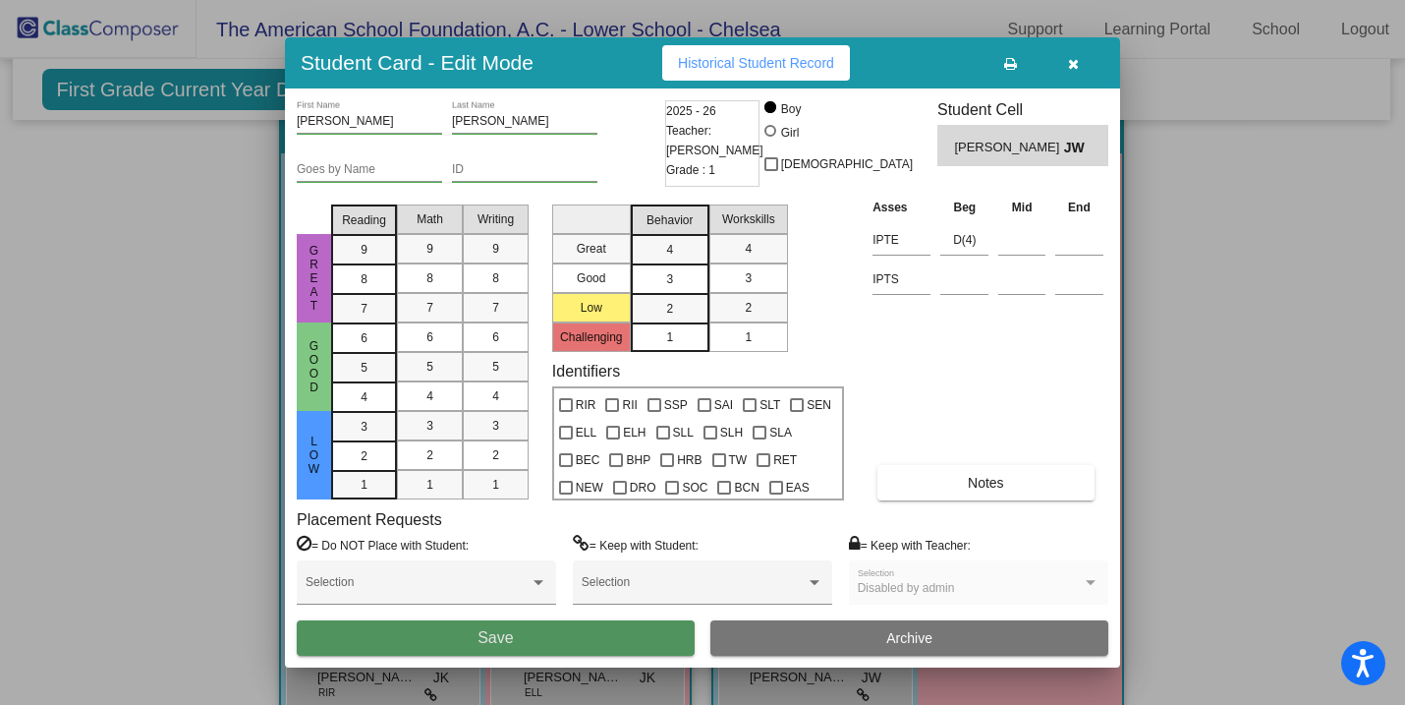
click at [473, 643] on button "Save" at bounding box center [496, 637] width 398 height 35
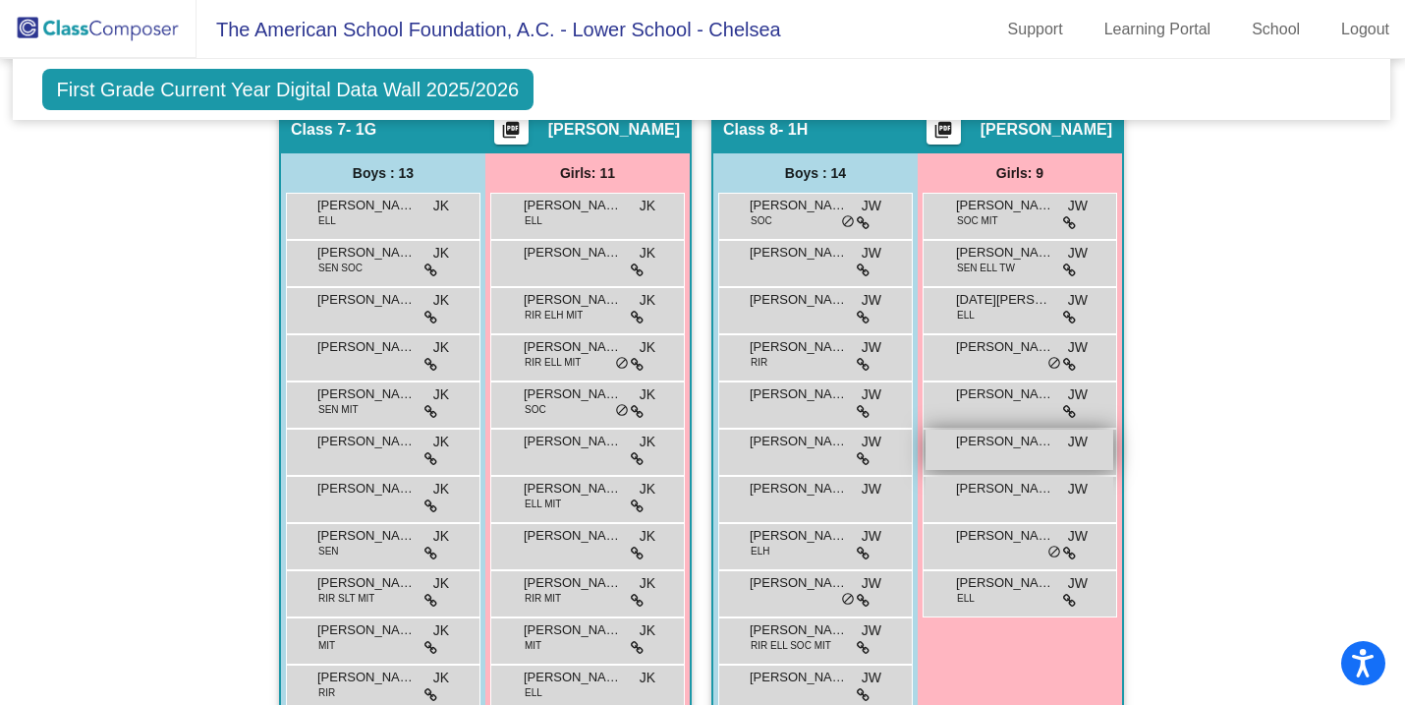
click at [985, 448] on span "[PERSON_NAME]" at bounding box center [1005, 441] width 98 height 20
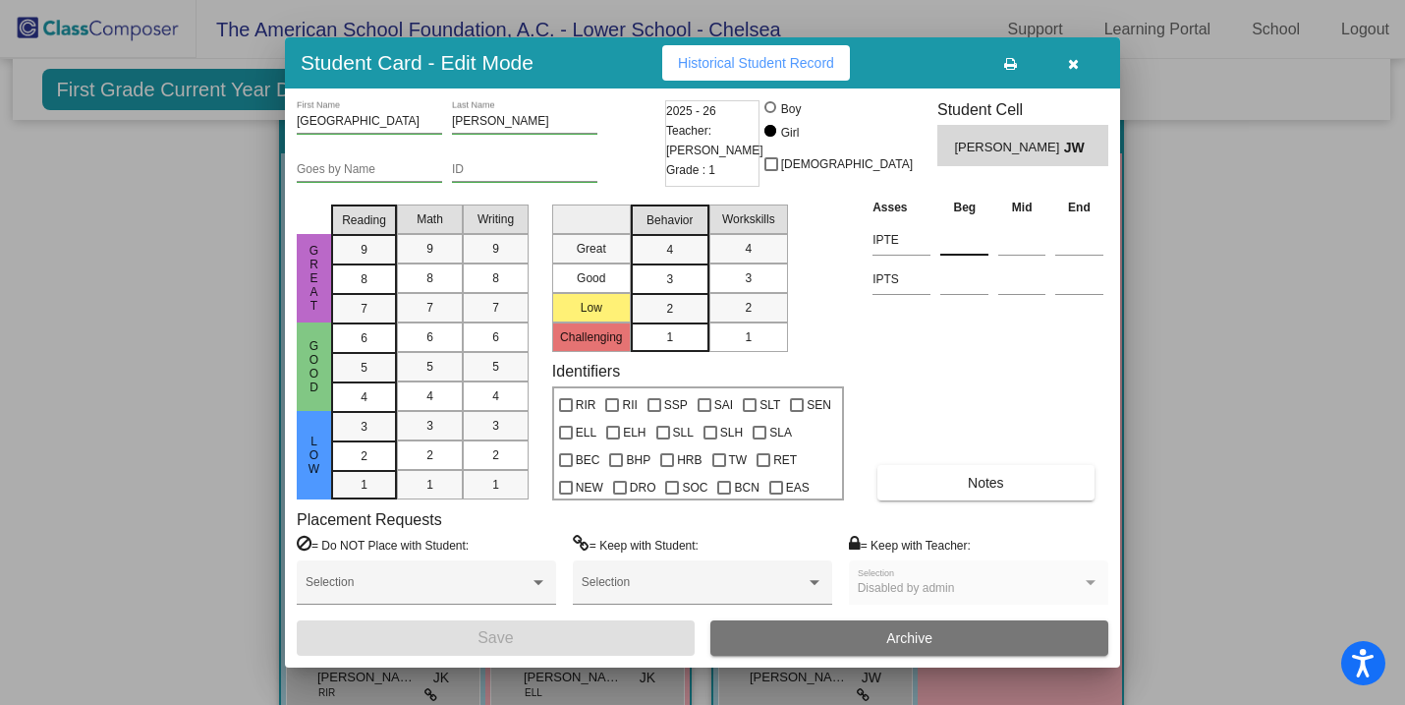
click at [945, 247] on input at bounding box center [964, 239] width 48 height 29
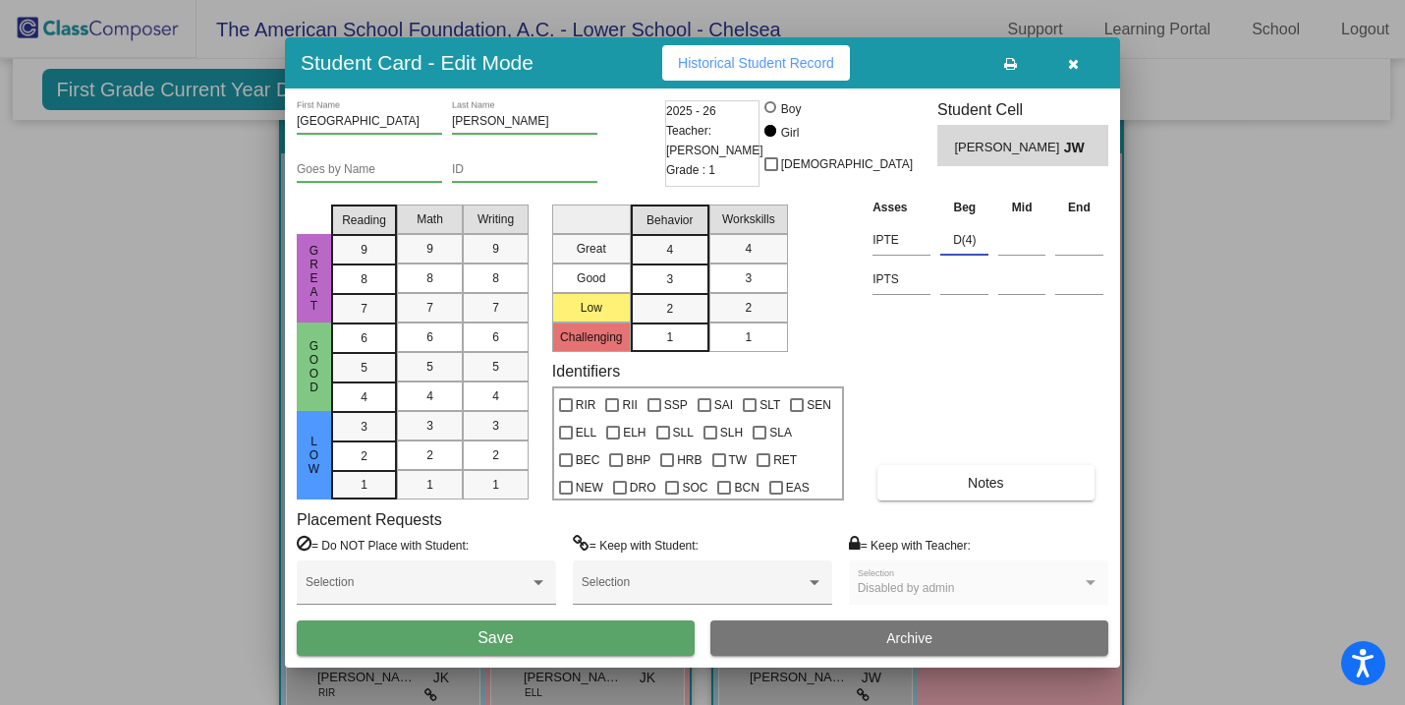
type input "D(4)"
click at [567, 634] on button "Save" at bounding box center [496, 637] width 398 height 35
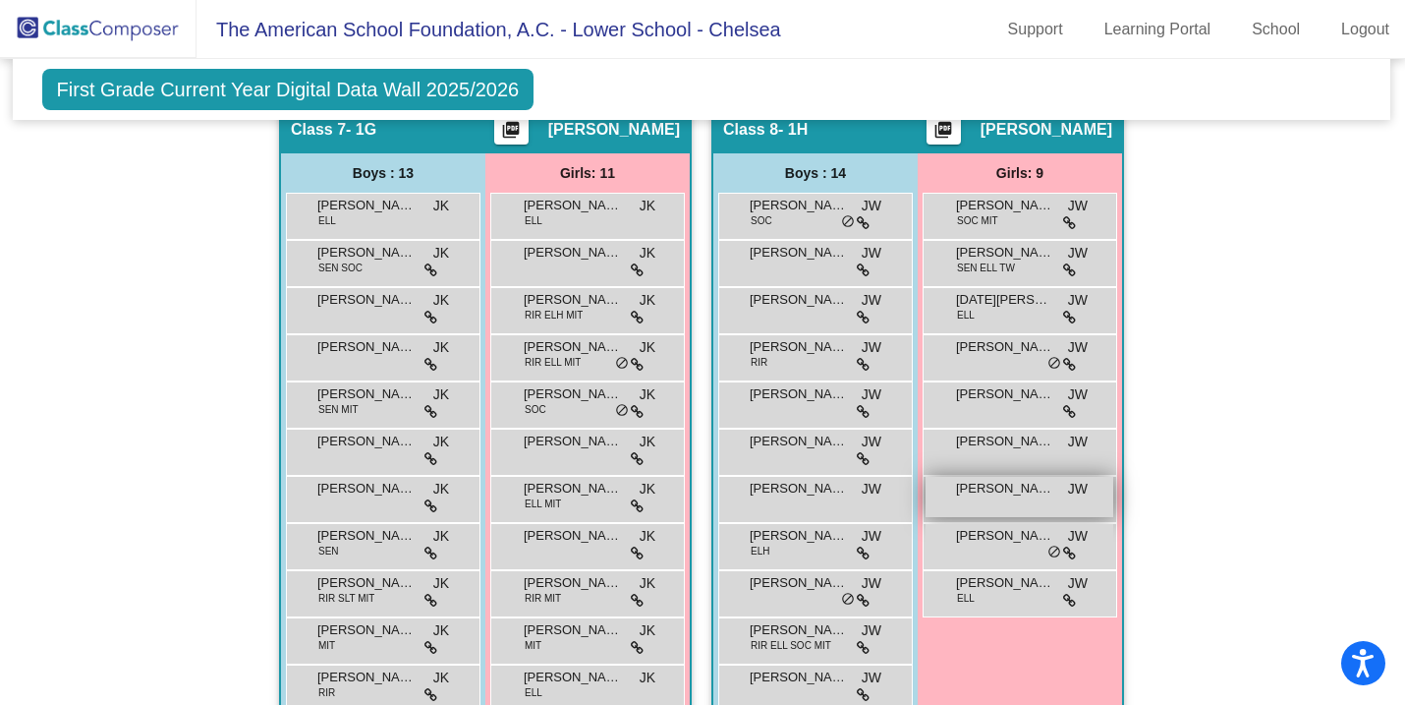
click at [995, 497] on div "[PERSON_NAME] SAN [PERSON_NAME] lock do_not_disturb_alt" at bounding box center [1020, 497] width 188 height 40
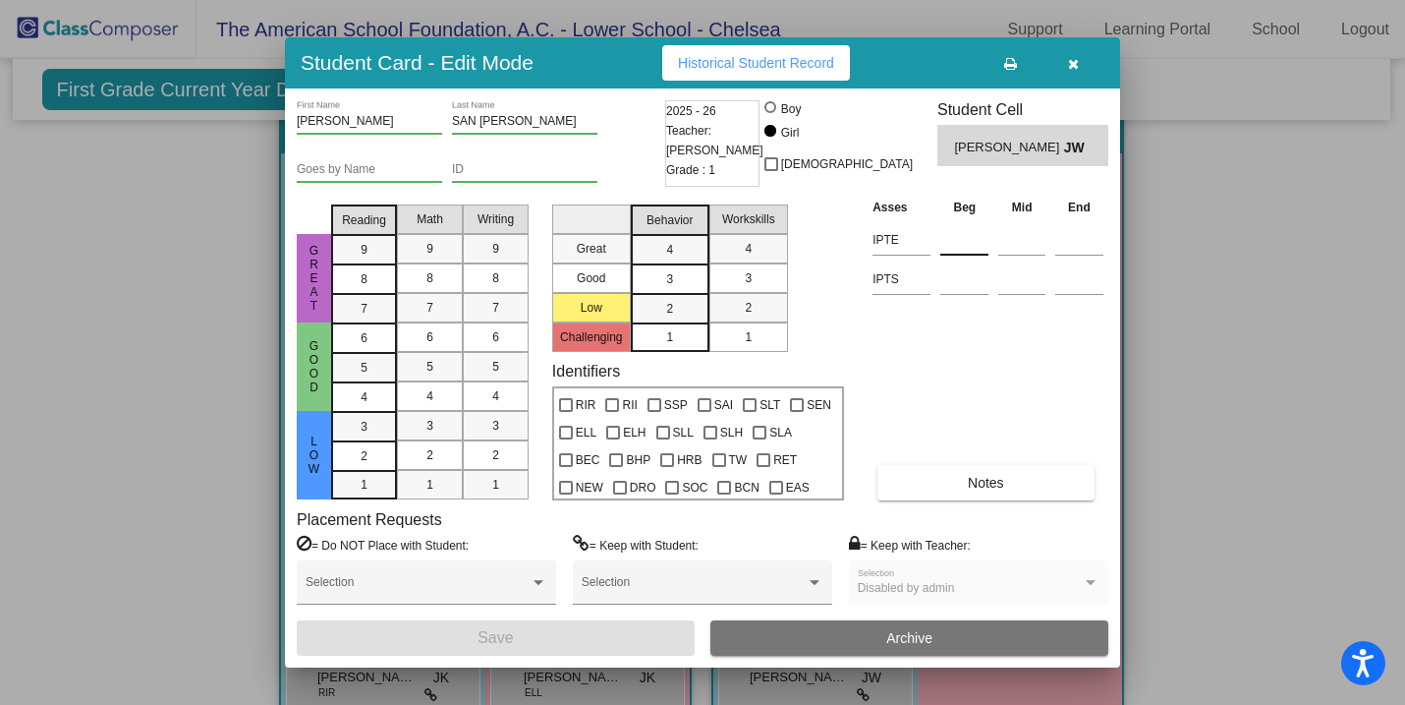
click at [954, 249] on input at bounding box center [964, 239] width 48 height 29
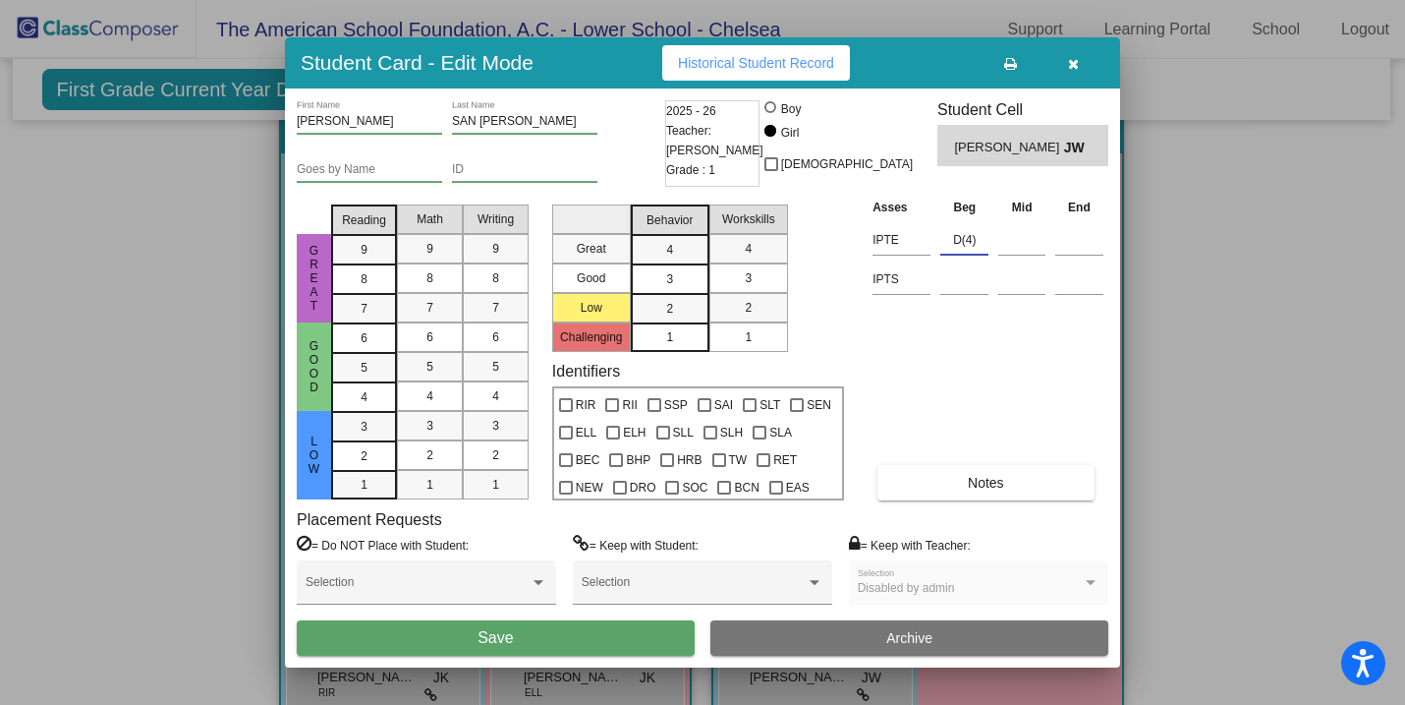
type input "D(4)"
click at [635, 622] on button "Save" at bounding box center [496, 637] width 398 height 35
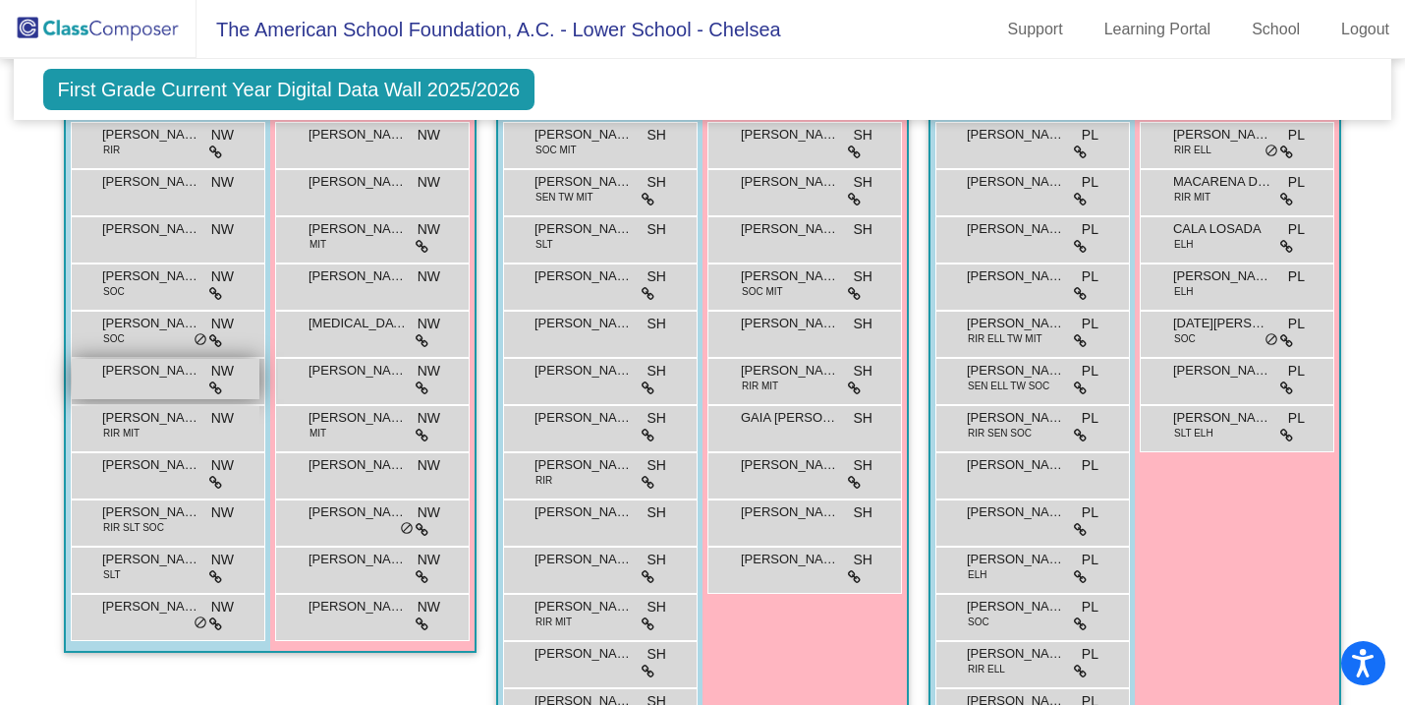
scroll to position [671, 0]
click at [130, 33] on img at bounding box center [98, 29] width 197 height 58
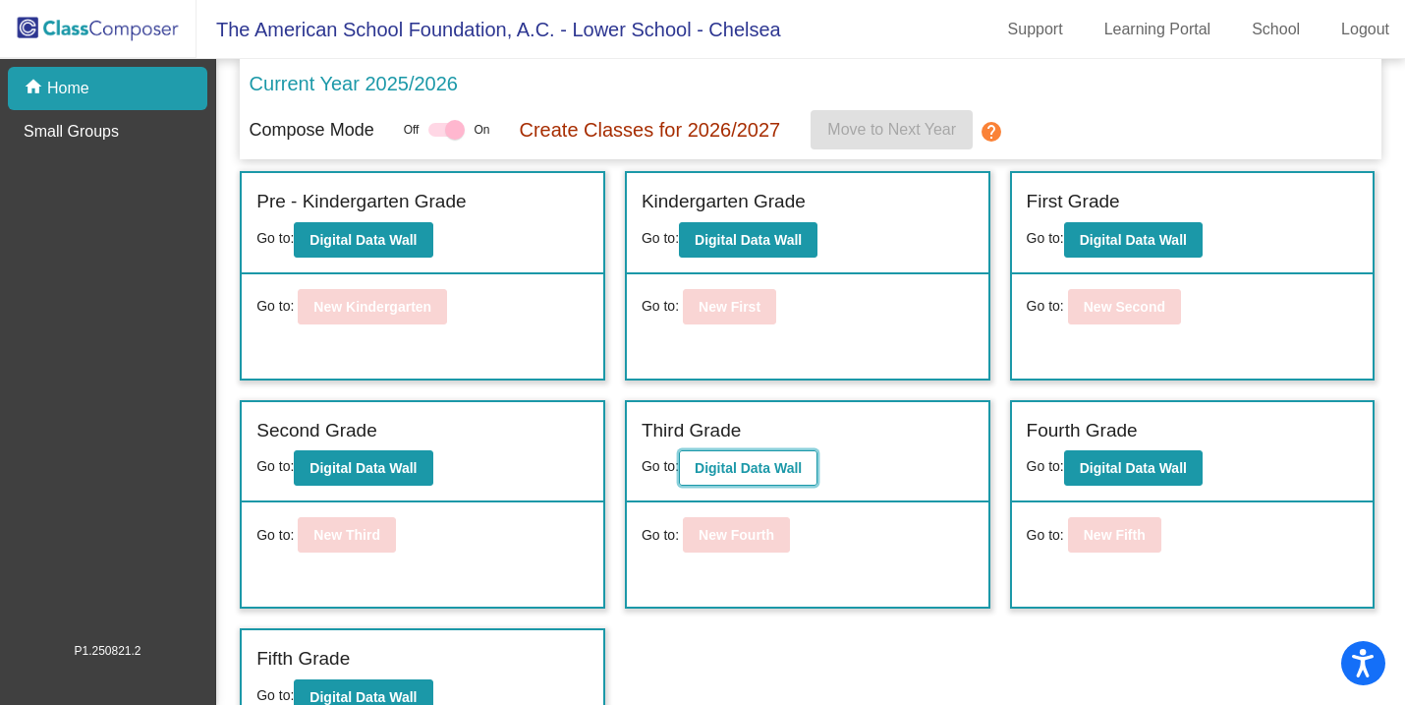
click at [750, 458] on button "Digital Data Wall" at bounding box center [748, 467] width 139 height 35
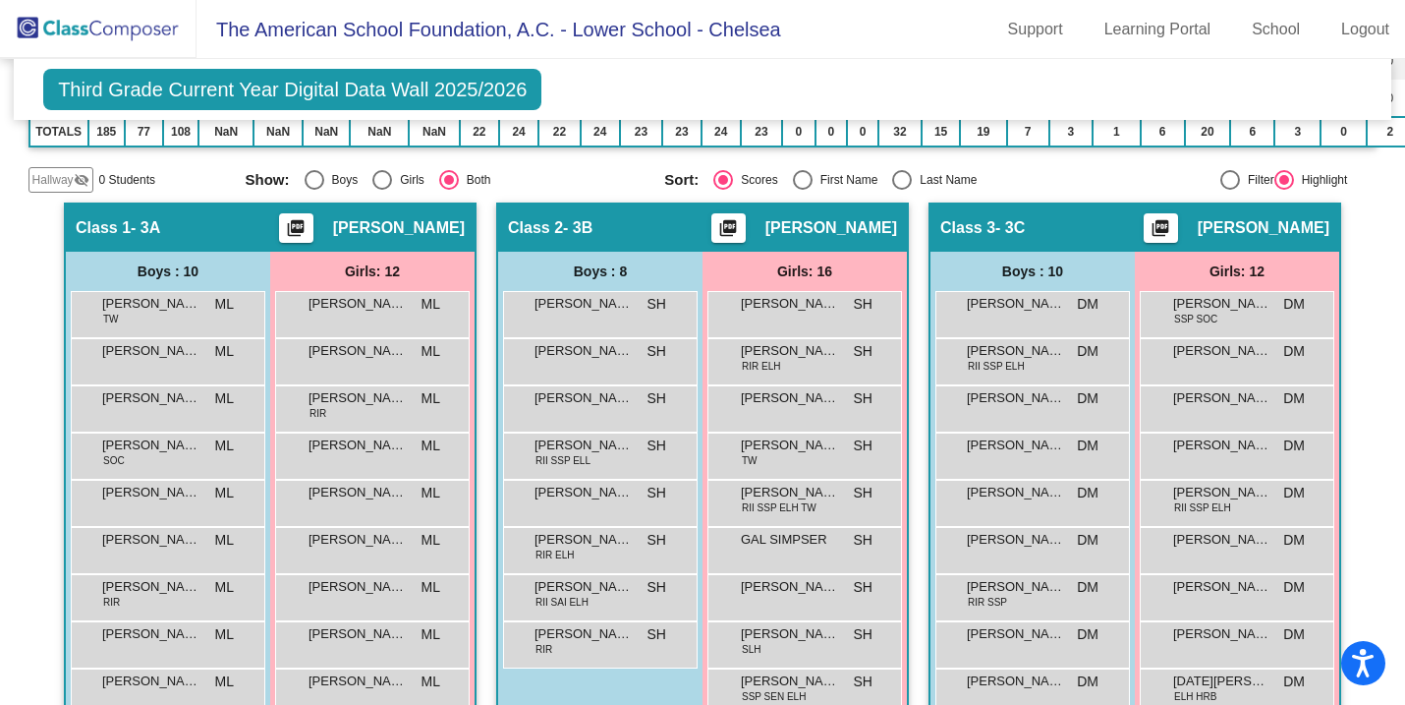
scroll to position [556, 0]
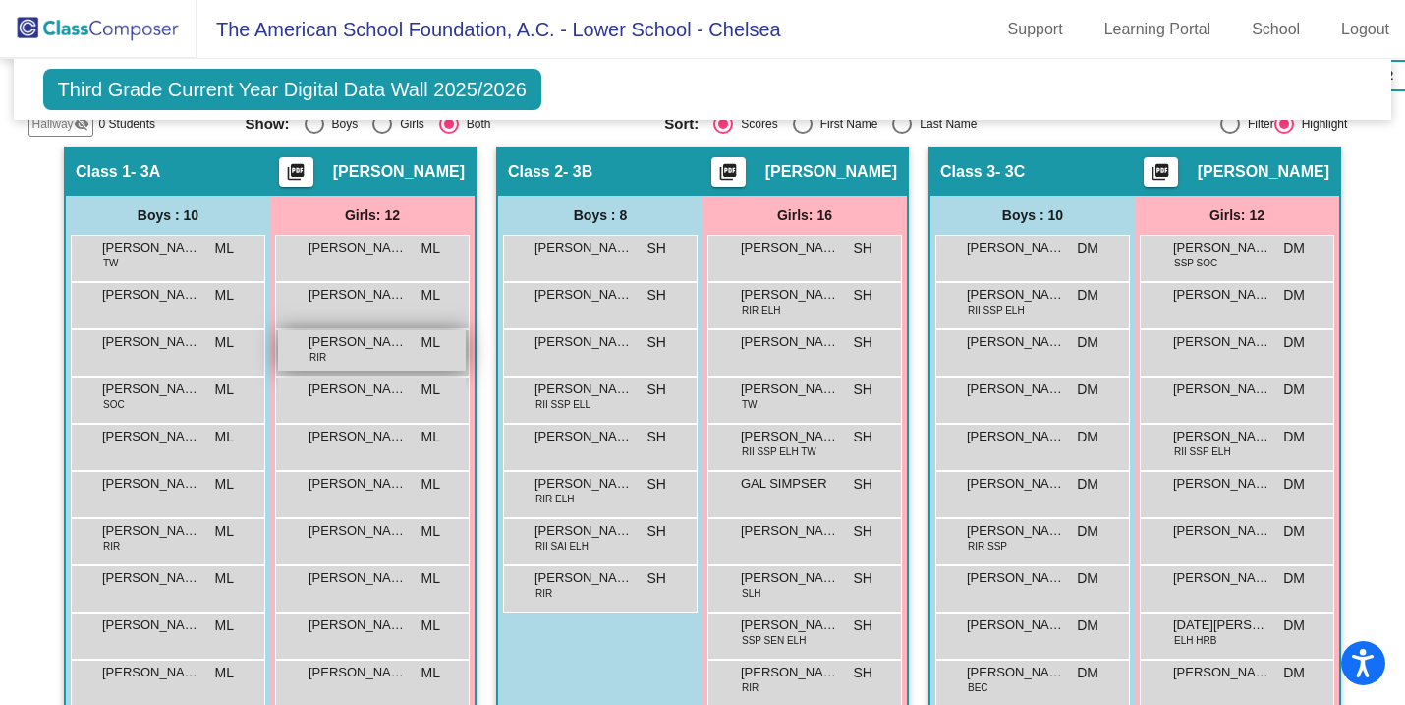
click at [352, 348] on span "[PERSON_NAME]" at bounding box center [358, 342] width 98 height 20
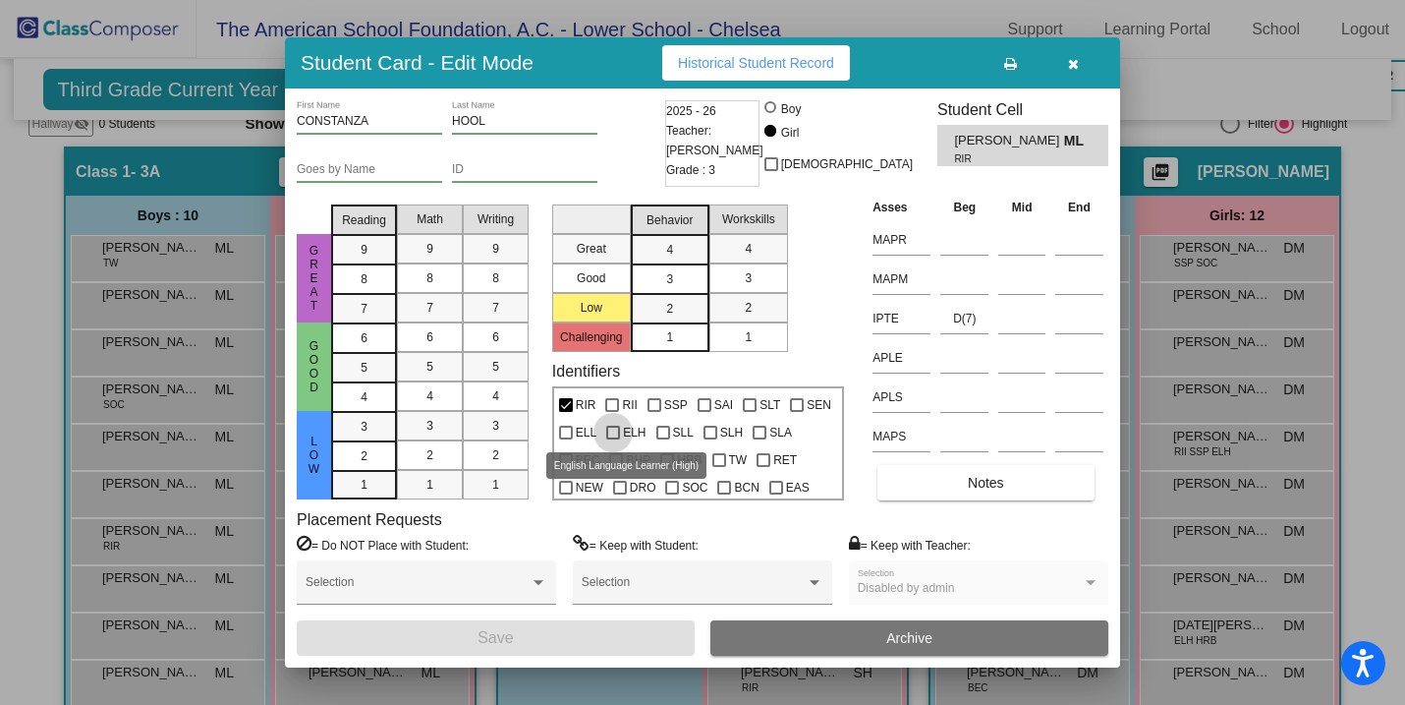
click at [614, 429] on div at bounding box center [613, 432] width 14 height 14
click at [613, 439] on input "ELH" at bounding box center [612, 439] width 1 height 1
checkbox input "true"
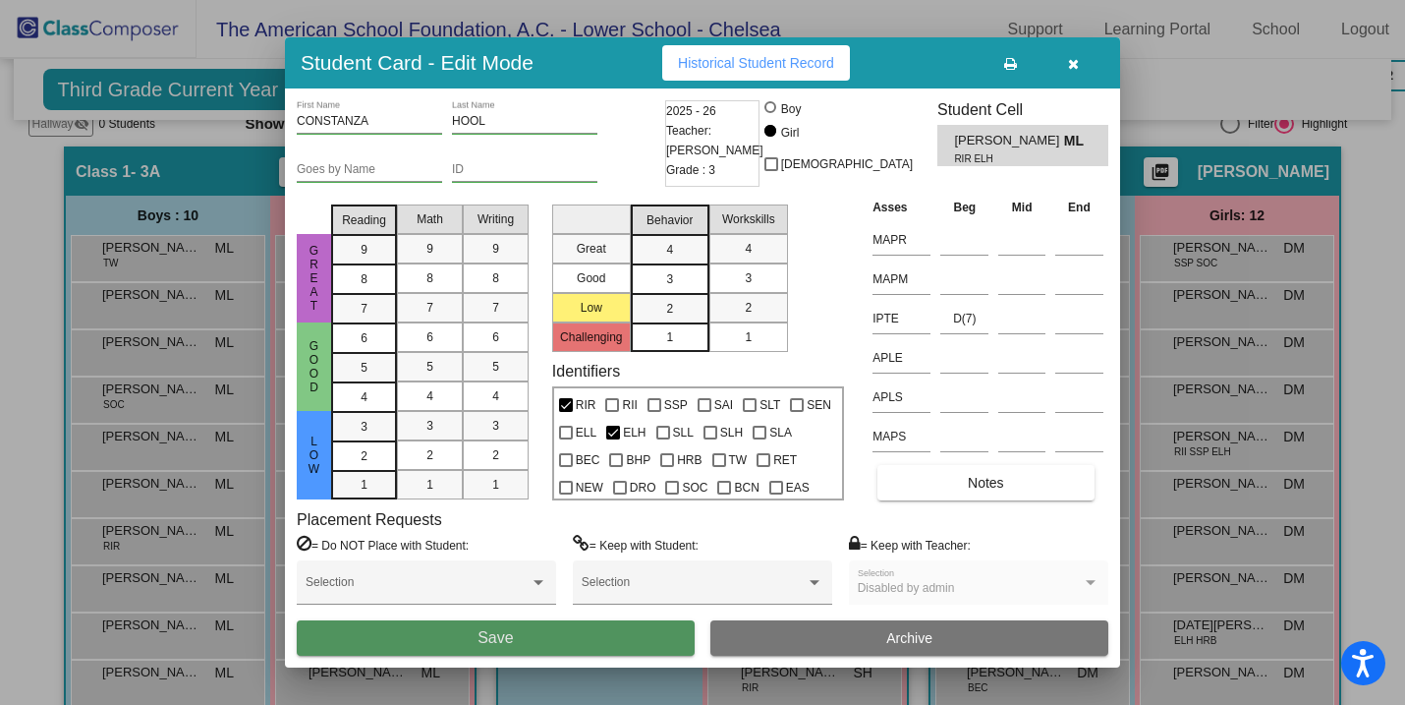
click at [631, 634] on button "Save" at bounding box center [496, 637] width 398 height 35
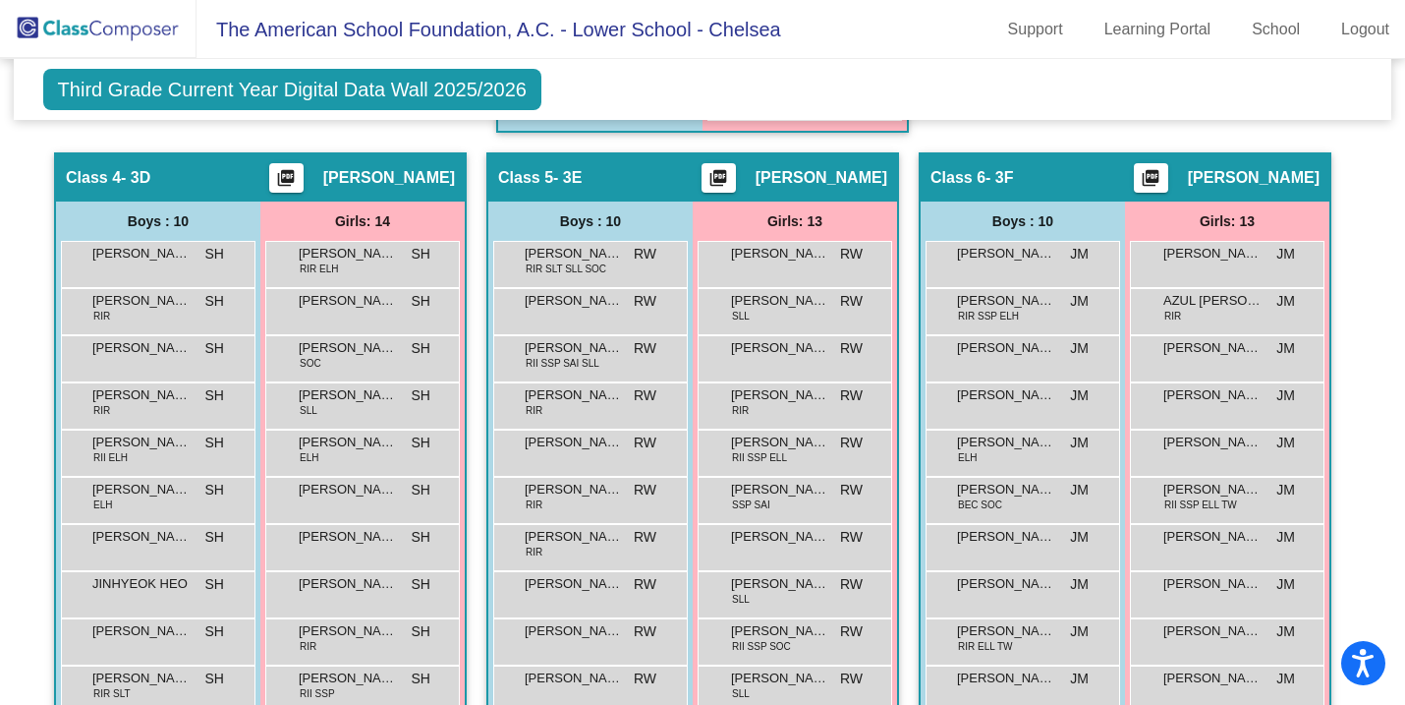
scroll to position [1427, 0]
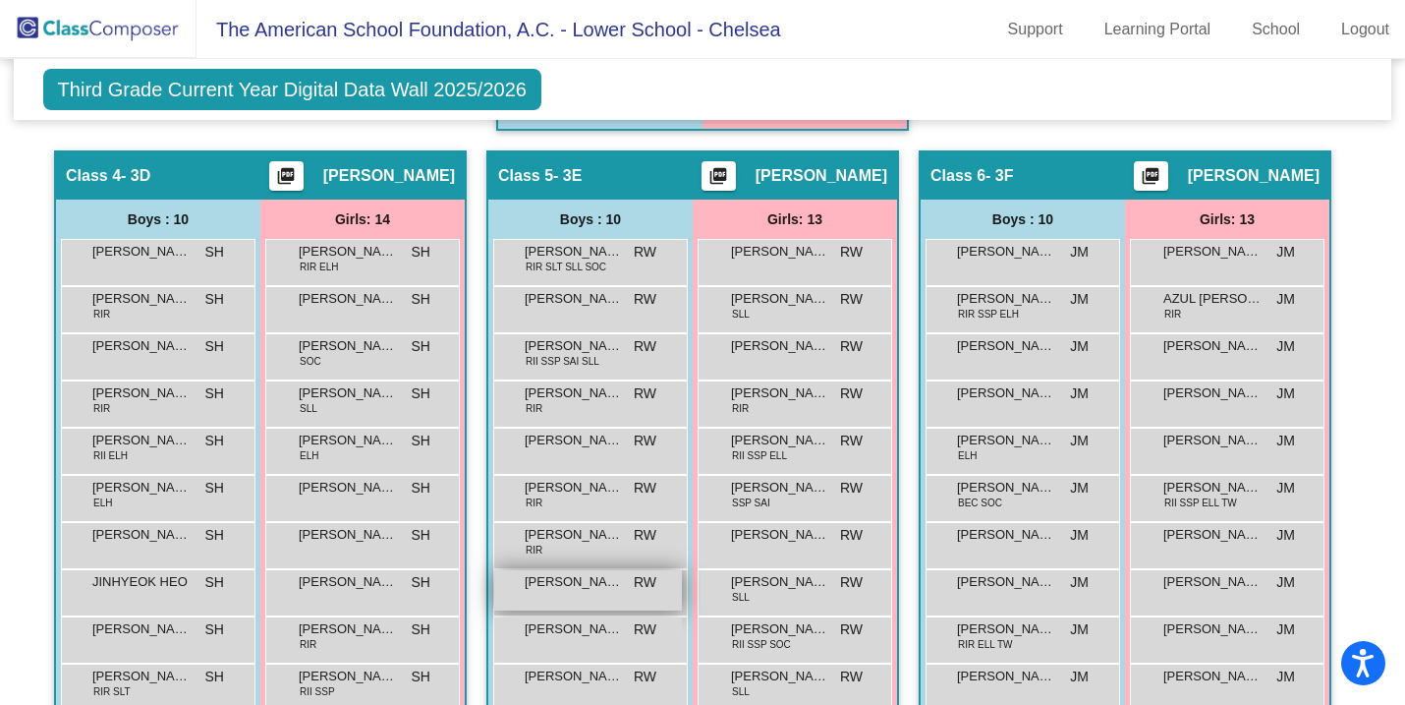
click at [598, 591] on span "[PERSON_NAME]" at bounding box center [574, 582] width 98 height 20
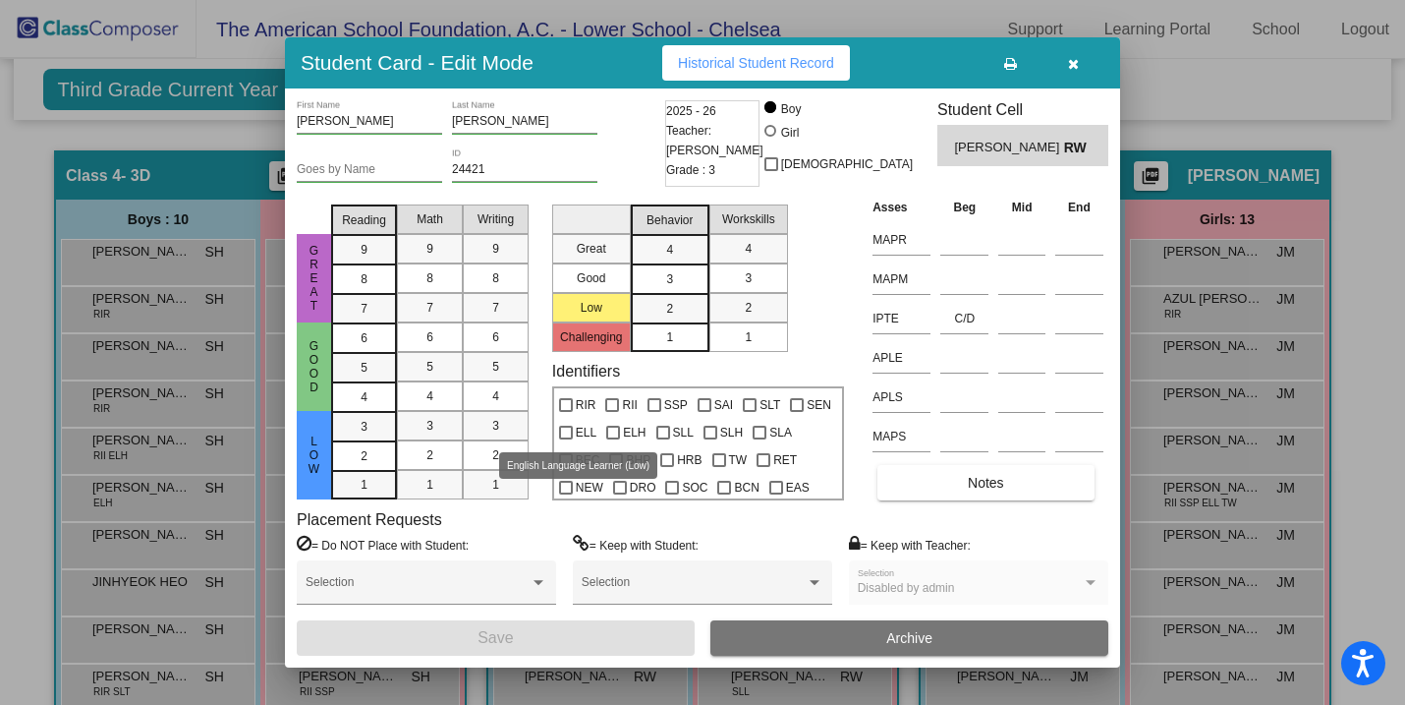
click at [564, 430] on div at bounding box center [566, 432] width 14 height 14
click at [565, 439] on input "ELL" at bounding box center [565, 439] width 1 height 1
checkbox input "true"
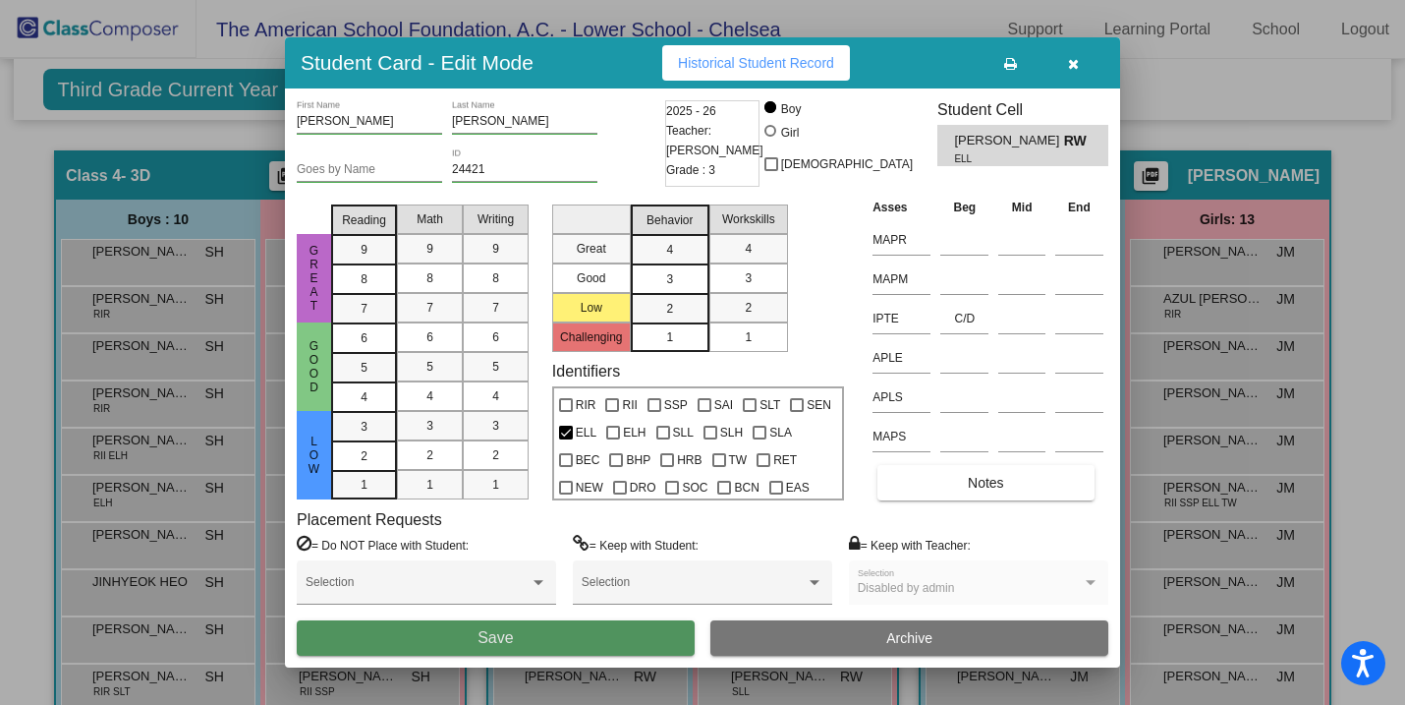
click at [587, 645] on button "Save" at bounding box center [496, 637] width 398 height 35
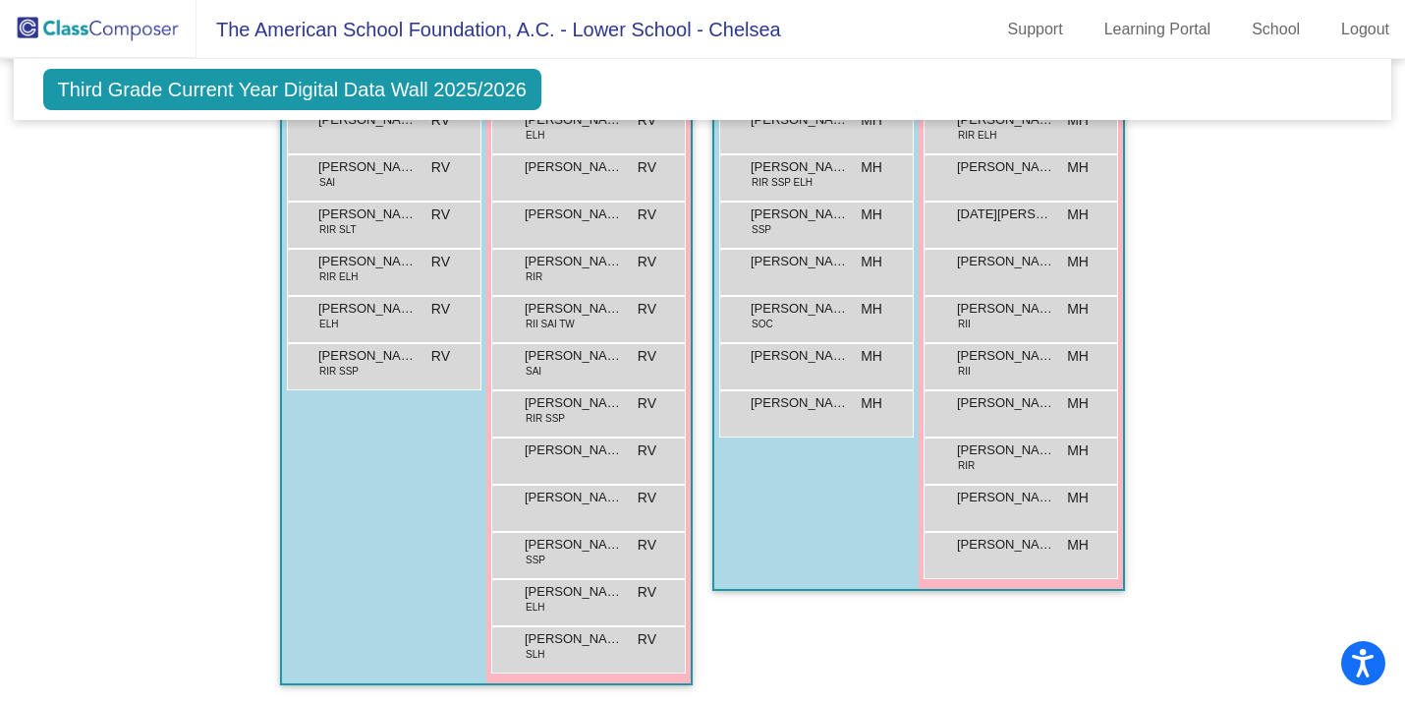
scroll to position [2489, 0]
click at [565, 594] on div "[PERSON_NAME] ELH RV lock do_not_disturb_alt" at bounding box center [588, 600] width 188 height 40
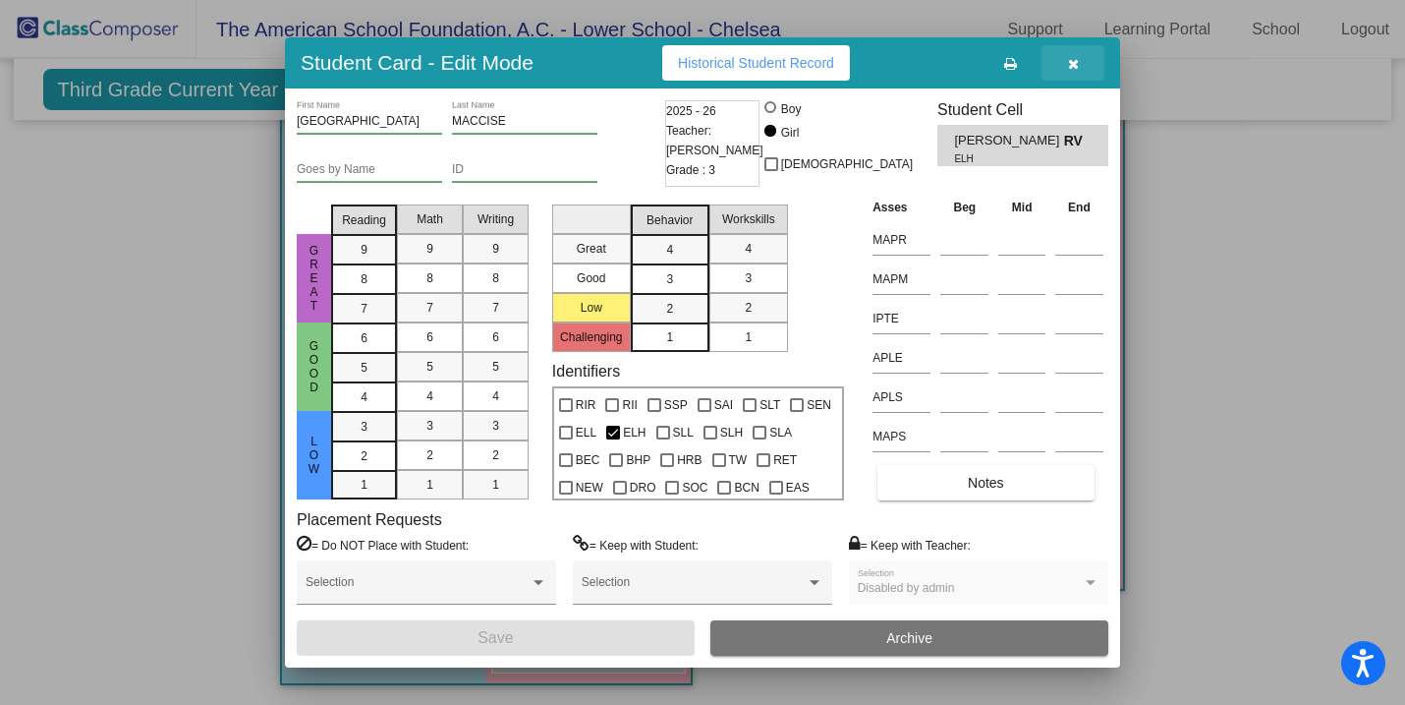
click at [1075, 60] on icon "button" at bounding box center [1073, 64] width 11 height 14
